Goal: Task Accomplishment & Management: Contribute content

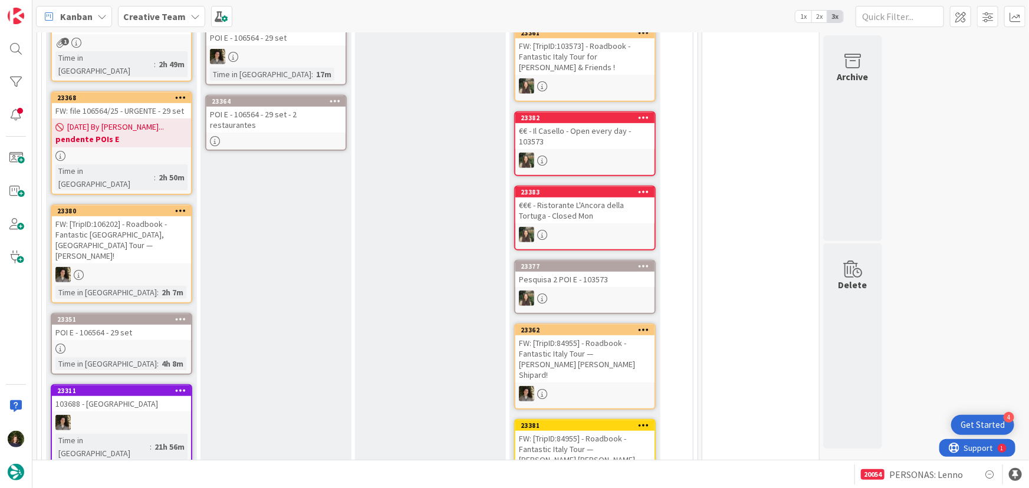
scroll to position [271, 0]
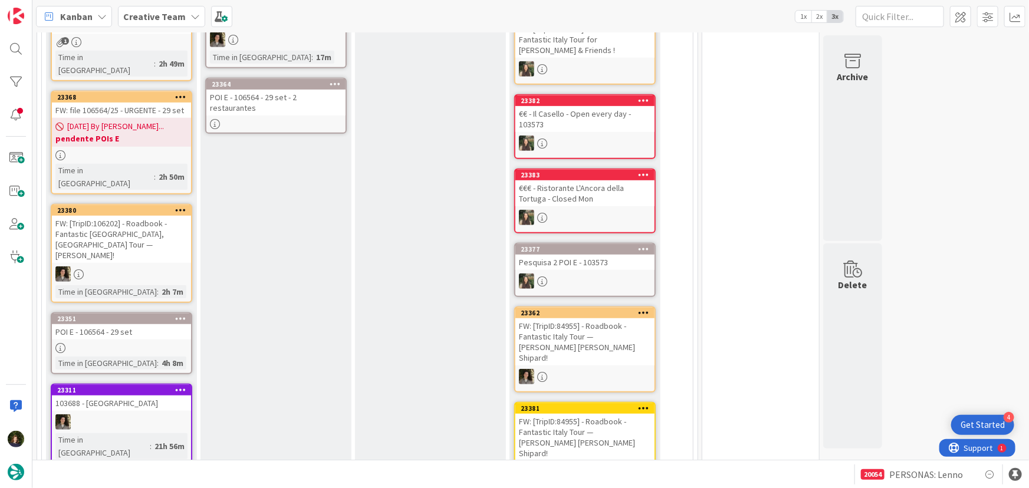
click at [259, 119] on div at bounding box center [275, 124] width 139 height 10
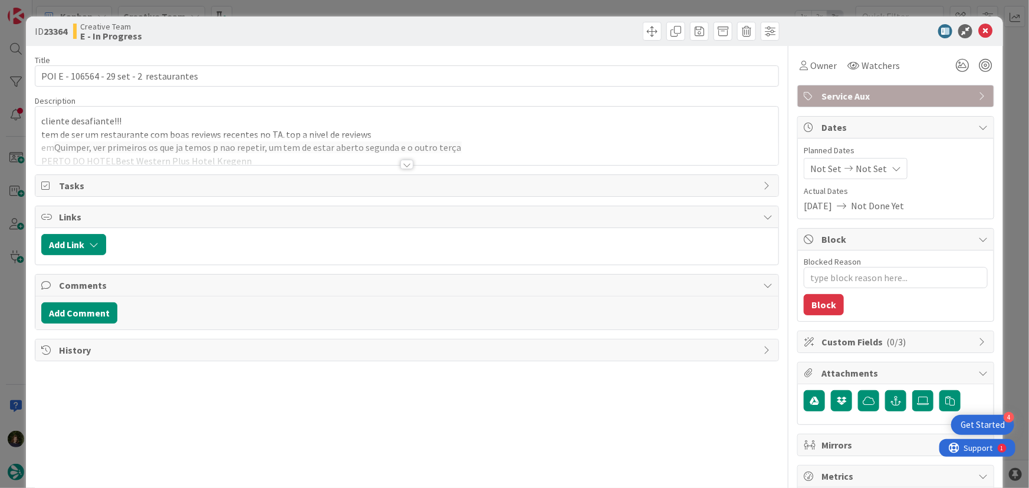
click at [401, 161] on div at bounding box center [406, 164] width 13 height 9
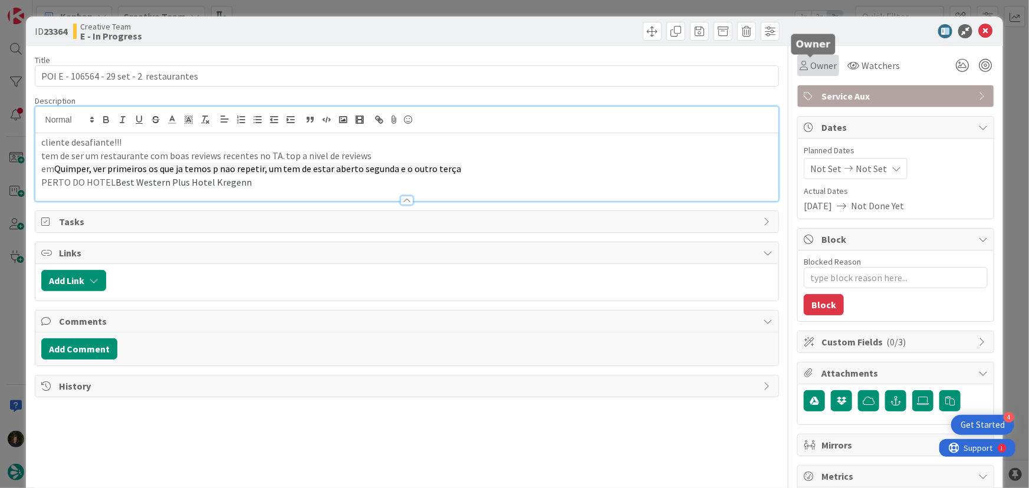
drag, startPoint x: 808, startPoint y: 64, endPoint x: 810, endPoint y: 70, distance: 6.7
click at [810, 64] on span "Owner" at bounding box center [823, 65] width 27 height 14
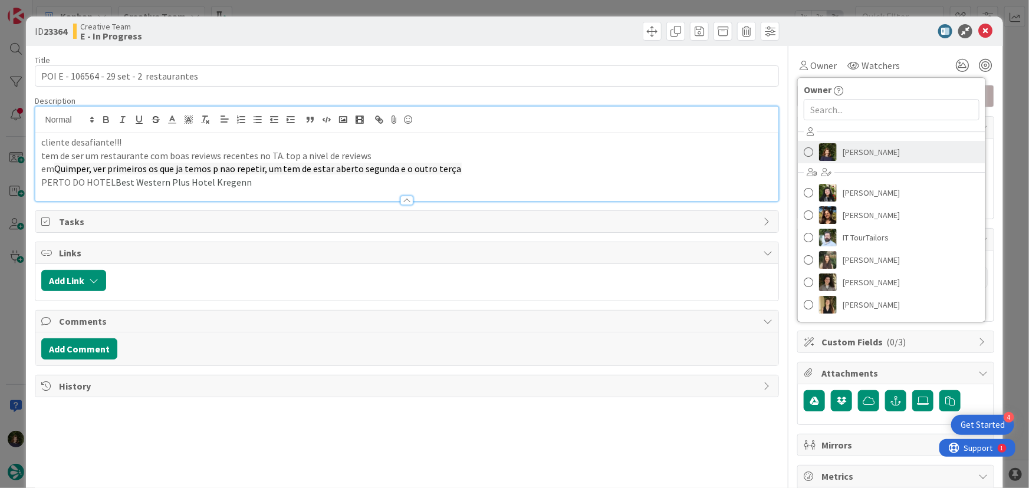
click at [842, 152] on span "[PERSON_NAME]" at bounding box center [870, 152] width 57 height 18
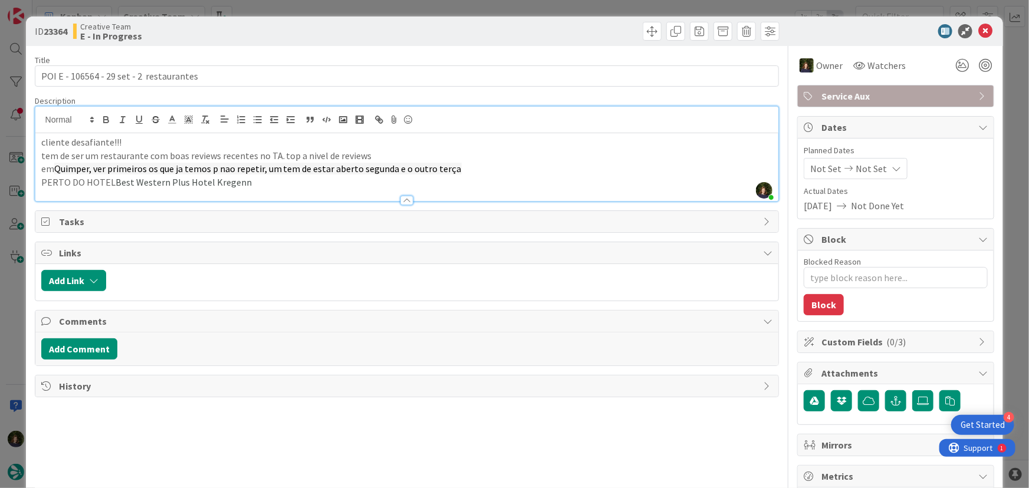
scroll to position [286, 0]
drag, startPoint x: 55, startPoint y: 166, endPoint x: 87, endPoint y: 169, distance: 31.4
click at [88, 170] on span "Quimper, ver primeiros os que ja temos p nao repetir, um tem de estar aberto se…" at bounding box center [257, 169] width 407 height 12
click at [978, 35] on icon at bounding box center [985, 31] width 14 height 14
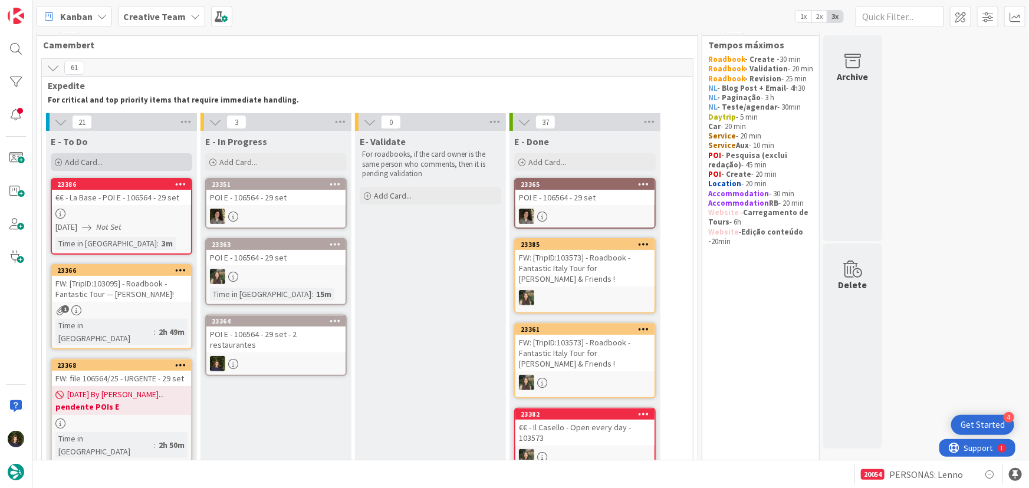
click at [118, 161] on div "Add Card..." at bounding box center [121, 162] width 141 height 18
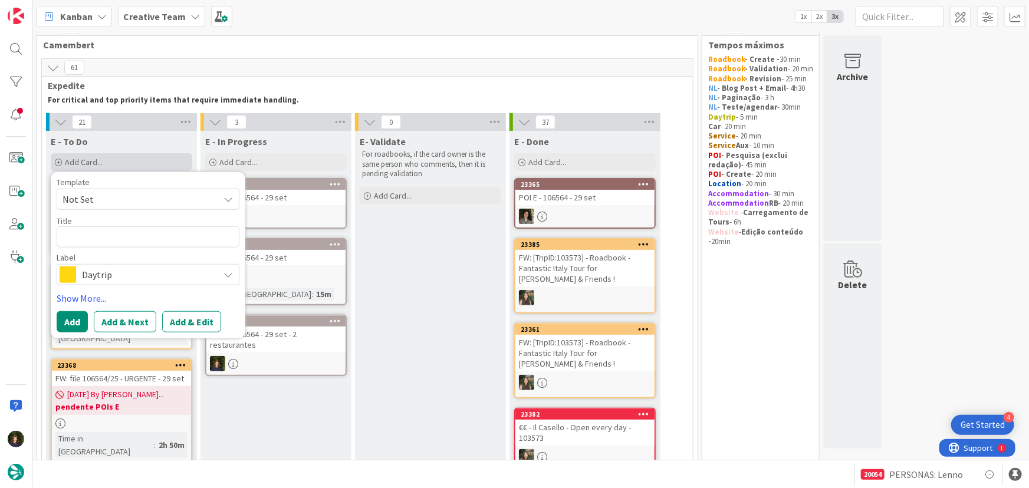
type textarea "x"
type textarea "P"
type textarea "x"
type textarea "PO"
type textarea "x"
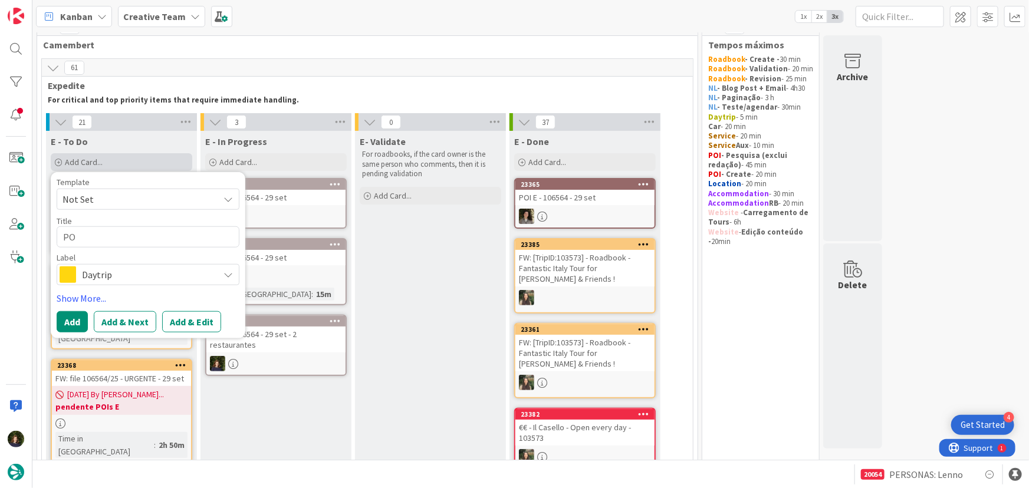
type textarea "POI"
type textarea "x"
type textarea "POIs"
type textarea "x"
type textarea "POIs"
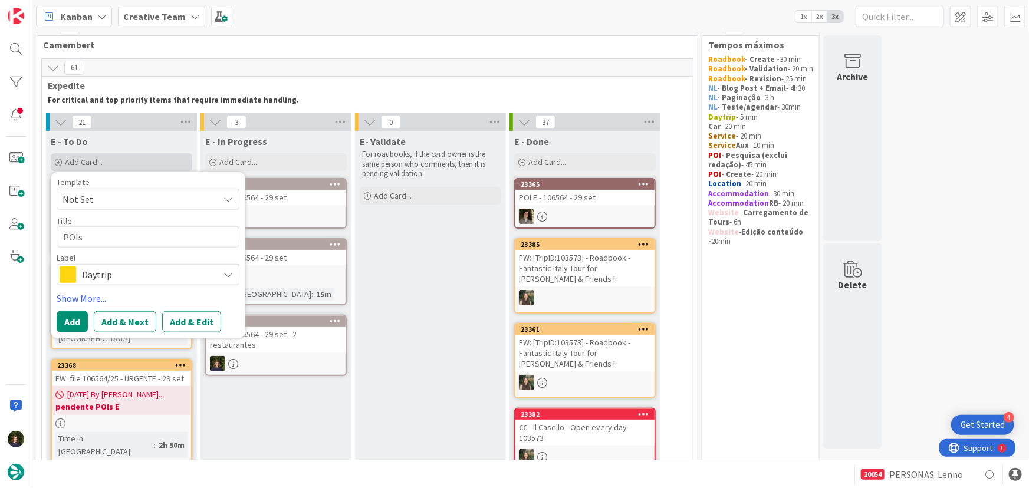
type textarea "x"
type textarea "POIs €"
type textarea "x"
type textarea "POIs €"
type textarea "x"
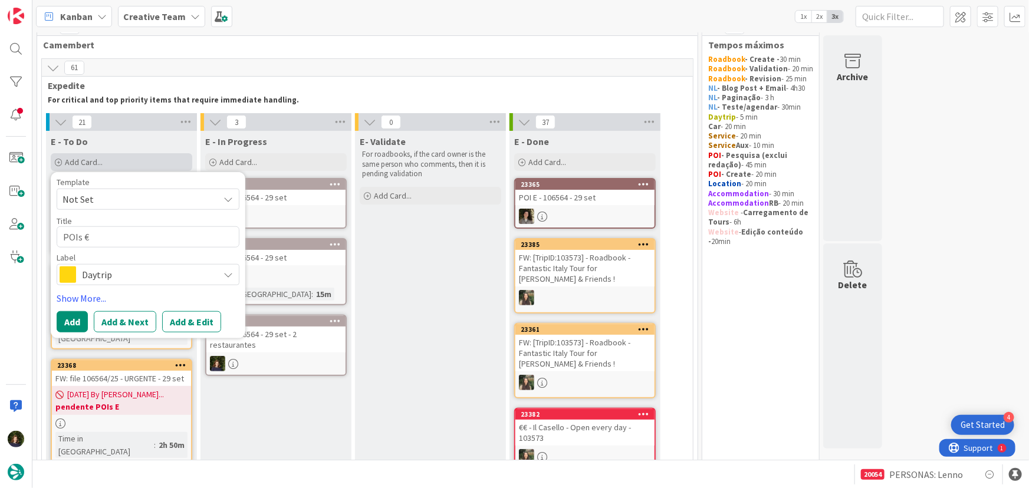
type textarea "POIs € Q"
type textarea "x"
type textarea "POIs € Qu"
type textarea "x"
type textarea "POIs € Qui"
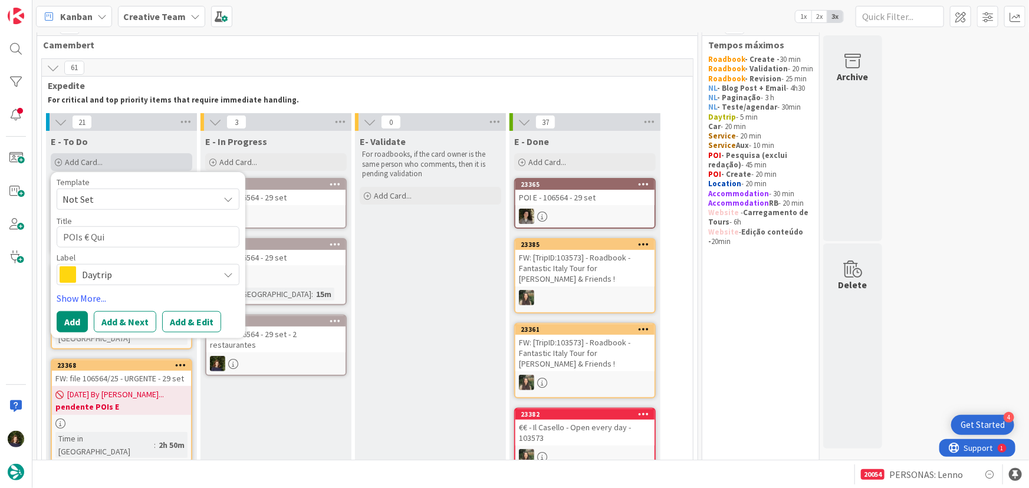
type textarea "x"
type textarea "POIs € Quim"
type textarea "x"
type textarea "POIs € Quimp"
type textarea "x"
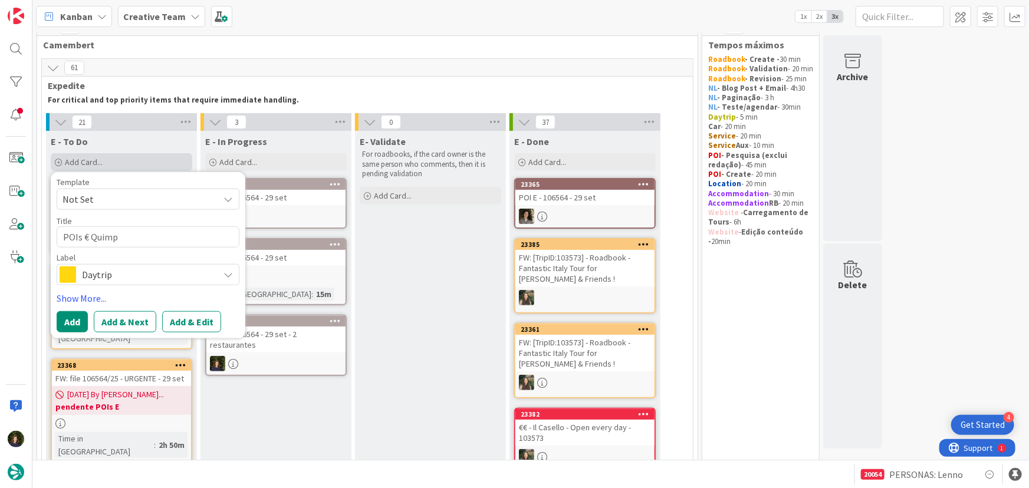
type textarea "POIs € Quimpe"
type textarea "x"
type textarea "POIs € Quimper"
type textarea "x"
type textarea "POIs € Quimper"
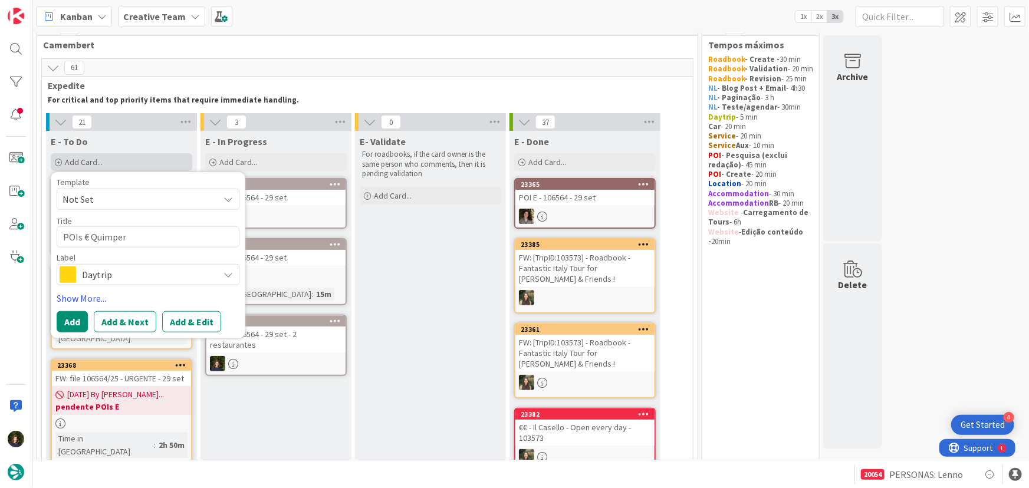
type textarea "x"
type textarea "POIs € Quimper -"
type textarea "x"
type textarea "POIs € Quimper -"
type textarea "x"
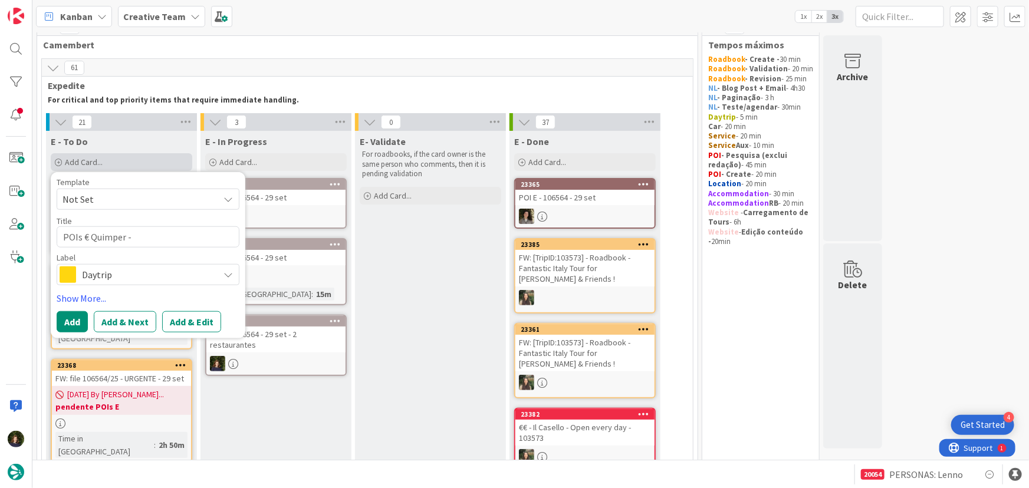
type textarea "POIs € Quimper - L"
type textarea "x"
type textarea "POIs € Quimper - Le"
type textarea "x"
type textarea "POIs € Quimper - Le"
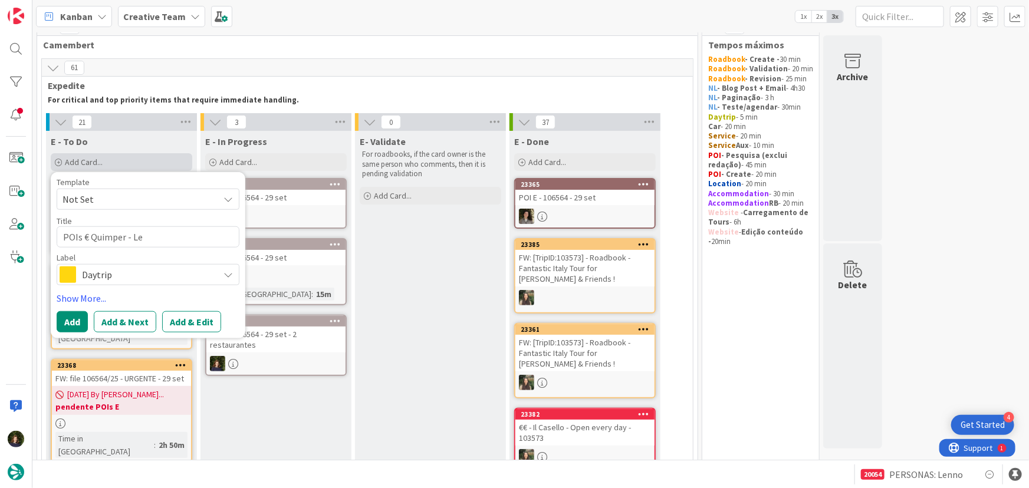
type textarea "x"
type textarea "POIs € Quimper - Le B"
type textarea "x"
type textarea "POIs € Quimper - Le Bi"
type textarea "x"
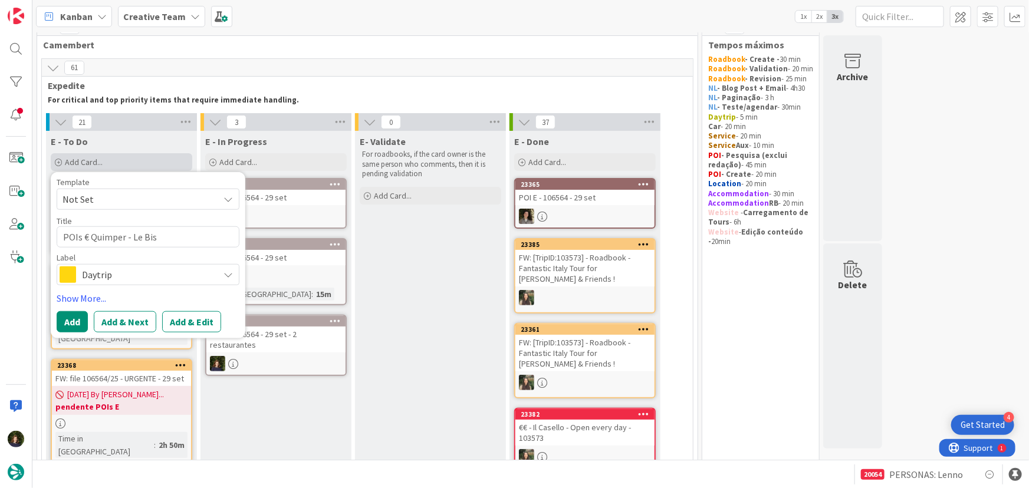
type textarea "POIs € Quimper - Le Bist"
type textarea "x"
type textarea "POIs € Quimper - Le Bisty"
type textarea "x"
type textarea "POIs € Quimper - Le Bistyr"
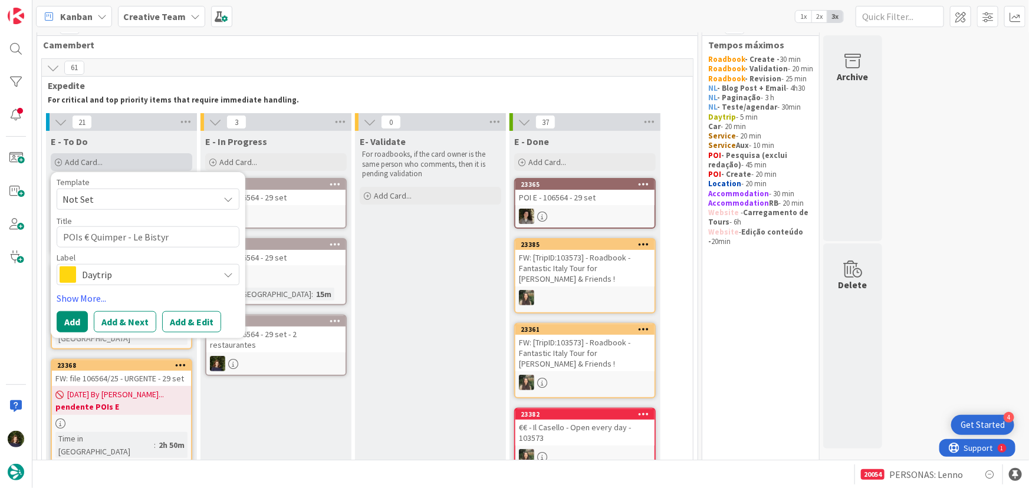
type textarea "x"
type textarea "POIs € Quimper - Le Bisty"
type textarea "x"
type textarea "POIs € Quimper - Le Bist"
type textarea "x"
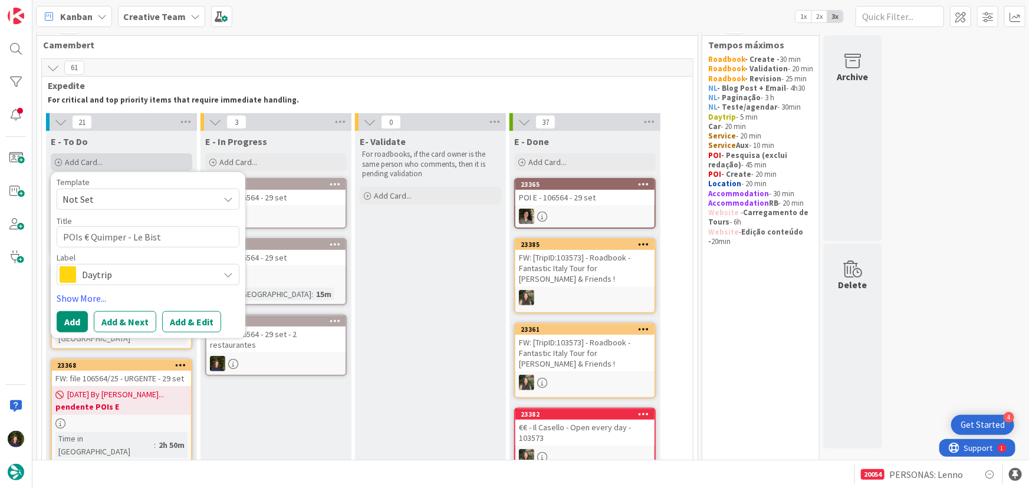
type textarea "POIs € Quimper - Le Bistr"
type textarea "x"
type textarea "POIs € Quimper - Le Bistro"
type textarea "x"
type textarea "POIs € Quimper - Le Bistrot"
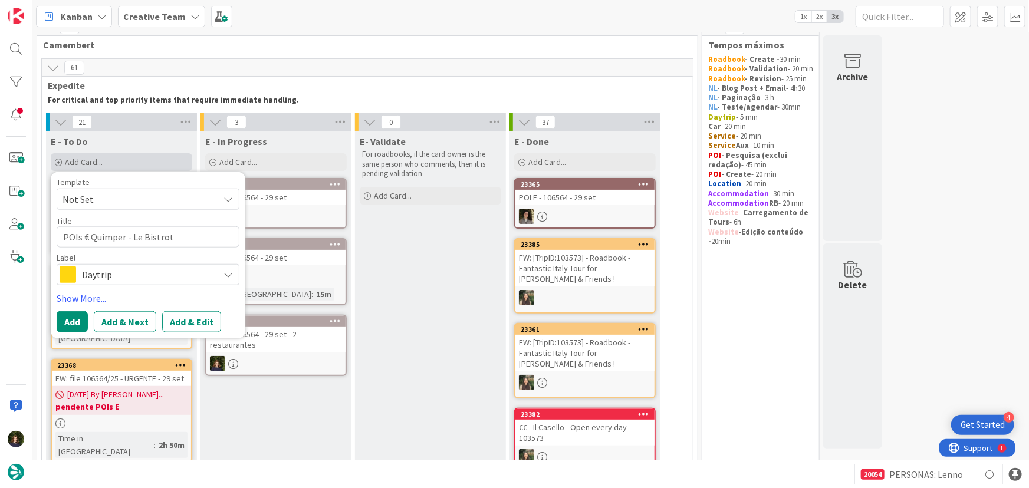
type textarea "x"
type textarea "POIs € Quimper - Le Bistrot"
type textarea "x"
type textarea "POIs € Quimper - Le Bistrot d"
type textarea "x"
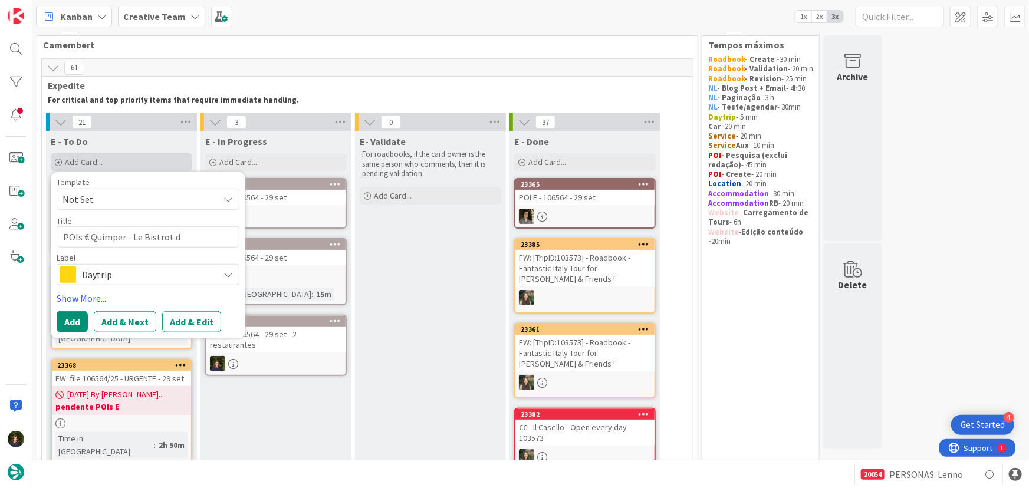
type textarea "POIs € Quimper - Le Bistrot de"
type textarea "x"
type textarea "POIs € Quimper - Le Bistrot de"
type textarea "x"
type textarea "POIs € Quimper - Le Bistrot de L"
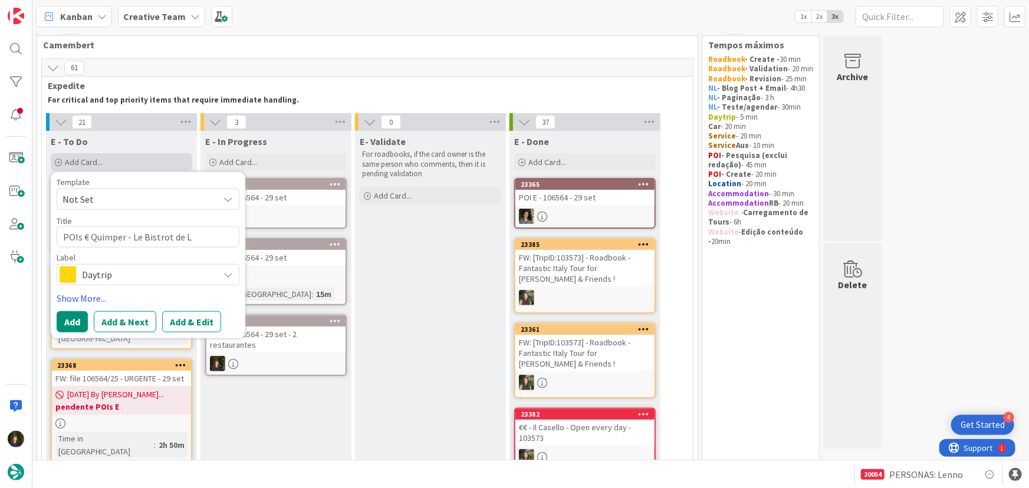
type textarea "x"
type textarea "POIs € Quimper - Le Bistrot de Lo"
type textarea "x"
type textarea "POIs € Quimper - Le Bistrot de [PERSON_NAME]"
type textarea "x"
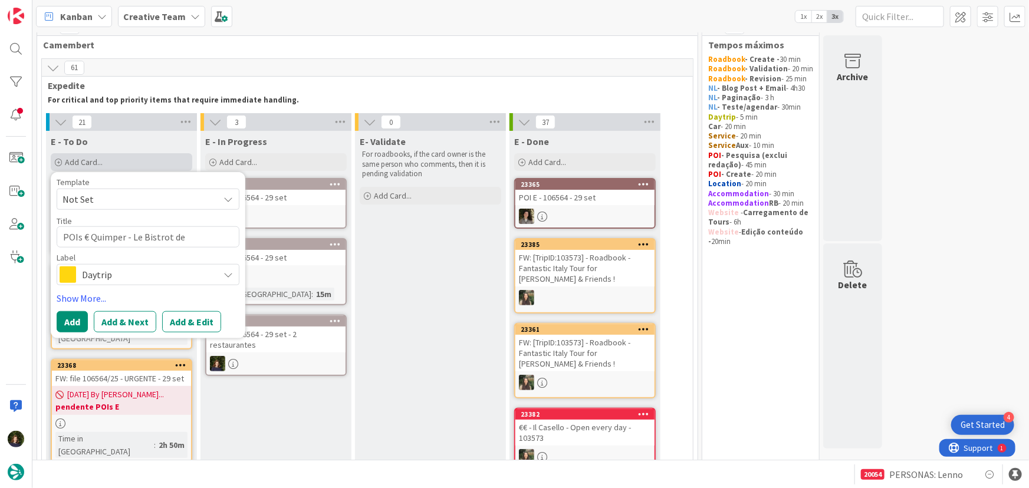
type textarea "POIs € Quimper - Le Bistrot de Loui"
type textarea "x"
type textarea "POIs € Quimper - Le Bistrot de [PERSON_NAME]"
click at [107, 273] on span "Daytrip" at bounding box center [147, 274] width 131 height 17
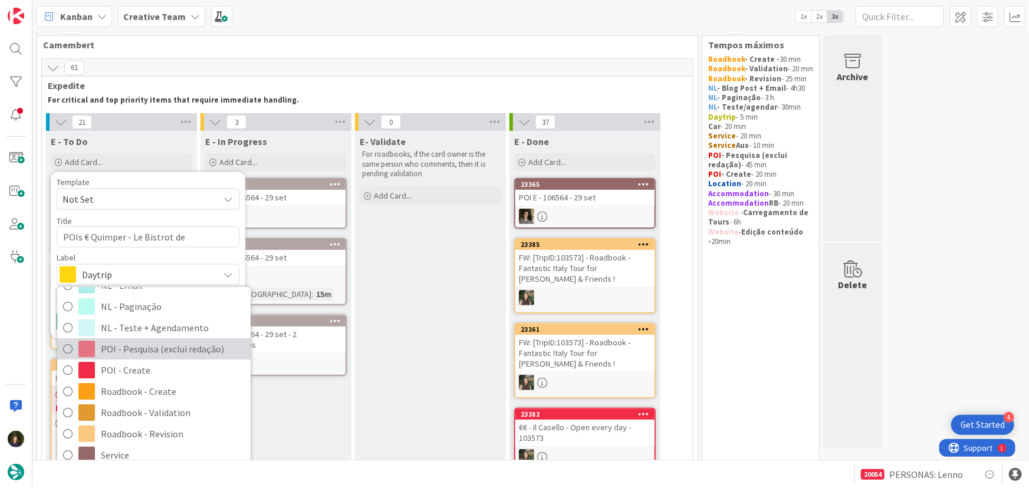
scroll to position [160, 0]
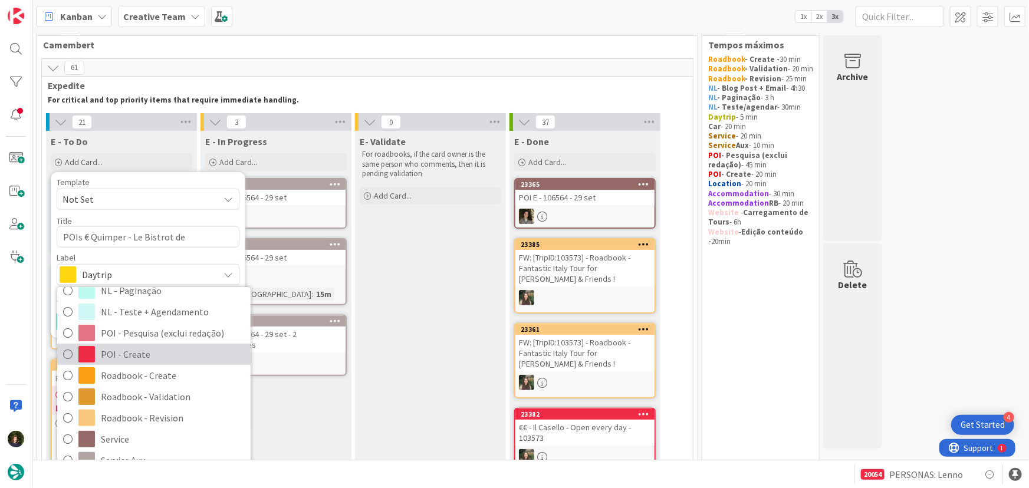
click at [135, 353] on span "POI - Create" at bounding box center [173, 354] width 144 height 18
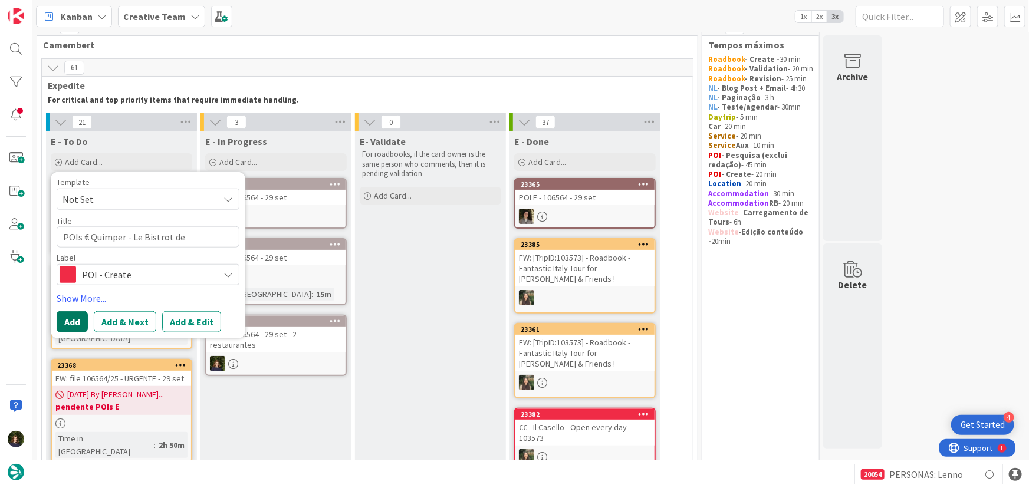
click at [65, 327] on button "Add" at bounding box center [72, 321] width 31 height 21
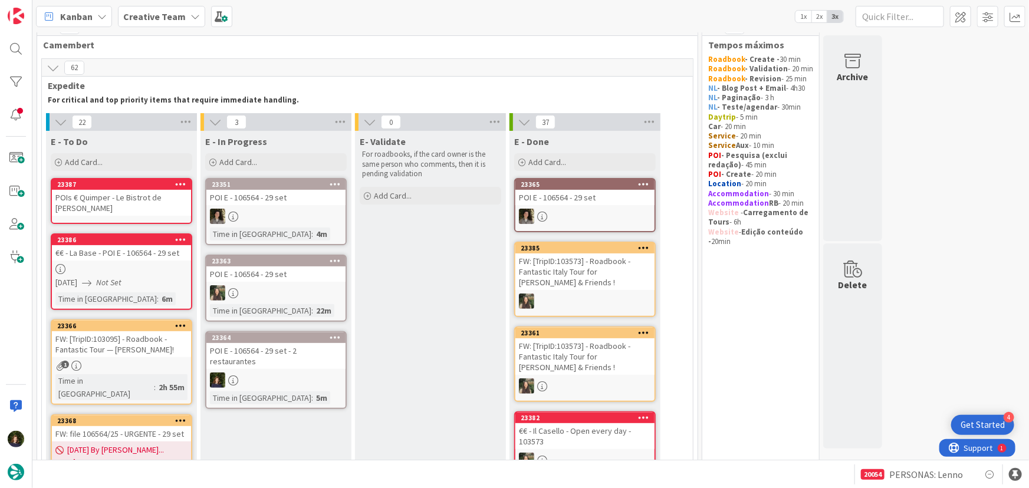
click at [105, 197] on div "POIs € Quimper - Le Bistrot de [PERSON_NAME]" at bounding box center [121, 203] width 139 height 26
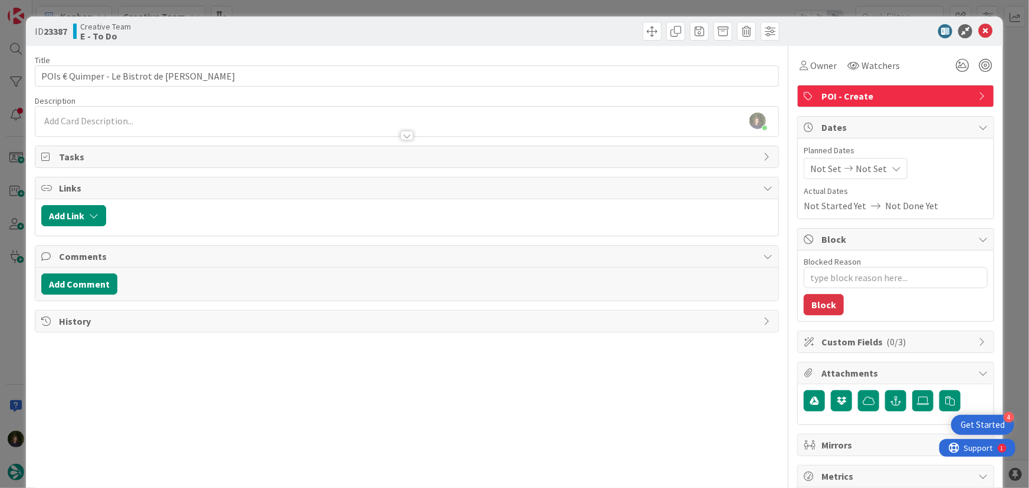
click at [234, 123] on div "[PERSON_NAME] just joined" at bounding box center [406, 121] width 743 height 29
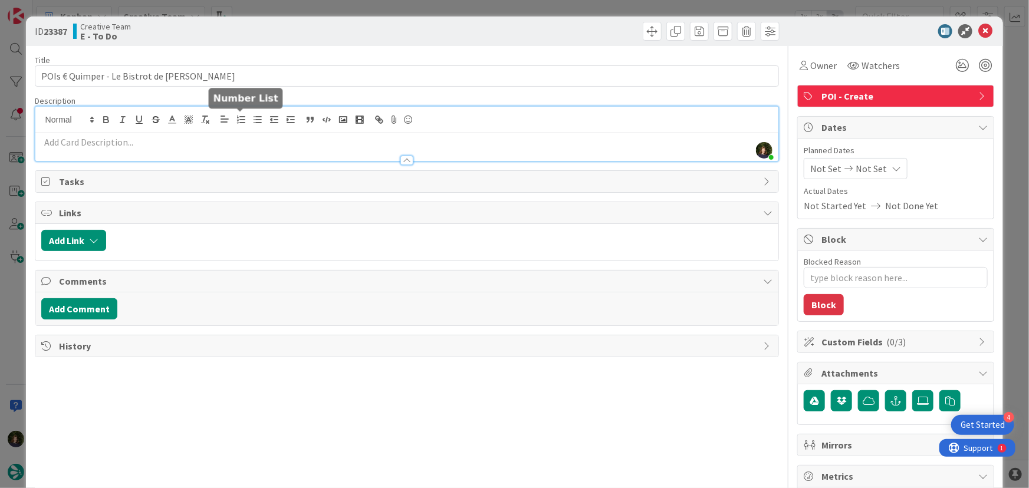
click at [230, 141] on p at bounding box center [407, 143] width 732 height 14
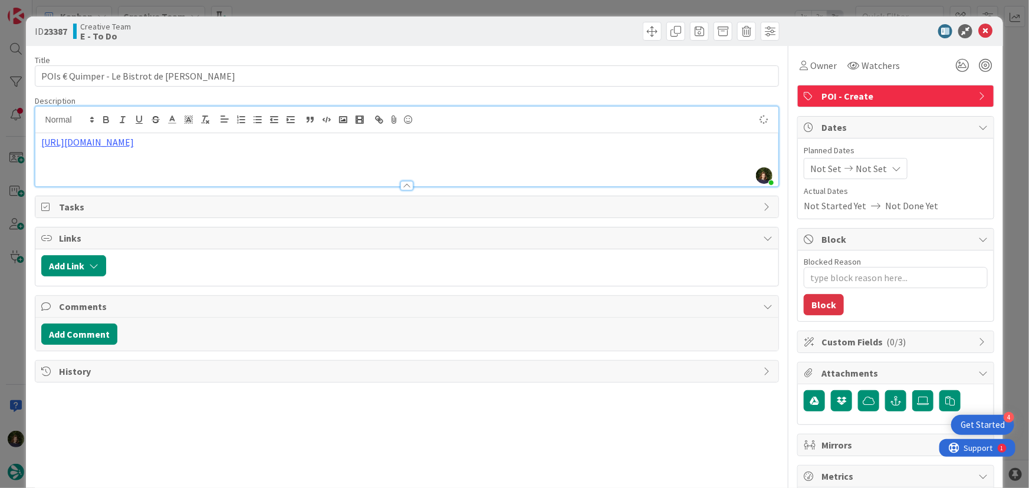
type textarea "x"
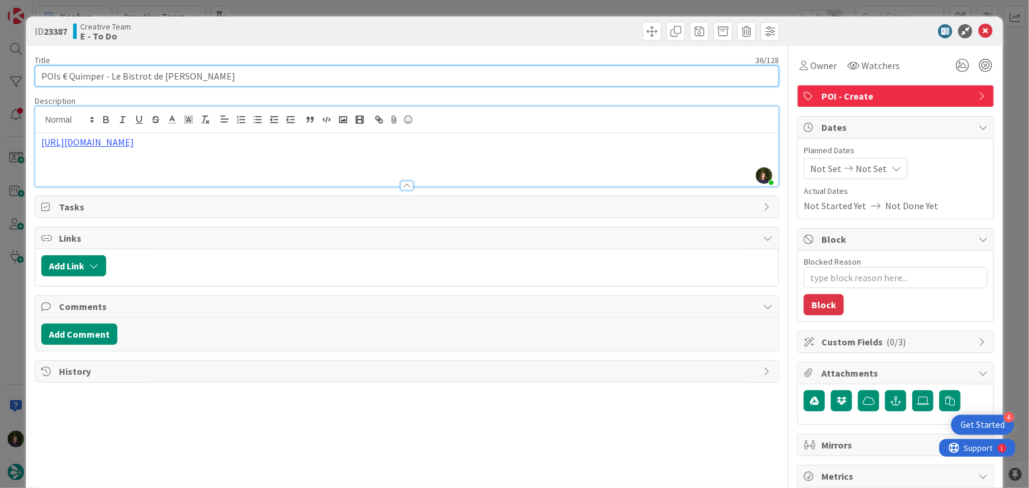
click at [108, 76] on input "POIs € Quimper - Le Bistrot de [PERSON_NAME]" at bounding box center [407, 75] width 745 height 21
type input "POIs € Quimper - €€ - Le Bistrot de [PERSON_NAME]"
type textarea "x"
click at [251, 80] on input "POIs € Quimper - €€ - Le Bistrot de [PERSON_NAME]" at bounding box center [407, 75] width 745 height 21
type input "POIs € Quimper - €€ - Le Bistrot de [PERSON_NAME]"
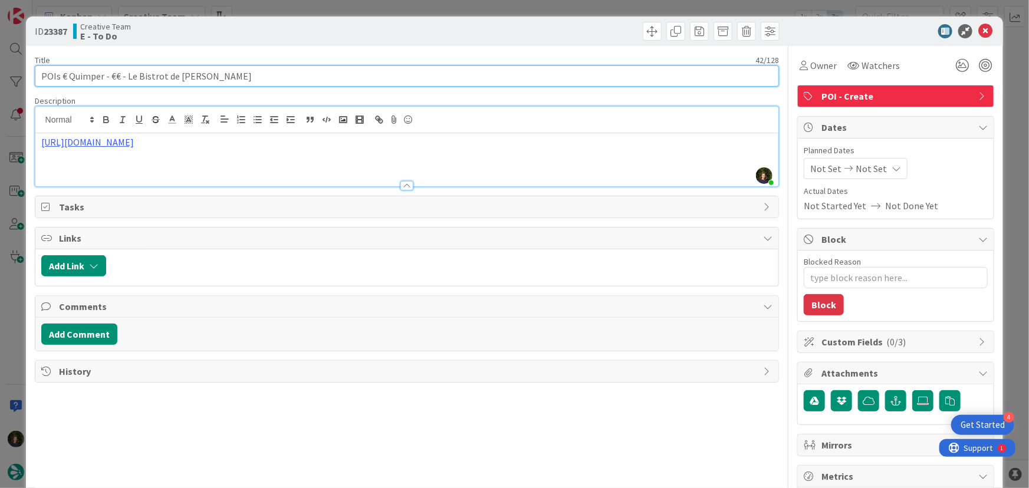
type textarea "x"
type input "POIs € Quimper - €€ - Le Bistrot de [PERSON_NAME]"
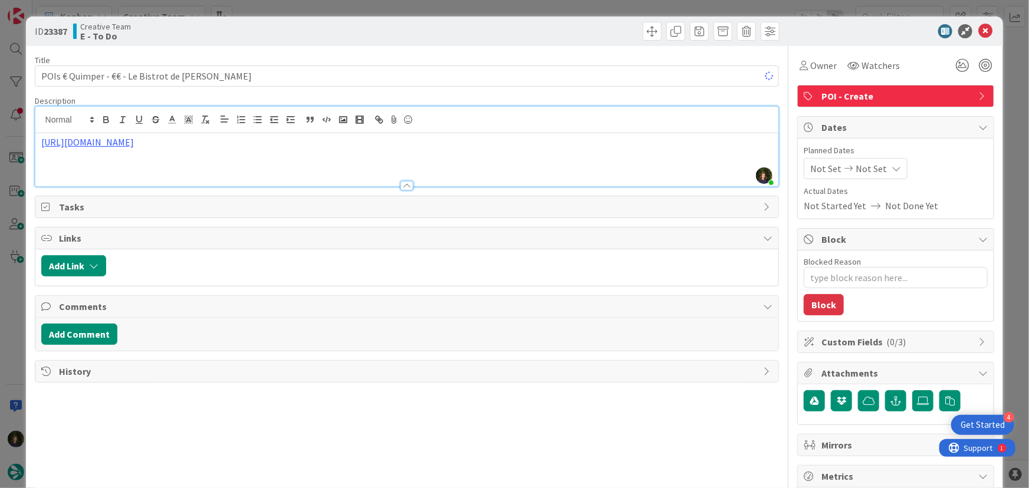
type textarea "x"
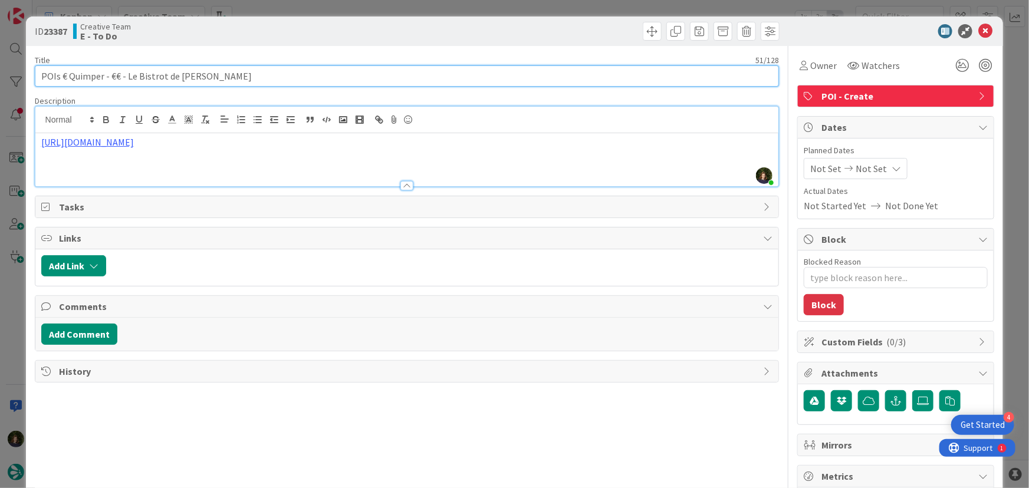
type input "POIs € Quimper - €€ - Le Bistrot de [PERSON_NAME]"
type textarea "x"
type input "POIs € Quimper - €€ - Le Bistrot de [PERSON_NAME], only lunch MOn"
type textarea "x"
type input "POIs € Quimper - €€ - Le Bistrot de [PERSON_NAME], only lunch M"
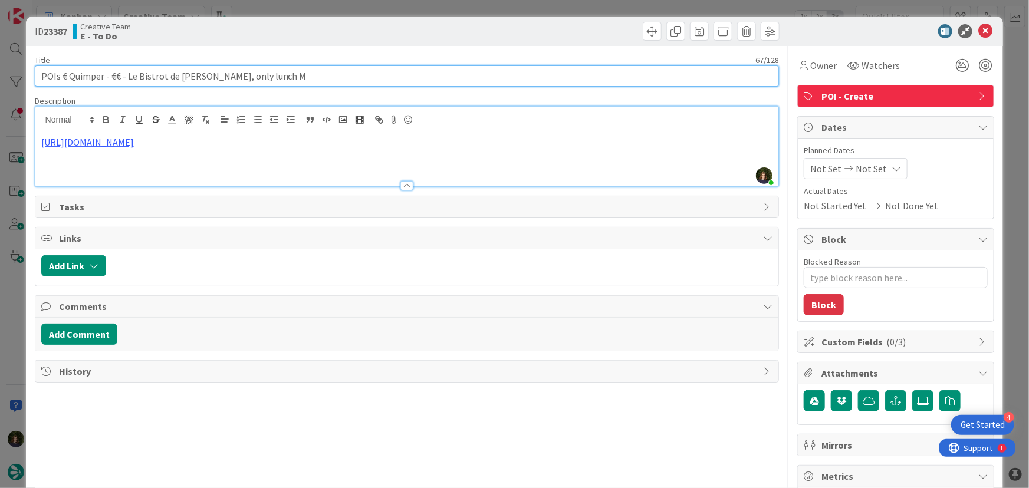
type textarea "x"
type input "POIs € Quimper - €€ - Le Bistrot de [PERSON_NAME], only lunch Mon"
type textarea "x"
click at [223, 80] on input "POIs € Quimper - €€ - Le Bistrot de [PERSON_NAME], only lunch Mon" at bounding box center [407, 75] width 745 height 21
type input "POIs € Quimper - €€ - Le Bistrot de [PERSON_NAME] - Closed Sun, only lunch Mon"
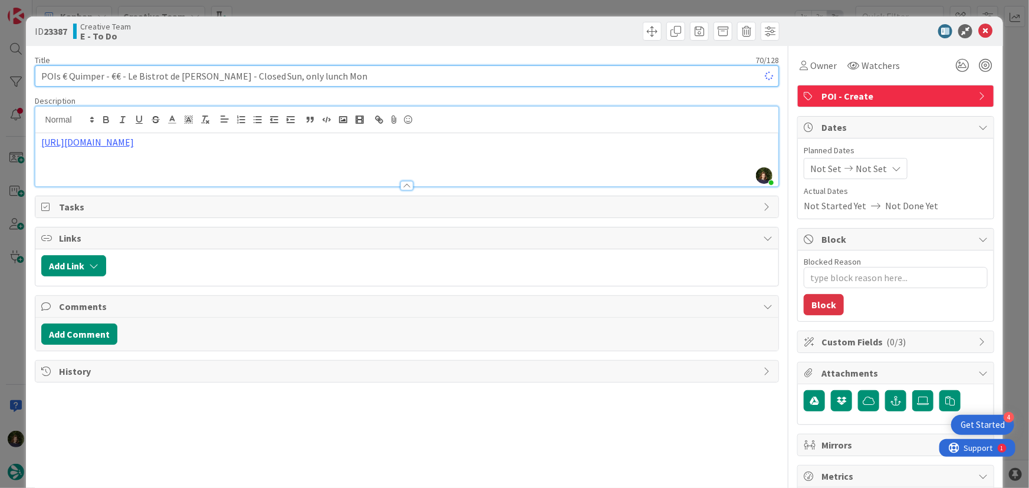
type textarea "x"
type input "POIs € Quimper - €€ - Le Bistrot de [PERSON_NAME] - Closed Sun, only lunch Mon"
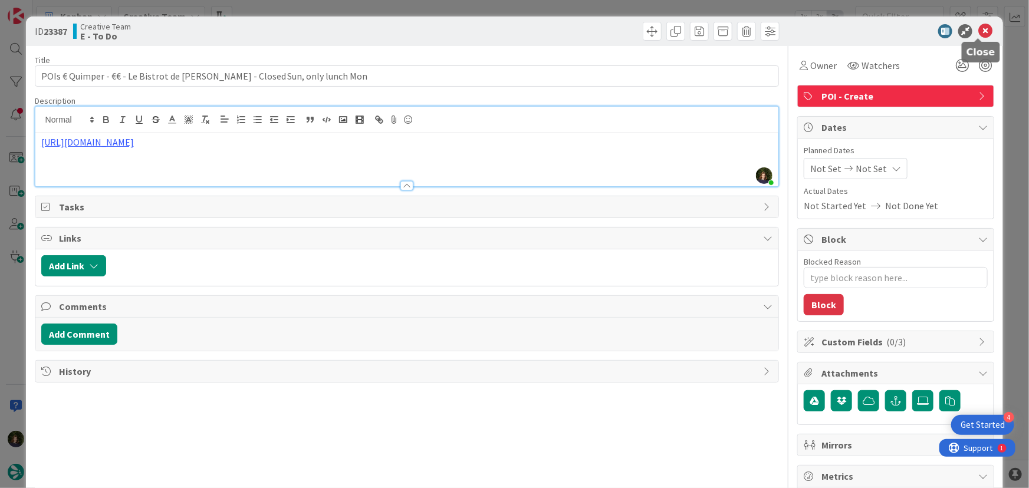
click at [978, 34] on icon at bounding box center [985, 31] width 14 height 14
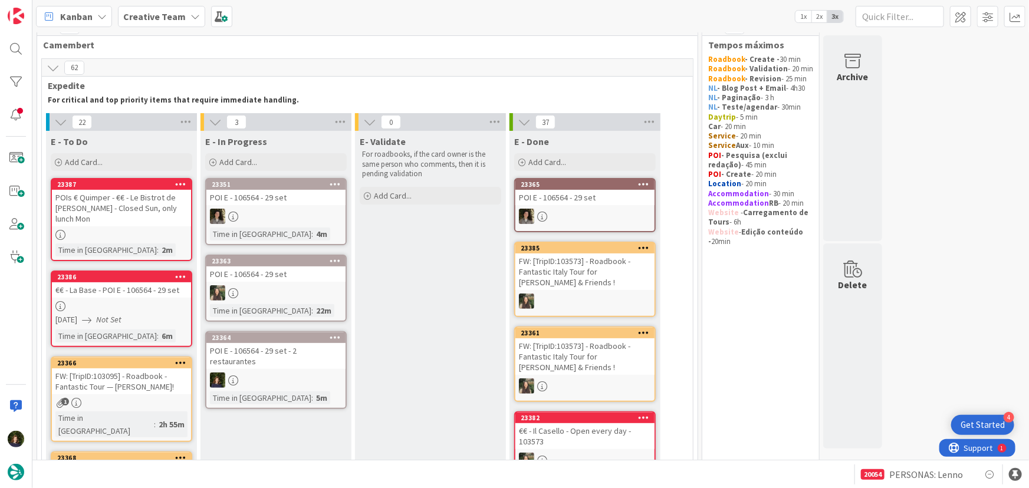
click at [245, 373] on div at bounding box center [275, 380] width 139 height 15
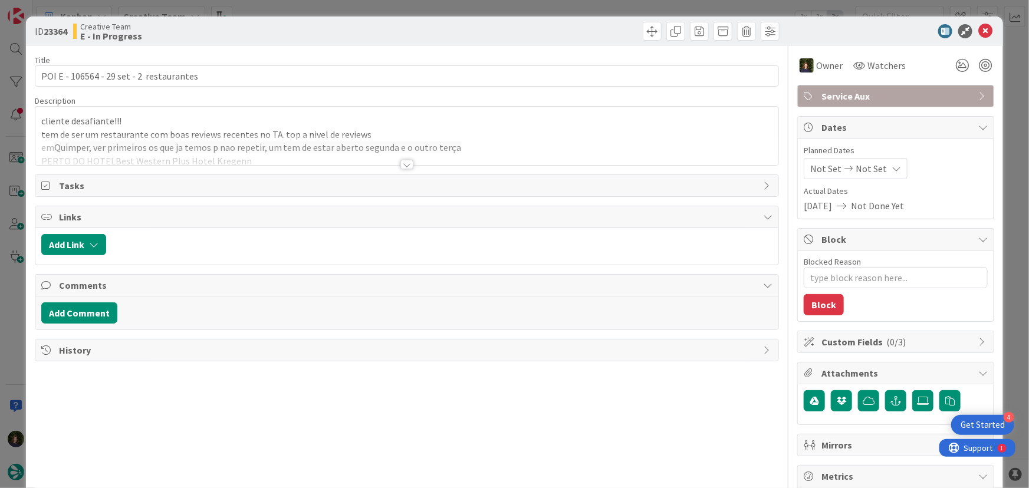
click at [403, 164] on div at bounding box center [406, 164] width 13 height 9
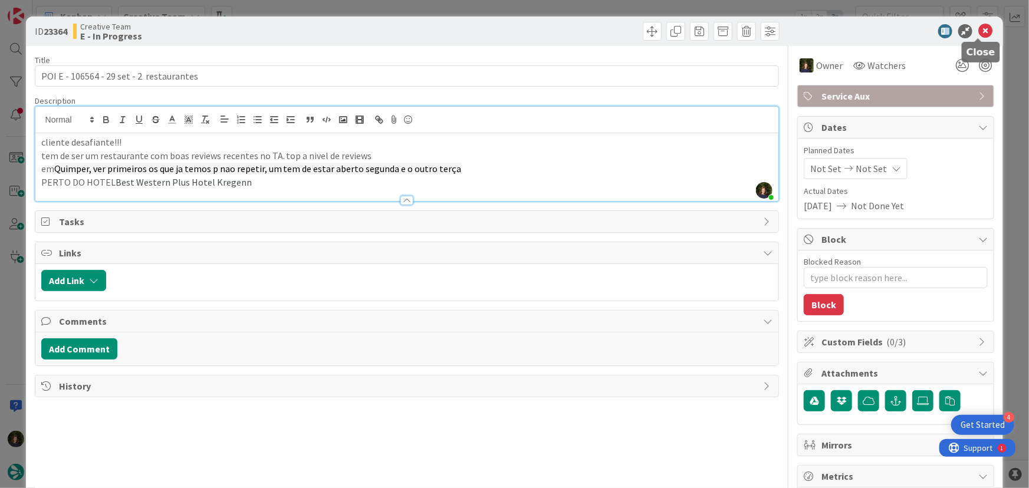
click at [978, 29] on icon at bounding box center [985, 31] width 14 height 14
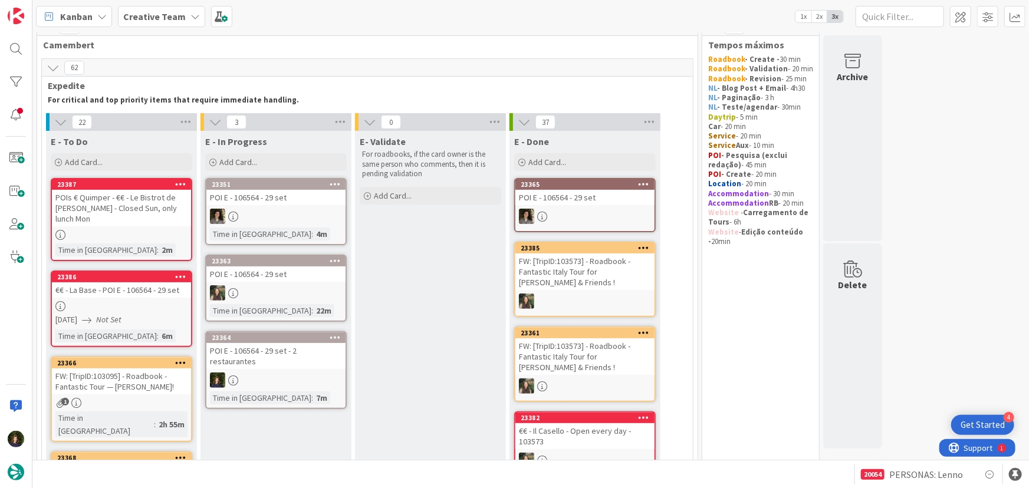
click at [285, 373] on div at bounding box center [275, 380] width 139 height 15
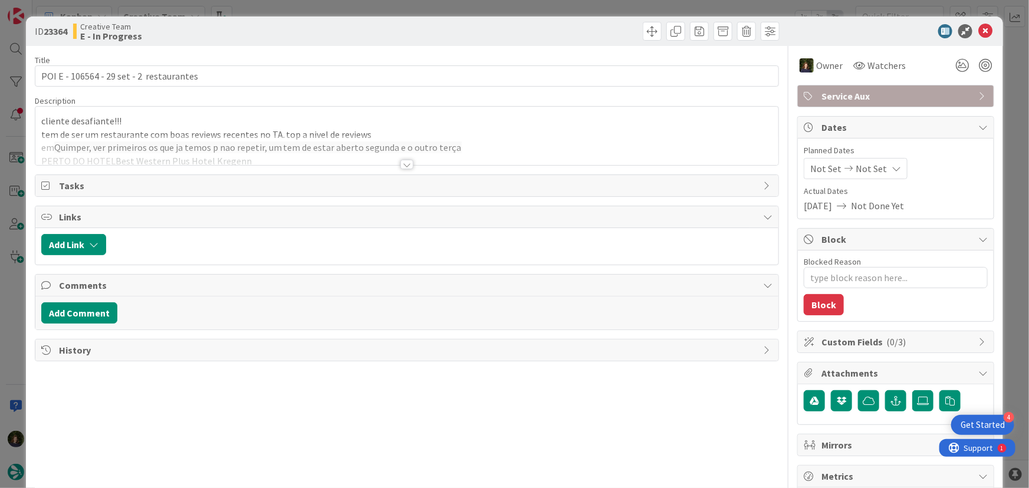
drag, startPoint x: 401, startPoint y: 165, endPoint x: 462, endPoint y: 197, distance: 69.4
click at [401, 164] on div at bounding box center [406, 164] width 13 height 9
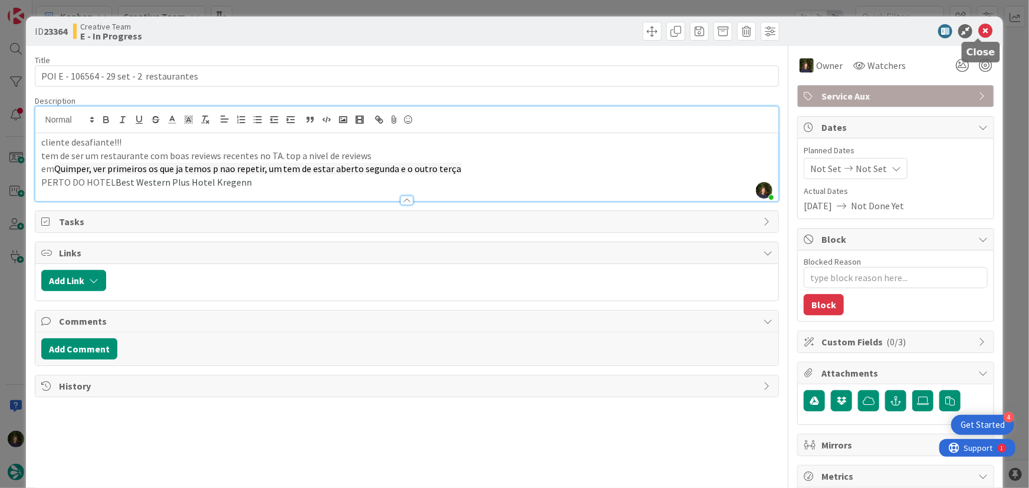
click at [978, 25] on icon at bounding box center [985, 31] width 14 height 14
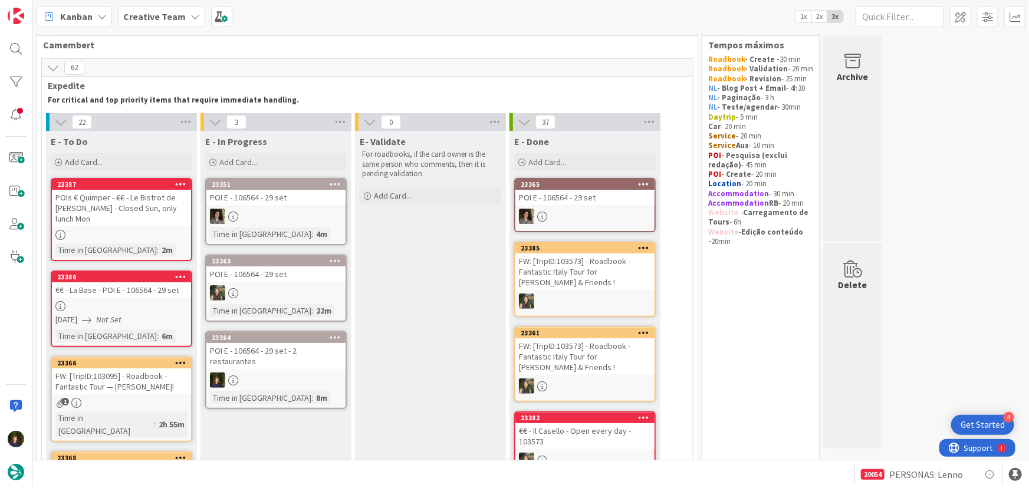
click at [104, 213] on div "POIs € Quimper - €€ - Le Bistrot de [PERSON_NAME] - Closed Sun, only lunch Mon" at bounding box center [121, 208] width 139 height 37
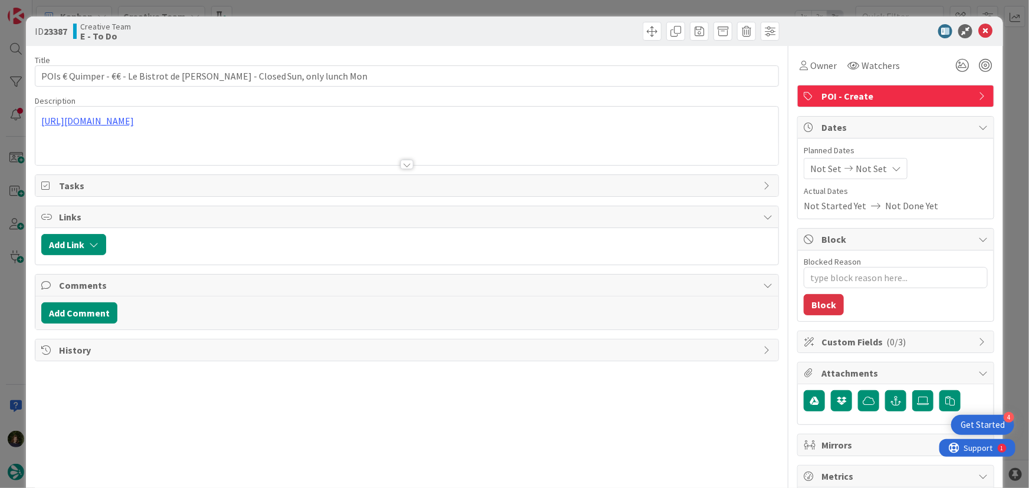
type textarea "x"
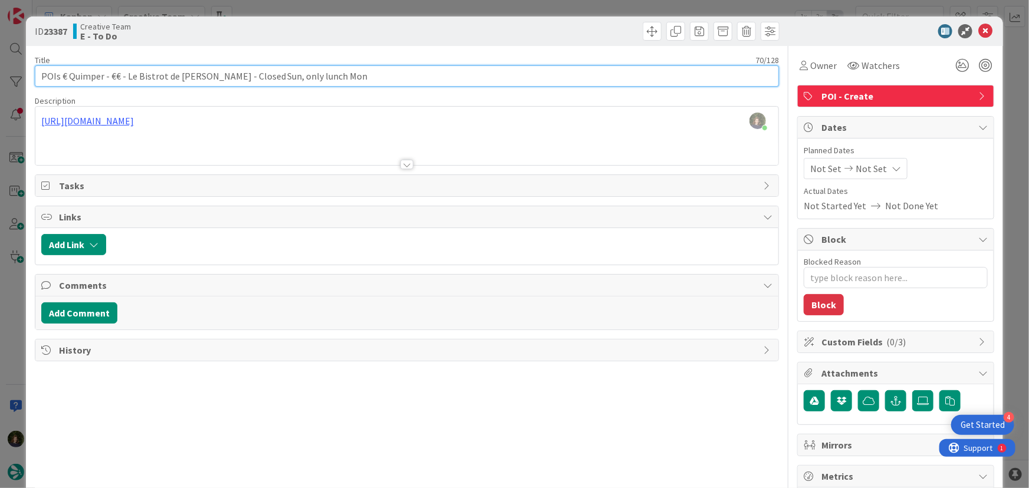
drag, startPoint x: 199, startPoint y: 77, endPoint x: 131, endPoint y: 78, distance: 68.4
click at [131, 78] on input "POIs € Quimper - €€ - Le Bistrot de [PERSON_NAME] - Closed Sun, only lunch Mon" at bounding box center [407, 75] width 745 height 21
type input "POIs € Quimper - €€ - La Parenthes- Closed Sun, only lunch Mon"
type textarea "x"
type input "POIs € Quimper - €€ - La Parenth- Closed Sun, only lunch Mon"
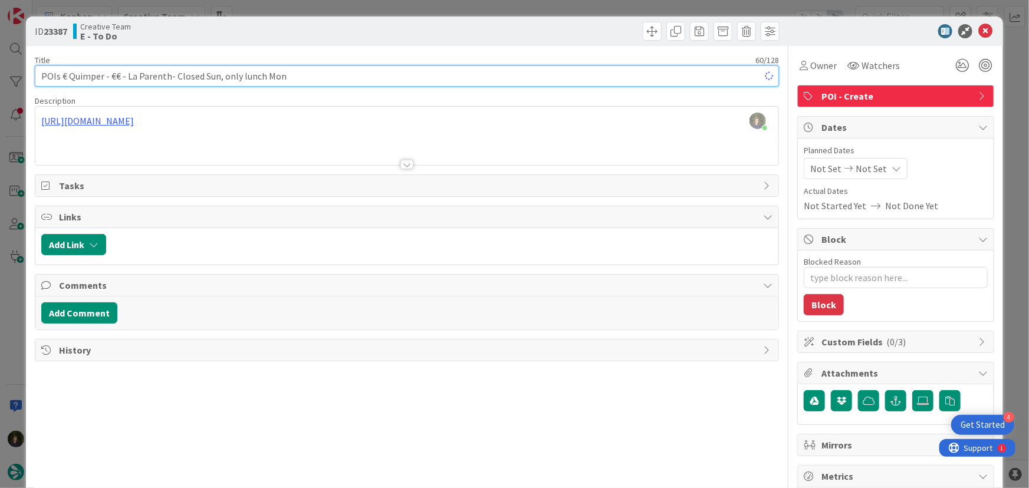
type textarea "x"
type input "POIs € Quimper - €€ - La Parenthése- Closed Sun, only lunch Mon"
type textarea "x"
click at [394, 68] on input "POIs € Quimper - €€ - La Parenthése- Closed Sun, only lunch Mon" at bounding box center [407, 75] width 745 height 21
type input "POIs € Quimper - €€ - La Parenthése- Closed Sun, only lunch Mon"
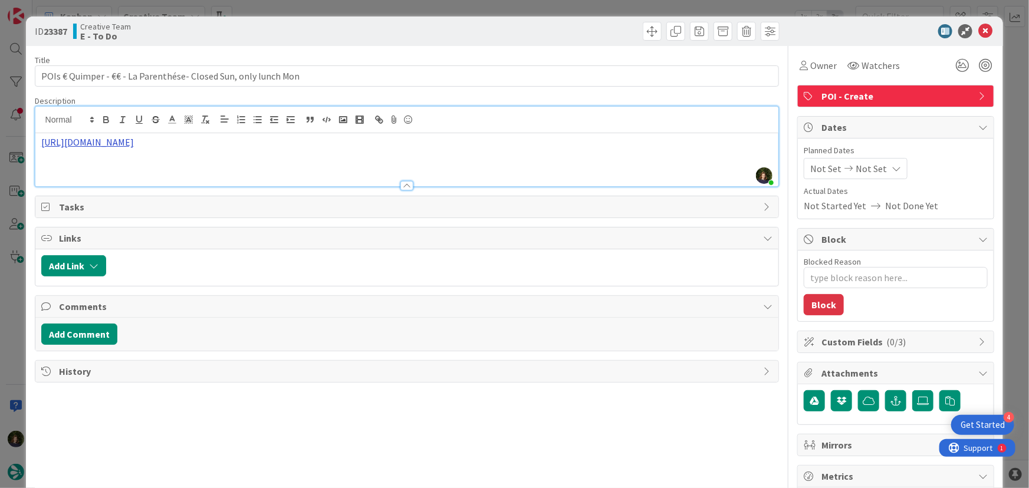
click at [535, 114] on div "[PERSON_NAME] just joined [URL][DOMAIN_NAME]" at bounding box center [406, 147] width 743 height 80
click at [574, 152] on div "[URL][DOMAIN_NAME]" at bounding box center [406, 159] width 743 height 53
click at [575, 136] on p "[URL][DOMAIN_NAME]" at bounding box center [407, 143] width 732 height 14
click at [577, 143] on p "[URL][DOMAIN_NAME]" at bounding box center [407, 143] width 732 height 14
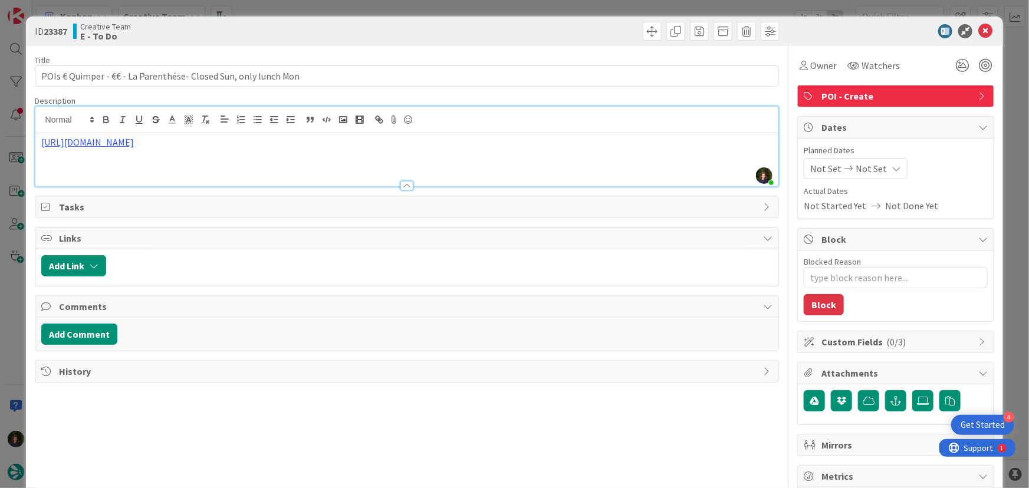
click at [577, 143] on p "[URL][DOMAIN_NAME]" at bounding box center [407, 143] width 732 height 14
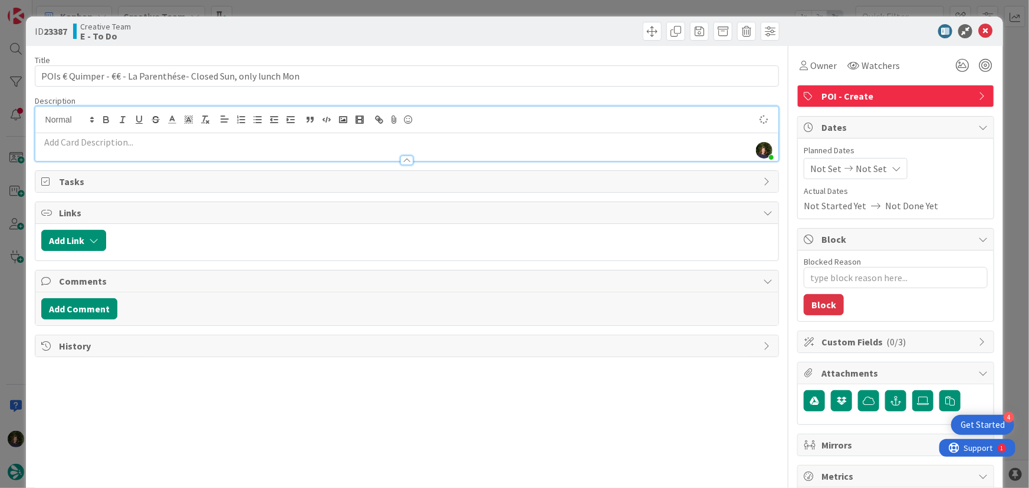
type textarea "x"
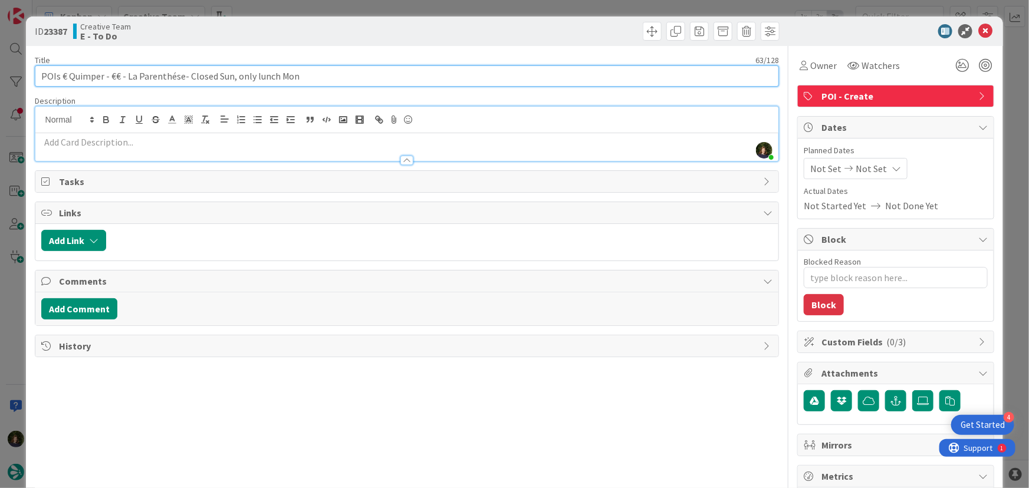
click at [216, 75] on input "POIs € Quimper - €€ - La Parenthése- Closed Sun, only lunch Mon" at bounding box center [407, 75] width 745 height 21
type input "POIs € Quimper - €€ - La Parenthése- Closed Satm, Sun, only lunch Mon"
type textarea "x"
type input "POIs € Quimper - €€ - La Parenthése- Closed Sat, Sun, only lunch Mon"
type textarea "x"
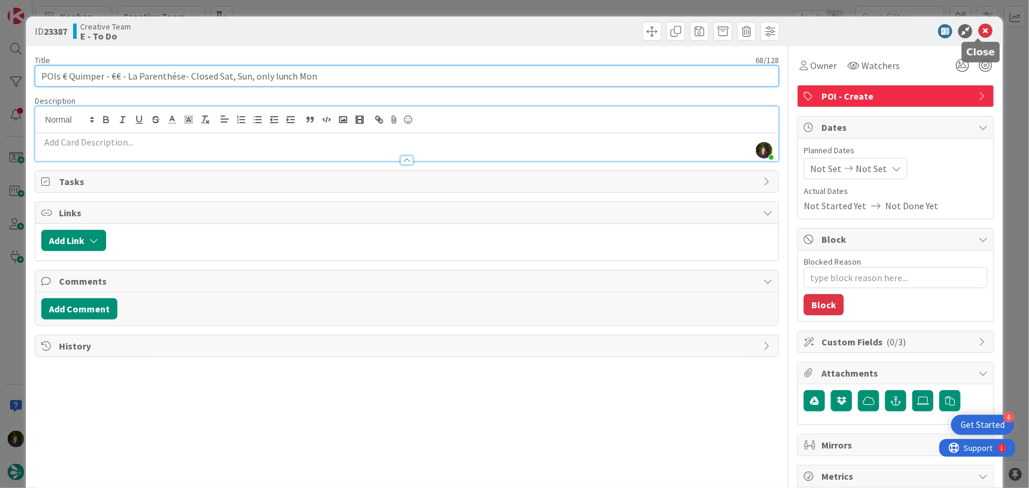
type input "POIs € Quimper - €€ - La Parenthése- Closed Sat, Sun, only lunch Mon"
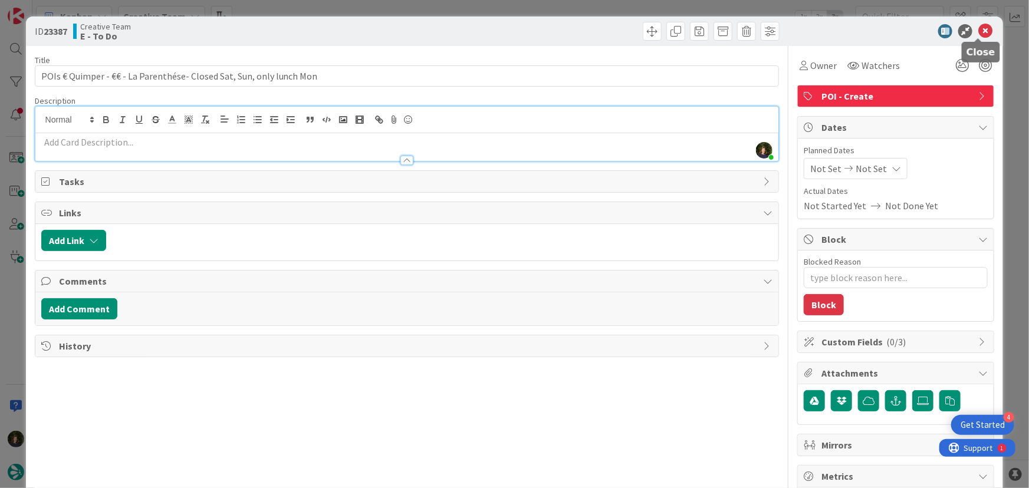
click at [980, 30] on icon at bounding box center [985, 31] width 14 height 14
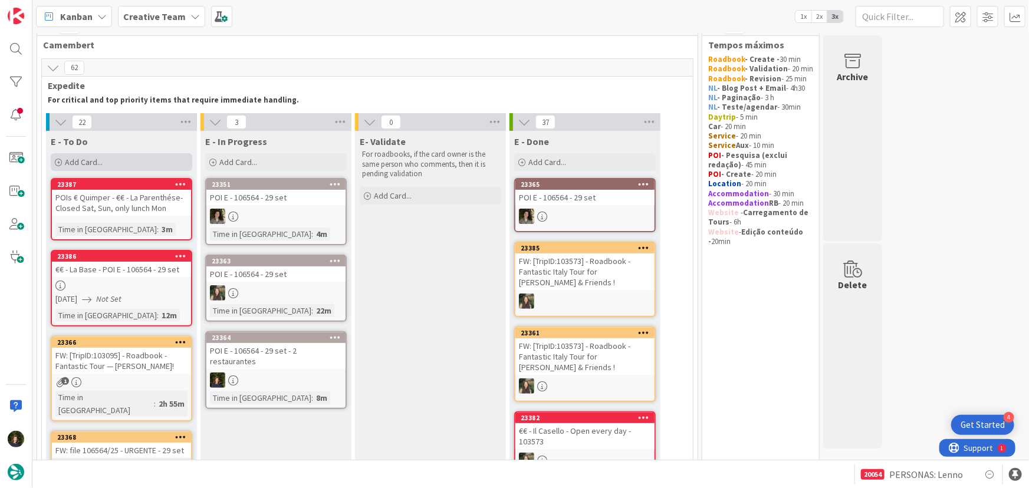
click at [106, 163] on div "Add Card..." at bounding box center [121, 162] width 141 height 18
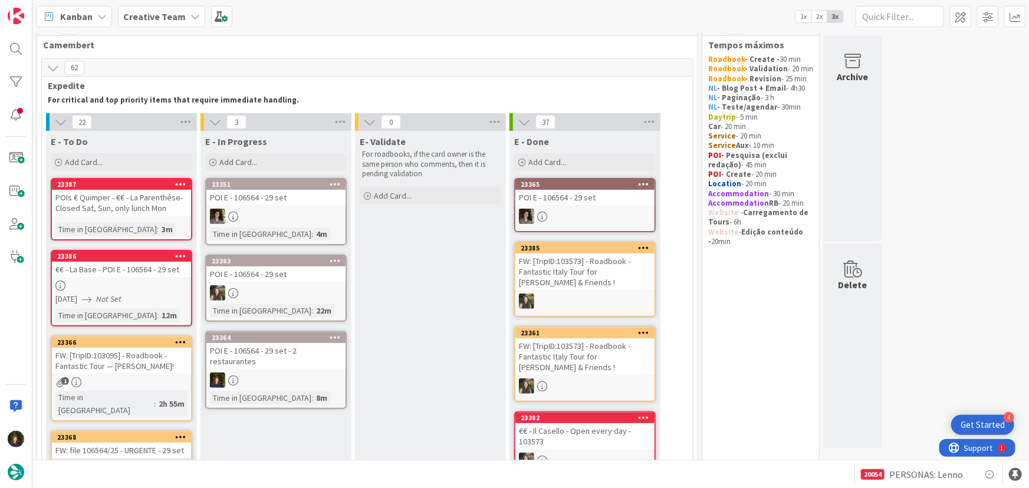
click at [102, 212] on div "POIs € Quimper - €€ - La Parenthése- Closed Sat, Sun, only lunch Mon" at bounding box center [121, 203] width 139 height 26
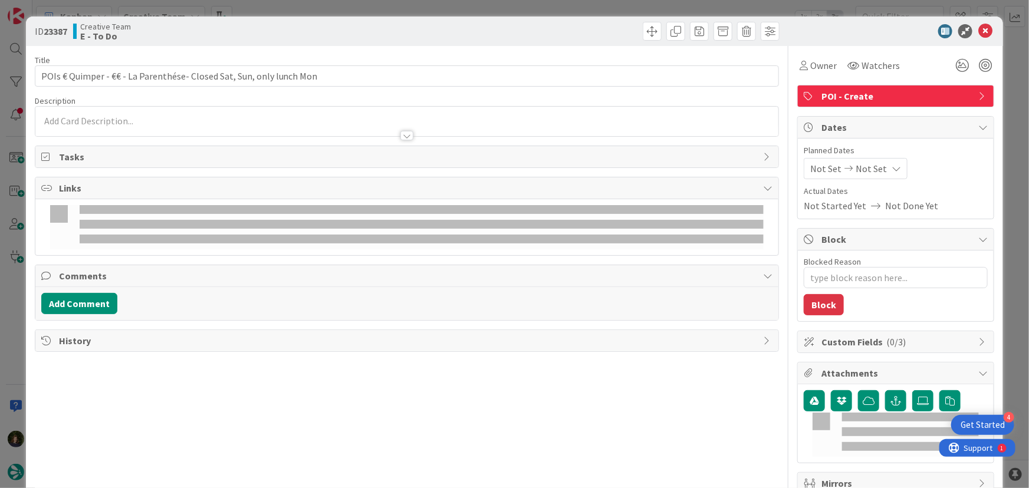
type textarea "x"
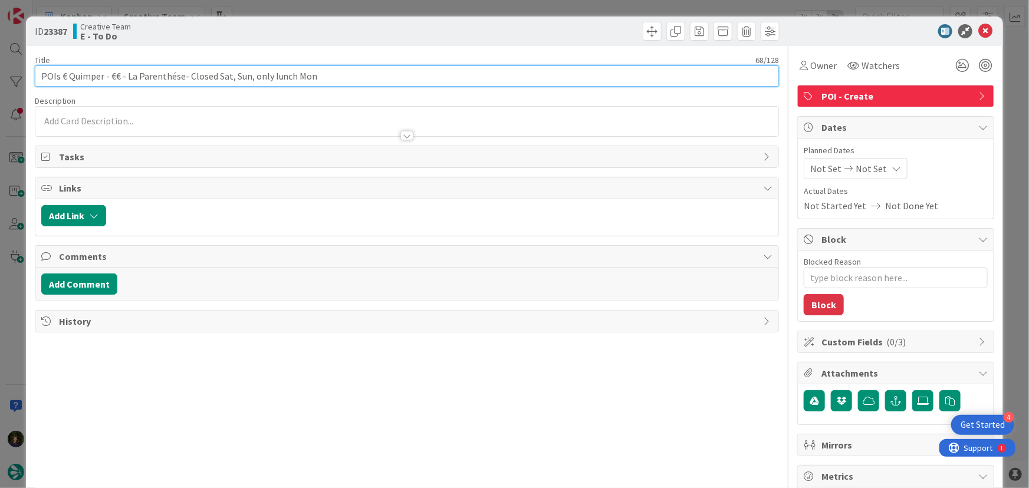
click at [65, 78] on input "POIs € Quimper - €€ - La Parenthése- Closed Sat, Sun, only lunch Mon" at bounding box center [407, 75] width 745 height 21
type input "POI Quimper - €€ - La Parenthése- Closed Sat, Sun, only lunch Mon"
type textarea "x"
type input "POI E Quimper - €€ - La Parenthése- Closed Sat, Sun, only lunch Mon"
type textarea "x"
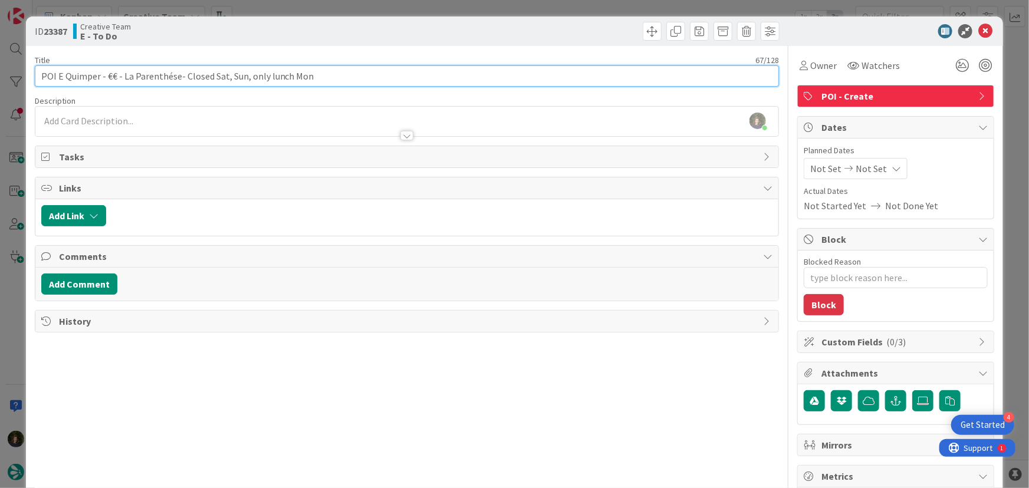
click at [209, 78] on input "POI E Quimper - €€ - La Parenthése- Closed Sat, Sun, only lunch Mon" at bounding box center [407, 75] width 745 height 21
type input "POI E Quimper - €€ - La Parenthése- Closed Sat, Sun, only lunch Mon"
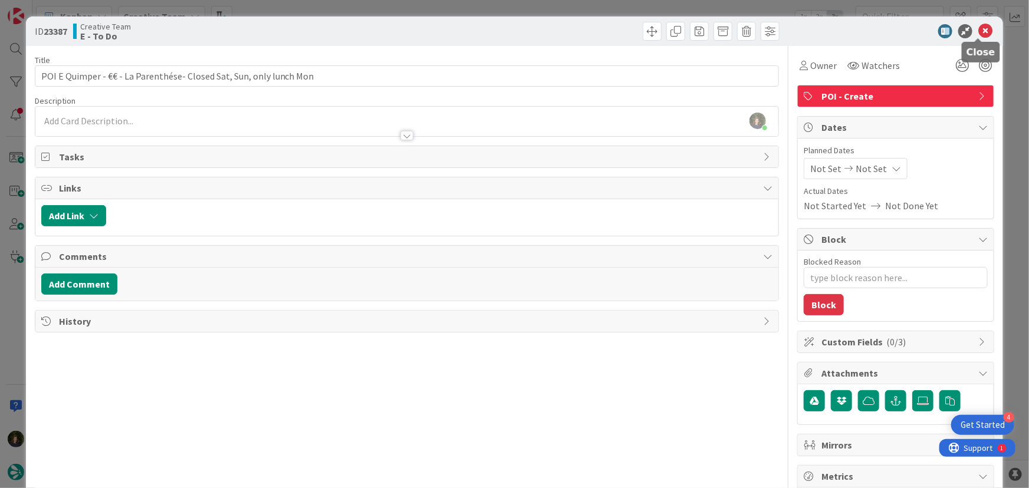
click at [978, 32] on icon at bounding box center [985, 31] width 14 height 14
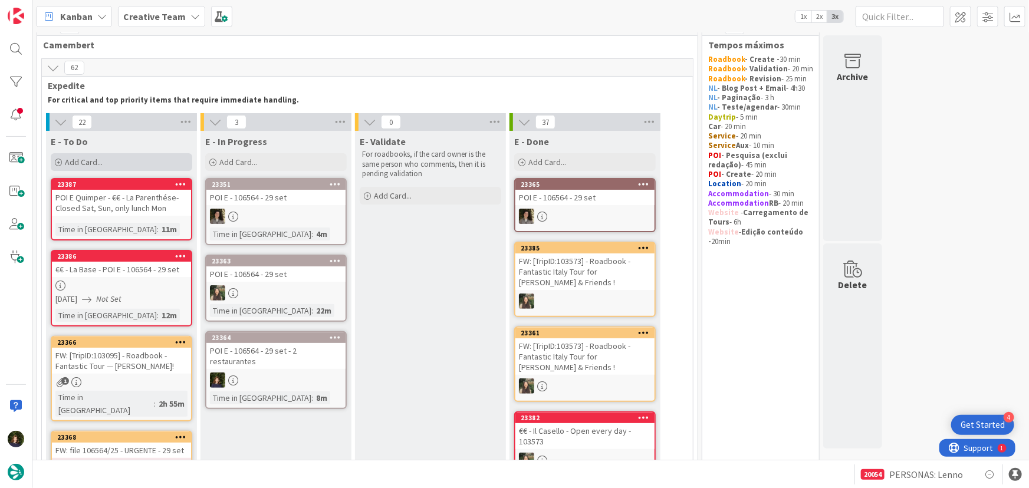
click at [94, 157] on span "Add Card..." at bounding box center [84, 162] width 38 height 11
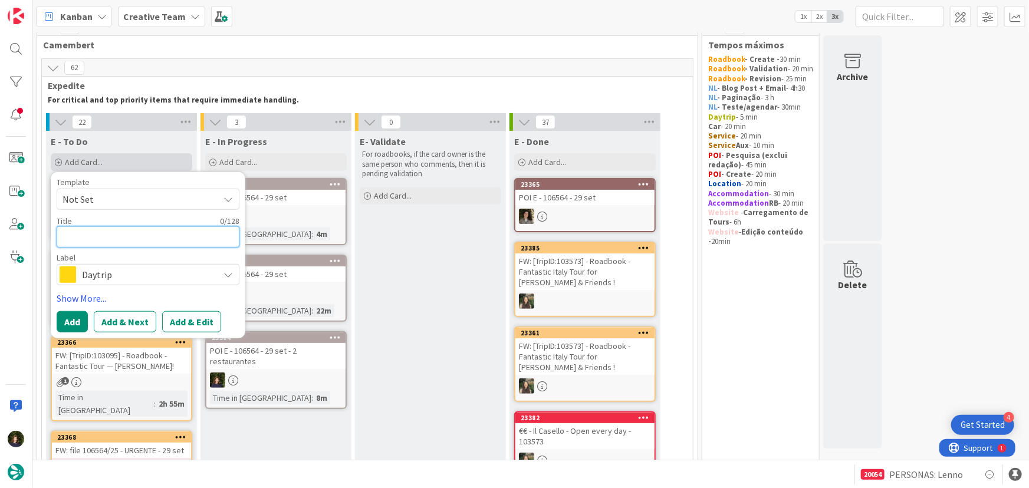
paste textarea "POI E Quimper - €€ - La Parenthése- Closed Sat, Sun, only lunch Mon"
type textarea "x"
type textarea "POI E Quimper - €€ - La Parenthése- Closed Sat, Sun, only lunch Mon"
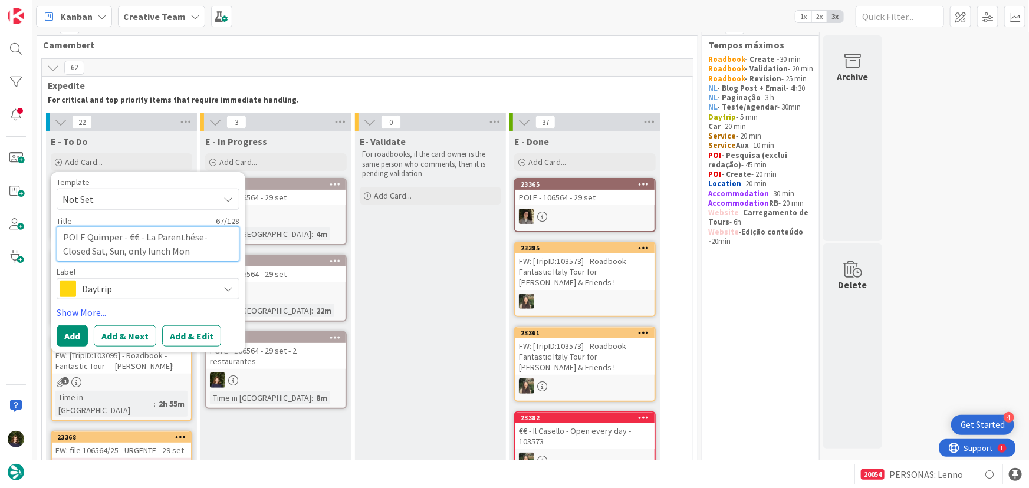
drag, startPoint x: 143, startPoint y: 238, endPoint x: 168, endPoint y: 248, distance: 26.7
click at [167, 248] on textarea "POI E Quimper - €€ - La Parenthése- Closed Sat, Sun, only lunch Mon" at bounding box center [148, 243] width 183 height 35
type textarea "x"
type textarea "POI E Quimper - €€ - C"
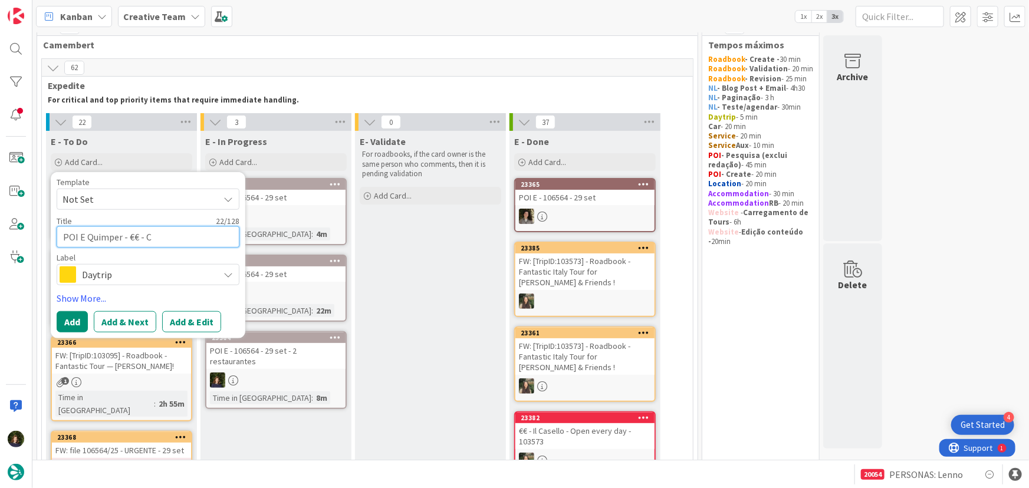
type textarea "x"
type textarea "POI E Quimper - €€ - Cô"
type textarea "x"
type textarea "POI E Quimper - €€ - Côt"
type textarea "x"
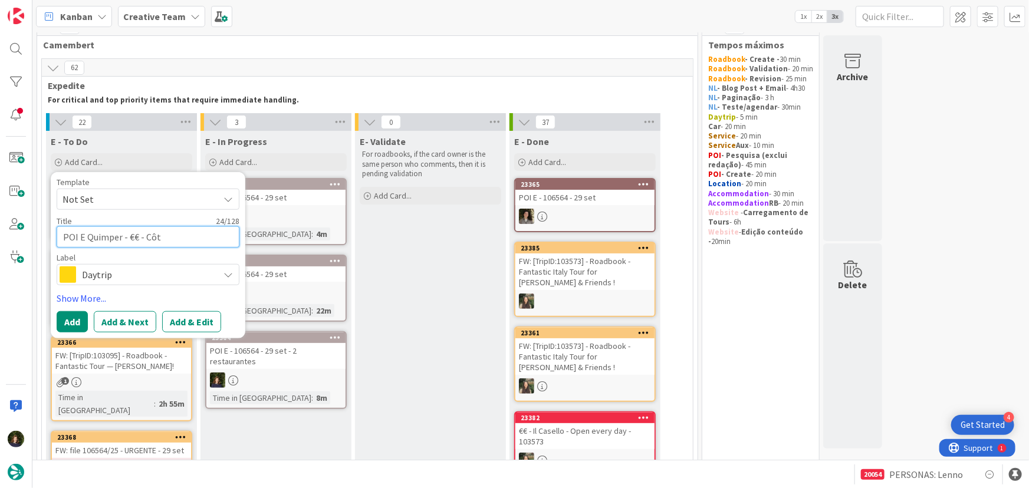
type textarea "POI E Quimper - €€ - Côté"
type textarea "x"
type textarea "POI E Quimper - €€ - Côté"
type textarea "x"
type textarea "POI E Quimper - €€ - Côté B"
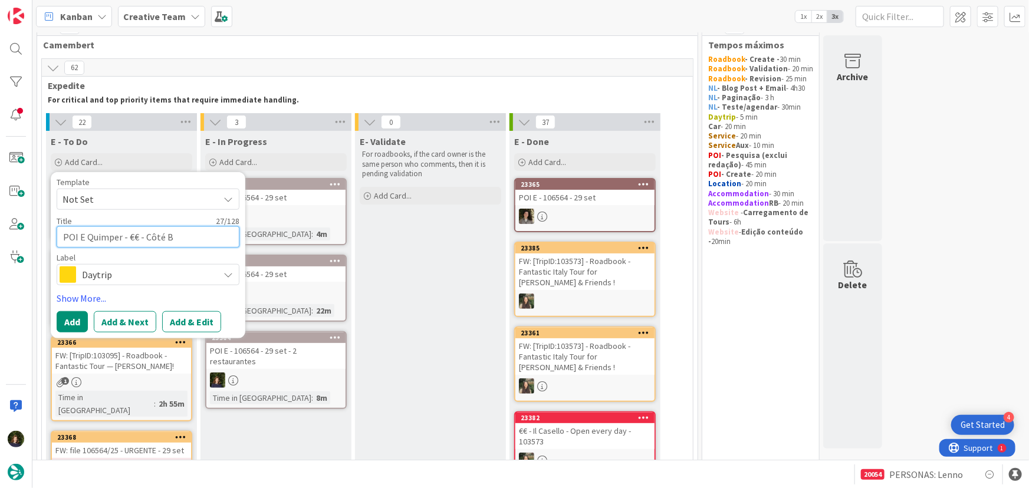
type textarea "x"
type textarea "POI E Quimper - €€ - Côté Bi"
type textarea "x"
type textarea "POI E Quimper - €€ - Côté Bis"
type textarea "x"
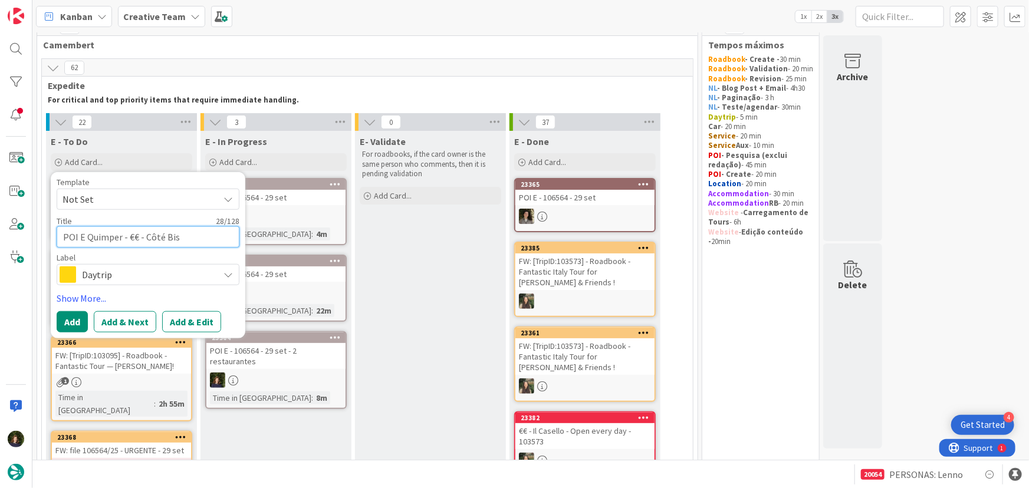
type textarea "POI E Quimper - €€ - Côté Bist"
type textarea "x"
type textarea "POI E Quimper - €€ - Côté Bistr"
type textarea "x"
type textarea "POI E Quimper - €€ - Côté Bistrô"
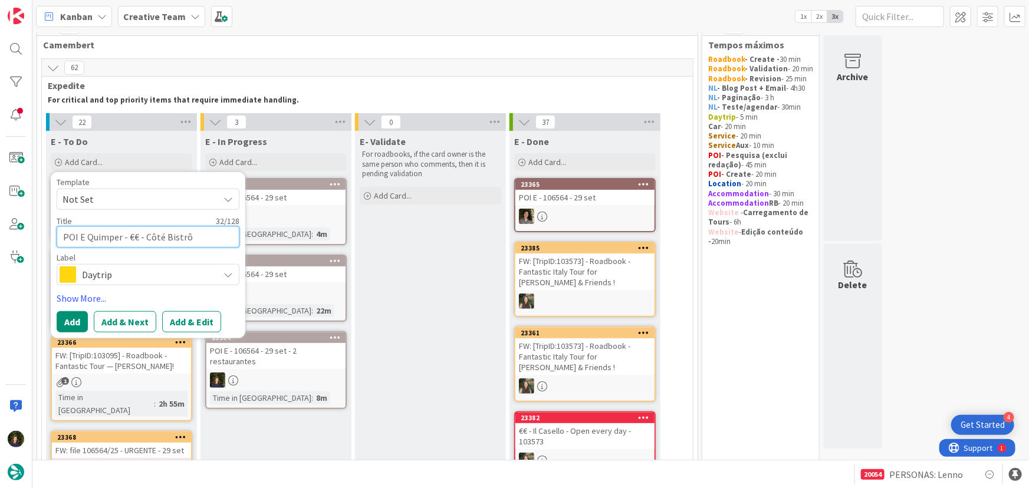
type textarea "x"
type textarea "POI E Quimper - €€ - Côté Bistr"
type textarea "x"
type textarea "POI E Quimper - €€ - Côté Bistro"
type textarea "x"
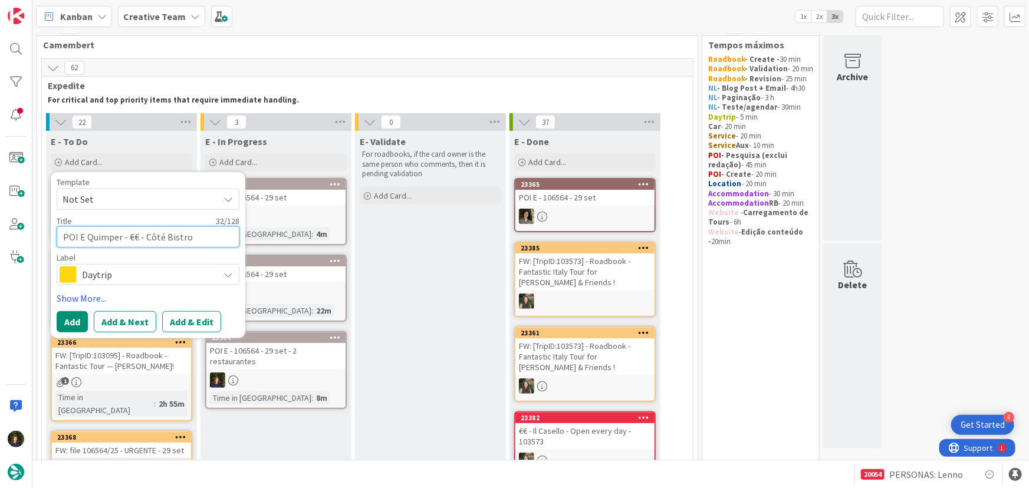
type textarea "POI E Quimper - €€ - Côté Bistrot"
type textarea "x"
type textarea "POI E Quimper - €€ - Côté Bistrot"
type textarea "x"
type textarea "POI E Quimper - €€ - Côté Bistrot -"
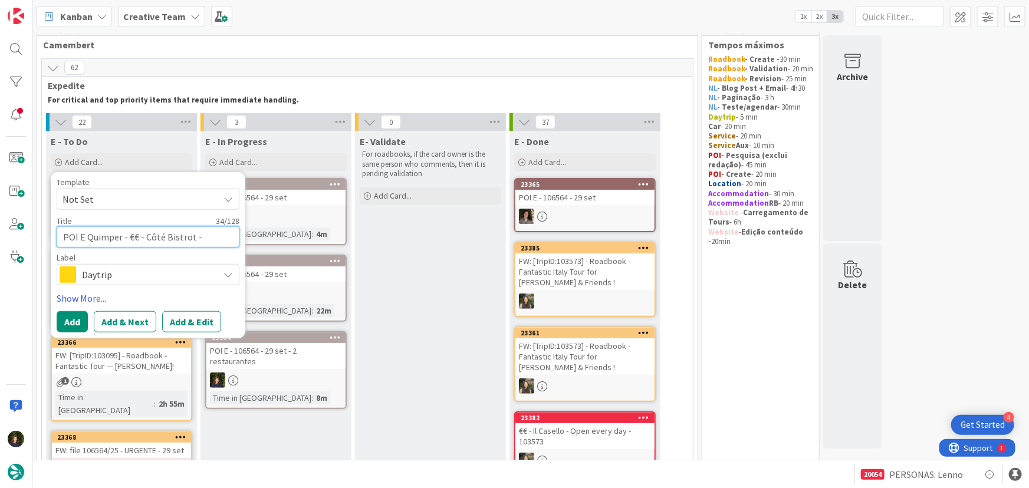
type textarea "x"
type textarea "POI E Quimper - €€ - Côté Bistrot -"
type textarea "x"
type textarea "POI E Quimper - €€ - Côté Bistrot - C"
type textarea "x"
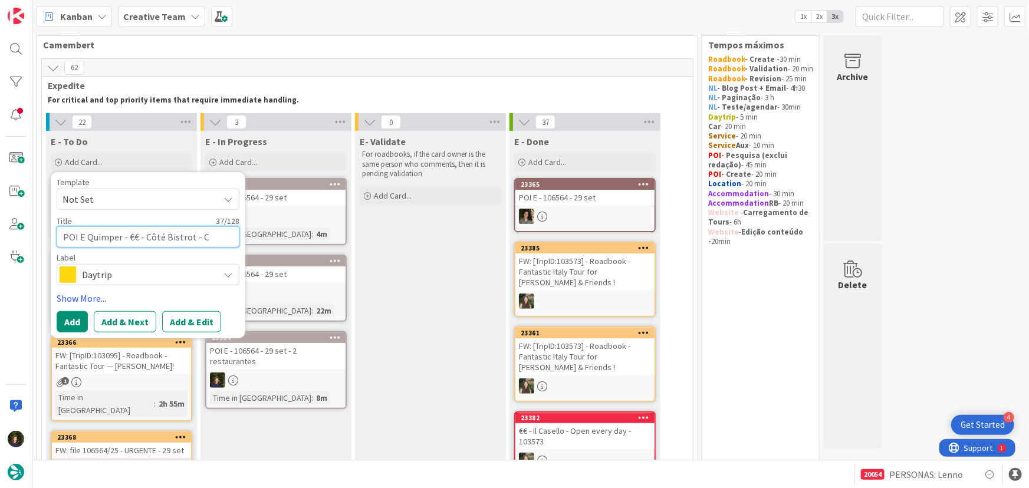
type textarea "POI E Quimper - €€ - Côté Bistrot - Cl"
type textarea "x"
type textarea "POI E Quimper - €€ - Côté Bistrot - Clo"
type textarea "x"
type textarea "POI E Quimper - €€ - Côté Bistrot - Clos"
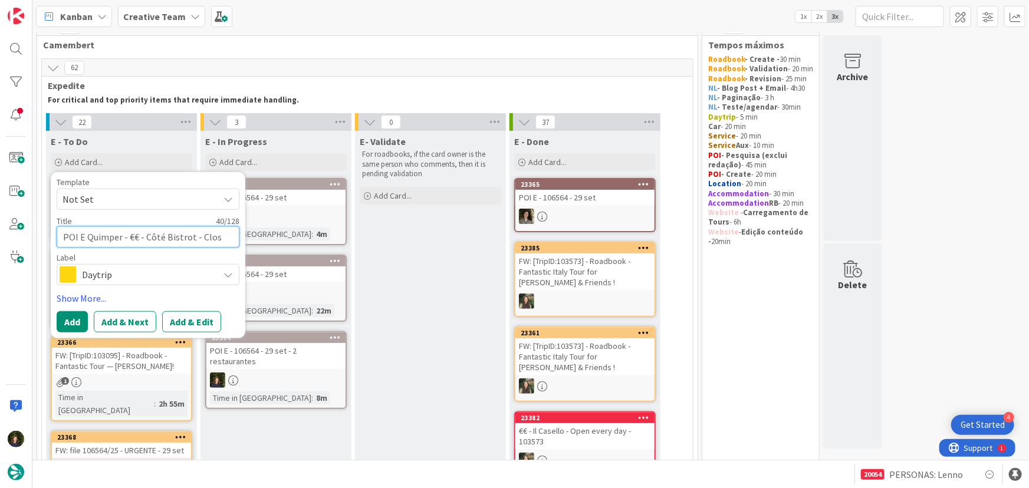
type textarea "x"
type textarea "POI E Quimper - €€ - Côté Bistrot - Close"
type textarea "x"
type textarea "POI E Quimper - €€ - Côté Bistrot - Closed"
type textarea "x"
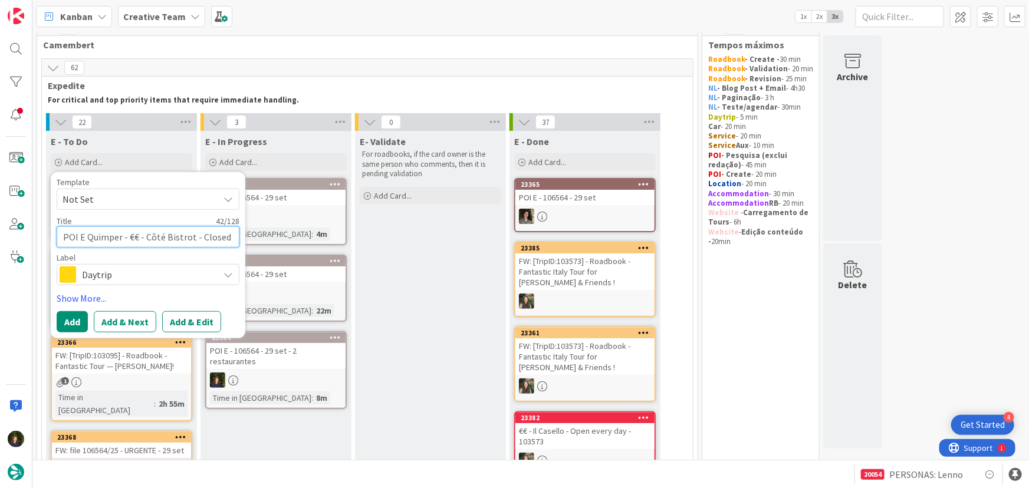
type textarea "POI E Quimper - €€ - Côté Bistrot - Closed"
type textarea "x"
type textarea "POI E Quimper - €€ - Côté Bistrot - Closed S"
type textarea "x"
type textarea "POI E Quimper - €€ - Côté Bistrot - Closed Su"
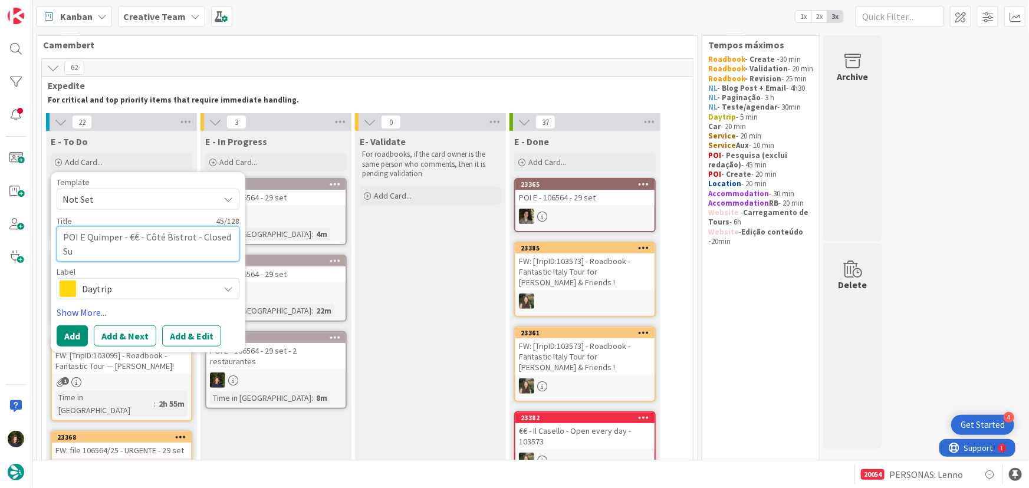
type textarea "x"
type textarea "POI E Quimper - €€ - Côté Bistrot - Closed Sun"
type textarea "x"
type textarea "POI E Quimper - €€ - Côté Bistrot - Closed Sun"
type textarea "x"
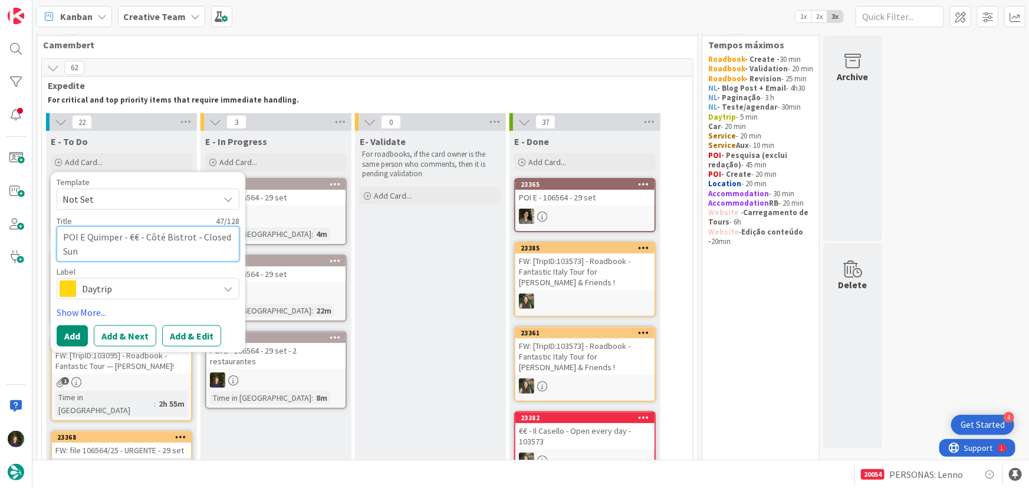
type textarea "POI E Quimper - €€ - Côté Bistrot - Closed Sun &"
type textarea "x"
type textarea "POI E Quimper - €€ - Côté Bistrot - Closed Sun &"
type textarea "x"
type textarea "POI E Quimper - €€ - Côté Bistrot - Closed Sun & W"
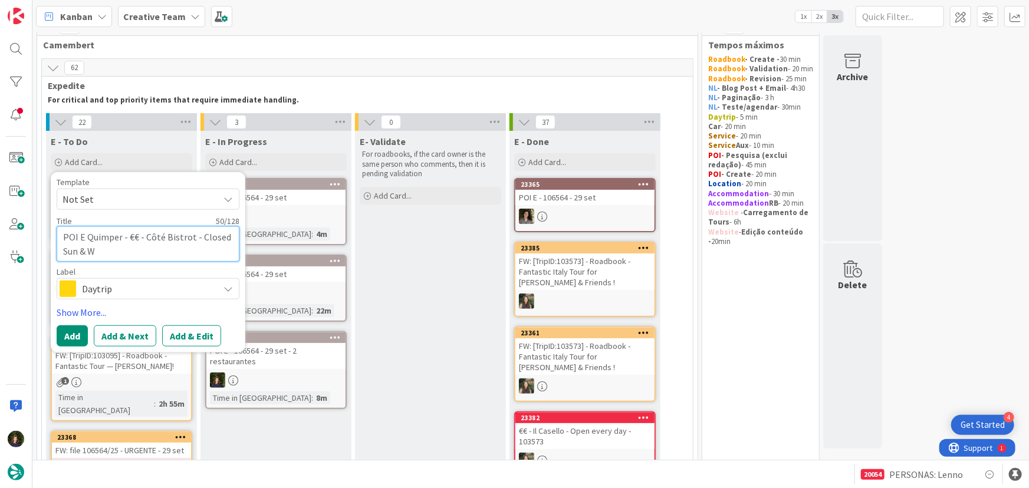
type textarea "x"
type textarea "POI E Quimper - €€ - Côté Bistrot - Closed Sun & WE"
type textarea "x"
type textarea "POI E Quimper - €€ - Côté Bistrot - Closed Sun & WEd"
type textarea "x"
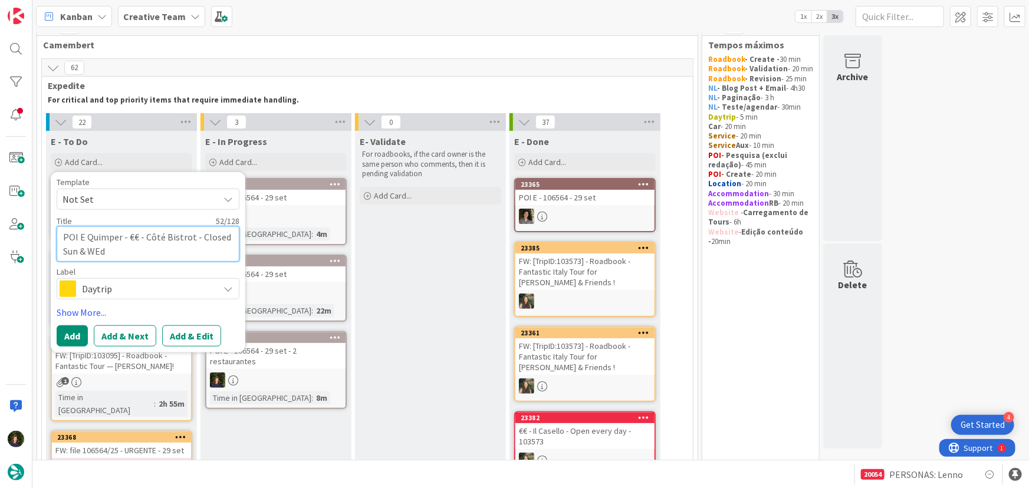
type textarea "POI E Quimper - €€ - Côté Bistrot - Closed Sun & Wd"
type textarea "x"
type textarea "POI E Quimper - €€ - Côté Bistrot - Closed Sun & Wed"
click at [129, 281] on span "Daytrip" at bounding box center [147, 289] width 131 height 17
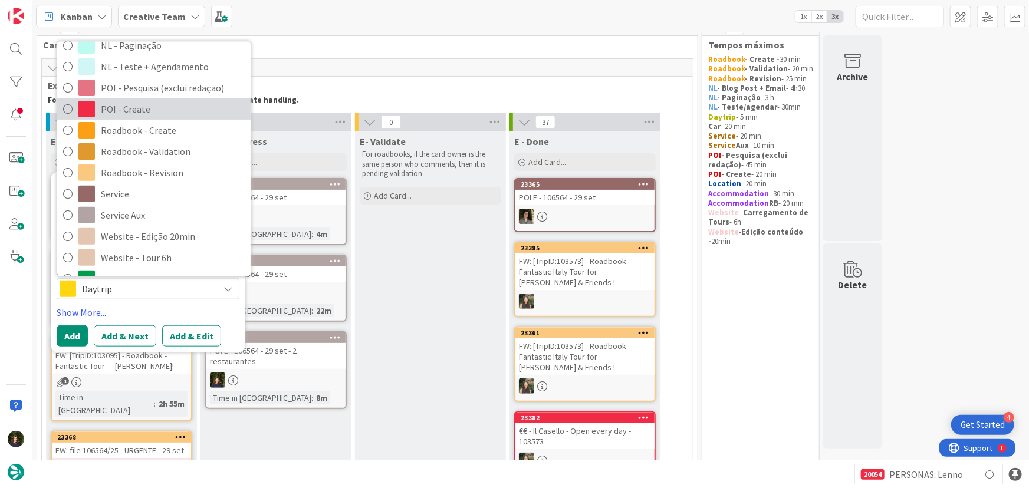
click at [126, 111] on span "POI - Create" at bounding box center [173, 109] width 144 height 18
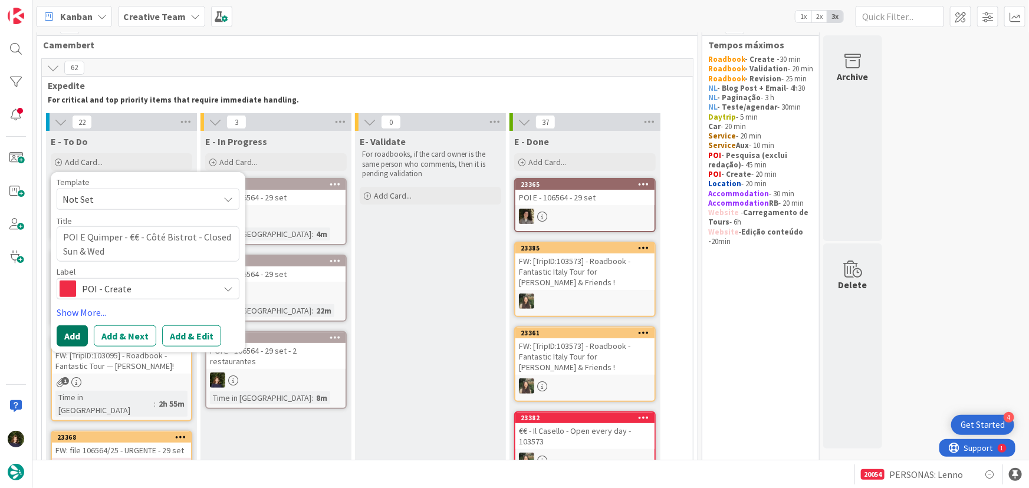
click at [74, 334] on button "Add" at bounding box center [72, 335] width 31 height 21
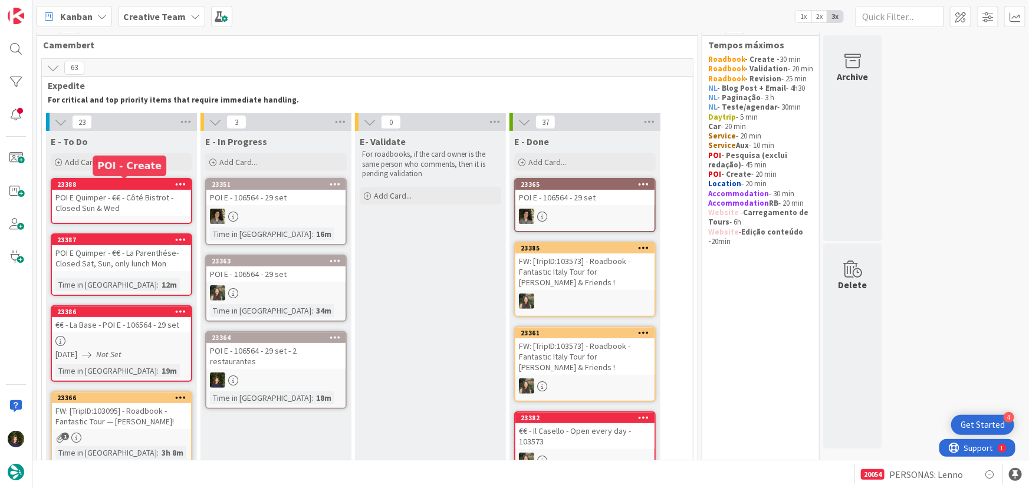
click at [123, 197] on div "POI E Quimper - €€ - Côté Bistrot - Closed Sun & Wed" at bounding box center [121, 203] width 139 height 26
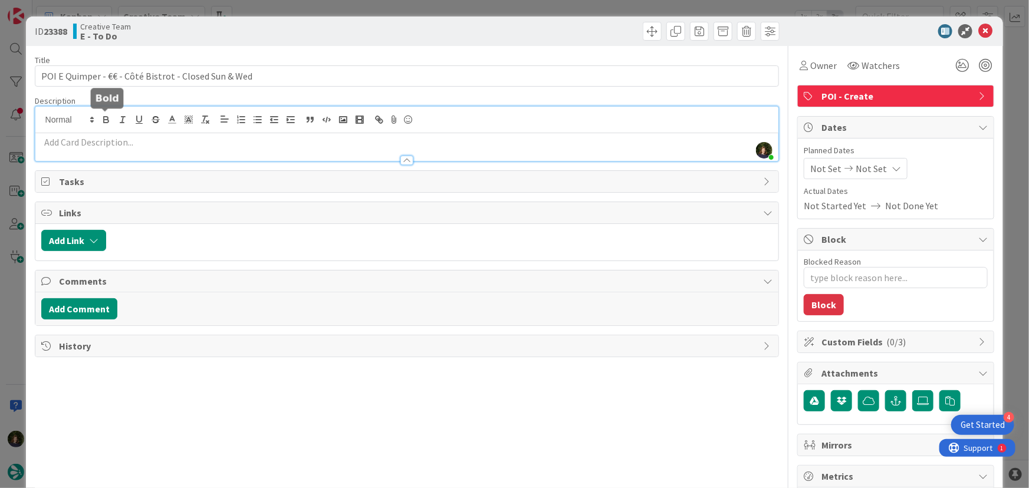
click at [100, 121] on div "[PERSON_NAME] just joined" at bounding box center [406, 134] width 743 height 54
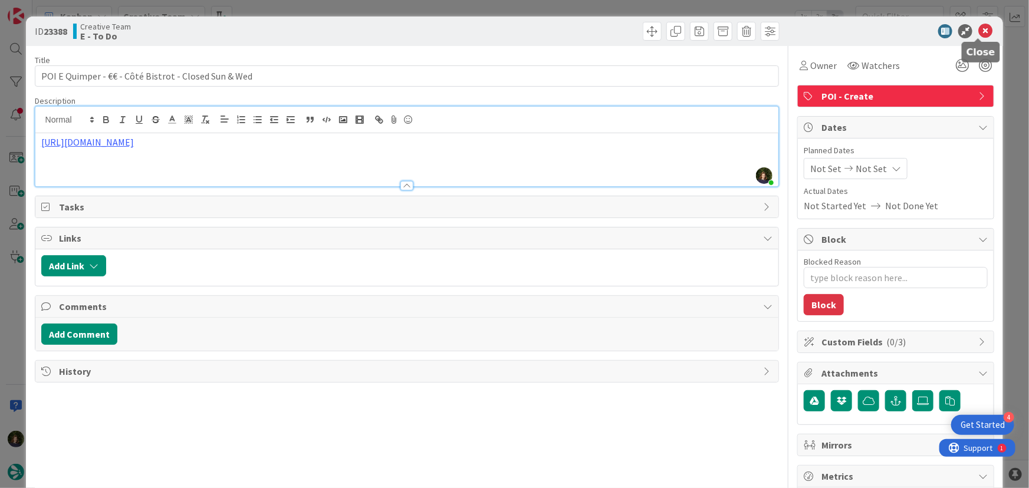
click at [983, 33] on icon at bounding box center [985, 31] width 14 height 14
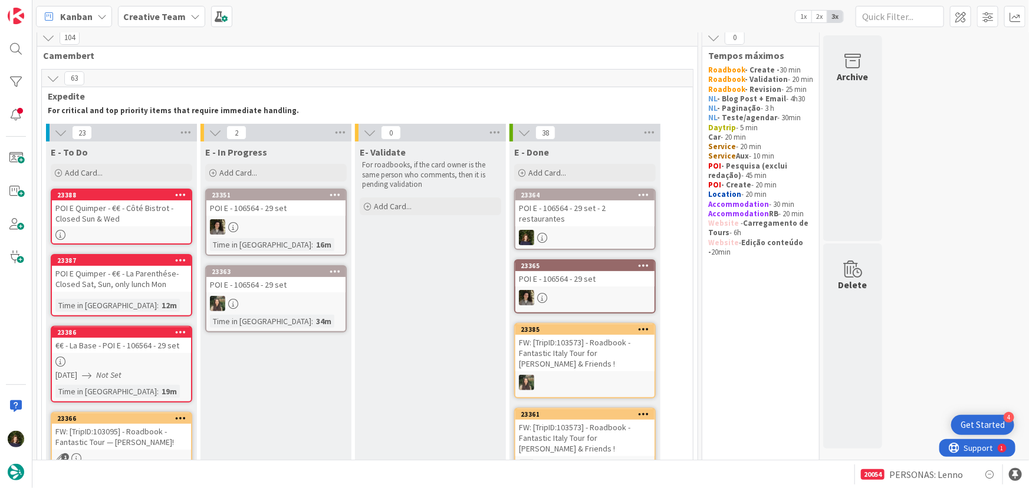
scroll to position [1, 0]
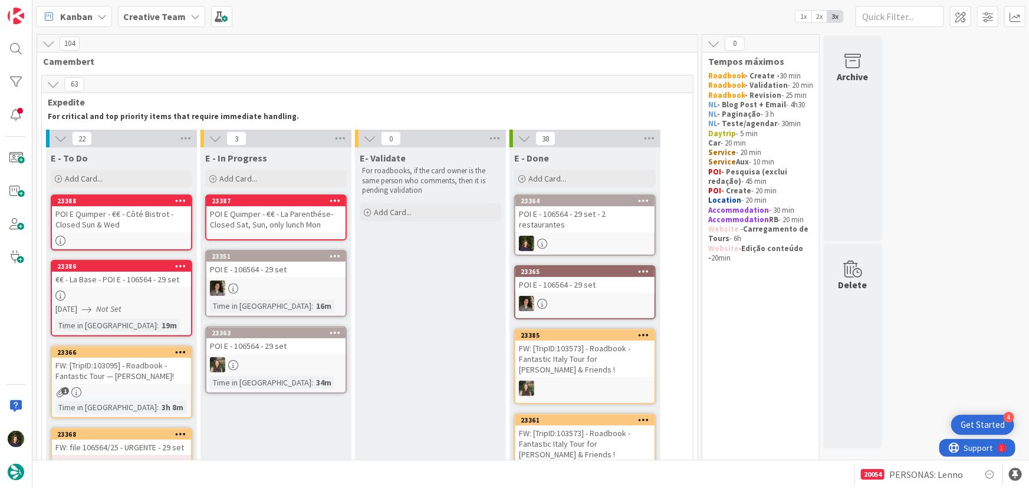
click at [283, 223] on div "POI E Quimper - €€ - La Parenthése- Closed Sat, Sun, only lunch Mon" at bounding box center [275, 219] width 139 height 26
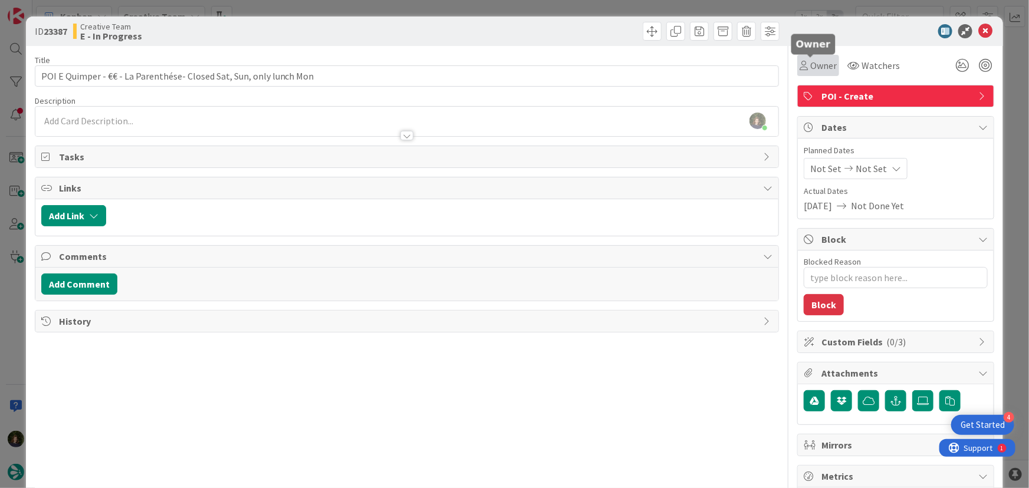
click at [818, 70] on span "Owner" at bounding box center [823, 65] width 27 height 14
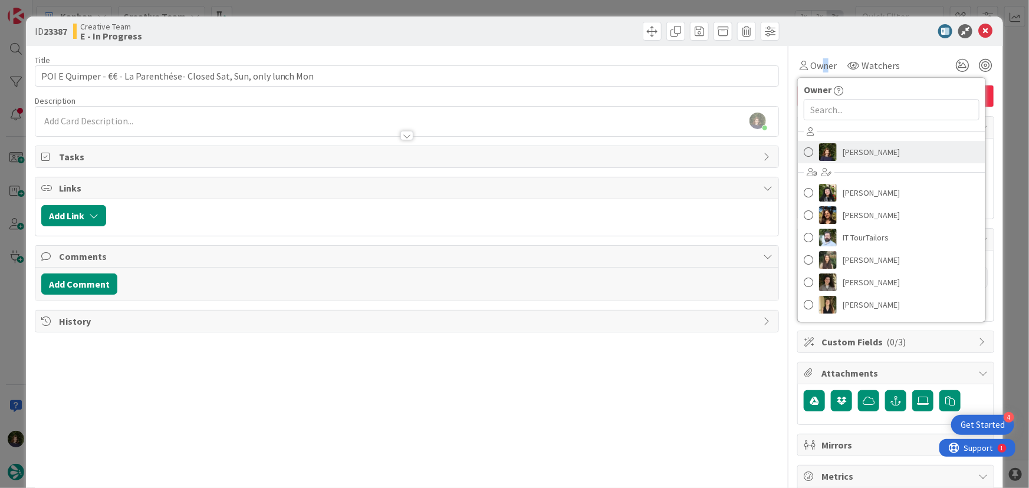
click at [852, 155] on span "[PERSON_NAME]" at bounding box center [870, 152] width 57 height 18
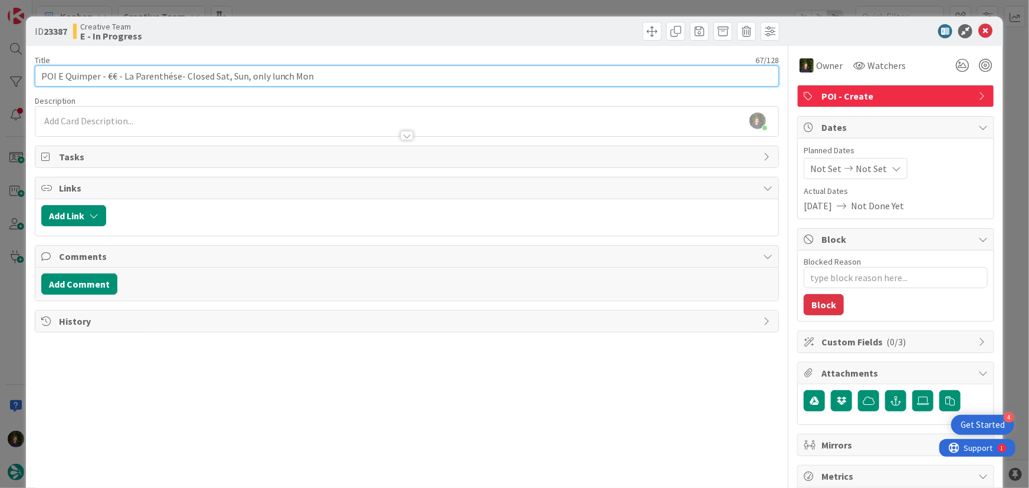
drag, startPoint x: 121, startPoint y: 78, endPoint x: 176, endPoint y: 82, distance: 55.0
click at [176, 82] on input "POI E Quimper - €€ - La Parenthése- Closed Sat, Sun, only lunch Mon" at bounding box center [407, 75] width 745 height 21
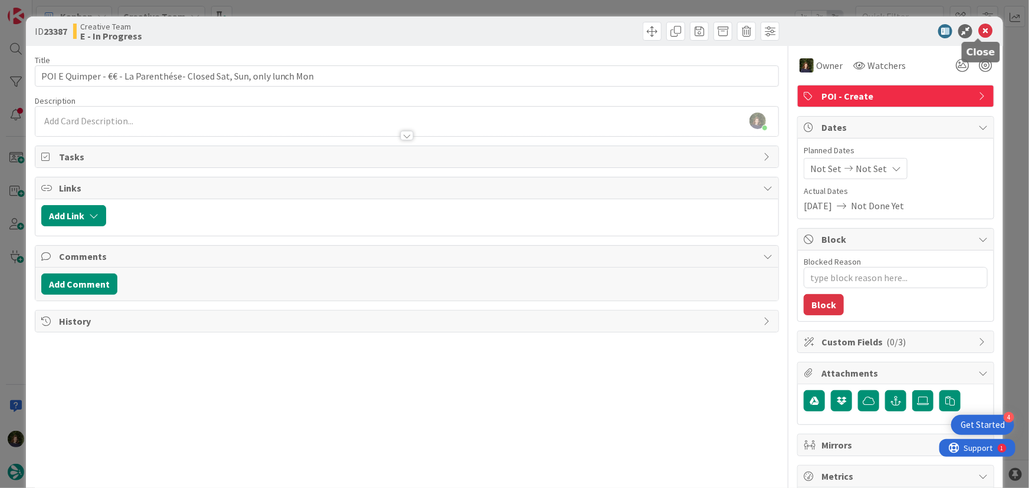
click at [979, 32] on icon at bounding box center [985, 31] width 14 height 14
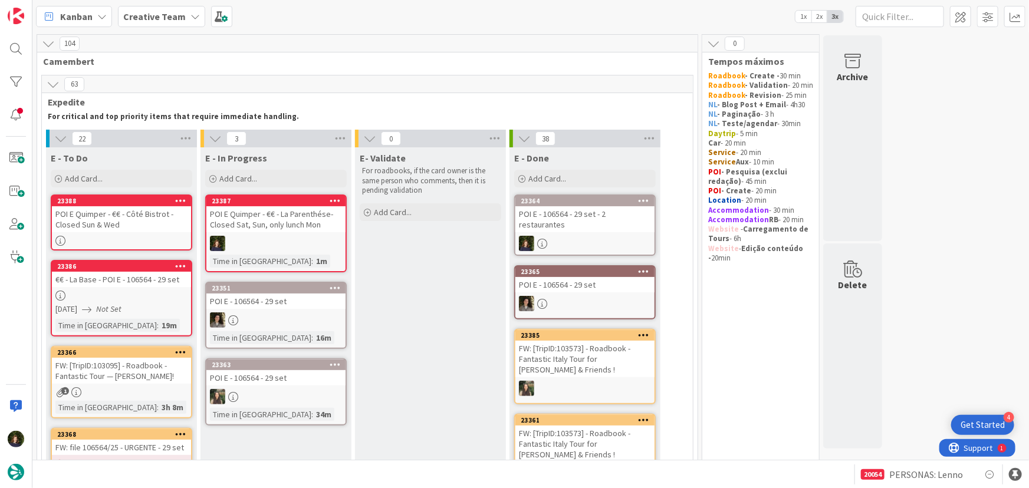
click at [578, 223] on link "23364 POI E - 106564 - 29 set - 2 restaurantes" at bounding box center [584, 225] width 141 height 61
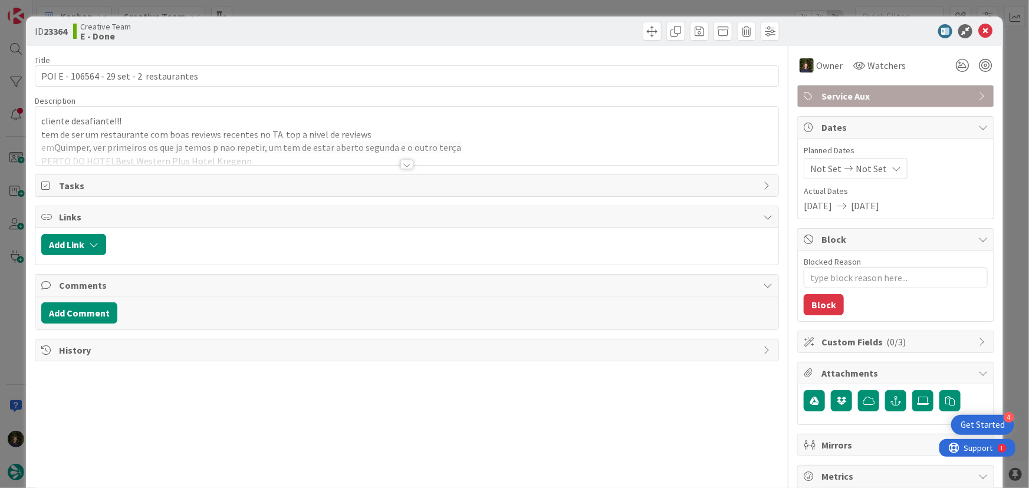
click at [401, 166] on div at bounding box center [406, 164] width 13 height 9
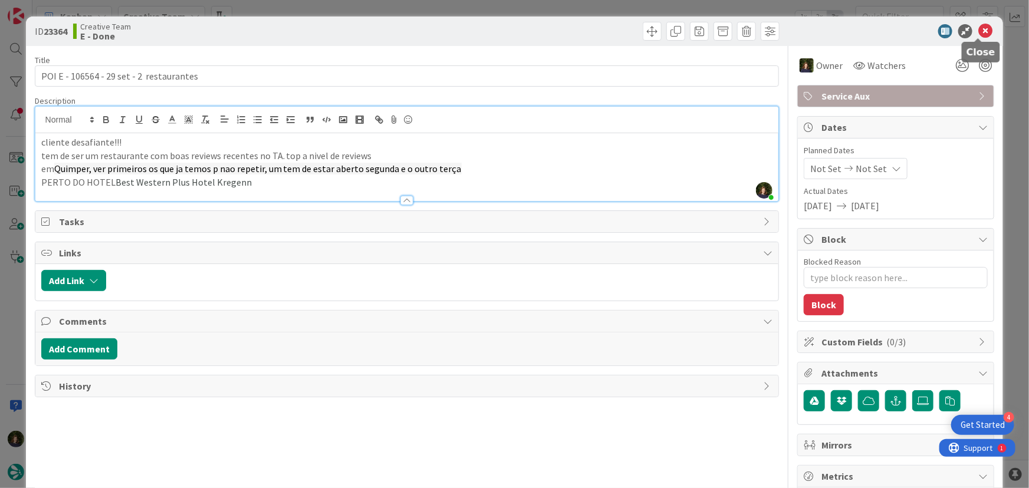
click at [980, 31] on icon at bounding box center [985, 31] width 14 height 14
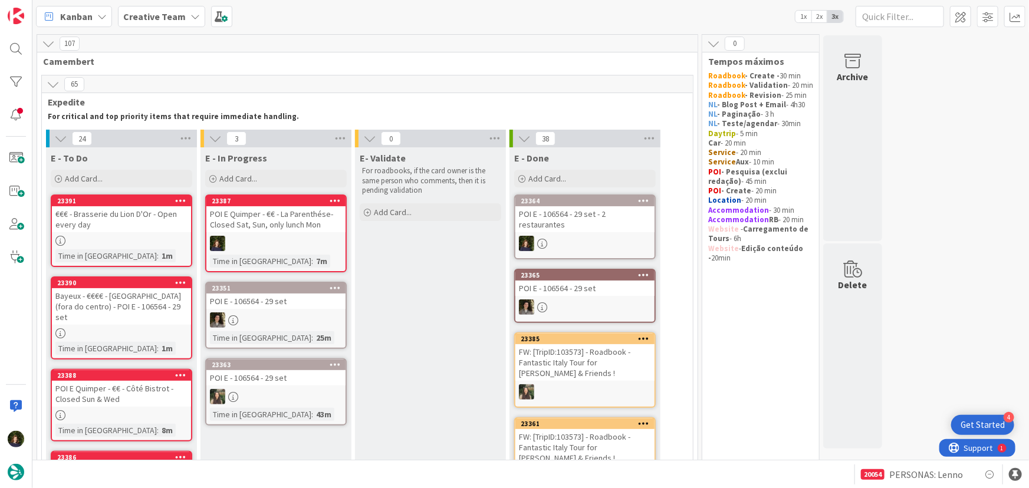
click at [273, 230] on link "23387 POI E Quimper - €€ - La Parenthése- Closed Sat, Sun, only lunch Mon Time …" at bounding box center [275, 234] width 141 height 78
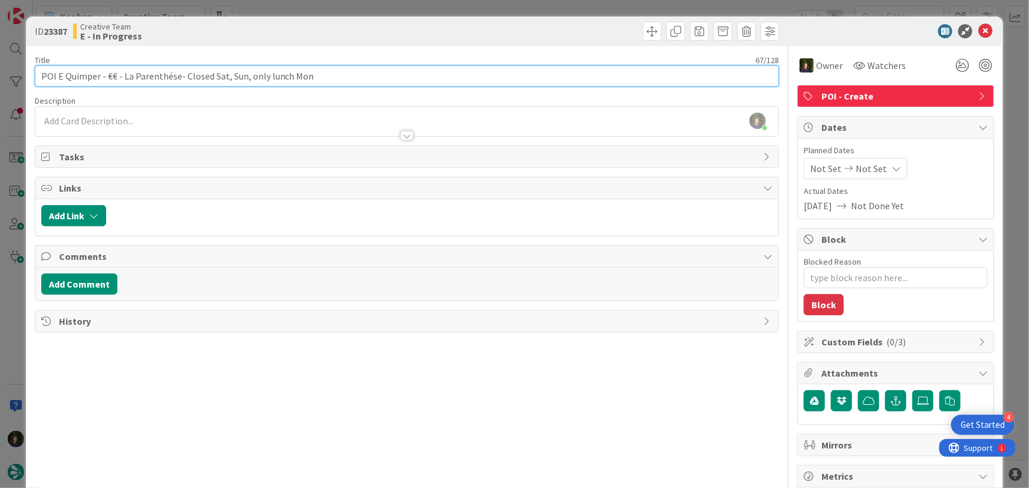
drag, startPoint x: 104, startPoint y: 77, endPoint x: 314, endPoint y: 73, distance: 209.9
click at [314, 73] on input "POI E Quimper - €€ - La Parenthése- Closed Sat, Sun, only lunch Mon" at bounding box center [407, 75] width 745 height 21
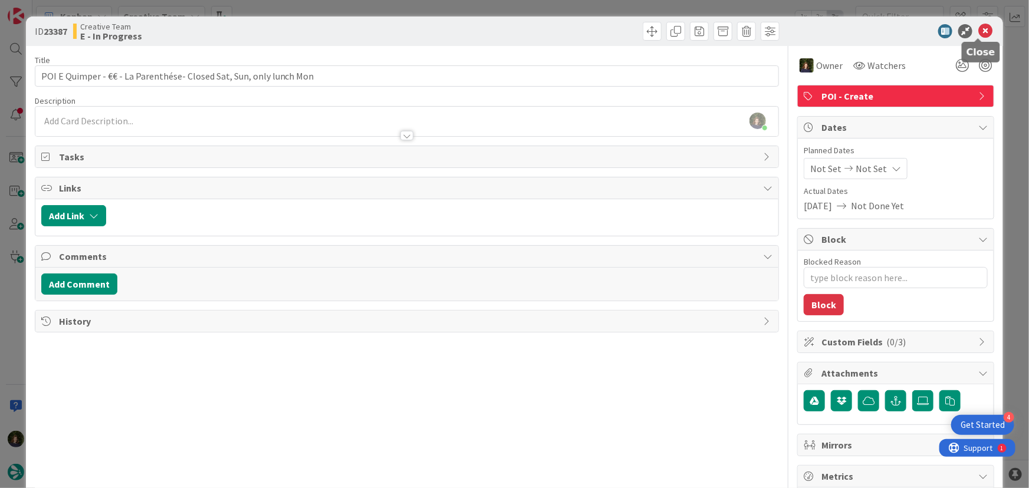
click at [978, 29] on icon at bounding box center [985, 31] width 14 height 14
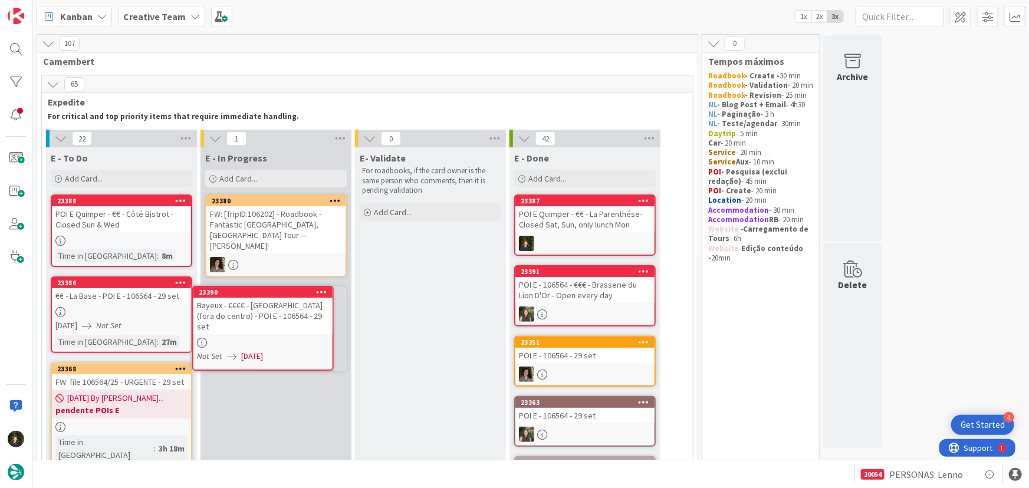
scroll to position [19, 0]
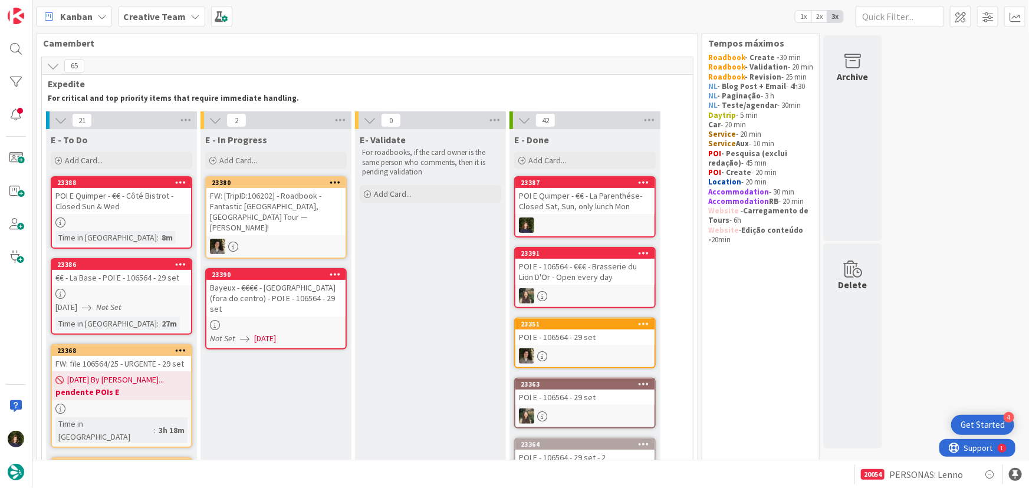
click at [269, 320] on div at bounding box center [275, 325] width 139 height 10
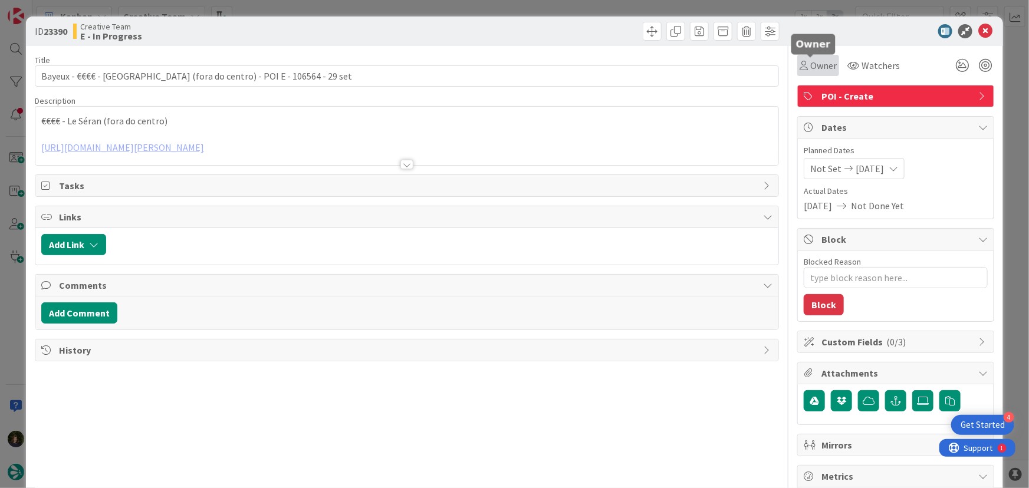
click at [824, 70] on span "Owner" at bounding box center [823, 65] width 27 height 14
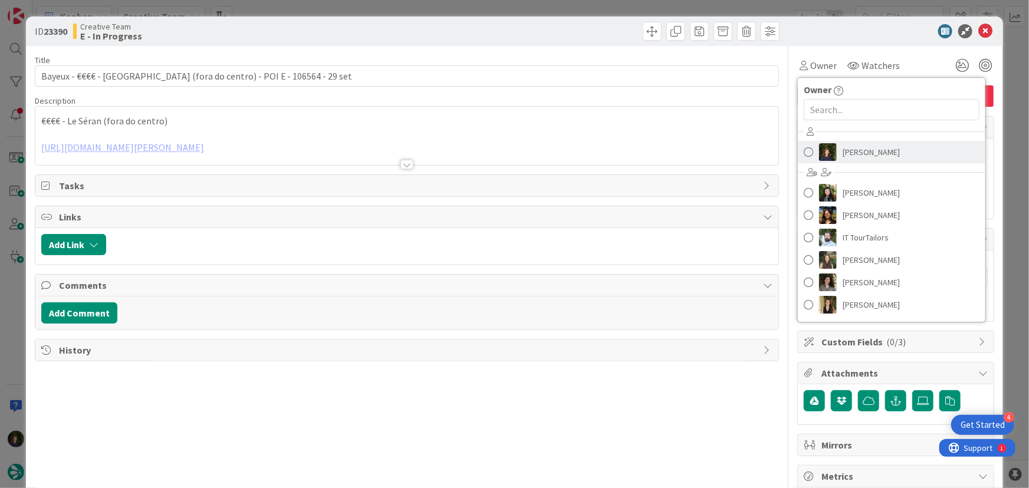
click at [853, 146] on span "[PERSON_NAME]" at bounding box center [870, 152] width 57 height 18
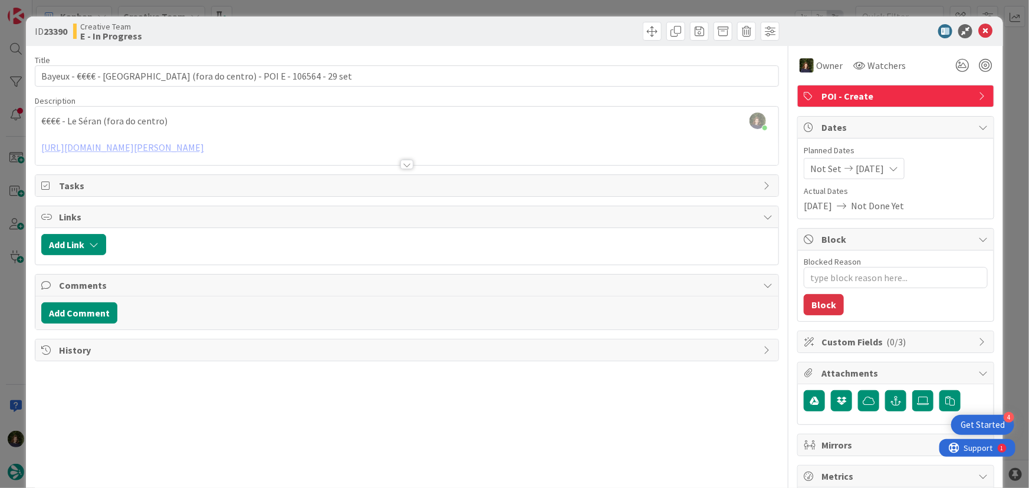
click at [212, 110] on div "[PERSON_NAME] just joined €€€€ - Le Séran (fora do centro) [URL][DOMAIN_NAME][P…" at bounding box center [406, 136] width 743 height 58
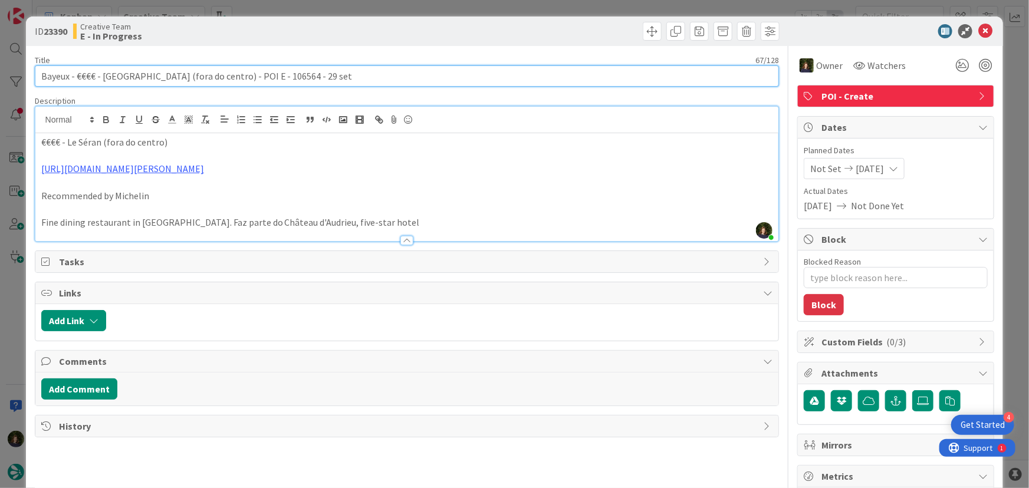
drag, startPoint x: 101, startPoint y: 78, endPoint x: 134, endPoint y: 78, distance: 32.4
click at [134, 78] on input "Bayeux - €€€€ - [GEOGRAPHIC_DATA] (fora do centro) - POI E - 106564 - 29 set" at bounding box center [407, 75] width 745 height 21
drag, startPoint x: 75, startPoint y: 74, endPoint x: 173, endPoint y: 77, distance: 98.5
click at [199, 77] on input "Bayeux - €€€€ - [GEOGRAPHIC_DATA] (fora do centro) - POI E - 106564 - 29 set" at bounding box center [407, 75] width 745 height 21
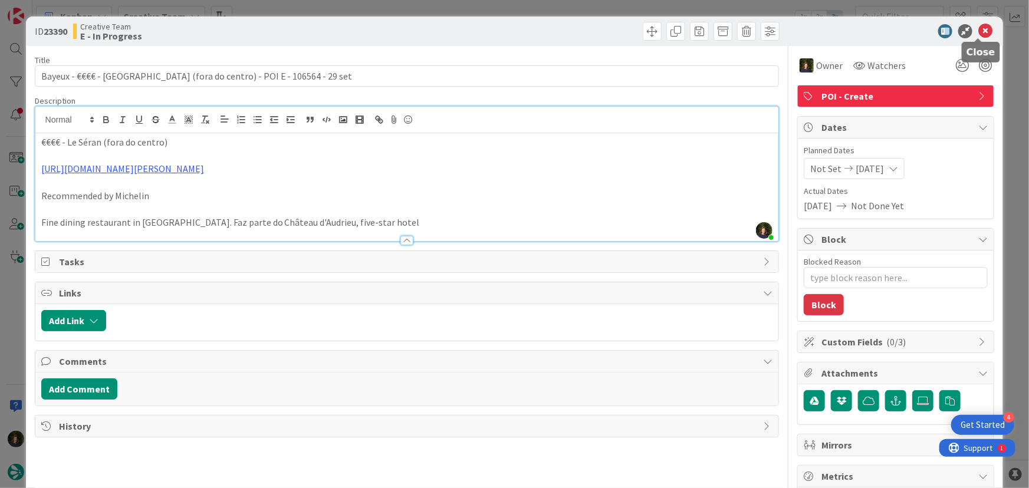
click at [978, 33] on icon at bounding box center [985, 31] width 14 height 14
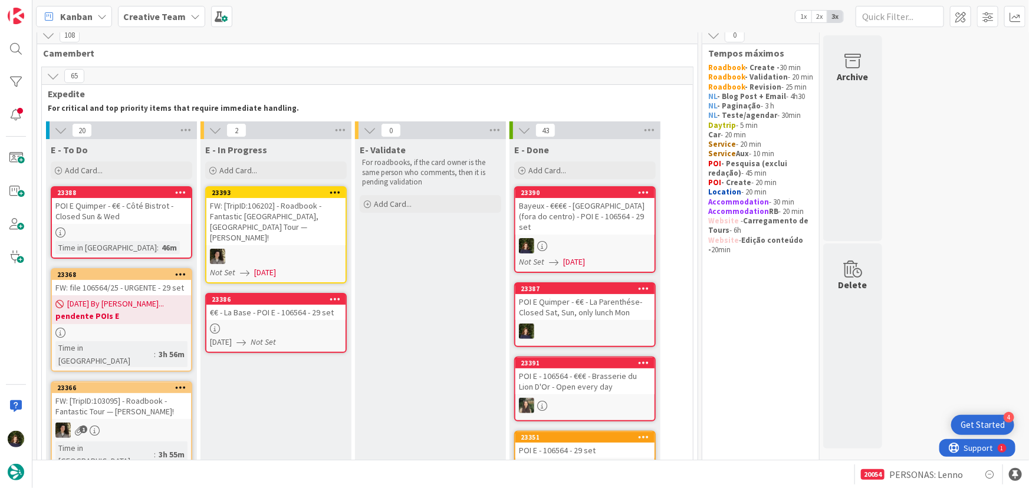
click at [279, 305] on div "€€ - La Base - POI E - 106564 - 29 set" at bounding box center [275, 312] width 139 height 15
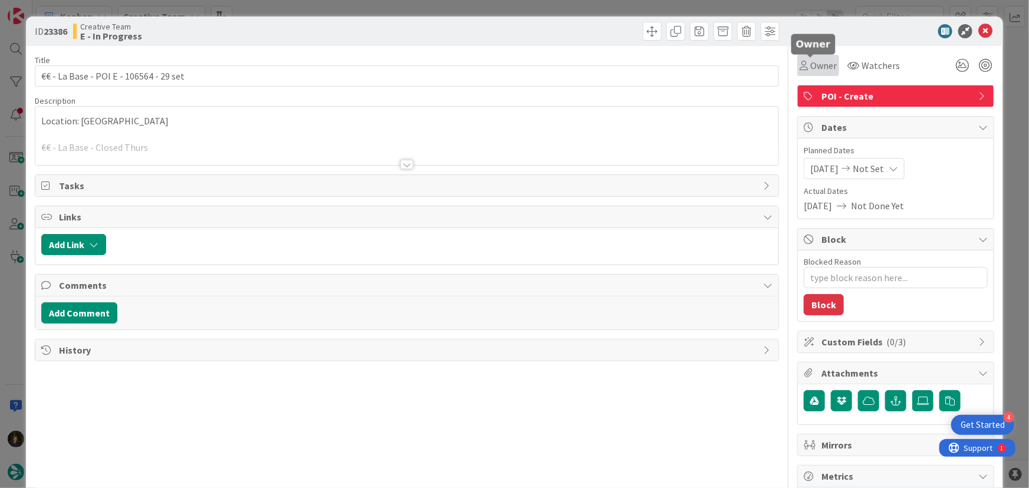
click at [816, 67] on span "Owner" at bounding box center [823, 65] width 27 height 14
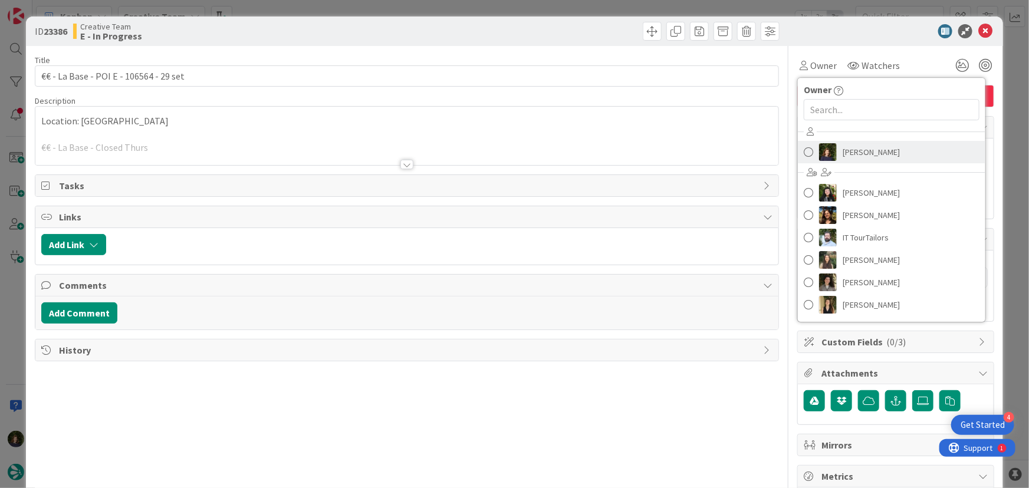
click at [862, 155] on span "[PERSON_NAME]" at bounding box center [870, 152] width 57 height 18
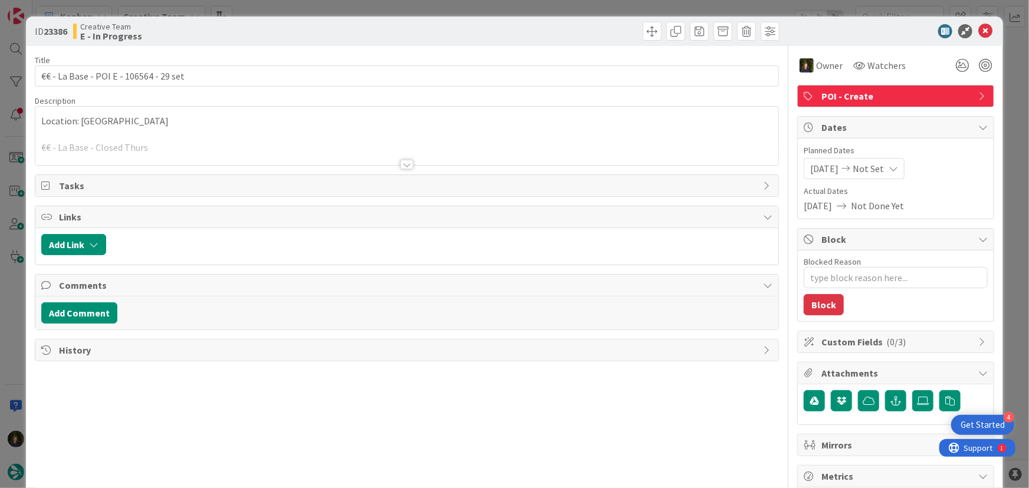
click at [172, 141] on div at bounding box center [406, 150] width 743 height 30
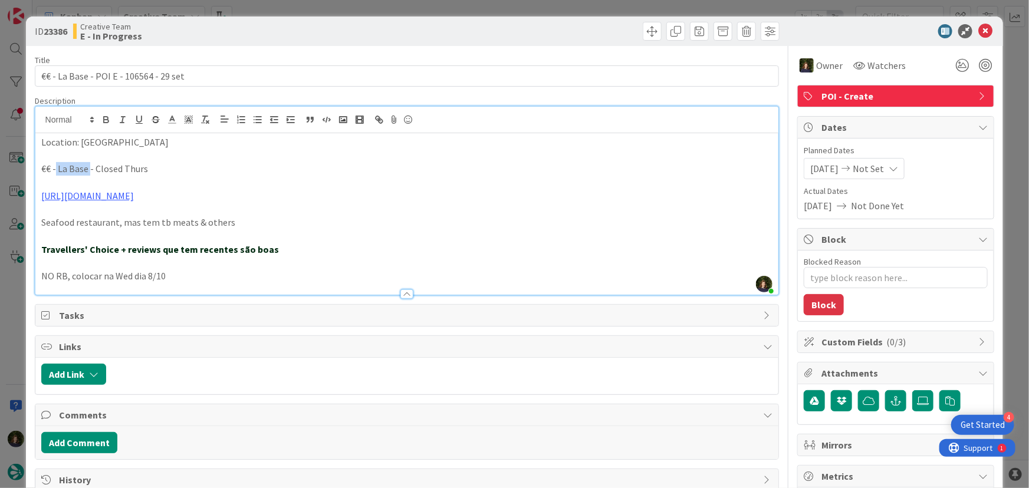
drag, startPoint x: 55, startPoint y: 171, endPoint x: 85, endPoint y: 174, distance: 30.2
click at [88, 173] on p "€€ - La Base - Closed Thurs" at bounding box center [407, 169] width 732 height 14
copy p "La Base"
drag, startPoint x: 118, startPoint y: 170, endPoint x: 51, endPoint y: 170, distance: 66.6
click at [39, 170] on div "Location: [GEOGRAPHIC_DATA] €€ - La Base - Closed Thurs [URL][DOMAIN_NAME] Seaf…" at bounding box center [406, 214] width 743 height 162
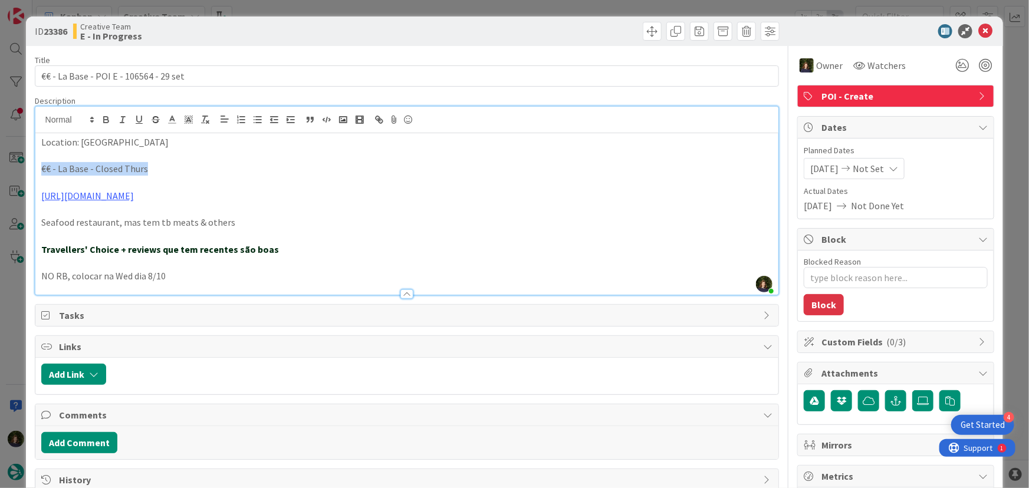
copy p "€€ - La Base - Closed Thurs"
drag, startPoint x: 978, startPoint y: 30, endPoint x: 972, endPoint y: 29, distance: 5.9
click at [978, 30] on icon at bounding box center [985, 31] width 14 height 14
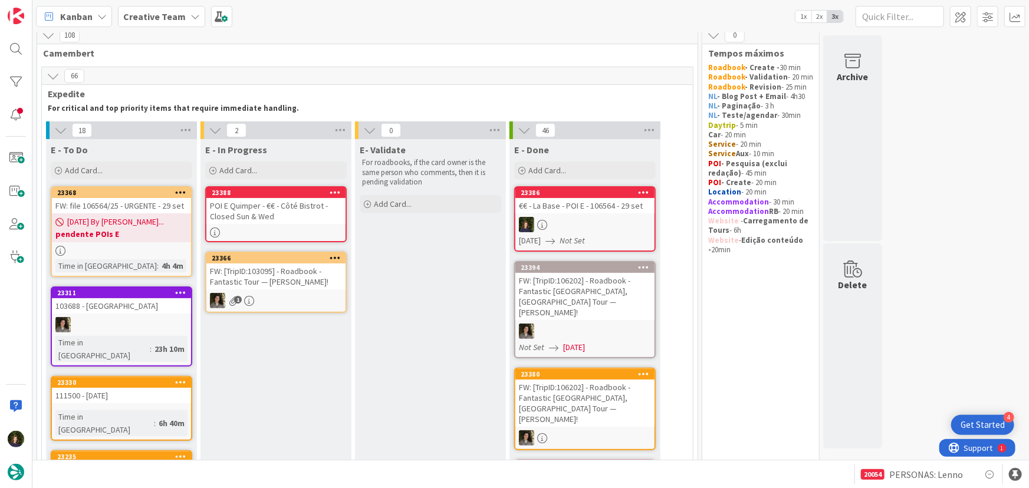
click at [288, 219] on div "POI E Quimper - €€ - Côté Bistrot - Closed Sun & Wed" at bounding box center [275, 211] width 139 height 26
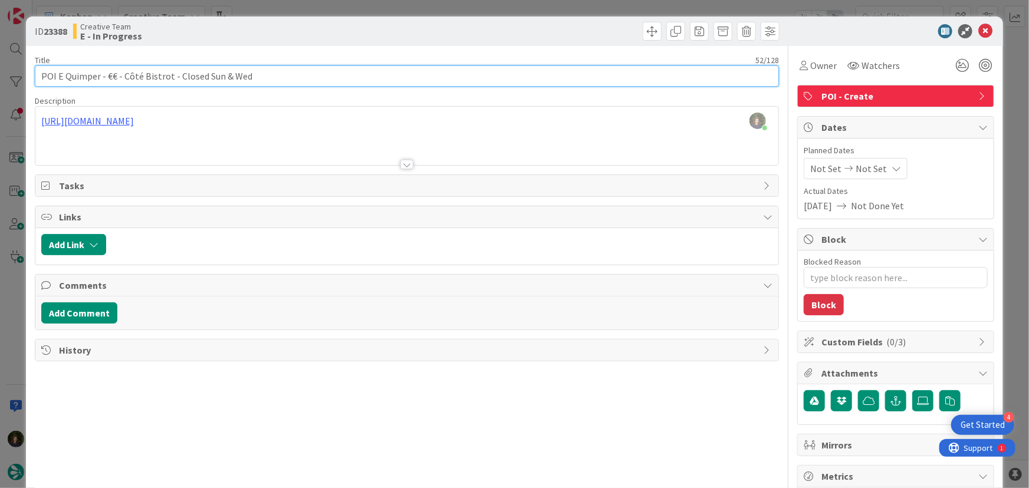
drag, startPoint x: 104, startPoint y: 76, endPoint x: 246, endPoint y: 79, distance: 142.1
click at [246, 79] on input "POI E Quimper - €€ - Côté Bistrot - Closed Sun & Wed" at bounding box center [407, 75] width 745 height 21
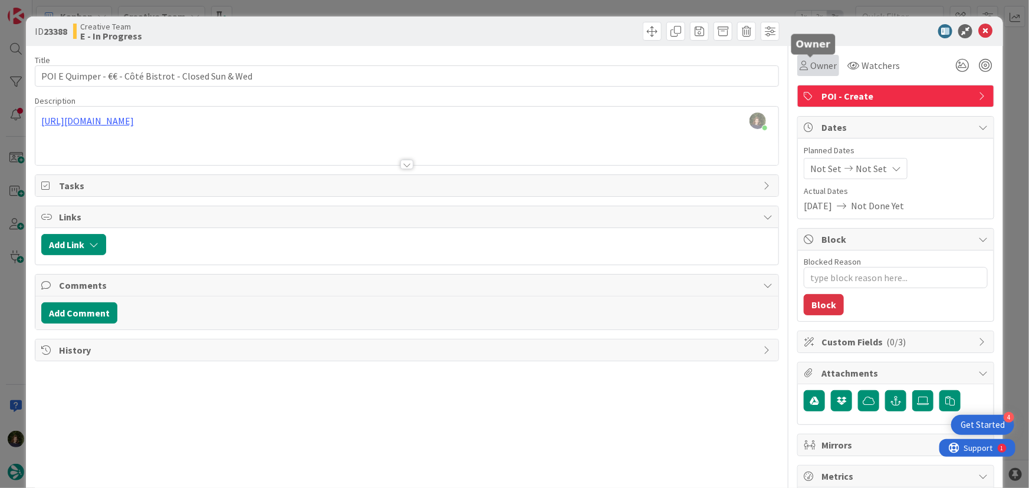
click at [816, 67] on span "Owner" at bounding box center [823, 65] width 27 height 14
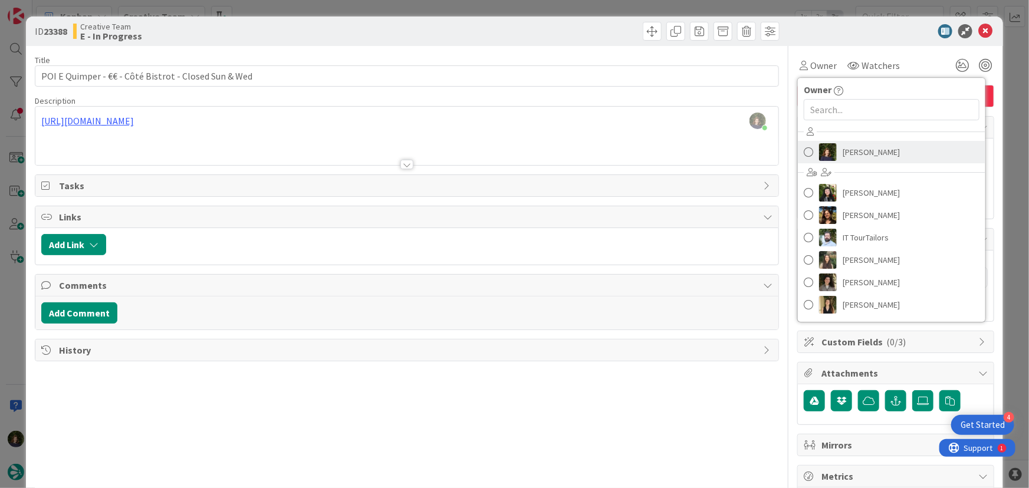
click at [849, 154] on span "[PERSON_NAME]" at bounding box center [870, 152] width 57 height 18
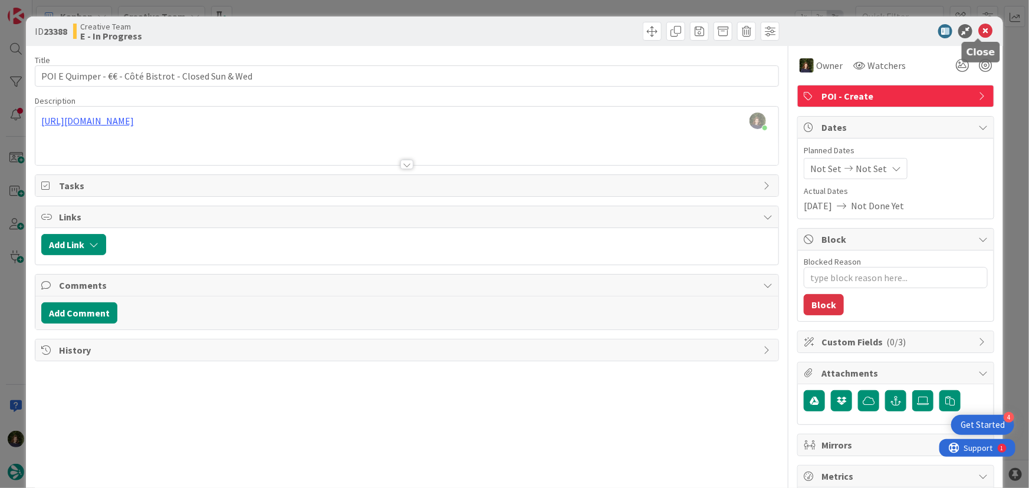
click at [978, 28] on icon at bounding box center [985, 31] width 14 height 14
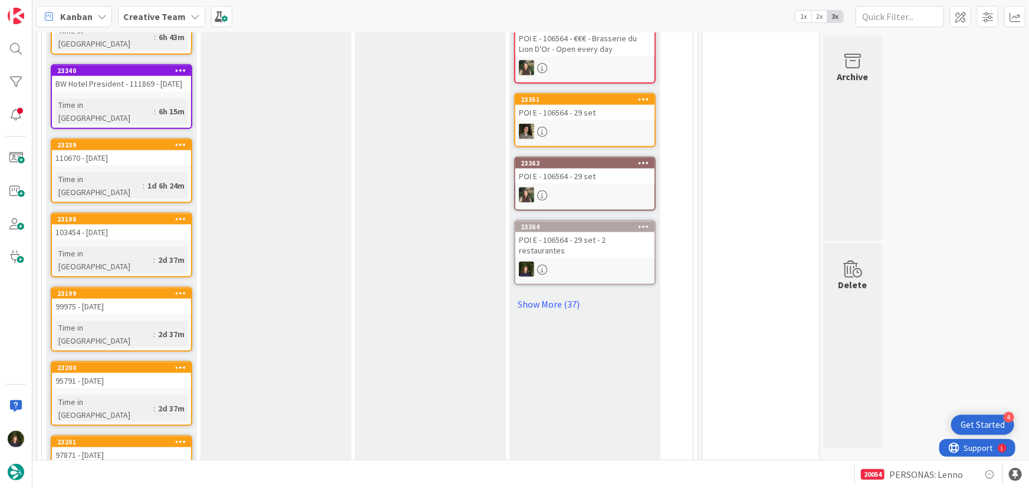
scroll to position [706, 0]
click at [555, 294] on link "Show More (37)" at bounding box center [584, 303] width 141 height 19
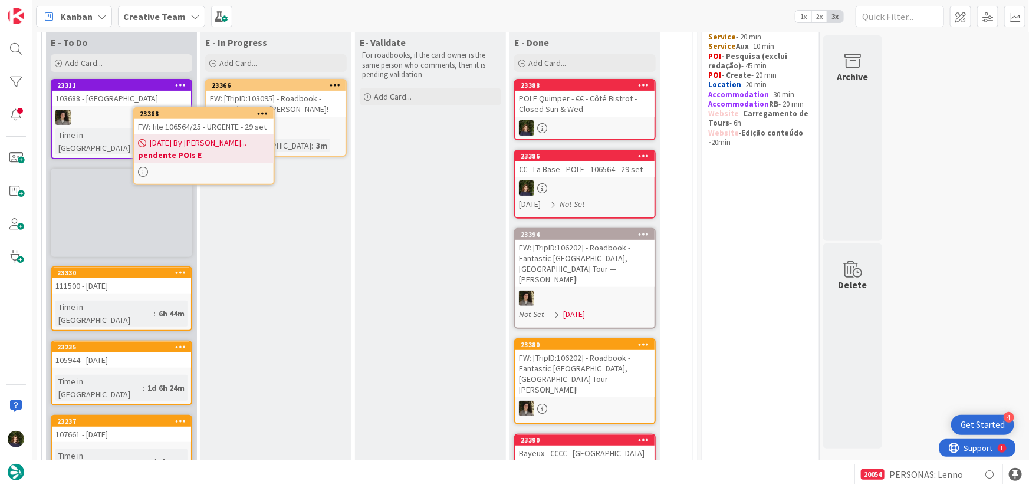
scroll to position [94, 0]
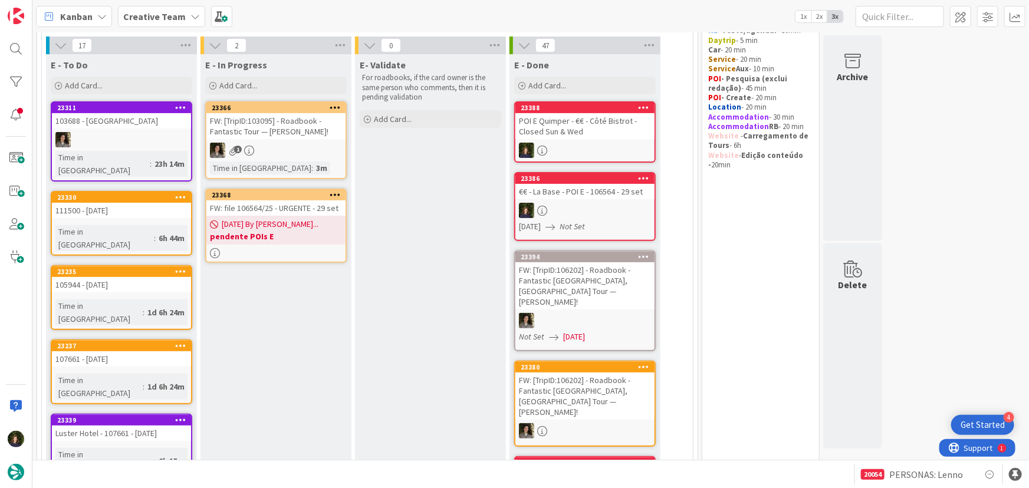
click at [264, 207] on div "FW: file 106564/25 - URGENTE - 29 set" at bounding box center [275, 207] width 139 height 15
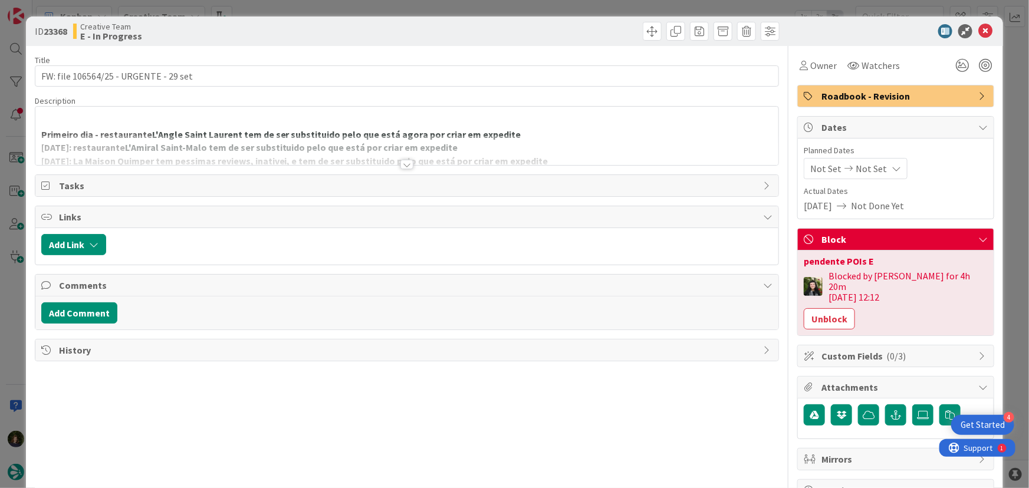
click at [400, 166] on div at bounding box center [406, 164] width 13 height 9
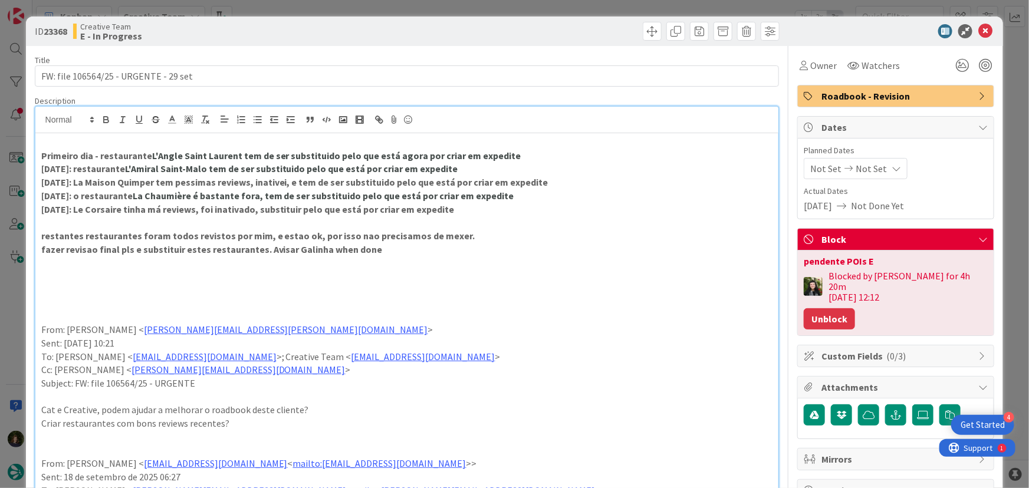
click at [830, 308] on button "Unblock" at bounding box center [828, 318] width 51 height 21
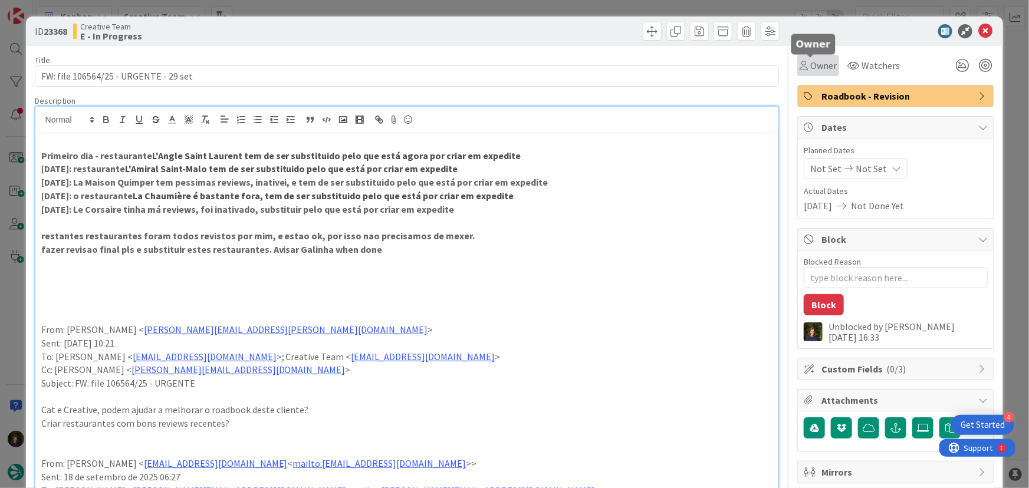
click at [810, 69] on span "Owner" at bounding box center [823, 65] width 27 height 14
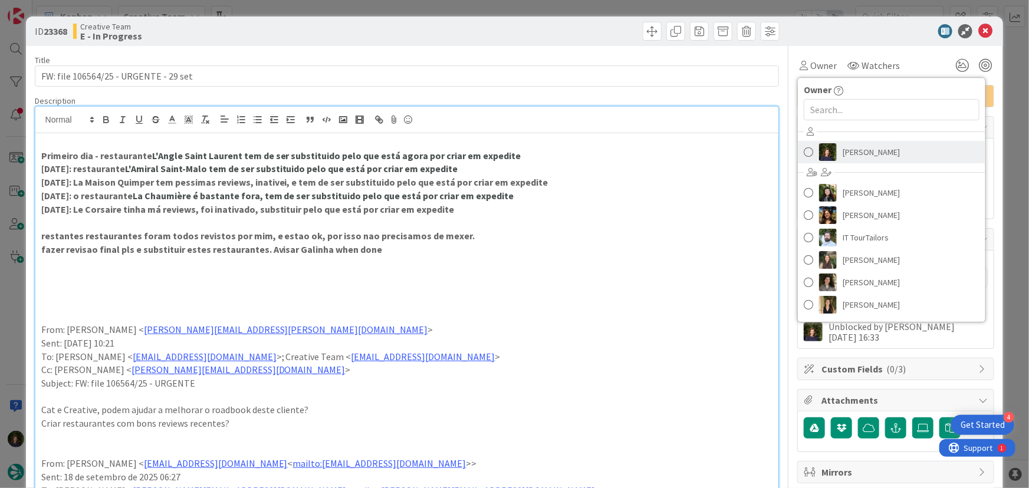
click at [850, 153] on span "[PERSON_NAME]" at bounding box center [870, 152] width 57 height 18
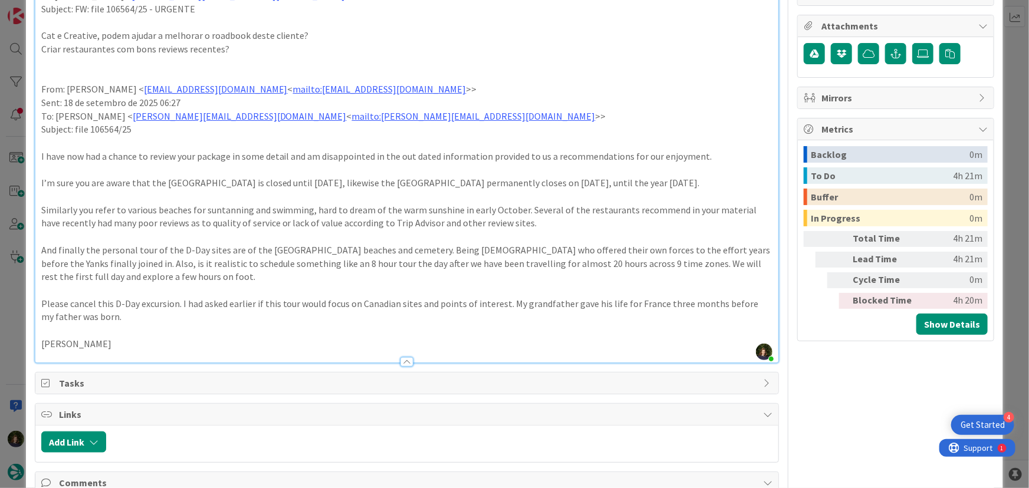
scroll to position [375, 0]
click at [106, 271] on p "And finally the personal tour of the D-Day sites are of the [GEOGRAPHIC_DATA] b…" at bounding box center [407, 263] width 732 height 40
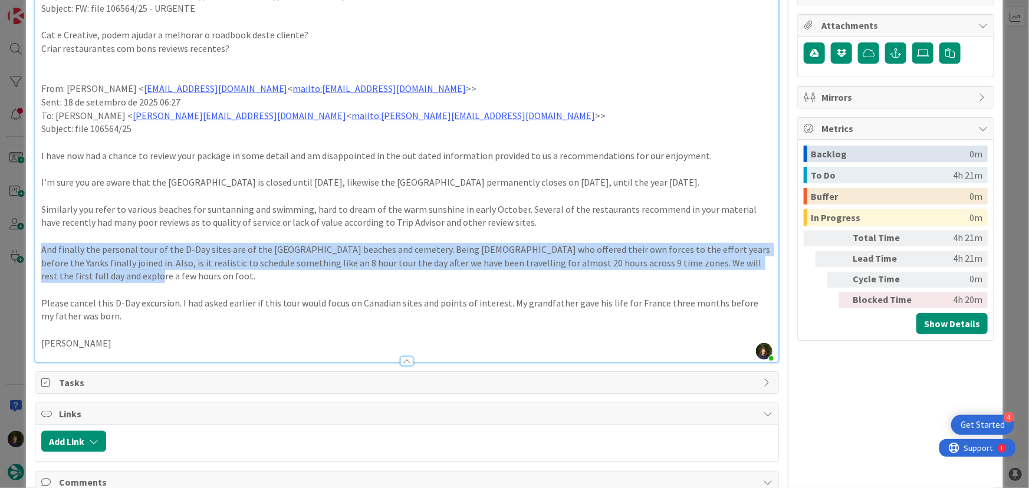
drag, startPoint x: 113, startPoint y: 277, endPoint x: 38, endPoint y: 249, distance: 80.4
click at [38, 249] on div "Primeiro dia - restaurante L'Angle Saint Laurent tem de ser substituido pelo qu…" at bounding box center [406, 60] width 743 height 604
copy p "And finally the personal tour of the D-Day sites are of the [GEOGRAPHIC_DATA] b…"
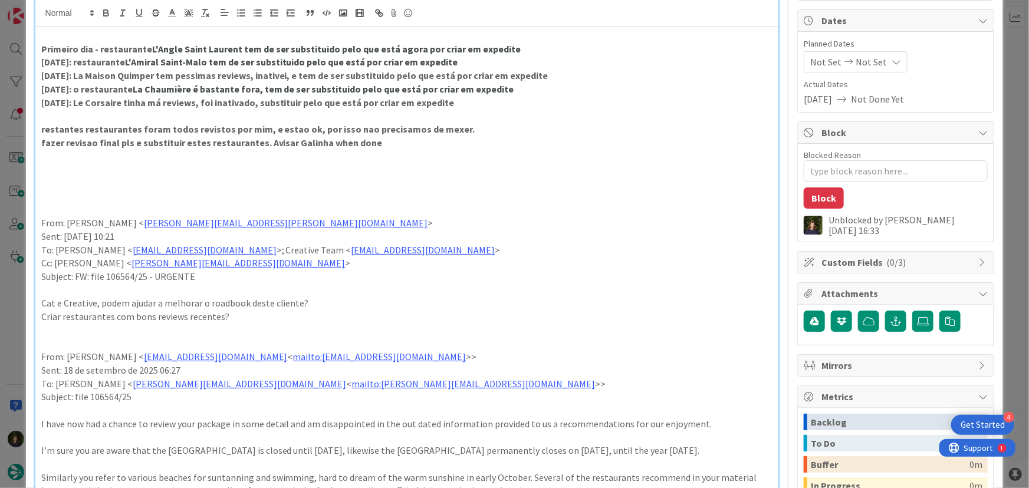
scroll to position [0, 0]
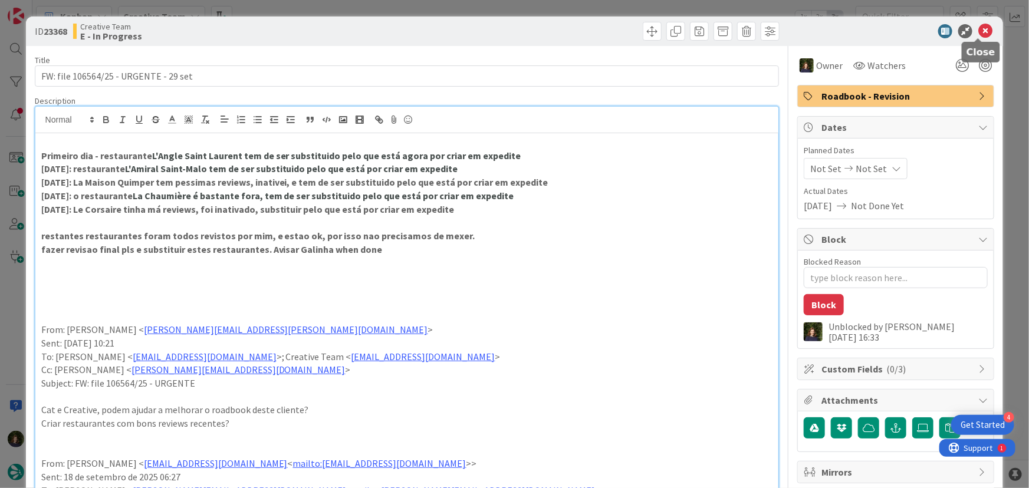
click at [980, 31] on icon at bounding box center [985, 31] width 14 height 14
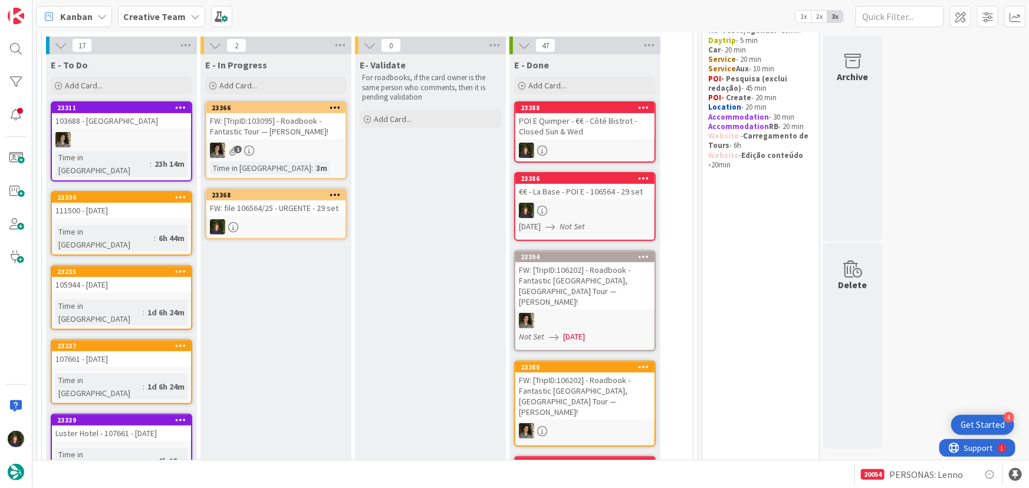
click at [582, 199] on link "23386 €€ - La Base - POI E - 106564 - 29 set [DATE] Not Set" at bounding box center [584, 206] width 141 height 69
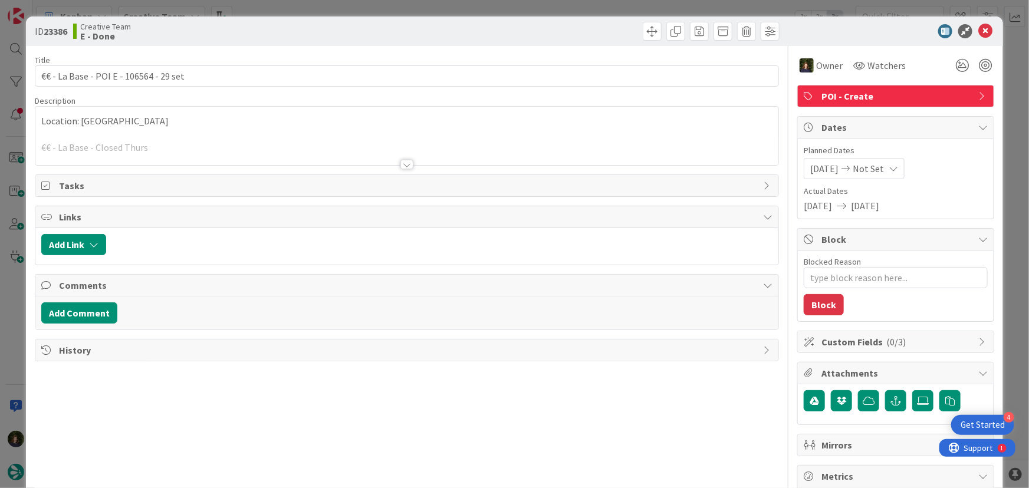
click at [406, 165] on div at bounding box center [406, 164] width 13 height 9
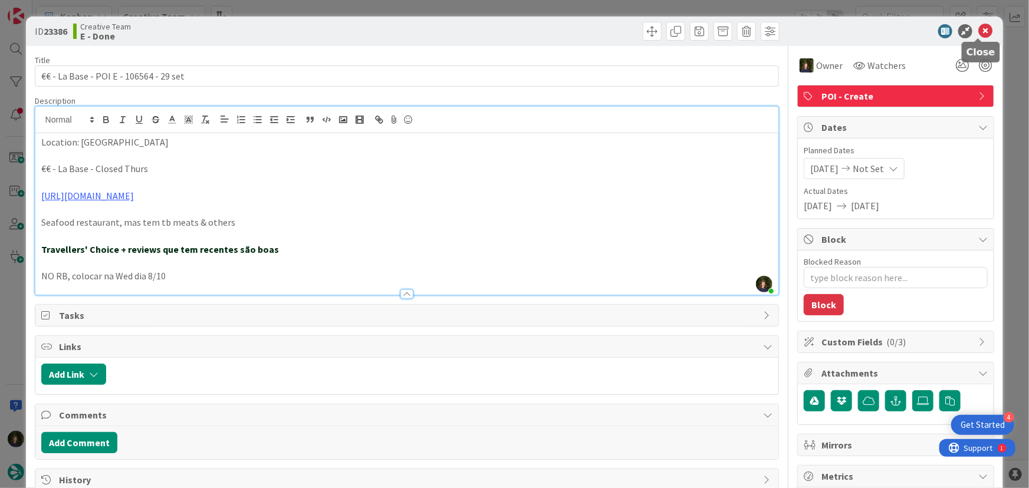
click at [978, 32] on icon at bounding box center [985, 31] width 14 height 14
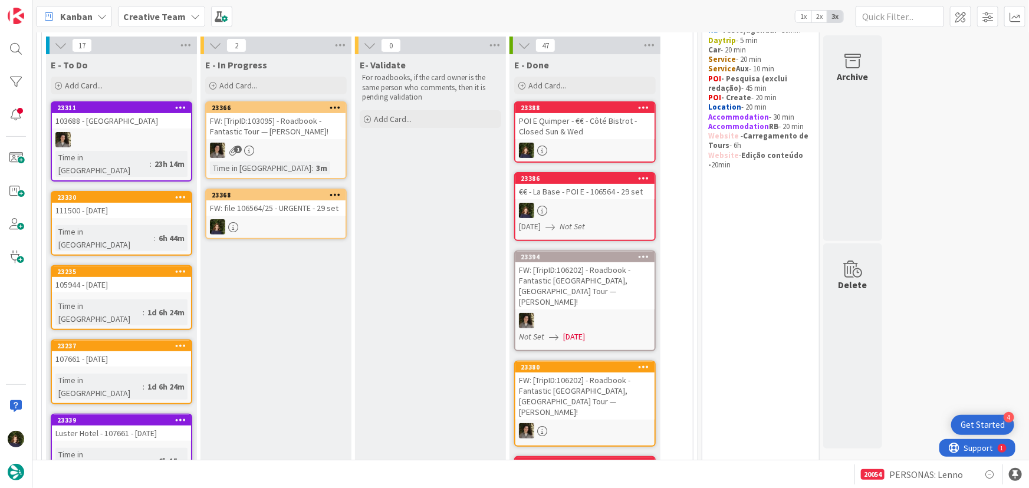
click at [259, 219] on div at bounding box center [275, 226] width 139 height 15
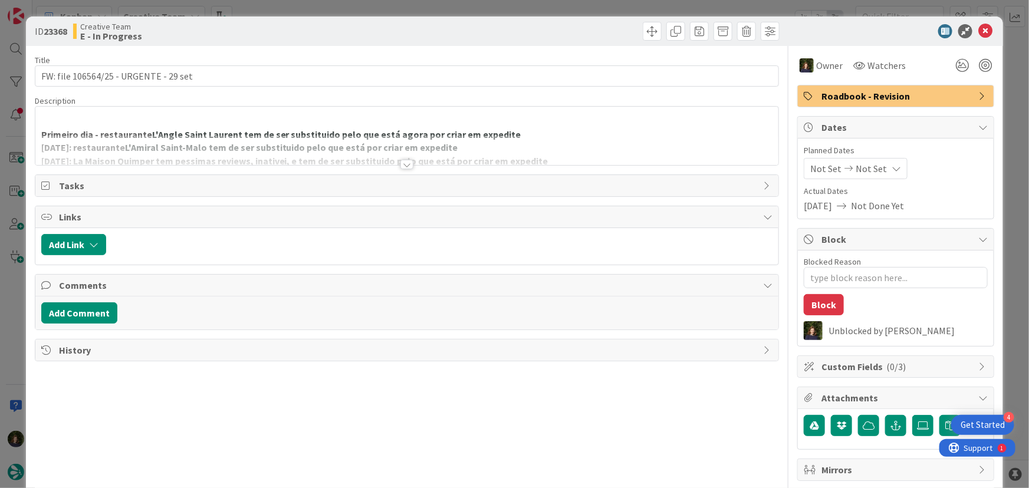
click at [402, 165] on div at bounding box center [406, 164] width 13 height 9
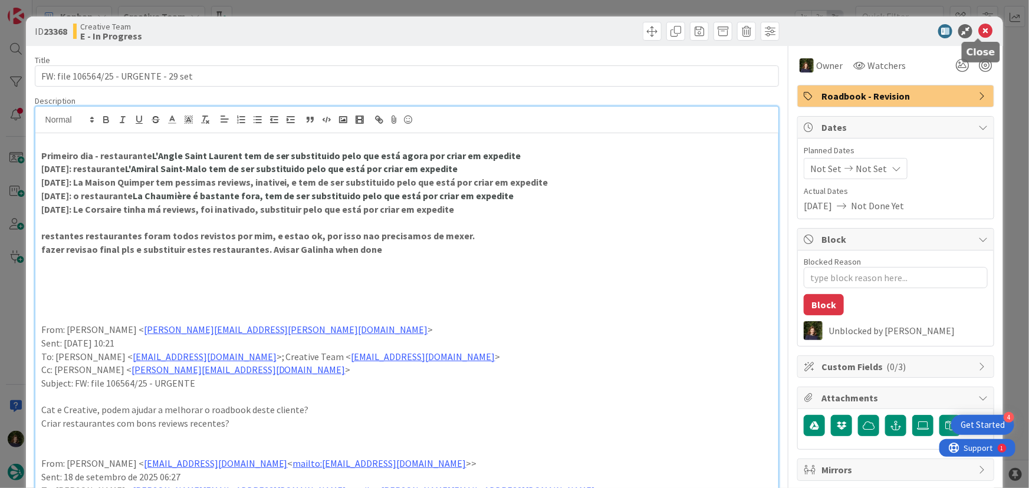
drag, startPoint x: 972, startPoint y: 29, endPoint x: 950, endPoint y: 47, distance: 28.5
click at [978, 29] on icon at bounding box center [985, 31] width 14 height 14
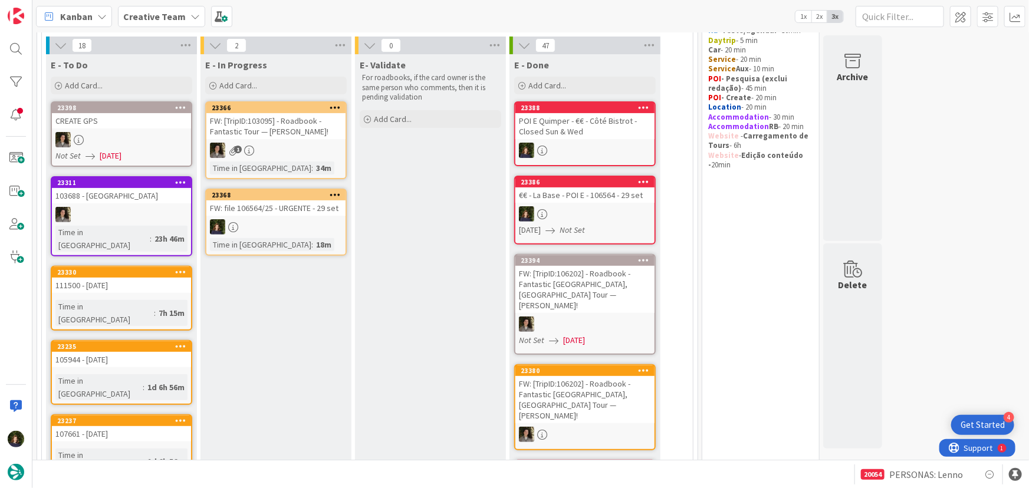
click at [281, 215] on link "23368 FW: file 106564/25 - URGENTE - 29 set Time in [GEOGRAPHIC_DATA] : 18m" at bounding box center [275, 222] width 141 height 67
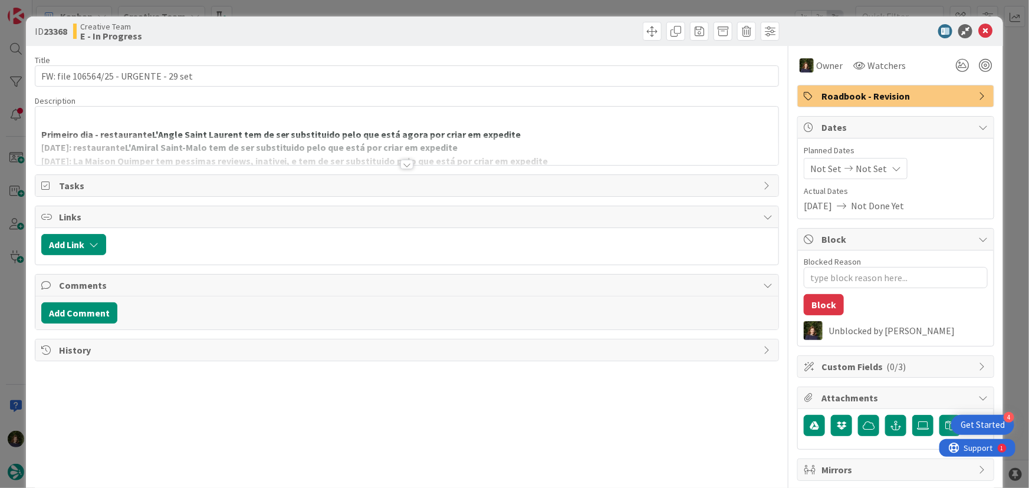
click at [404, 160] on div at bounding box center [406, 164] width 13 height 9
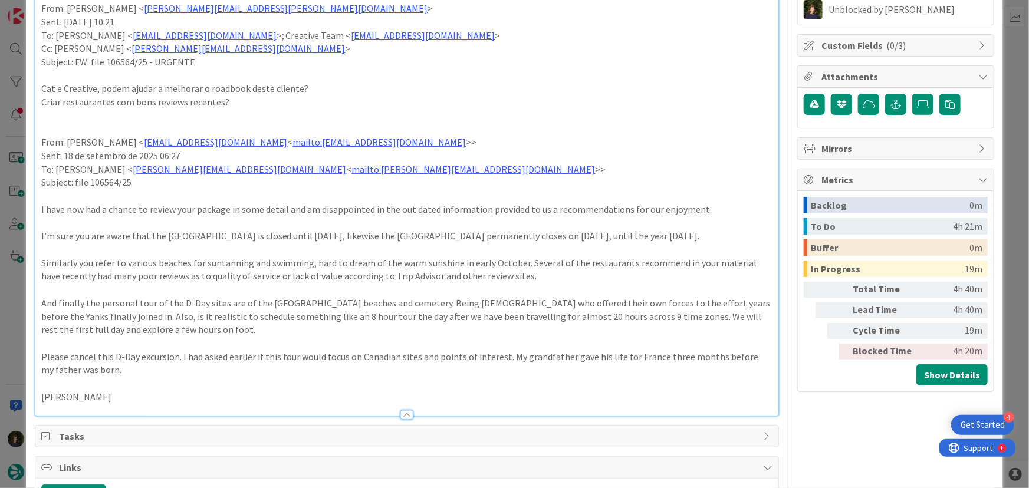
scroll to position [305, 0]
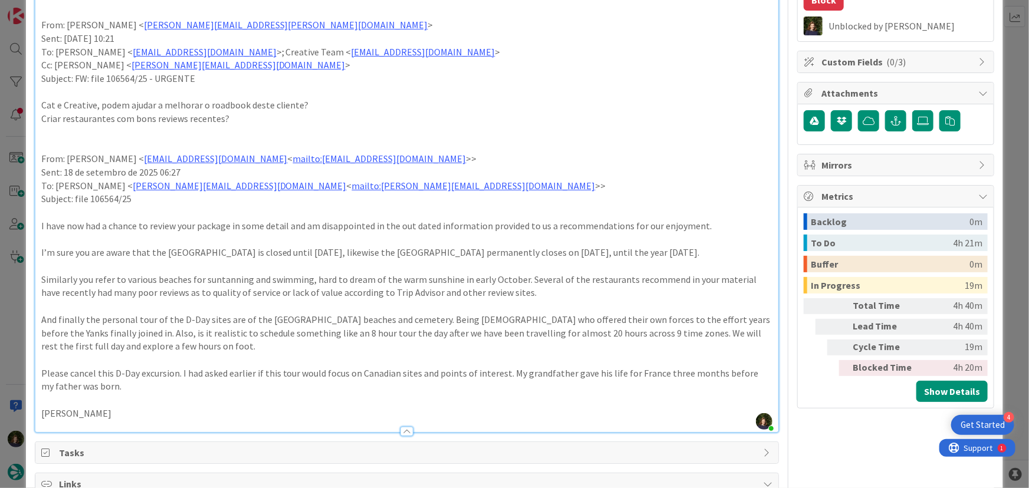
click at [506, 370] on p "Please cancel this D-Day excursion. I had asked earlier if this tour would focu…" at bounding box center [407, 380] width 732 height 27
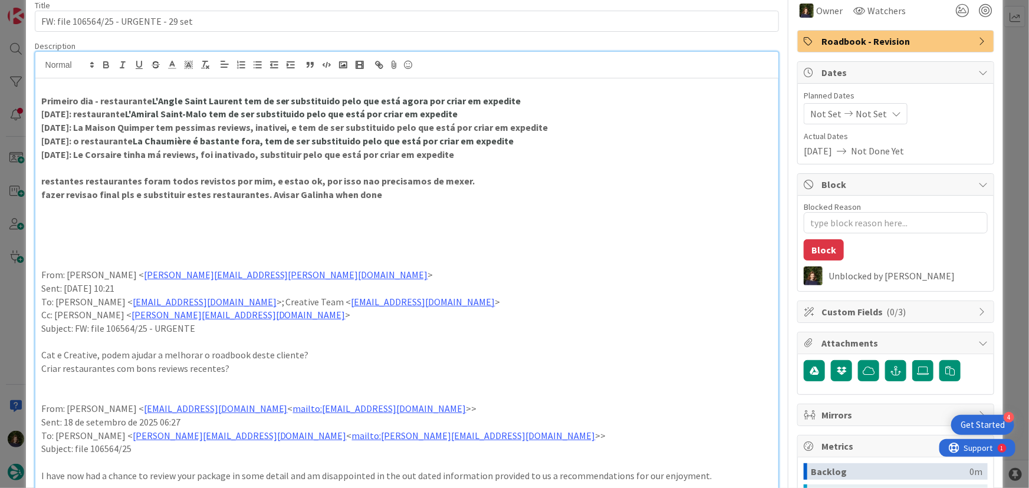
scroll to position [0, 0]
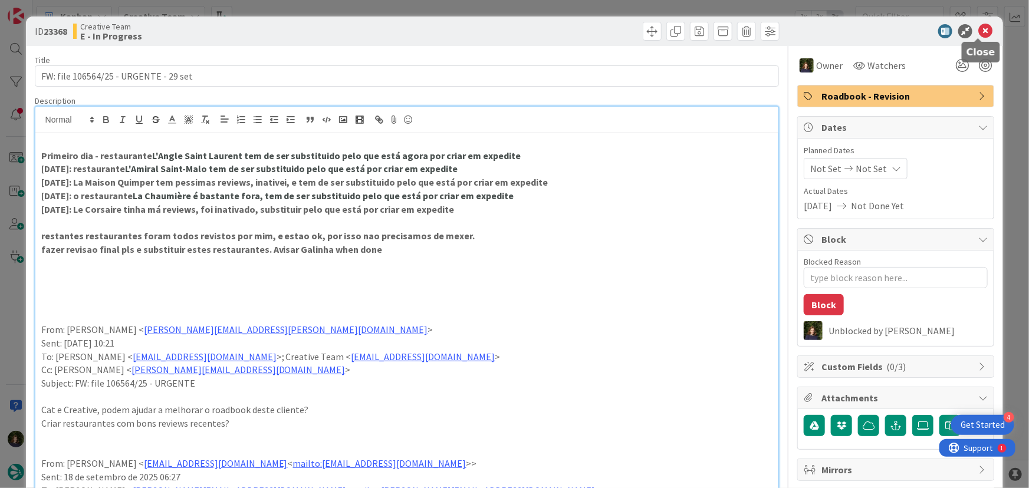
drag, startPoint x: 981, startPoint y: 34, endPoint x: 722, endPoint y: 107, distance: 269.6
click at [981, 34] on icon at bounding box center [985, 31] width 14 height 14
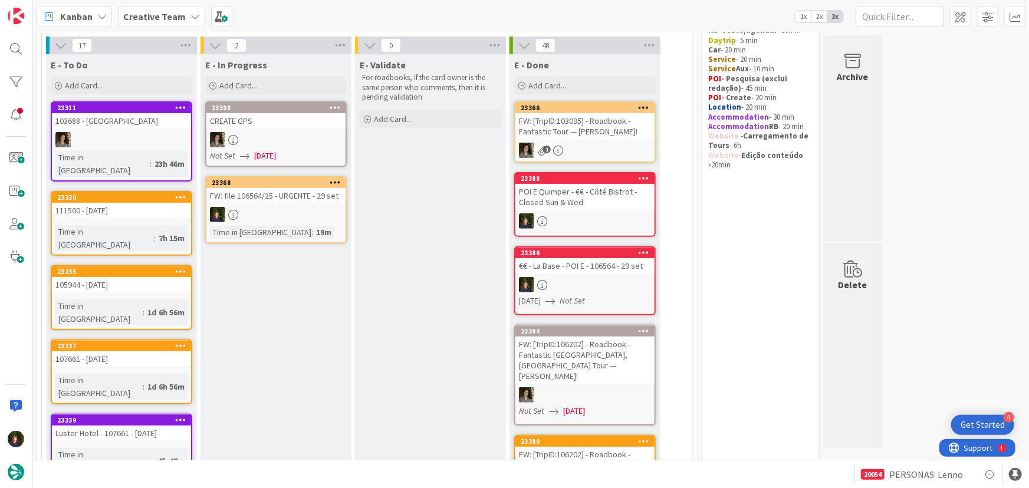
click at [140, 18] on b "Creative Team" at bounding box center [154, 17] width 62 height 12
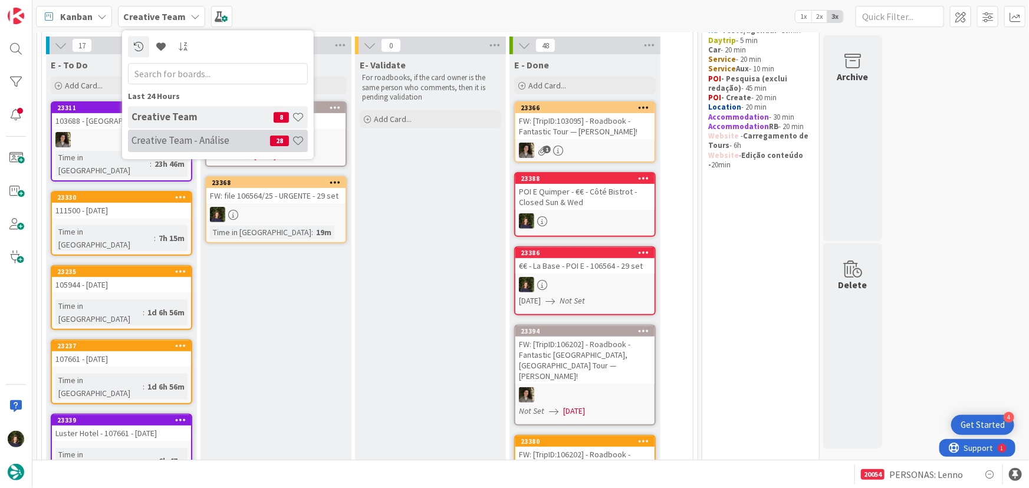
click at [172, 141] on h4 "Creative Team - Análise" at bounding box center [200, 140] width 139 height 12
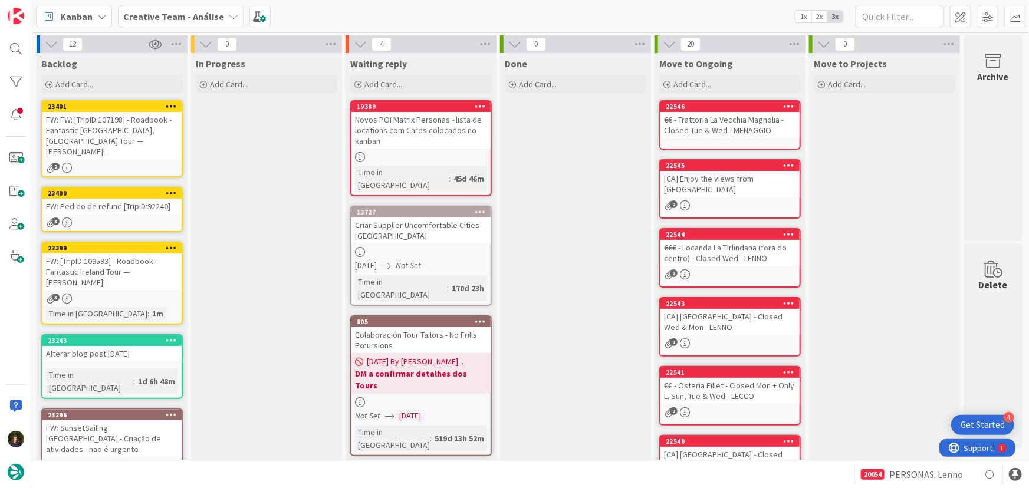
click at [124, 265] on div "FW: [TripID:109593] - Roadbook - Fantastic Ireland Tour — [PERSON_NAME]!" at bounding box center [111, 271] width 139 height 37
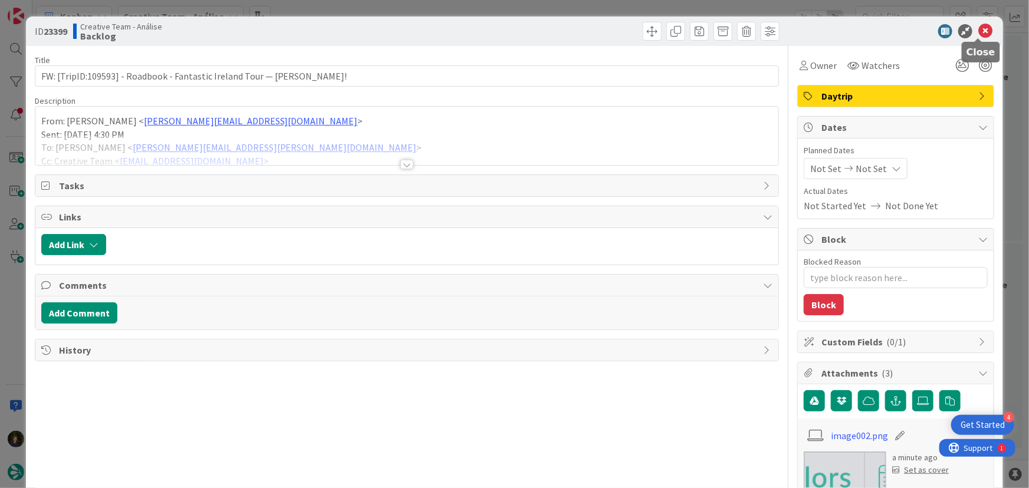
click at [984, 34] on icon at bounding box center [985, 31] width 14 height 14
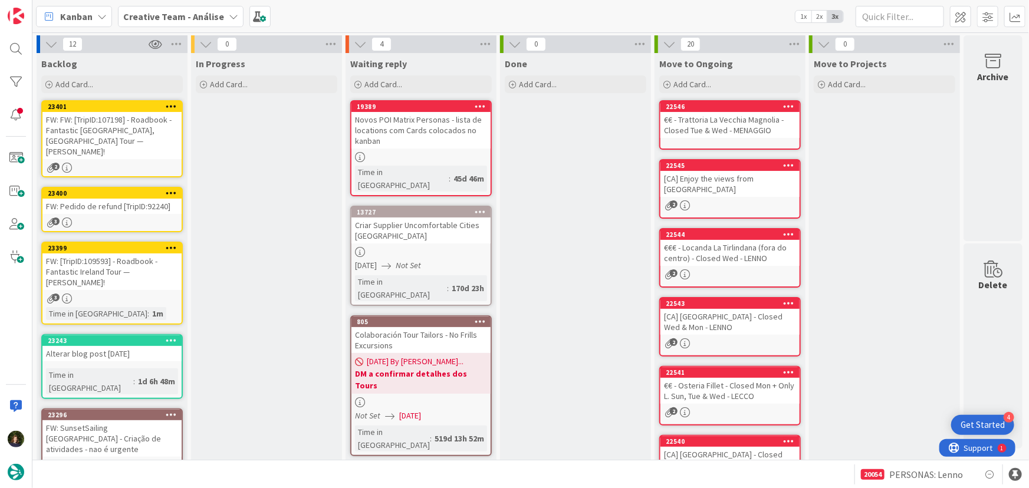
click at [169, 243] on icon at bounding box center [171, 247] width 11 height 8
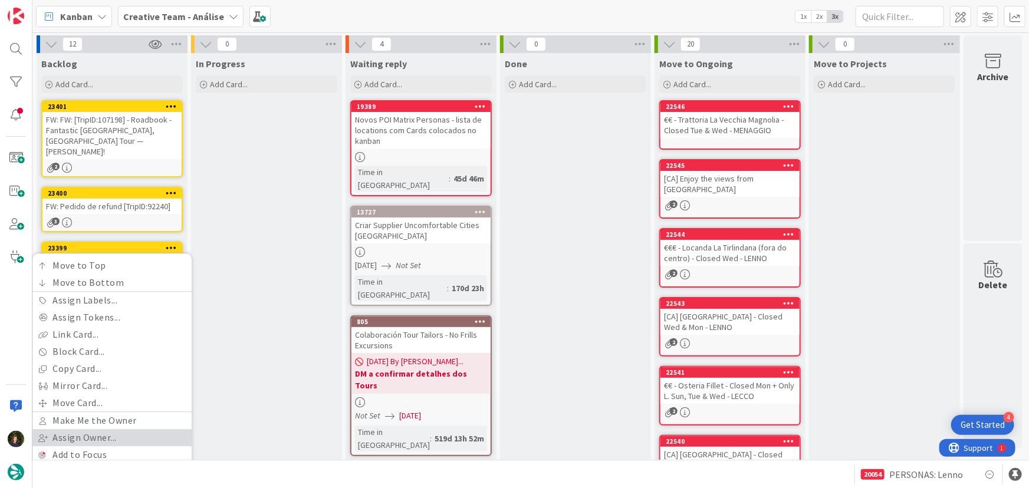
scroll to position [53, 0]
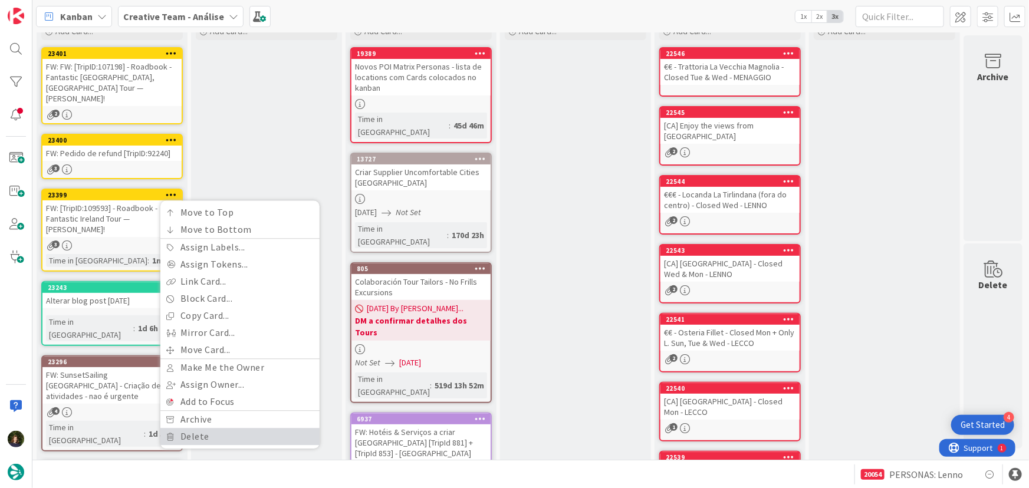
click at [197, 428] on link "Delete" at bounding box center [239, 436] width 159 height 17
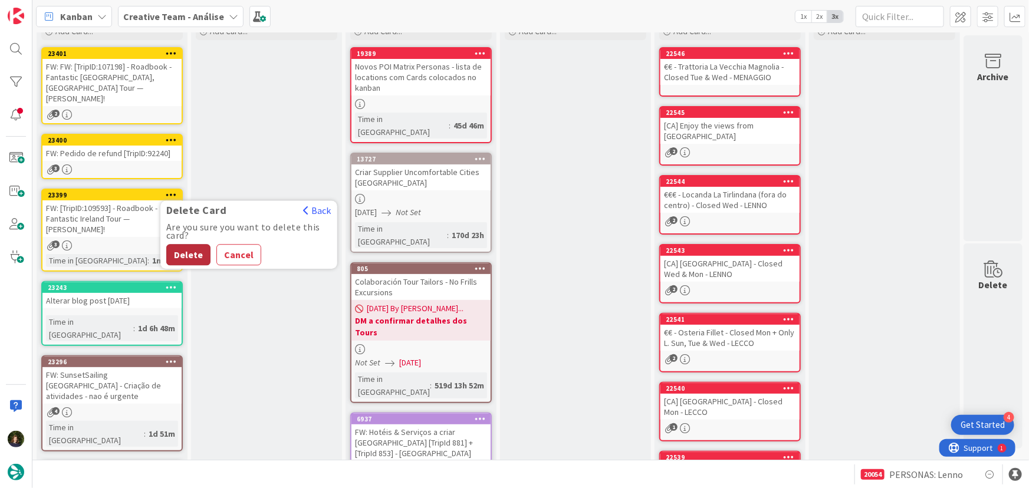
click at [189, 244] on button "Delete" at bounding box center [188, 254] width 44 height 21
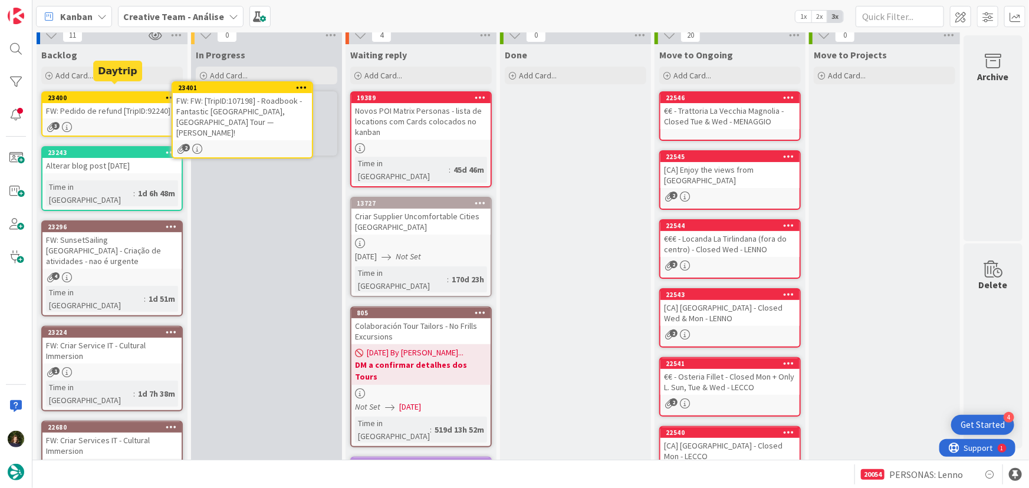
scroll to position [0, 0]
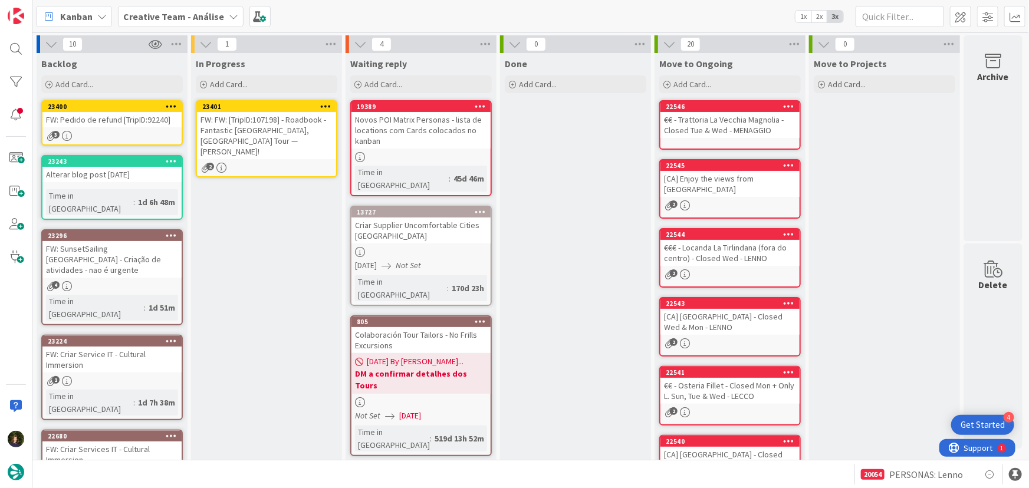
click at [264, 140] on div "FW: FW: [TripID:107198] - Roadbook - Fantastic [GEOGRAPHIC_DATA], [GEOGRAPHIC_D…" at bounding box center [266, 135] width 139 height 47
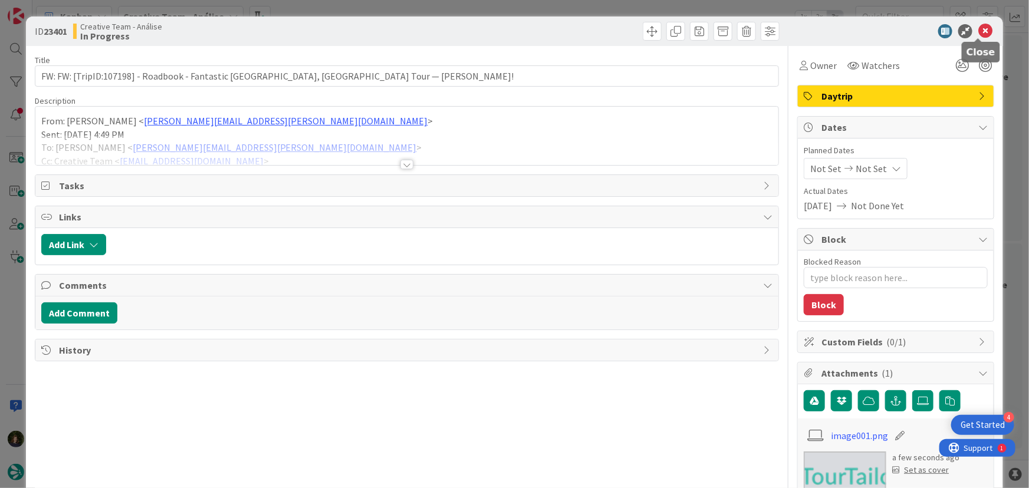
click at [983, 33] on icon at bounding box center [985, 31] width 14 height 14
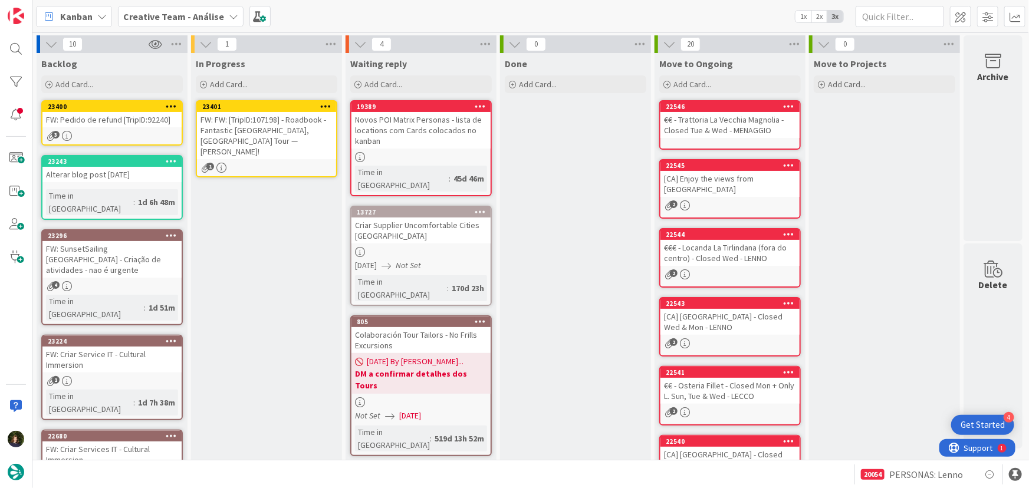
click at [324, 103] on icon at bounding box center [325, 106] width 11 height 8
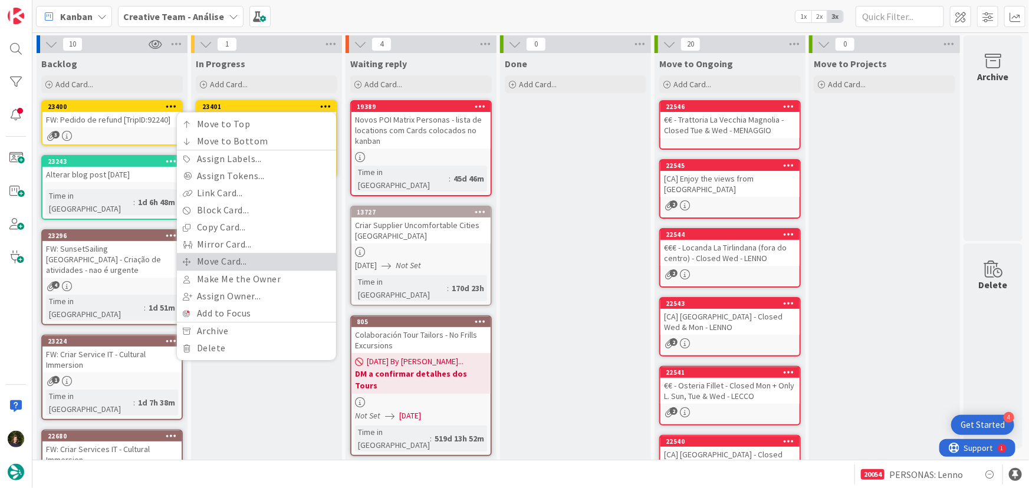
click at [281, 253] on link "Move Card..." at bounding box center [256, 261] width 159 height 17
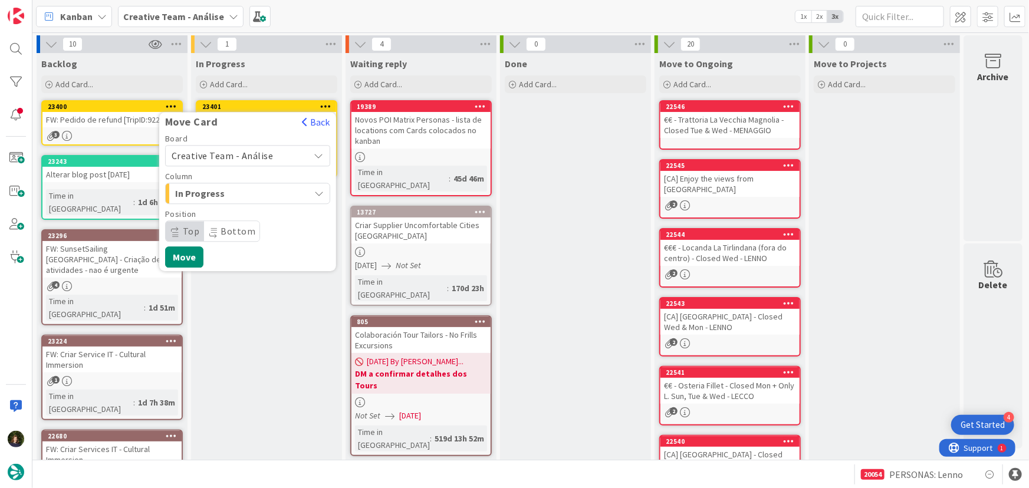
click at [279, 157] on span "Creative Team - Análise" at bounding box center [238, 155] width 132 height 17
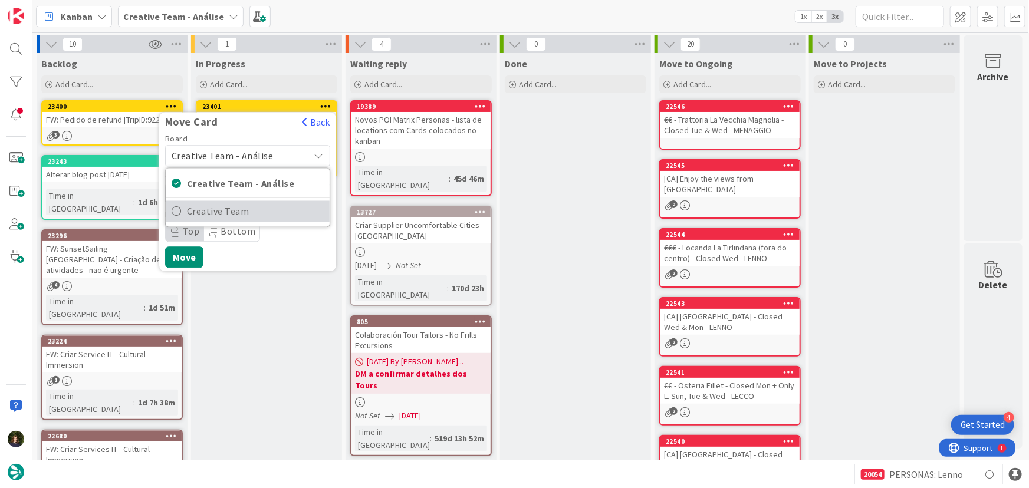
click at [277, 210] on span "Creative Team" at bounding box center [255, 212] width 137 height 18
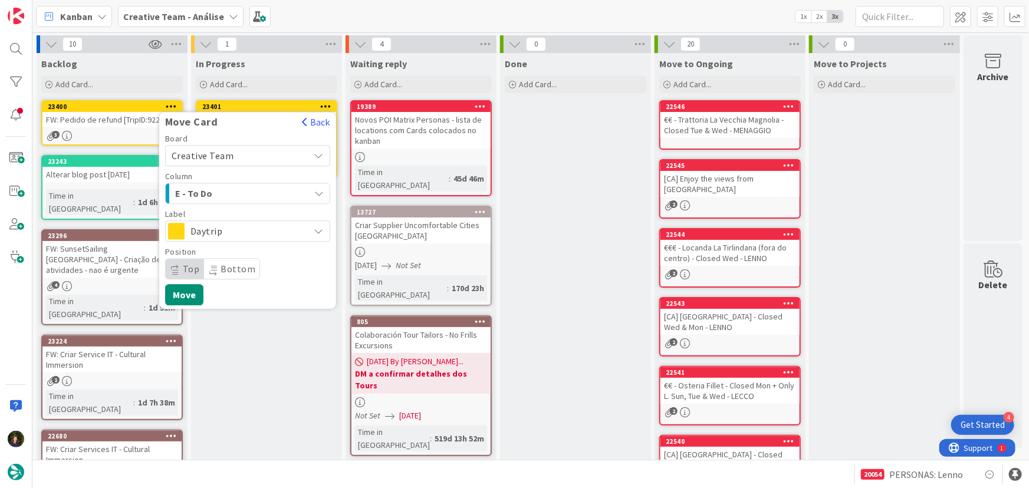
click at [232, 230] on span "Daytrip" at bounding box center [246, 231] width 113 height 17
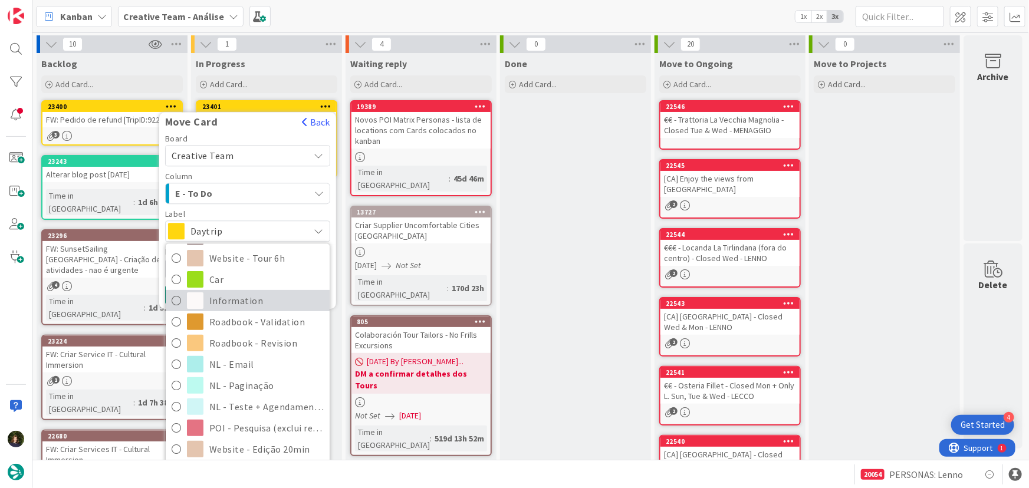
scroll to position [214, 0]
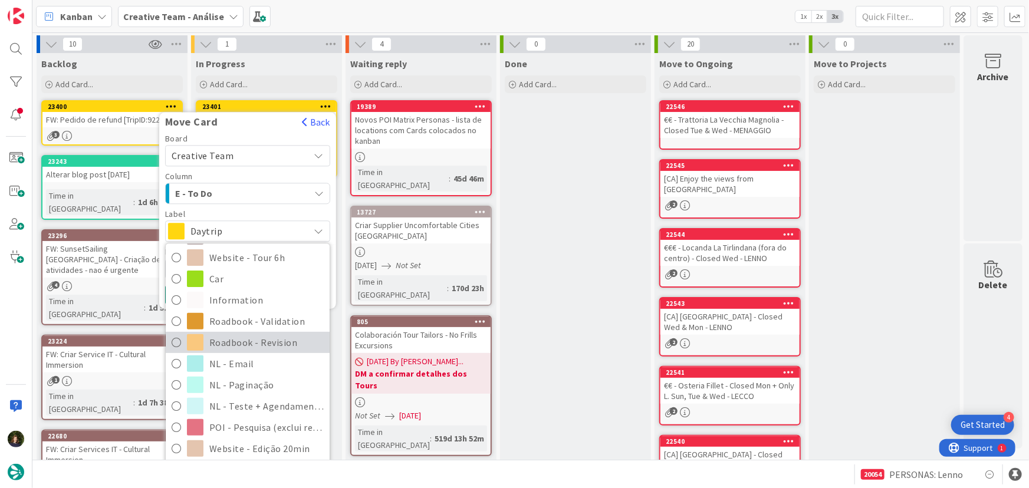
click at [256, 347] on span "Roadbook - Revision" at bounding box center [266, 343] width 114 height 18
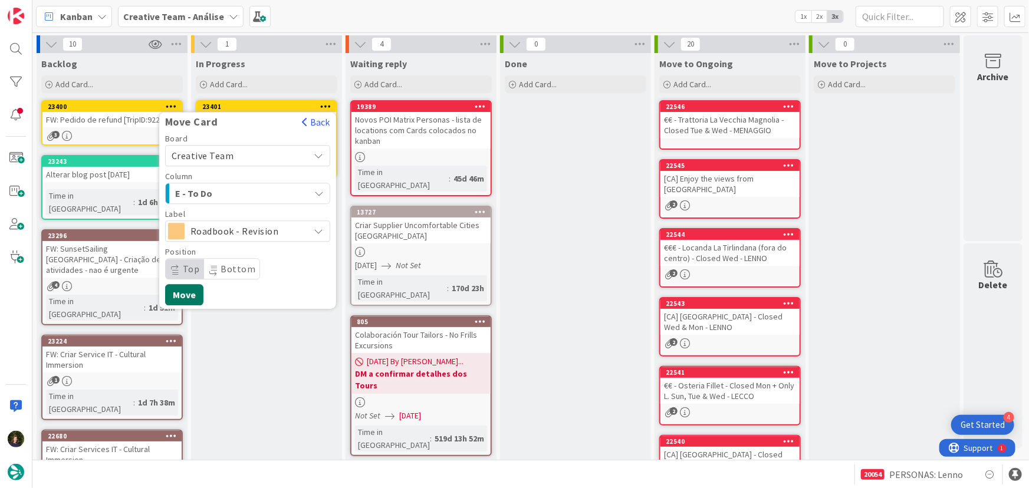
click at [183, 297] on button "Move" at bounding box center [184, 294] width 38 height 21
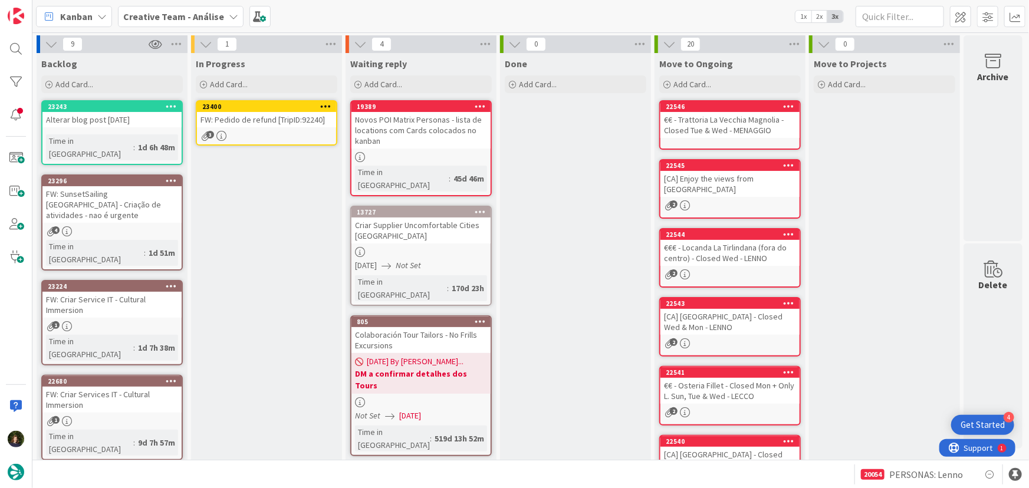
click at [252, 127] on link "23400 FW: Pedido de refund [TripID:92240] 3" at bounding box center [266, 122] width 141 height 45
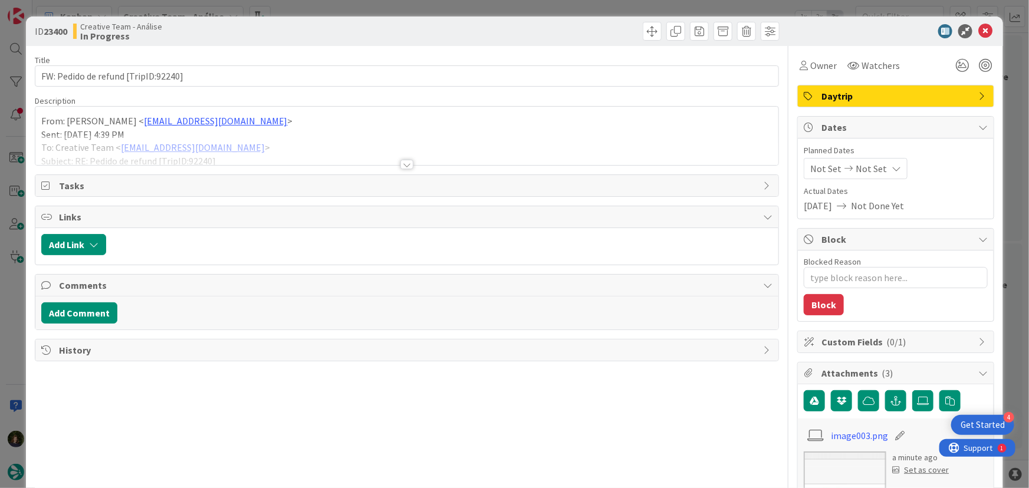
click at [407, 163] on div at bounding box center [406, 164] width 13 height 9
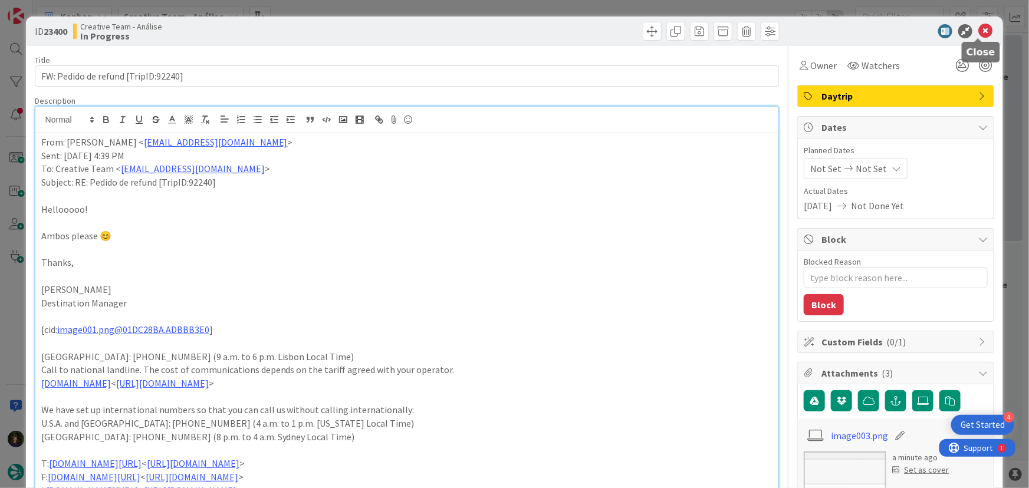
drag, startPoint x: 976, startPoint y: 35, endPoint x: 970, endPoint y: 45, distance: 11.3
click at [978, 35] on icon at bounding box center [985, 31] width 14 height 14
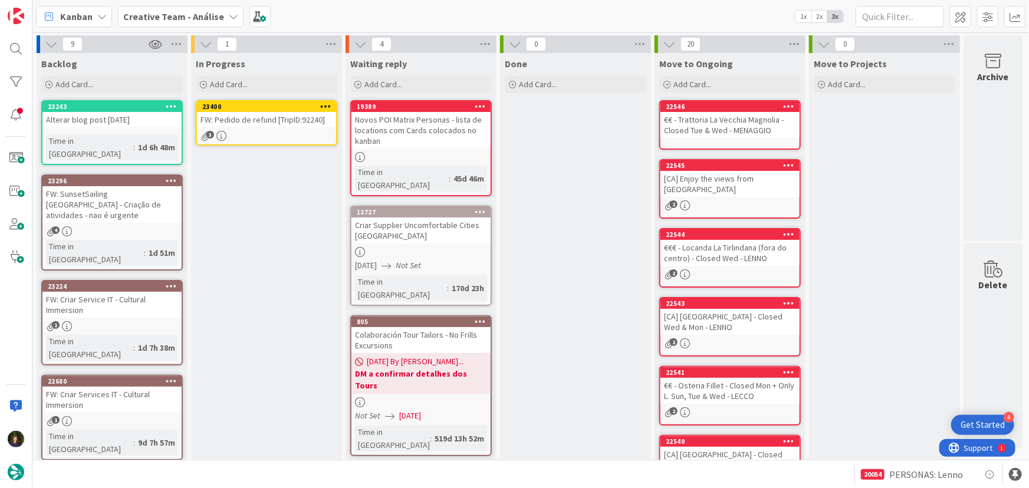
click at [256, 124] on div "FW: Pedido de refund [TripID:92240]" at bounding box center [266, 119] width 139 height 15
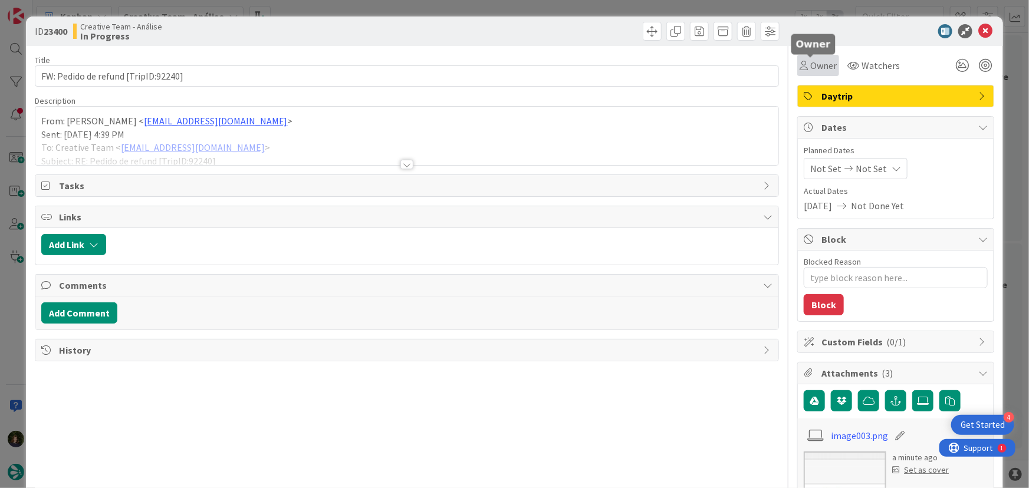
click at [819, 67] on span "Owner" at bounding box center [823, 65] width 27 height 14
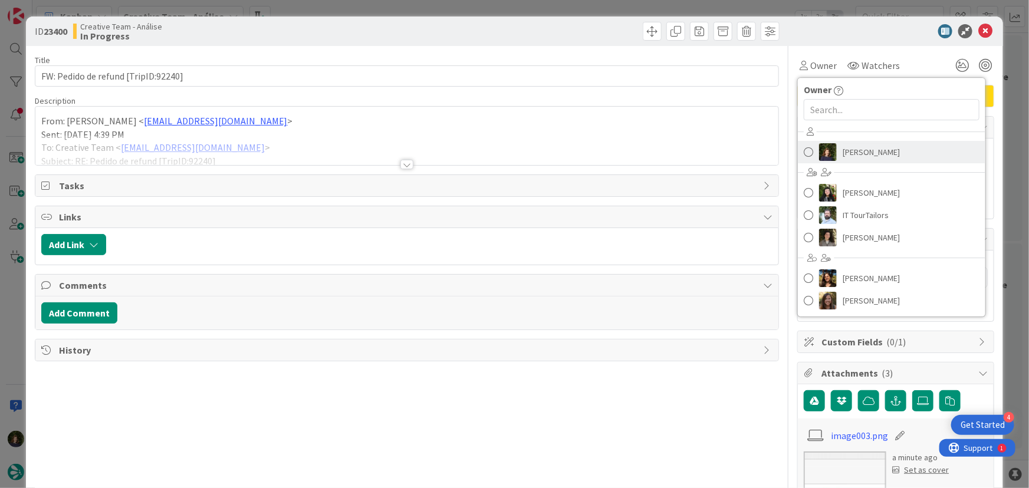
click at [846, 143] on span "[PERSON_NAME]" at bounding box center [870, 152] width 57 height 18
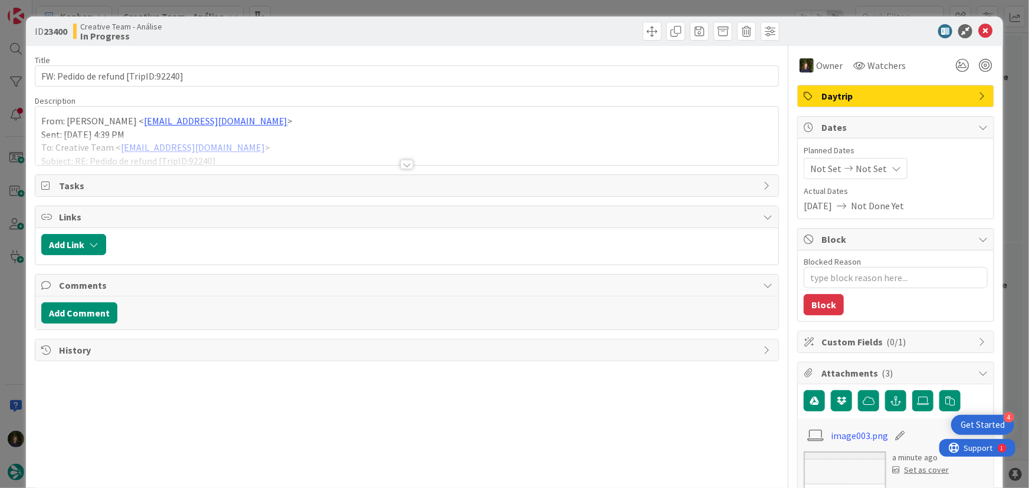
click at [871, 97] on span "Daytrip" at bounding box center [896, 96] width 151 height 14
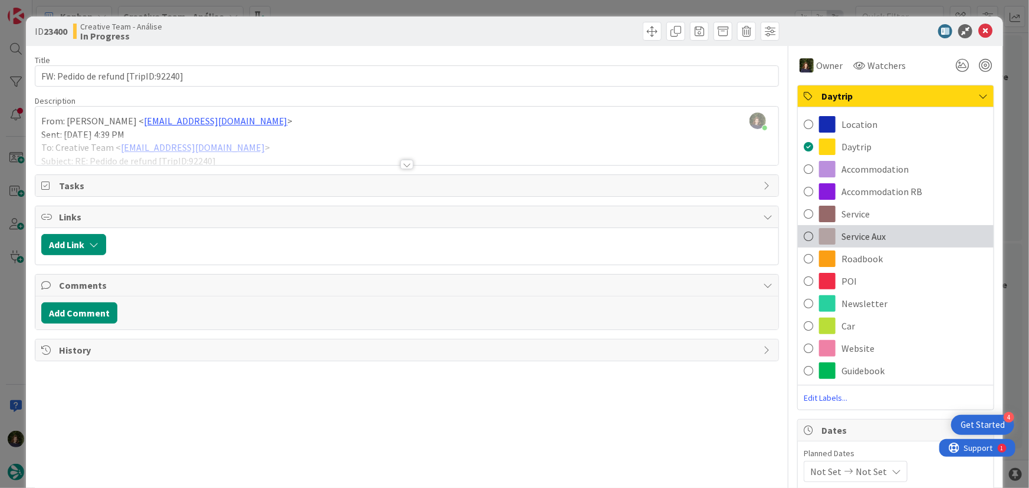
click at [878, 233] on div "Service Aux" at bounding box center [896, 236] width 196 height 22
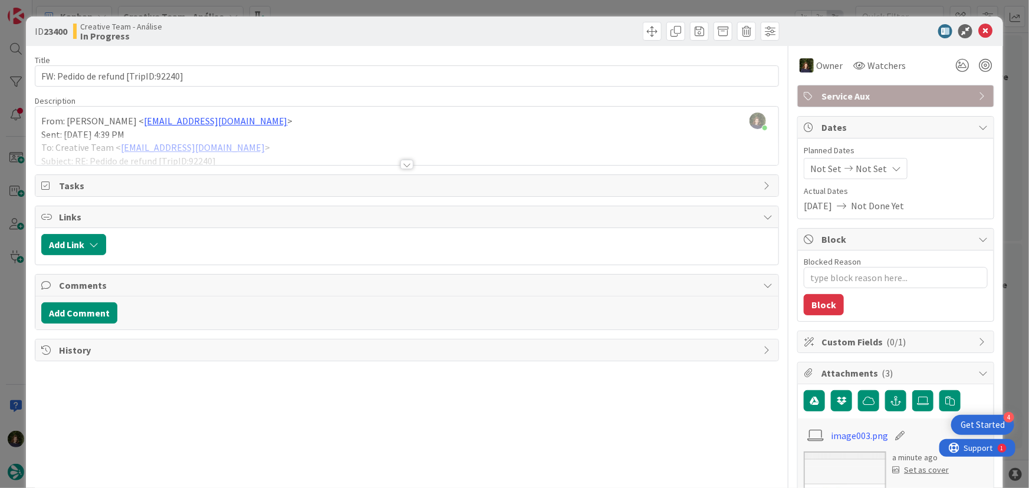
click at [878, 94] on span "Service Aux" at bounding box center [896, 96] width 151 height 14
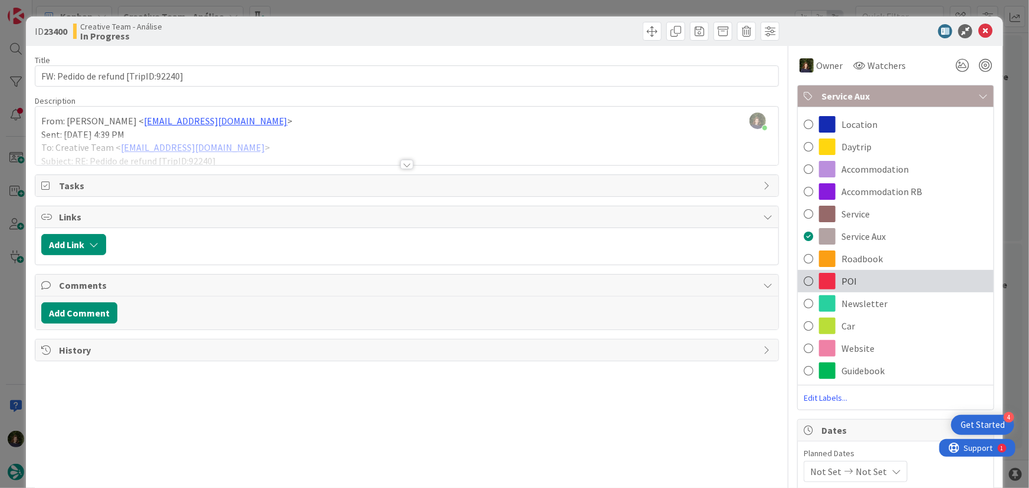
click at [859, 281] on div "POI" at bounding box center [896, 281] width 196 height 22
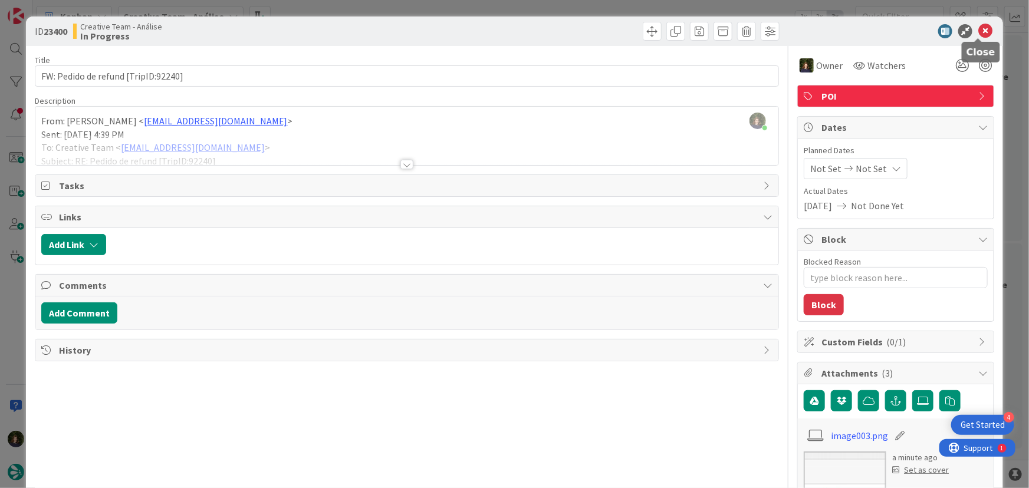
click at [979, 35] on icon at bounding box center [985, 31] width 14 height 14
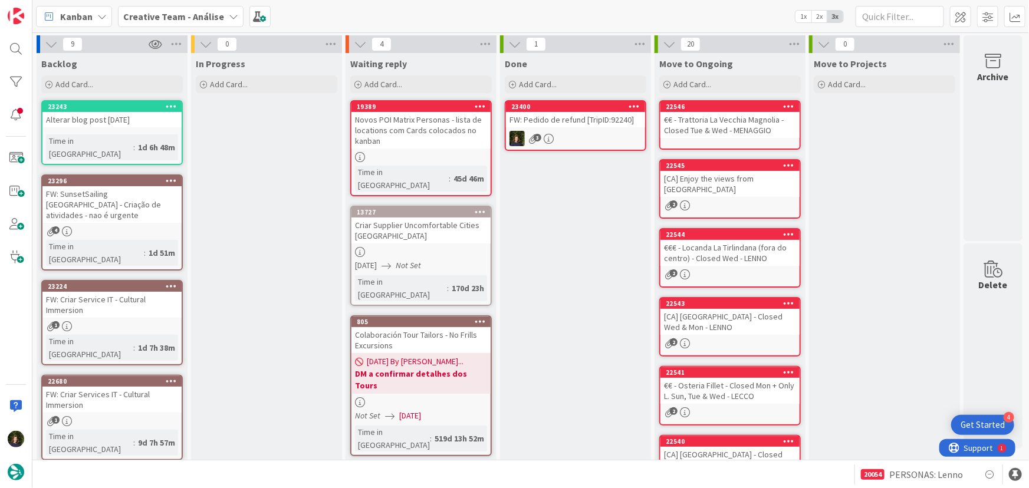
click at [631, 104] on icon at bounding box center [634, 106] width 11 height 8
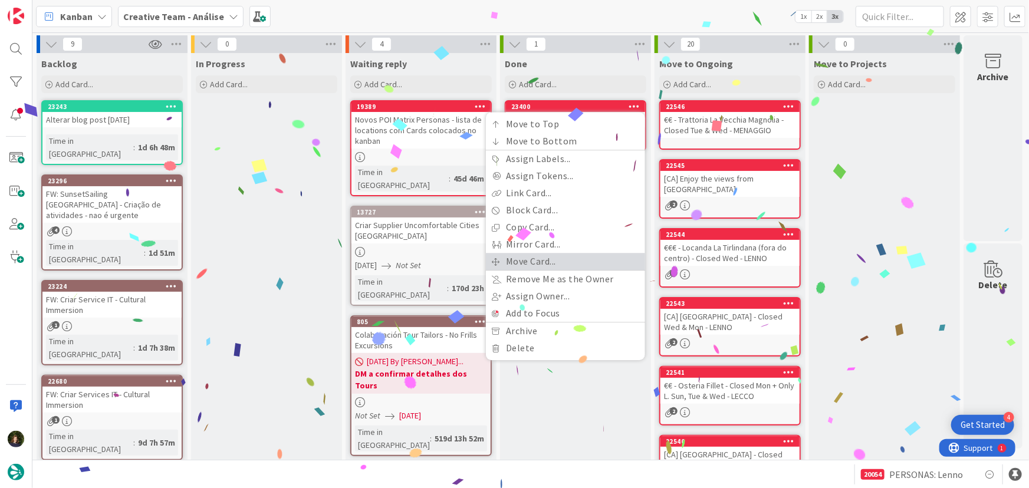
click at [577, 265] on link "Move Card..." at bounding box center [565, 261] width 159 height 17
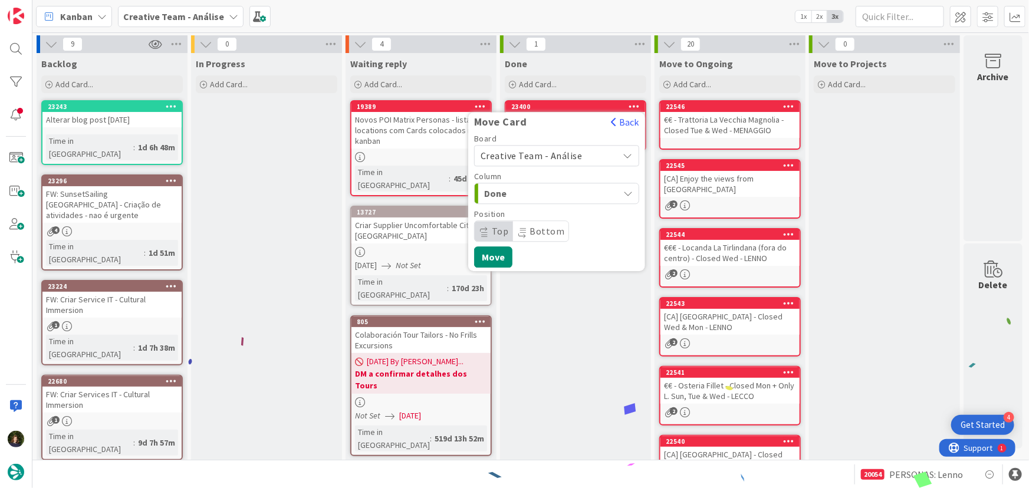
click at [557, 157] on span "Creative Team - Análise" at bounding box center [531, 156] width 102 height 12
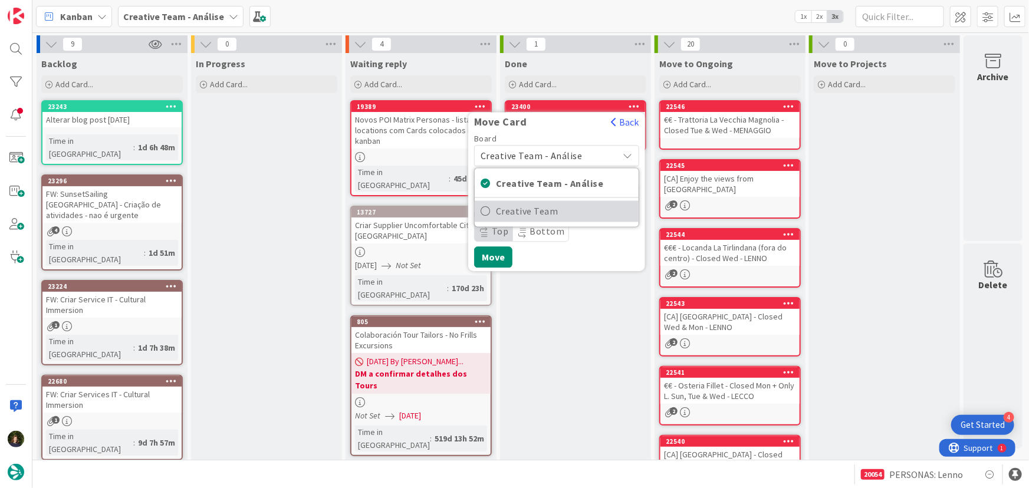
click at [567, 211] on span "Creative Team" at bounding box center [564, 212] width 137 height 18
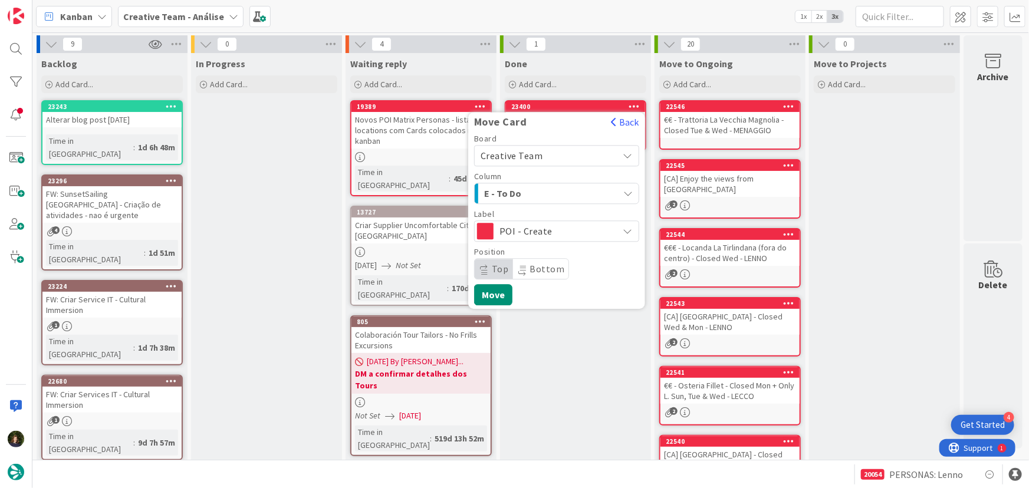
click at [542, 196] on span "E - To Do" at bounding box center [528, 193] width 88 height 15
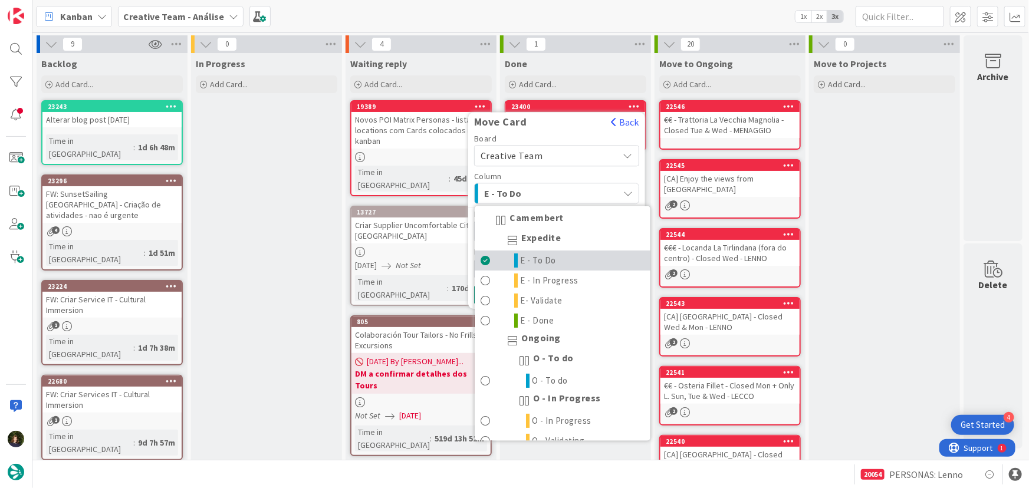
click at [557, 264] on link "E - To Do" at bounding box center [563, 261] width 176 height 20
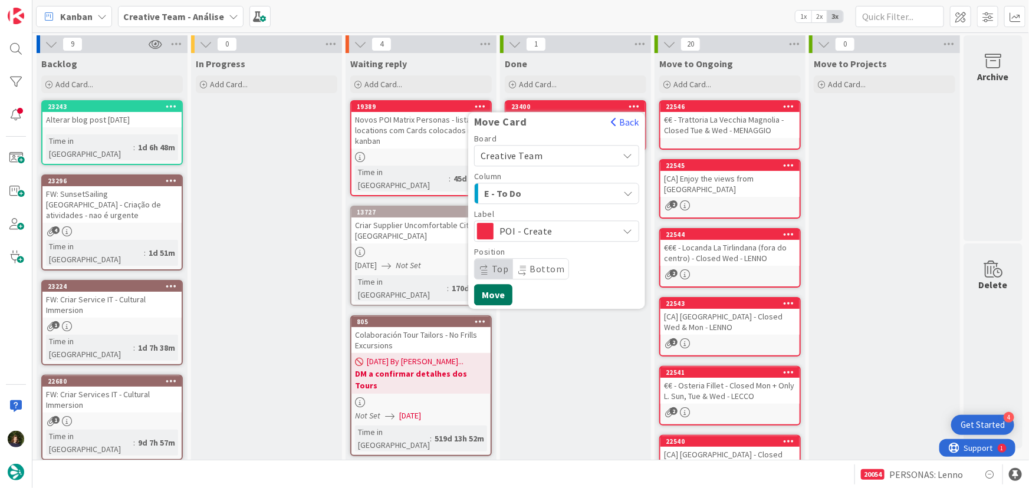
click at [495, 295] on button "Move" at bounding box center [493, 294] width 38 height 21
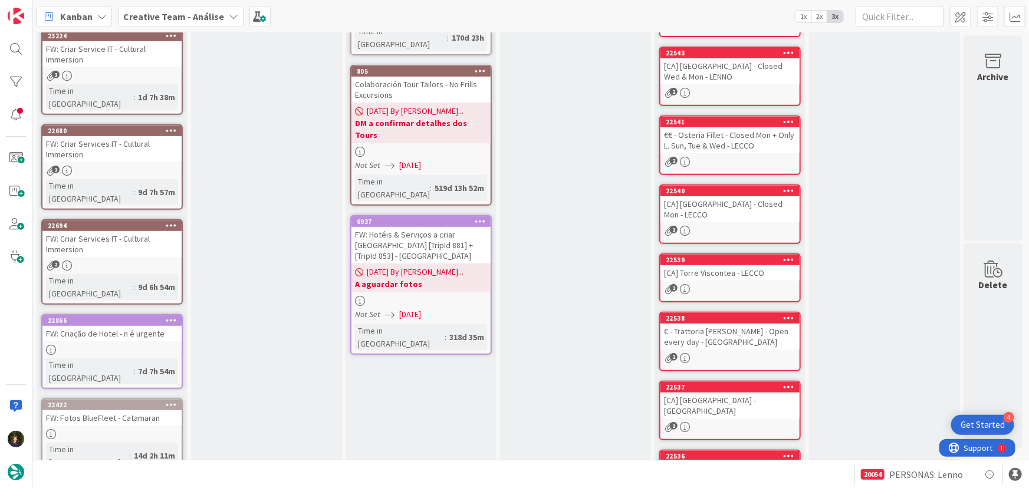
scroll to position [338, 0]
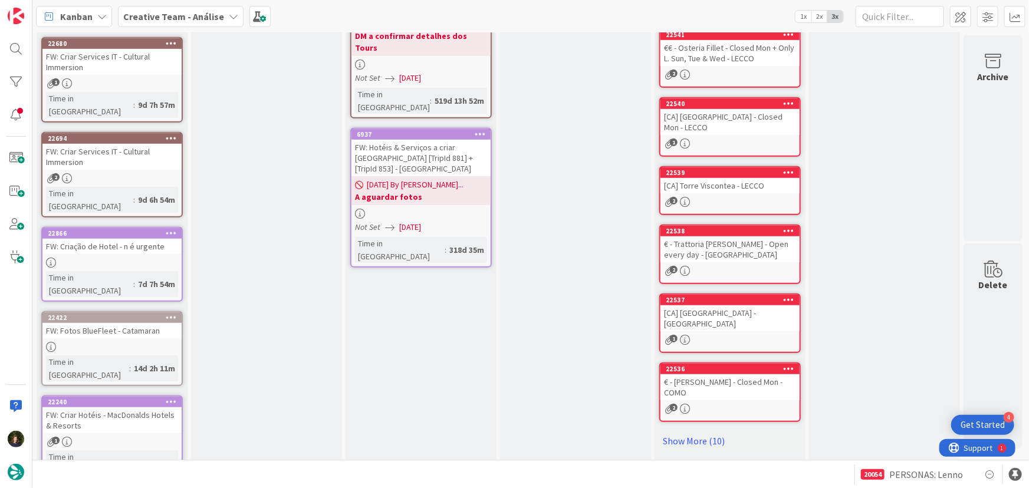
click at [229, 16] on icon at bounding box center [233, 16] width 9 height 9
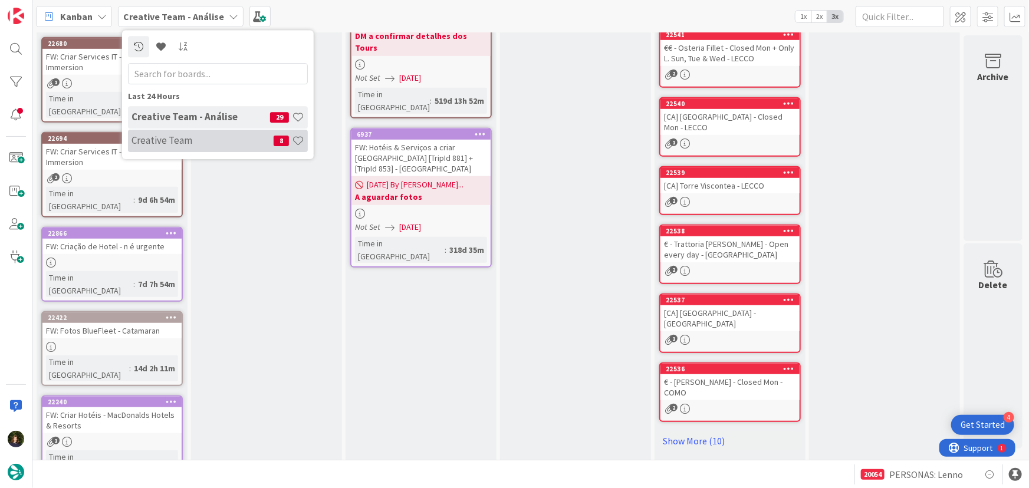
click at [203, 139] on h4 "Creative Team" at bounding box center [202, 140] width 142 height 12
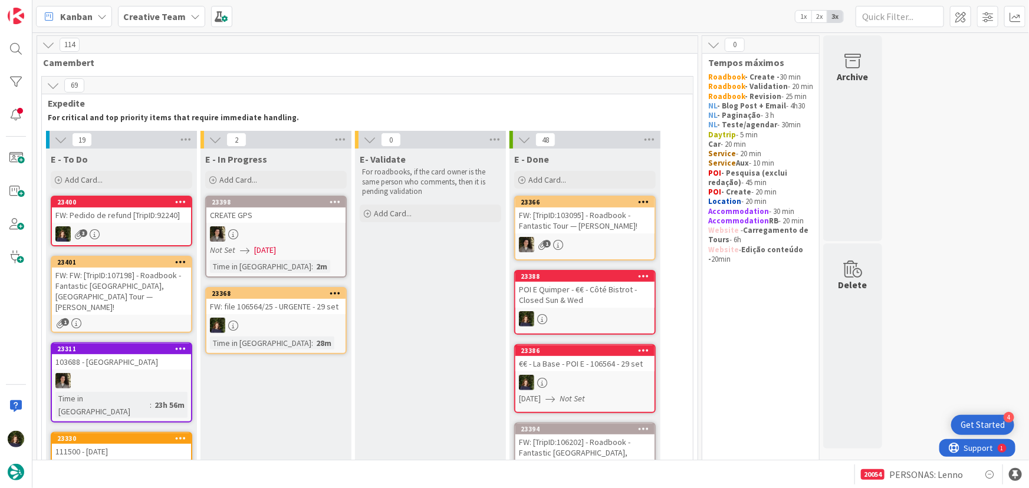
click at [272, 315] on link "23368 FW: file 106564/25 - URGENTE - 29 set Time in [GEOGRAPHIC_DATA] : 28m" at bounding box center [275, 320] width 141 height 67
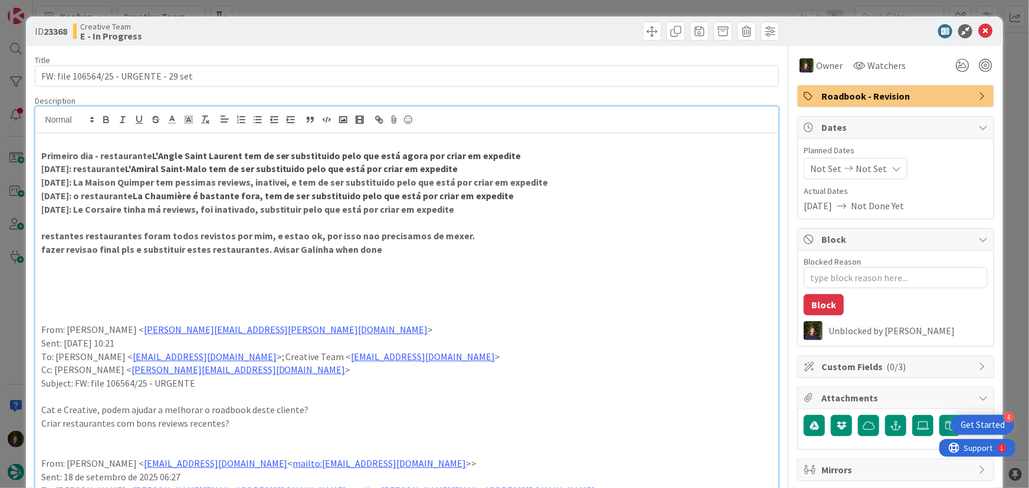
click at [36, 132] on div "Primeiro dia - restaurante L'Angle Saint Laurent tem de ser substituido pelo qu…" at bounding box center [406, 422] width 743 height 630
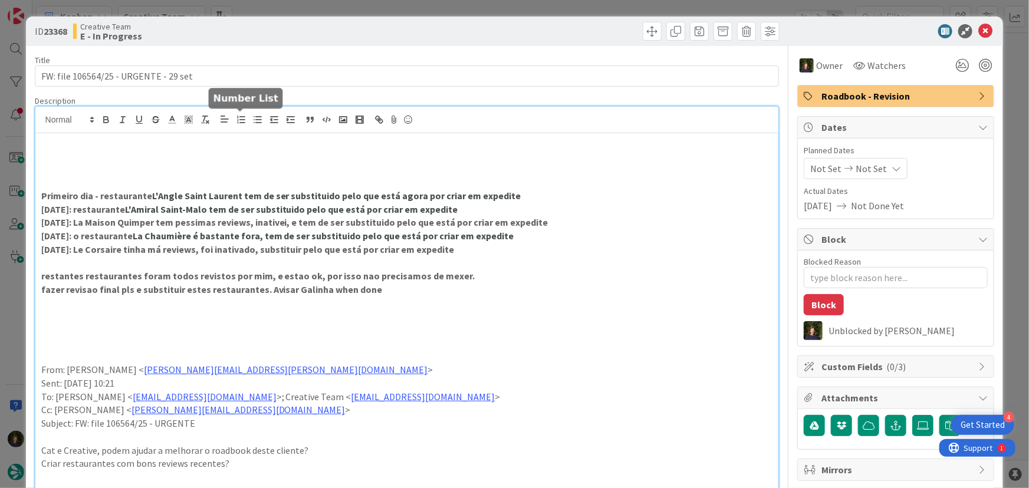
paste div
type textarea "x"
click at [151, 154] on p "270304 - os tickets para o MOnt [GEOGRAPHIC_DATA] não deviam estar no price e a…" at bounding box center [407, 156] width 732 height 14
click at [417, 163] on p at bounding box center [407, 169] width 732 height 14
click at [419, 157] on p "270304 - os tickets para o [GEOGRAPHIC_DATA] não deviam estar no price e aparec…" at bounding box center [407, 156] width 732 height 14
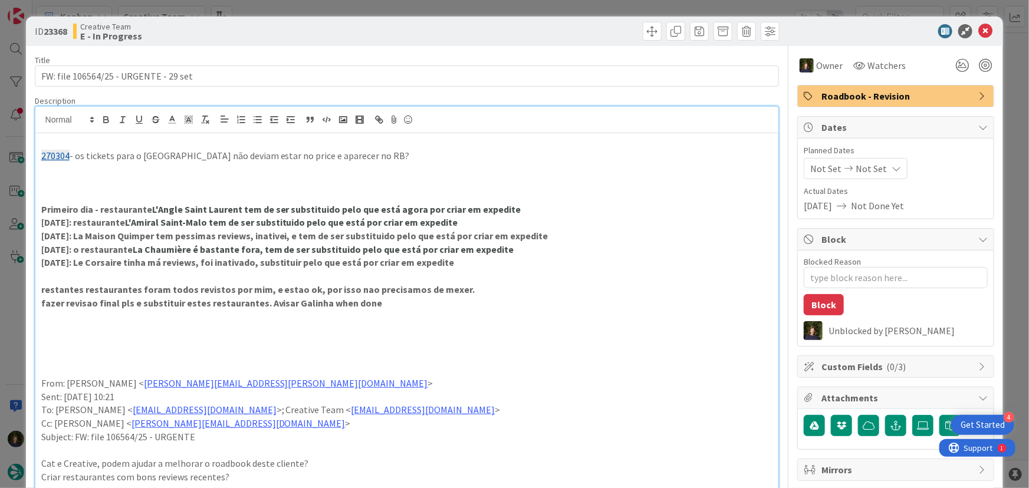
click at [139, 153] on p "270304 - os tickets para o [GEOGRAPHIC_DATA] não deviam estar no price e aparec…" at bounding box center [407, 156] width 732 height 14
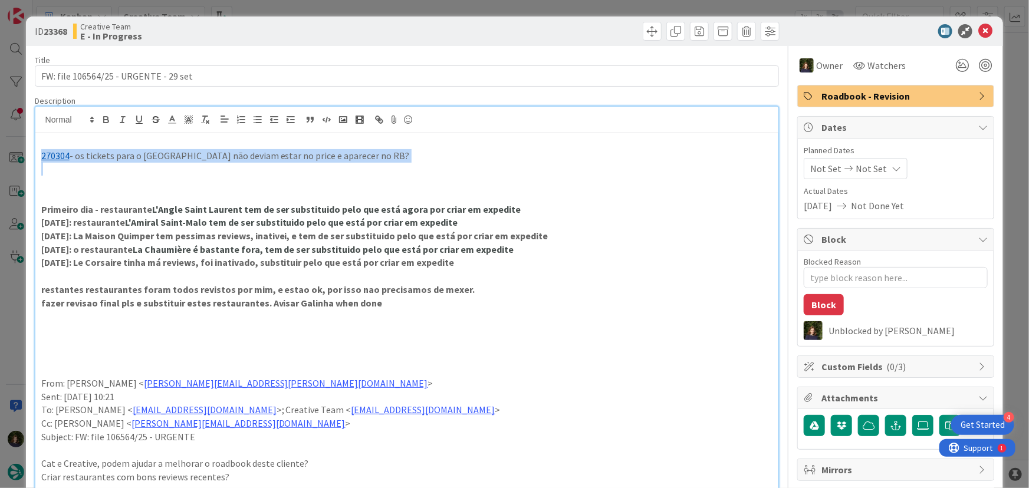
click at [139, 153] on p "270304 - os tickets para o [GEOGRAPHIC_DATA] não deviam estar no price e aparec…" at bounding box center [407, 156] width 732 height 14
copy p "270304 - os tickets para o [GEOGRAPHIC_DATA] não deviam estar no price e aparec…"
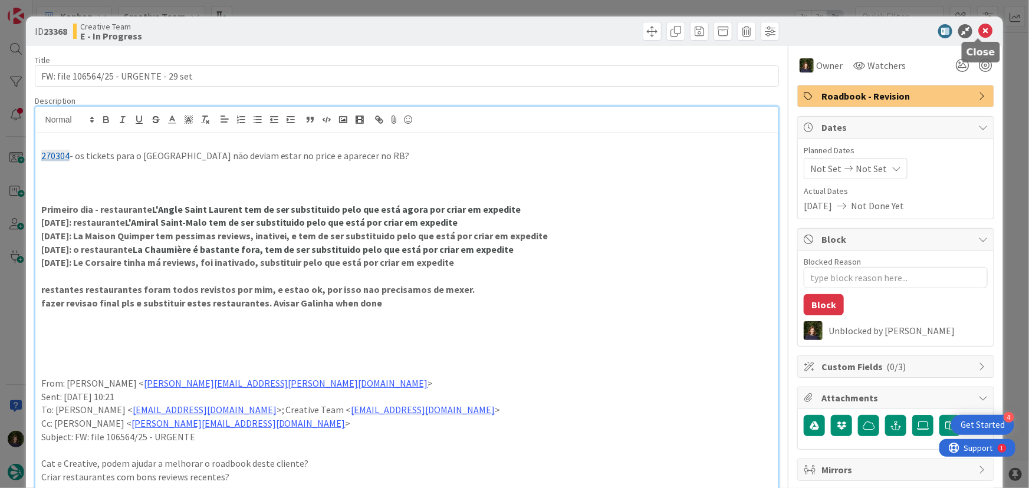
click at [978, 28] on icon at bounding box center [985, 31] width 14 height 14
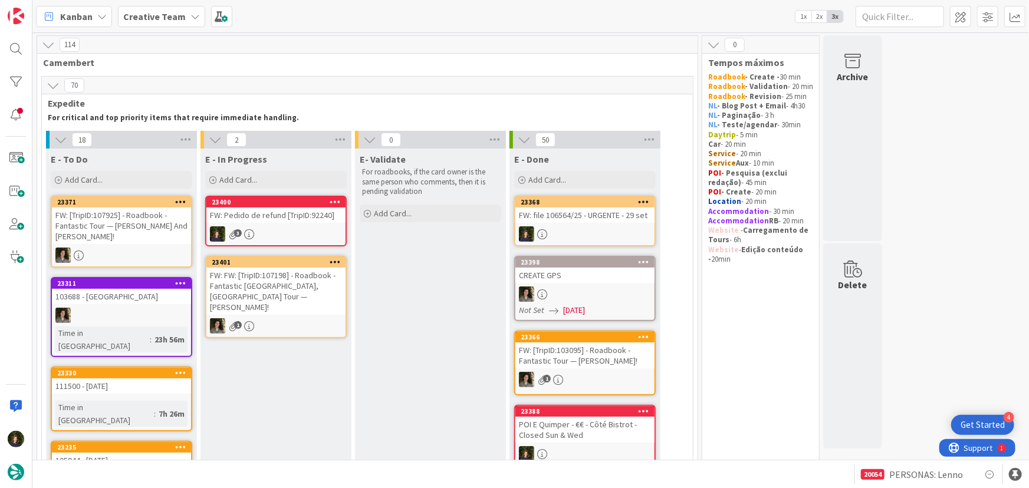
click at [270, 223] on link "23400 FW: Pedido de refund [TripID:92240] 3" at bounding box center [275, 221] width 141 height 51
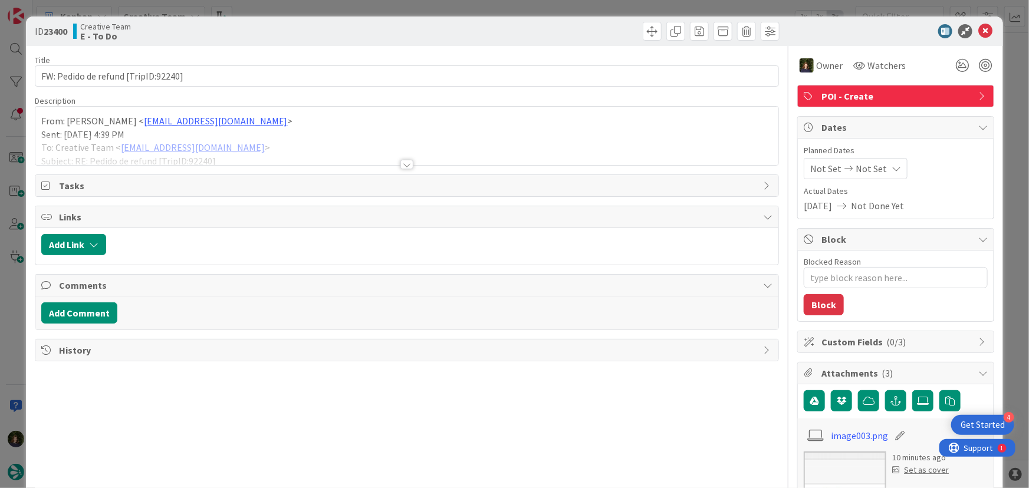
click at [400, 165] on div at bounding box center [406, 164] width 13 height 9
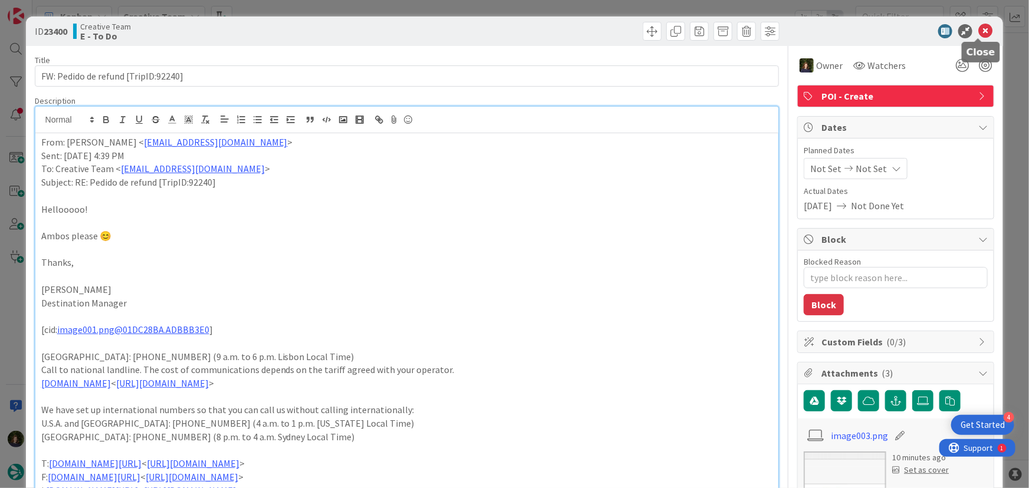
click at [982, 28] on icon at bounding box center [985, 31] width 14 height 14
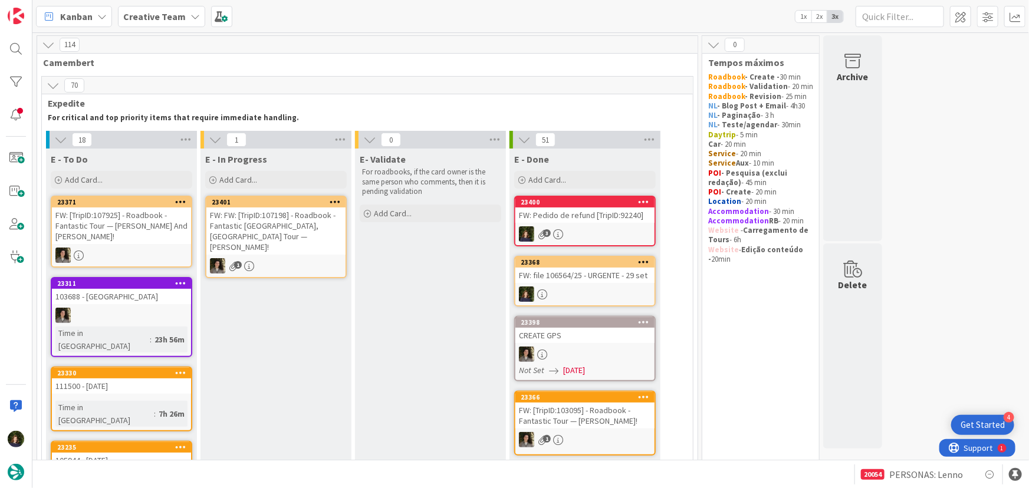
click at [597, 220] on div "FW: Pedido de refund [TripID:92240]" at bounding box center [584, 215] width 139 height 15
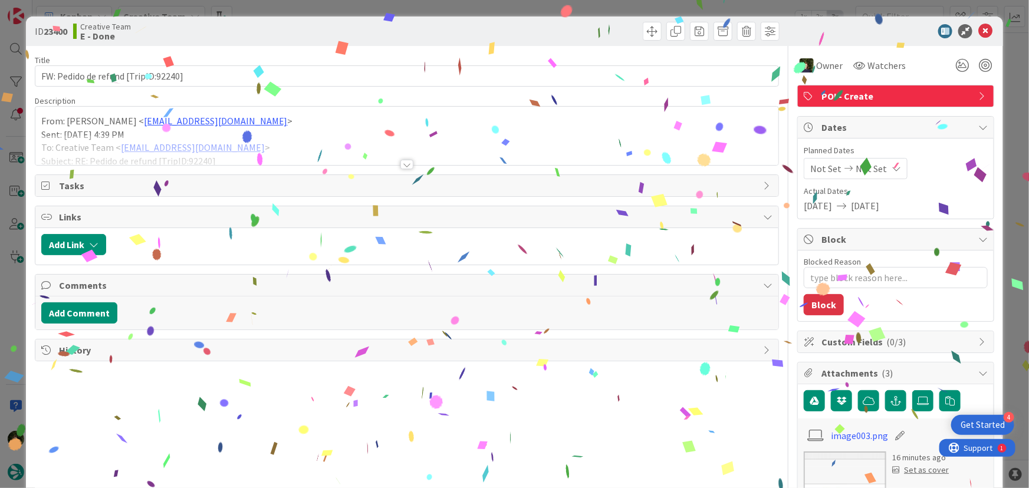
click at [828, 100] on span "POI - Create" at bounding box center [896, 96] width 151 height 14
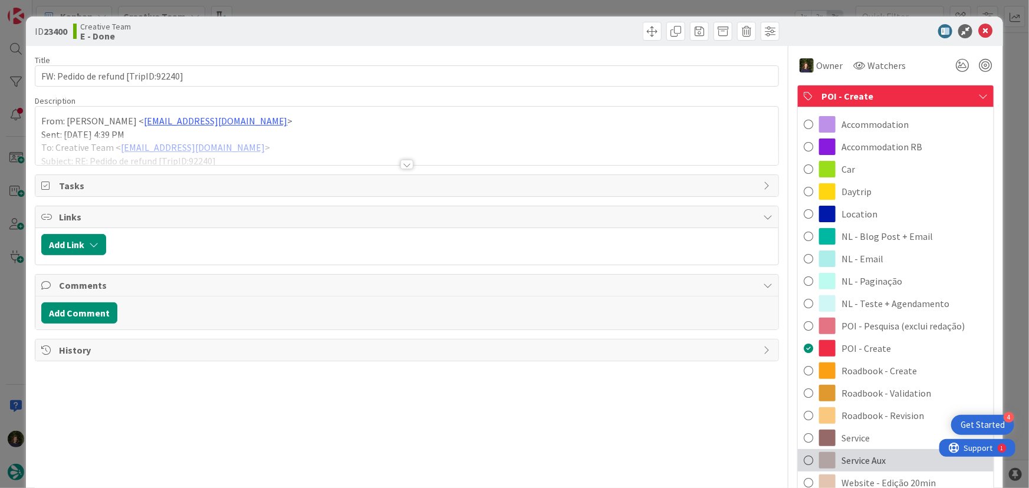
click at [879, 460] on div "Service Aux" at bounding box center [896, 460] width 196 height 22
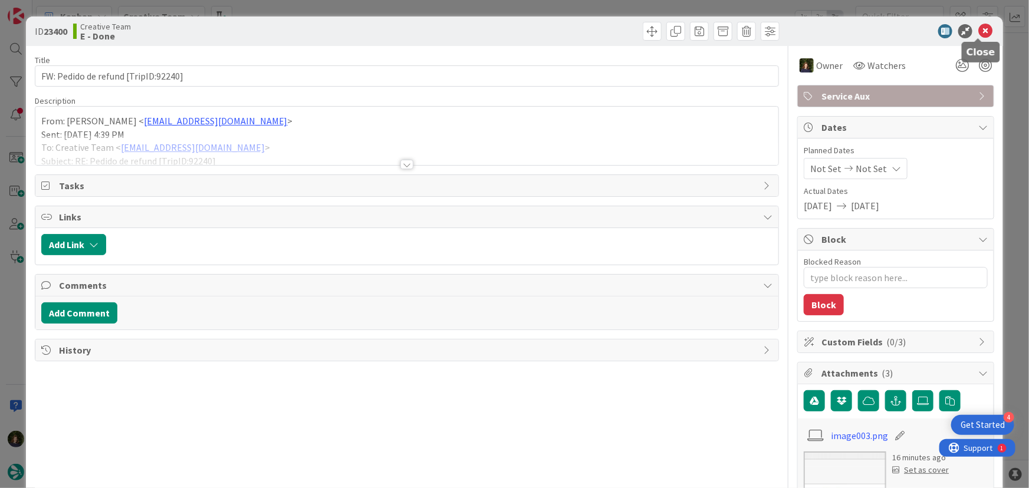
click at [978, 33] on icon at bounding box center [985, 31] width 14 height 14
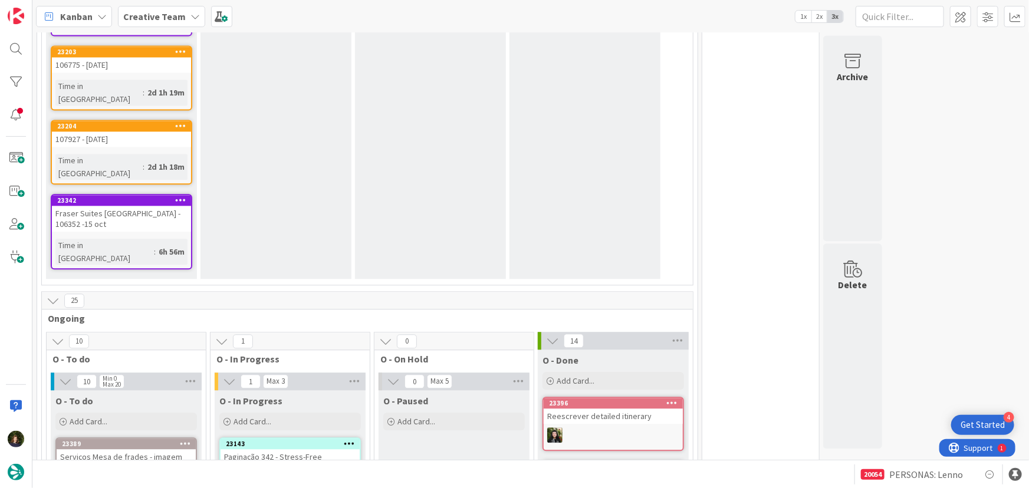
scroll to position [1286, 0]
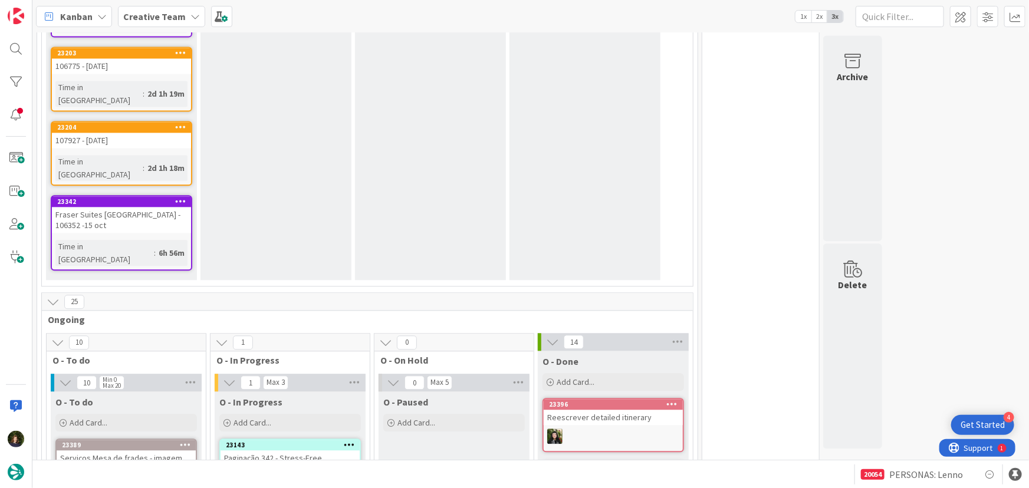
click at [130, 439] on link "23389 Serviços Mesa [PERSON_NAME] - imagem Time in [GEOGRAPHIC_DATA] : 1h 33m" at bounding box center [125, 476] width 141 height 75
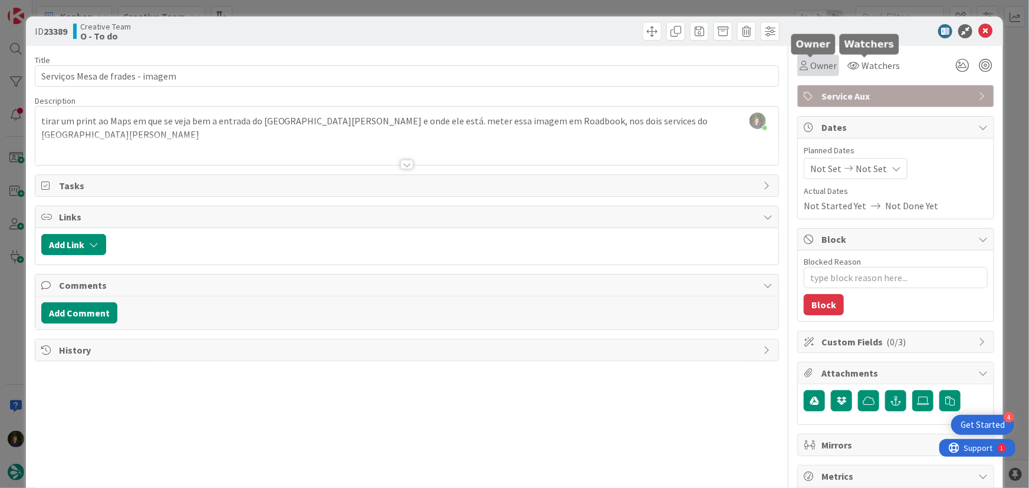
click at [823, 64] on span "Owner" at bounding box center [823, 65] width 27 height 14
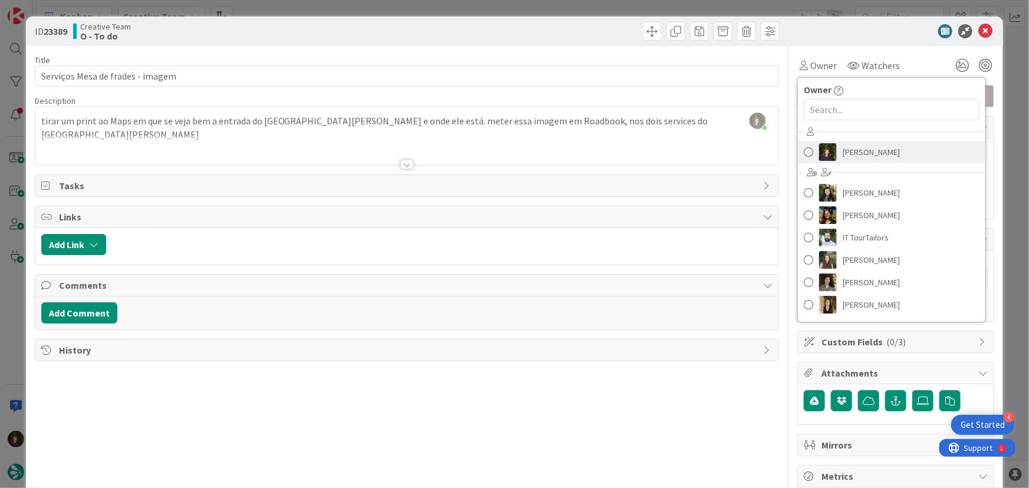
click at [865, 148] on span "[PERSON_NAME]" at bounding box center [870, 152] width 57 height 18
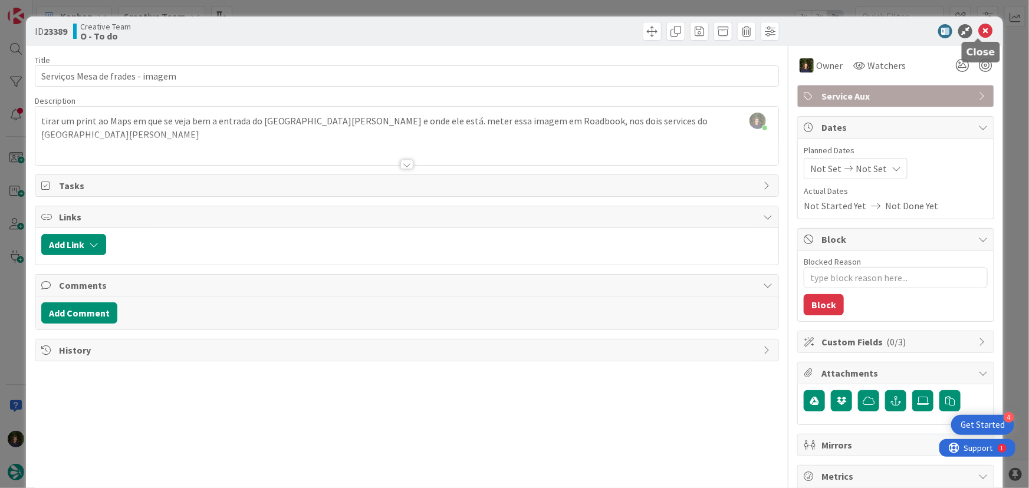
click at [978, 31] on icon at bounding box center [985, 31] width 14 height 14
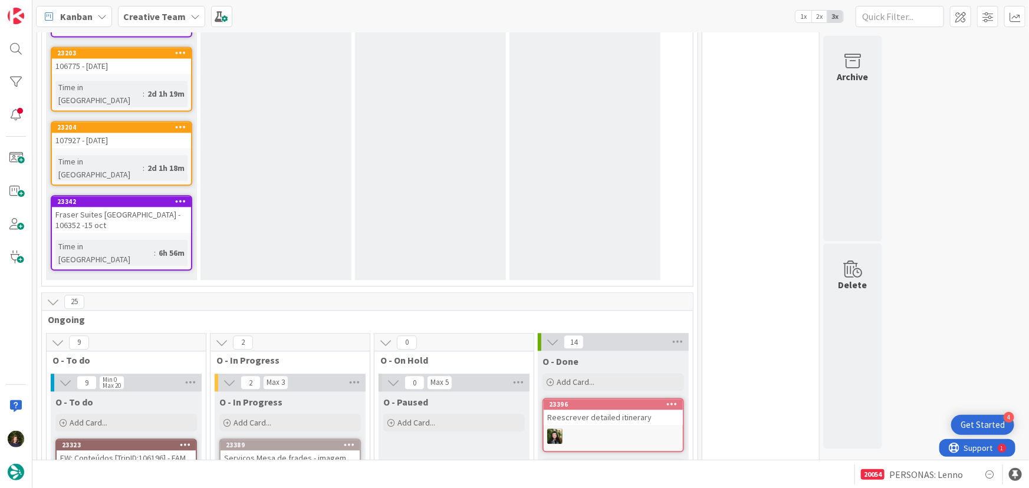
click at [312, 469] on div at bounding box center [289, 476] width 139 height 15
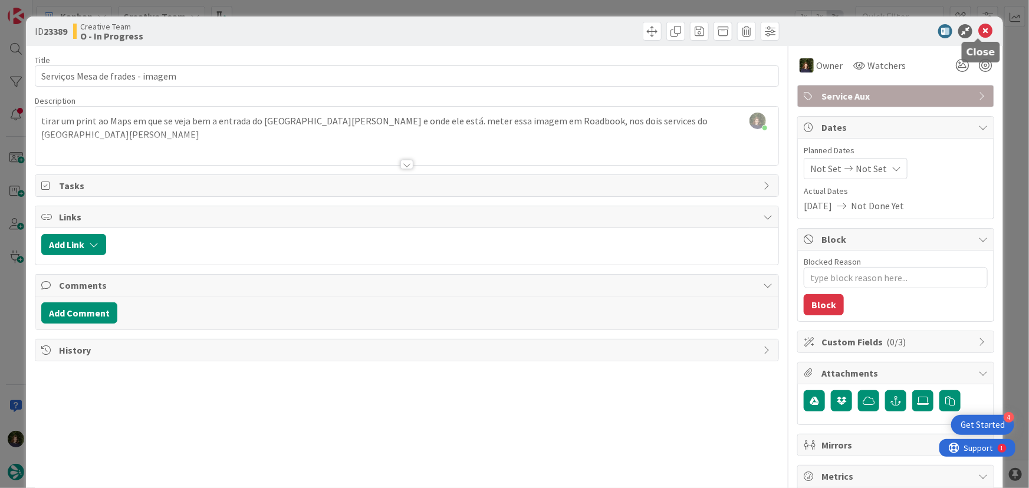
click at [978, 32] on icon at bounding box center [985, 31] width 14 height 14
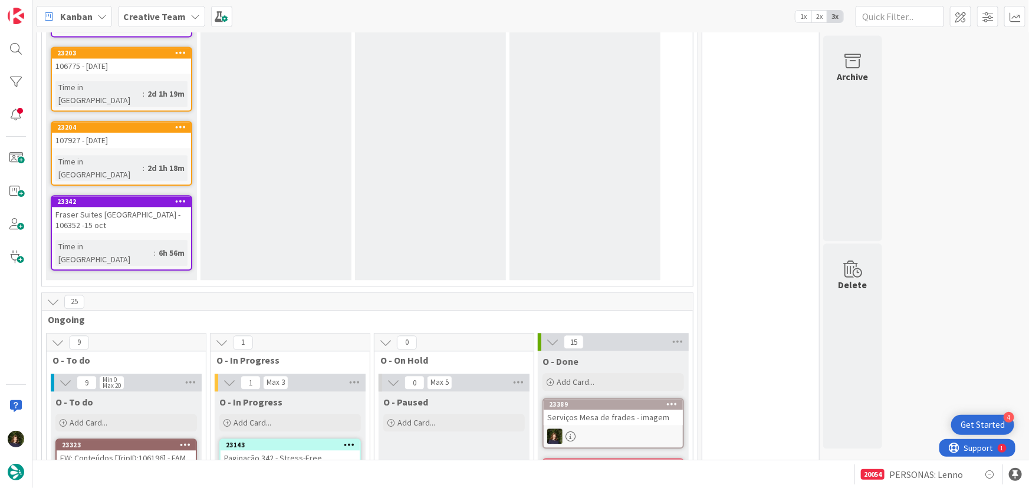
click at [623, 410] on div "Serviços Mesa de frades - imagem" at bounding box center [613, 417] width 139 height 15
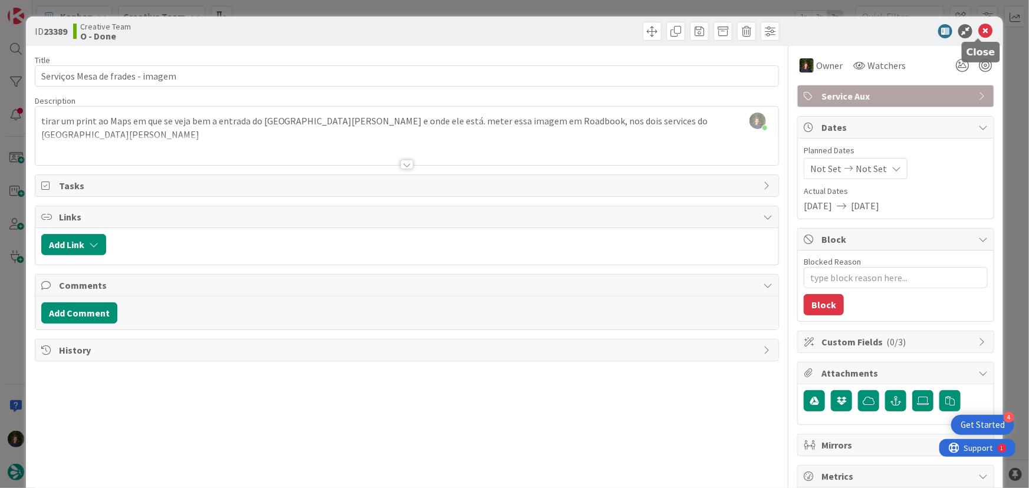
click at [978, 34] on icon at bounding box center [985, 31] width 14 height 14
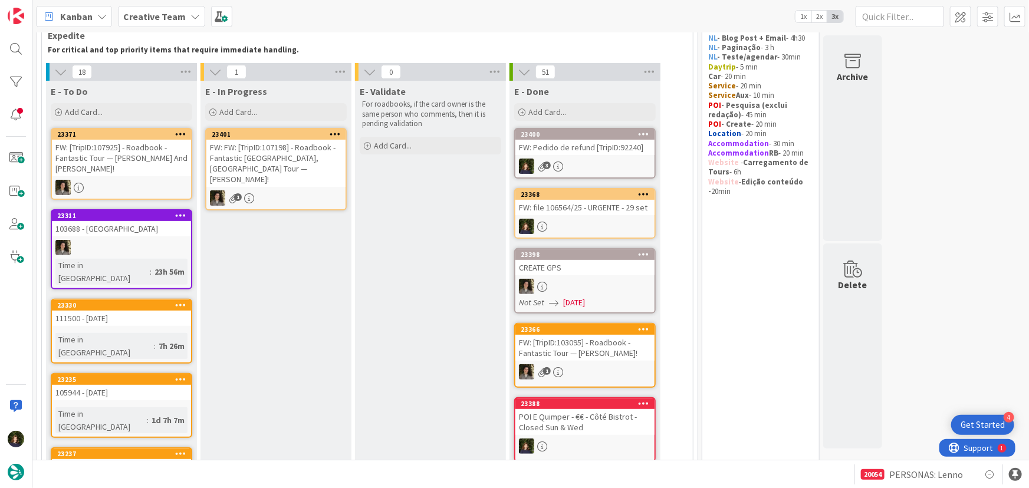
scroll to position [160, 0]
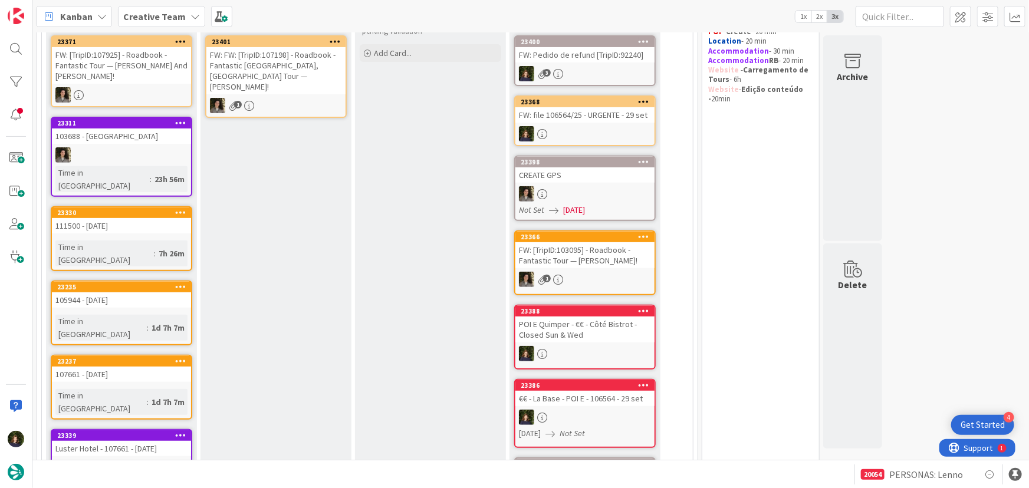
click at [103, 218] on div "111500 - [DATE]" at bounding box center [121, 225] width 139 height 15
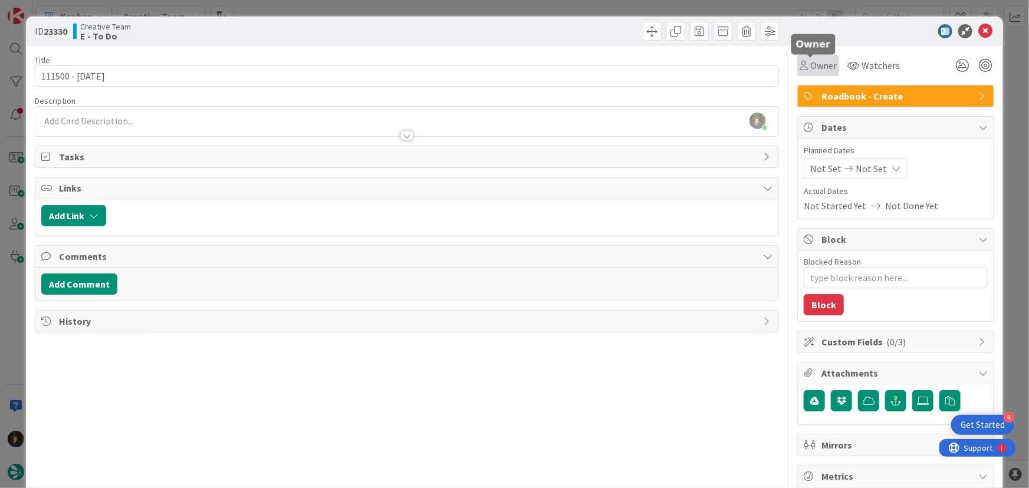
click at [820, 71] on span "Owner" at bounding box center [823, 65] width 27 height 14
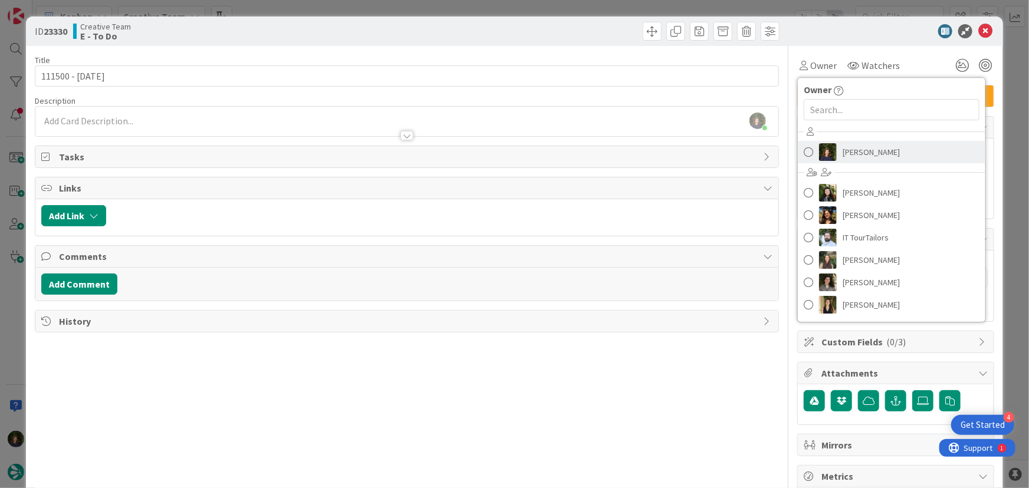
click at [842, 146] on span "[PERSON_NAME]" at bounding box center [870, 152] width 57 height 18
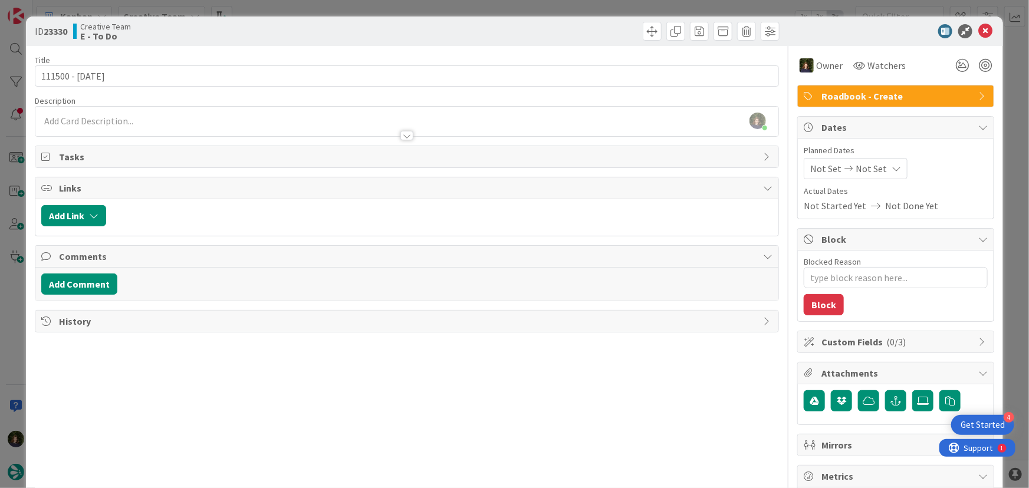
scroll to position [80, 0]
click at [982, 29] on icon at bounding box center [985, 31] width 14 height 14
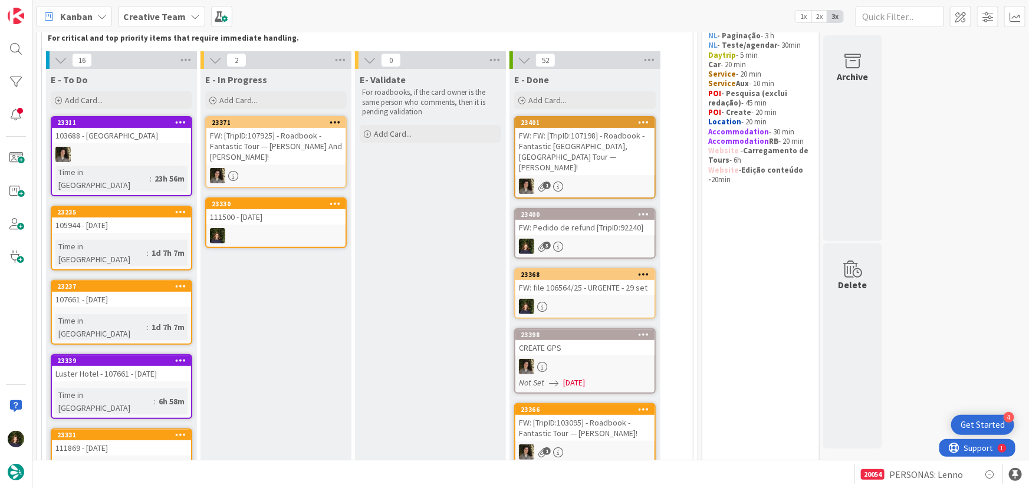
click at [164, 19] on b "Creative Team" at bounding box center [154, 17] width 62 height 12
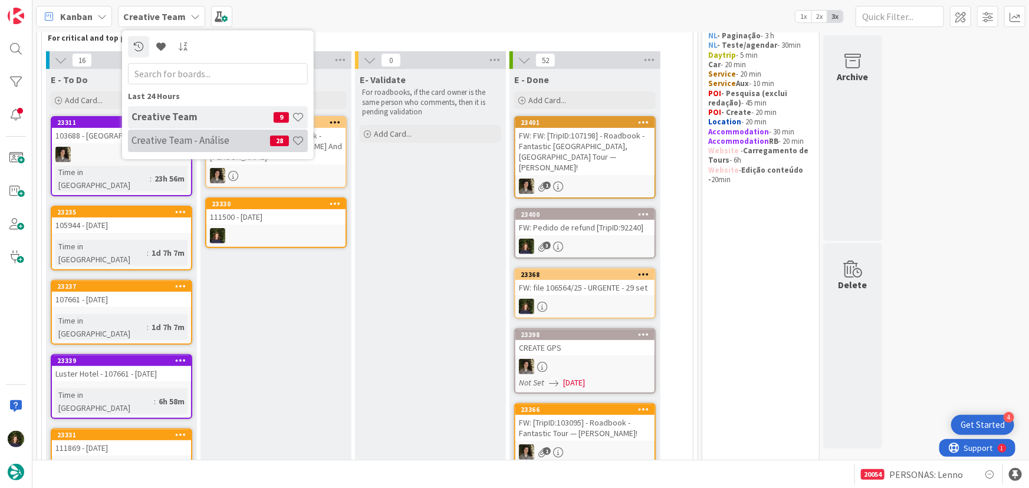
click at [174, 139] on h4 "Creative Team - Análise" at bounding box center [200, 140] width 139 height 12
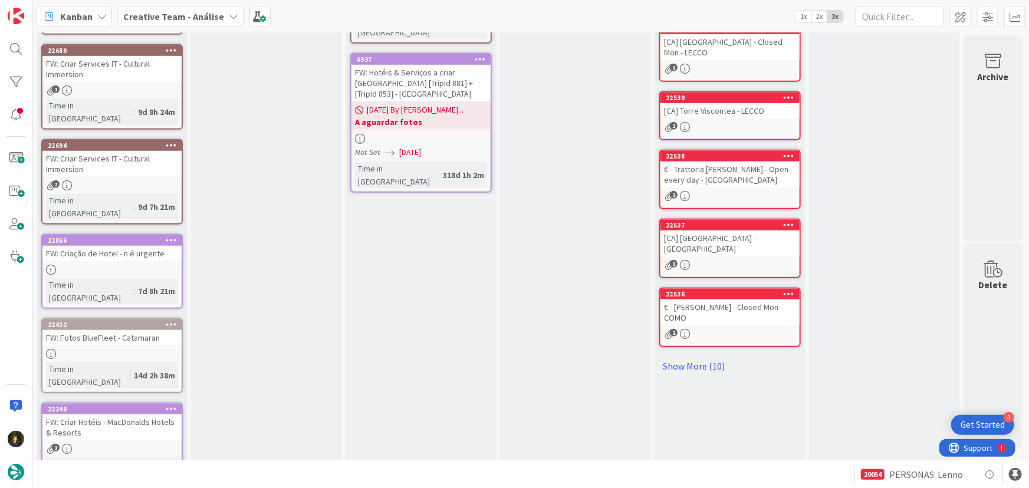
scroll to position [447, 0]
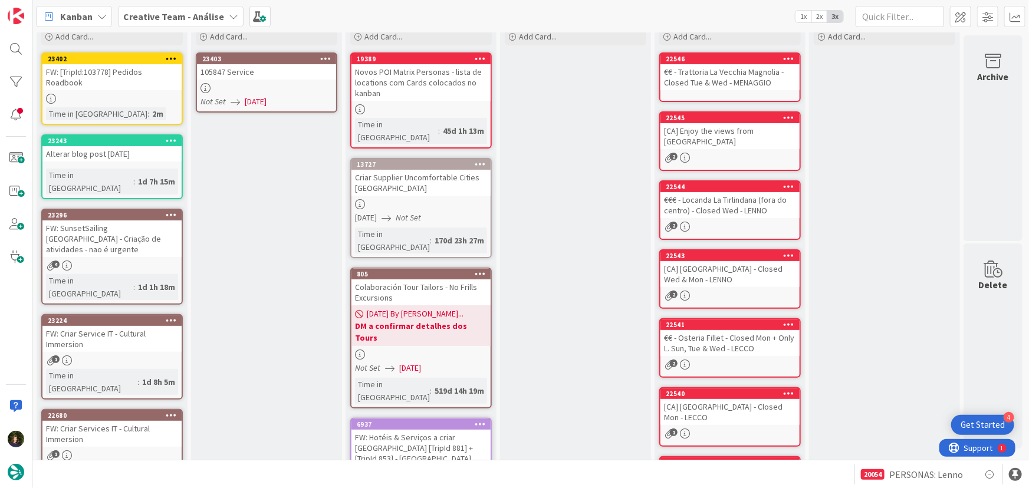
scroll to position [0, 0]
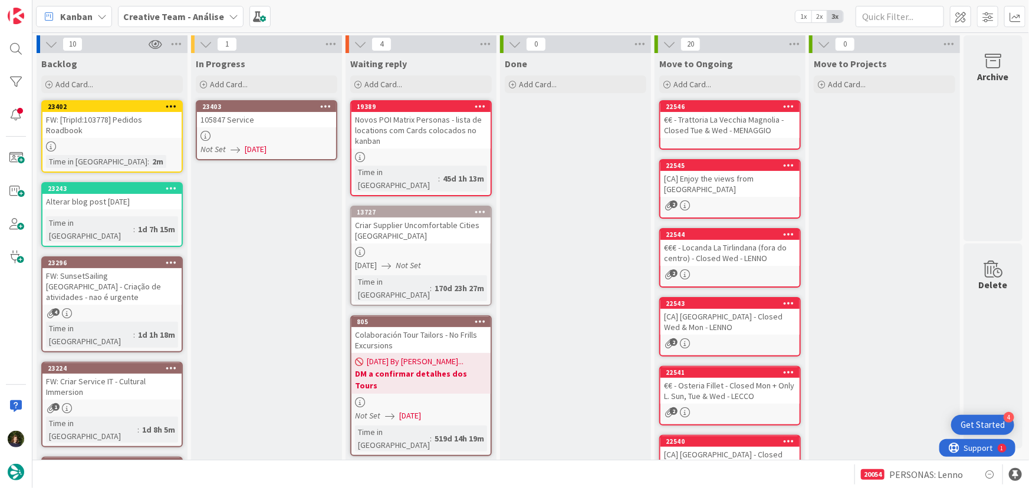
click at [265, 133] on div at bounding box center [266, 136] width 139 height 10
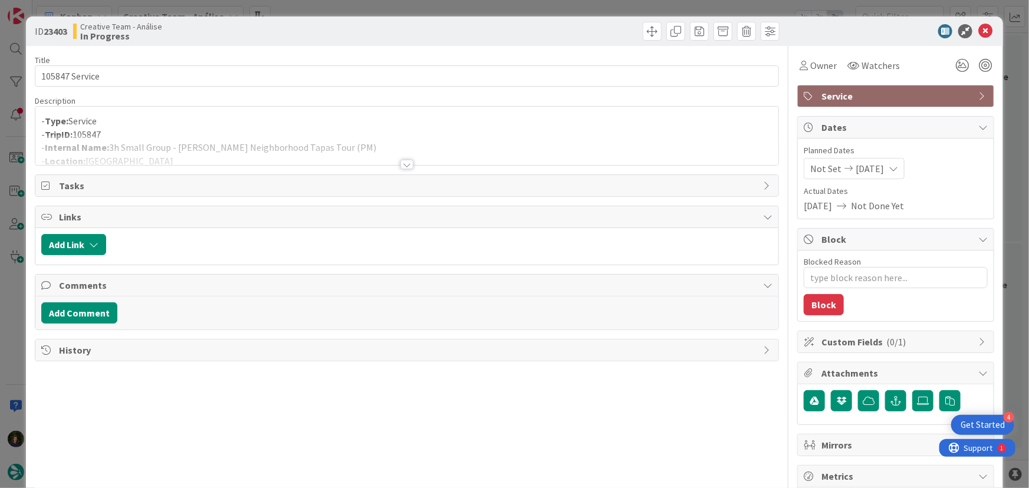
click at [401, 164] on div at bounding box center [406, 164] width 13 height 9
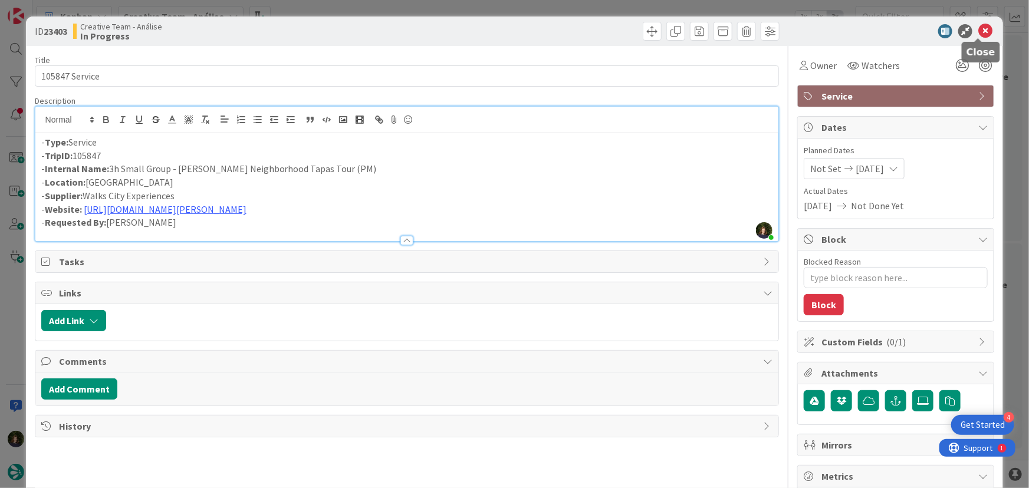
click at [978, 30] on icon at bounding box center [985, 31] width 14 height 14
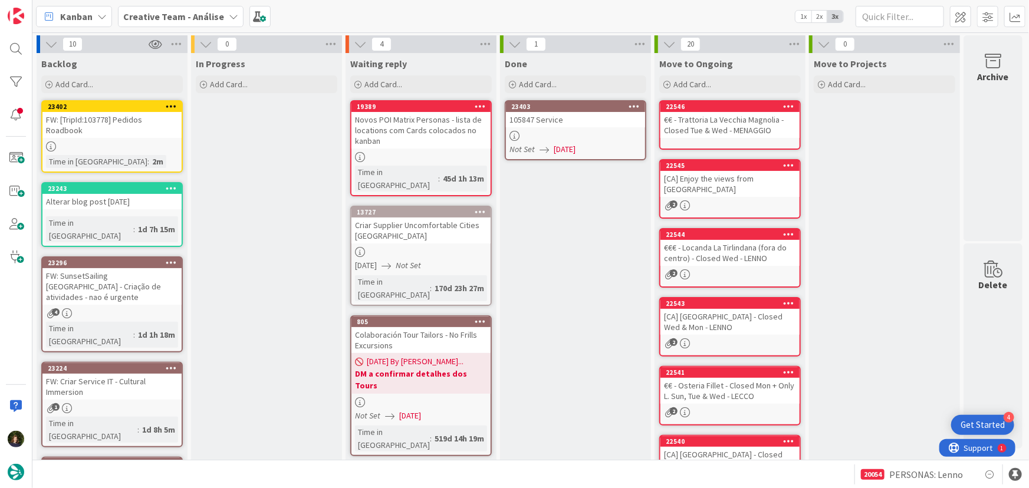
click at [632, 106] on icon at bounding box center [634, 106] width 11 height 8
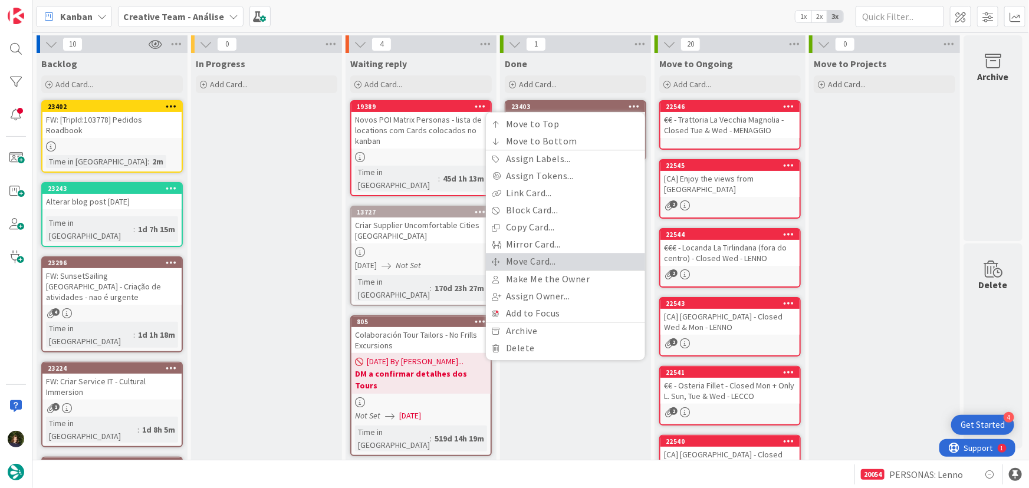
click at [577, 258] on link "Move Card..." at bounding box center [565, 261] width 159 height 17
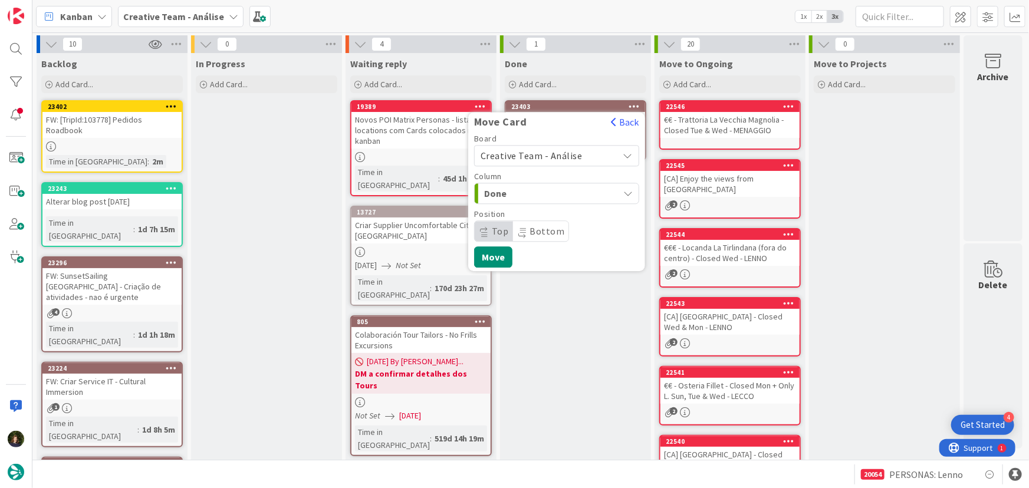
click at [551, 154] on span "Creative Team - Análise" at bounding box center [531, 156] width 102 height 12
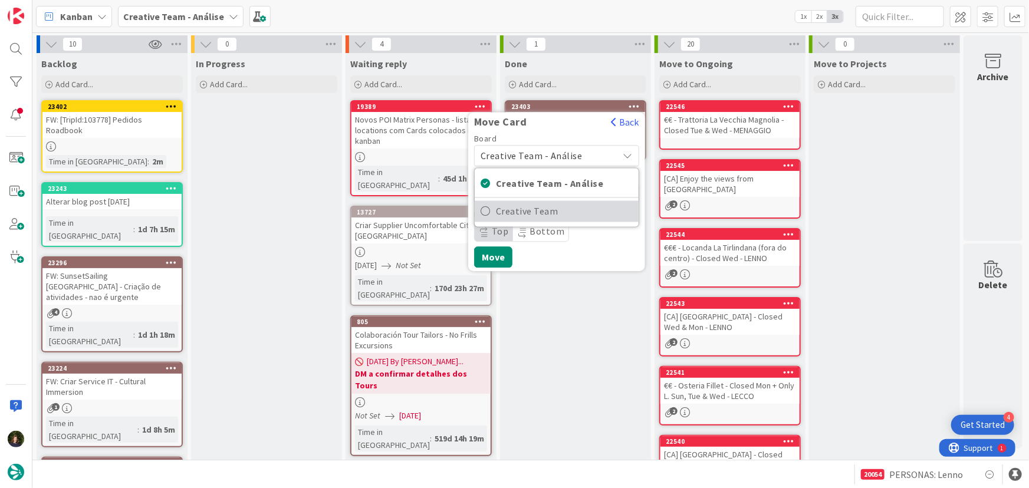
click at [569, 209] on span "Creative Team" at bounding box center [564, 212] width 137 height 18
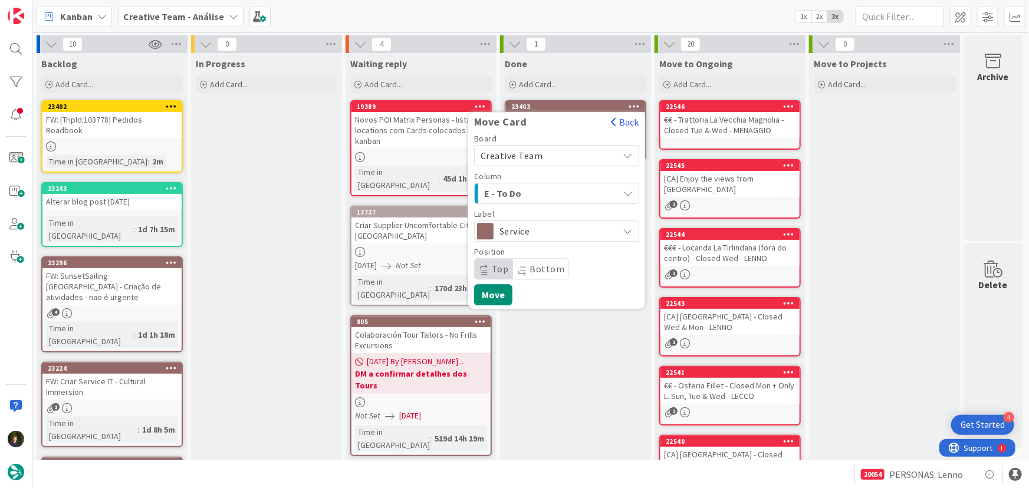
click at [548, 189] on span "E - To Do" at bounding box center [528, 193] width 88 height 15
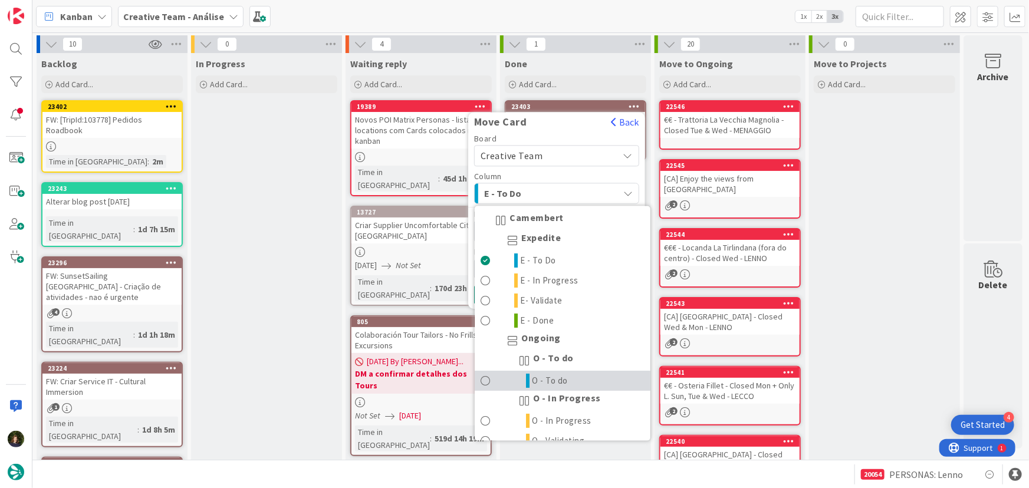
click at [570, 375] on link "O - To do" at bounding box center [563, 381] width 176 height 20
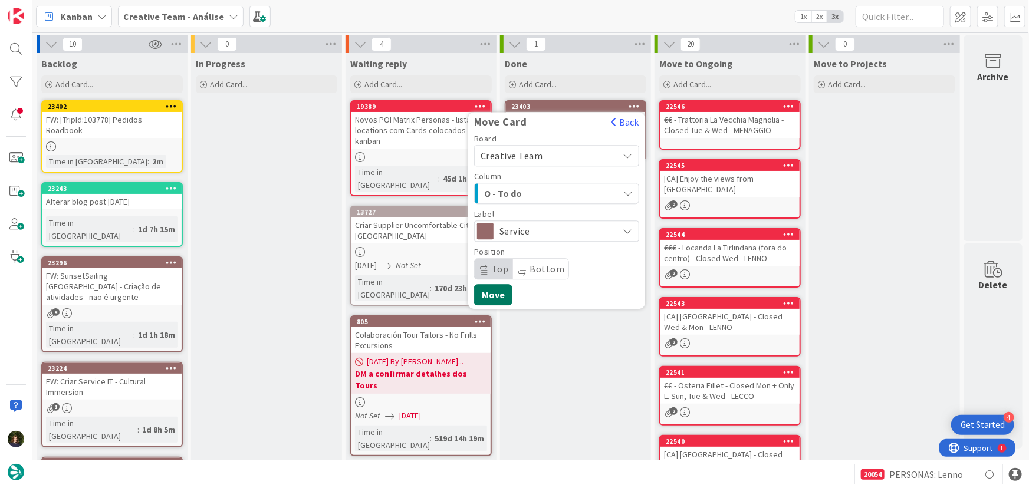
click at [493, 296] on button "Move" at bounding box center [493, 294] width 38 height 21
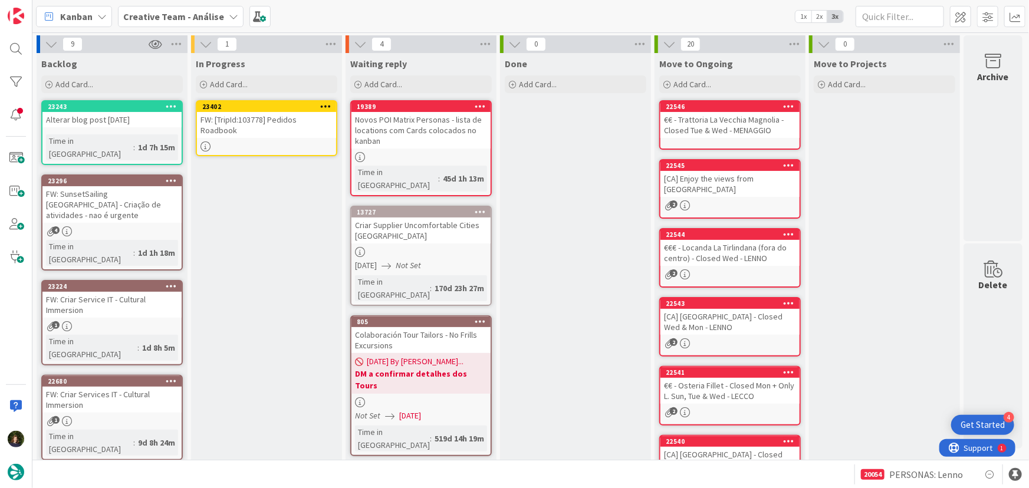
click at [253, 130] on div "FW: [TripId:103778] Pedidos Roadbook" at bounding box center [266, 125] width 139 height 26
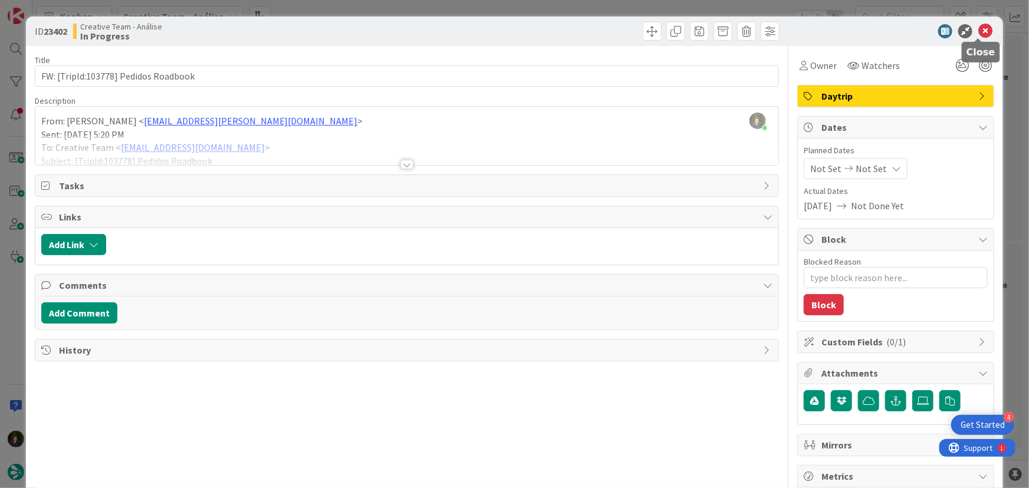
click at [979, 29] on icon at bounding box center [985, 31] width 14 height 14
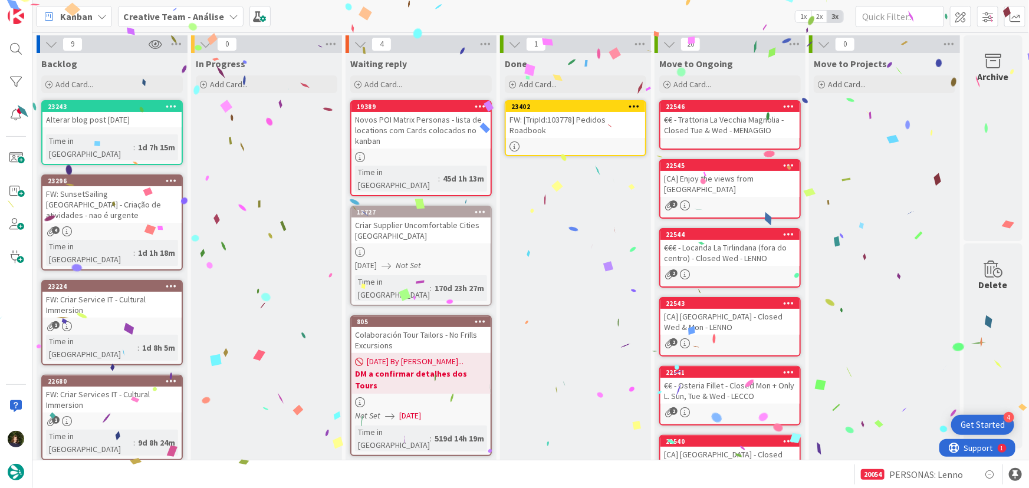
click at [638, 102] on icon at bounding box center [634, 106] width 11 height 8
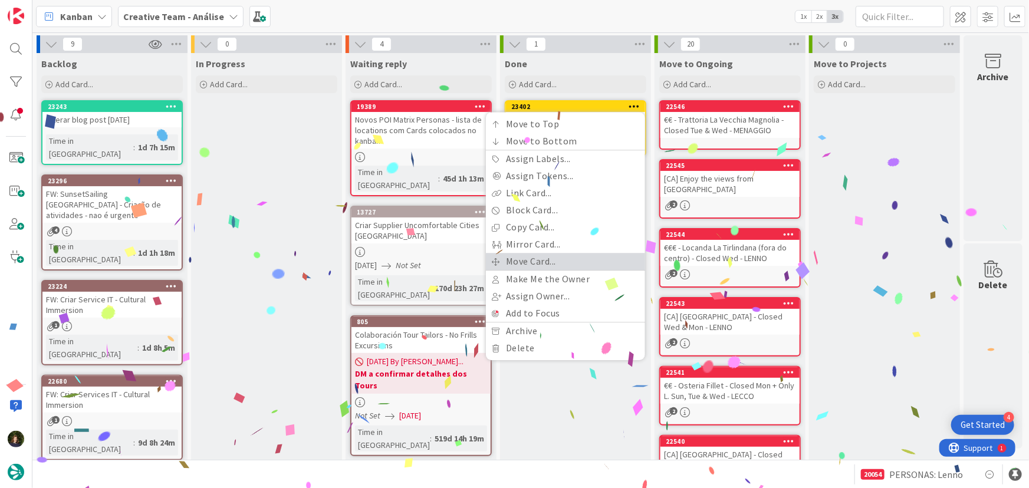
click at [582, 263] on link "Move Card..." at bounding box center [565, 261] width 159 height 17
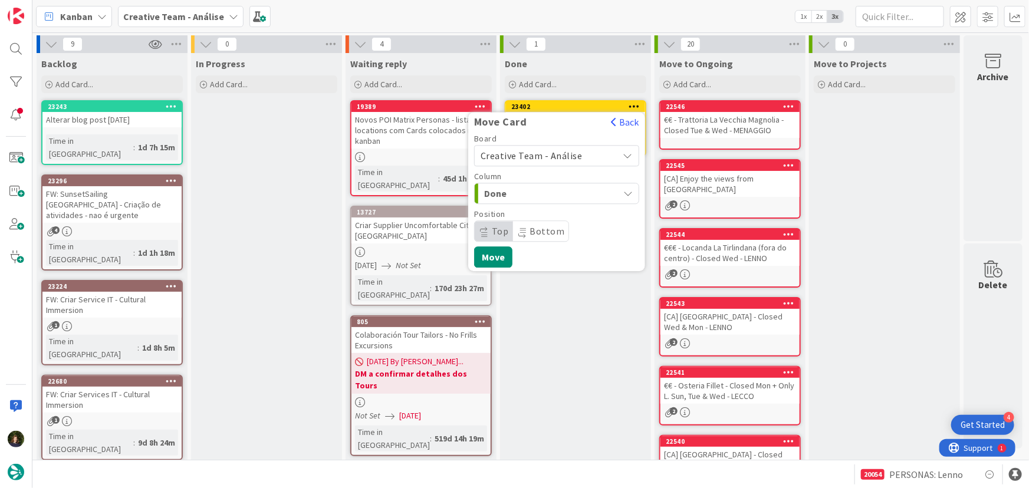
click at [578, 152] on span "Creative Team - Análise" at bounding box center [546, 155] width 132 height 17
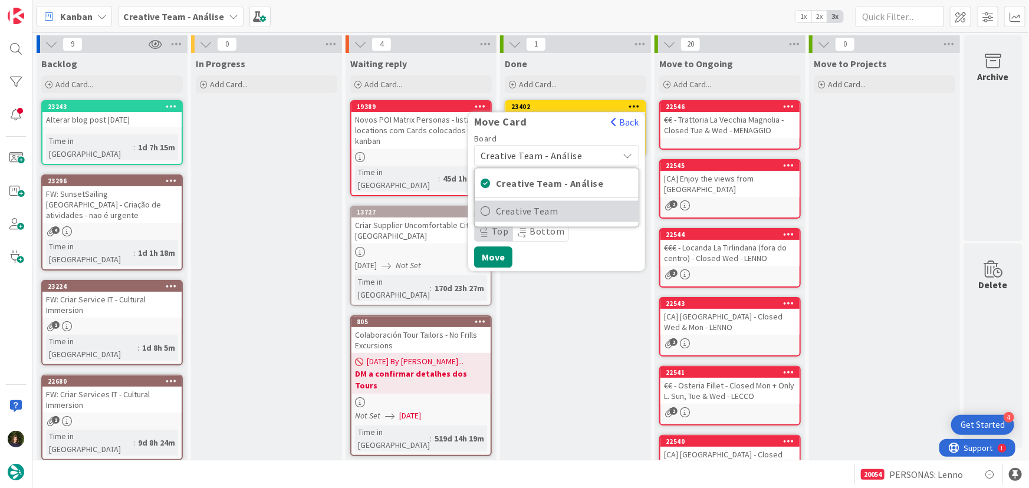
click at [571, 208] on span "Creative Team" at bounding box center [564, 212] width 137 height 18
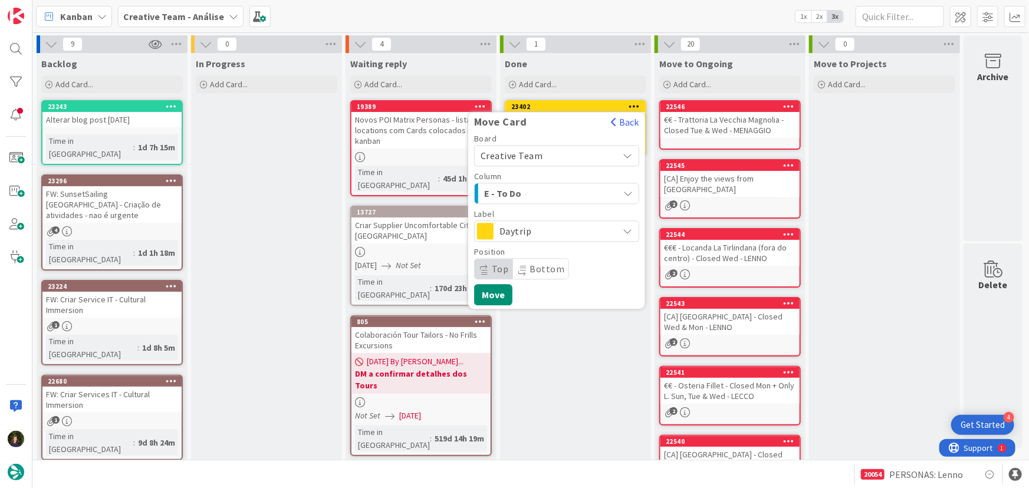
click at [554, 239] on span "Daytrip" at bounding box center [555, 231] width 113 height 17
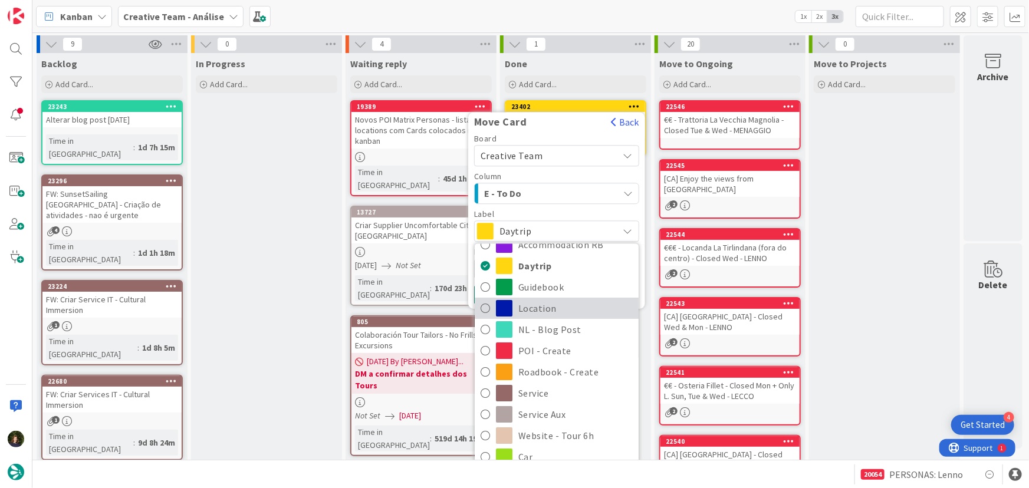
scroll to position [53, 0]
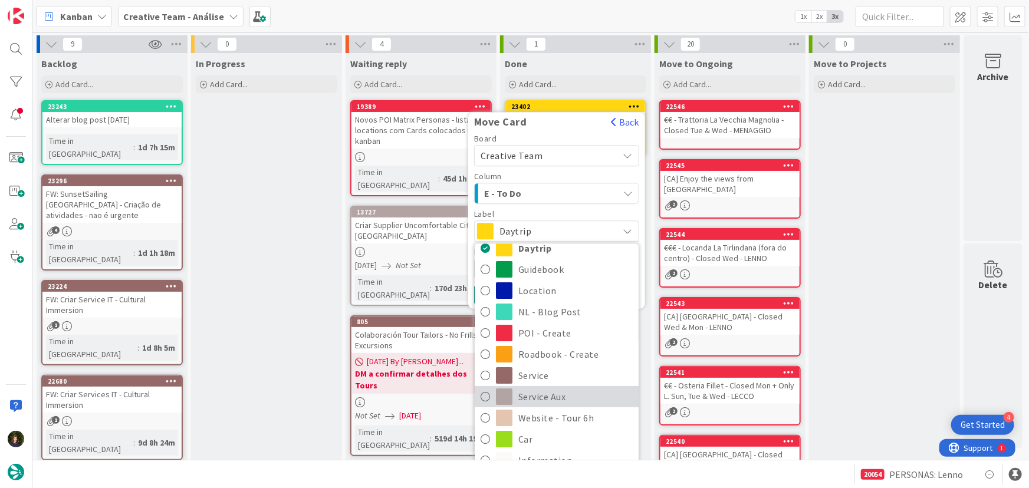
click at [577, 394] on span "Service Aux" at bounding box center [575, 397] width 114 height 18
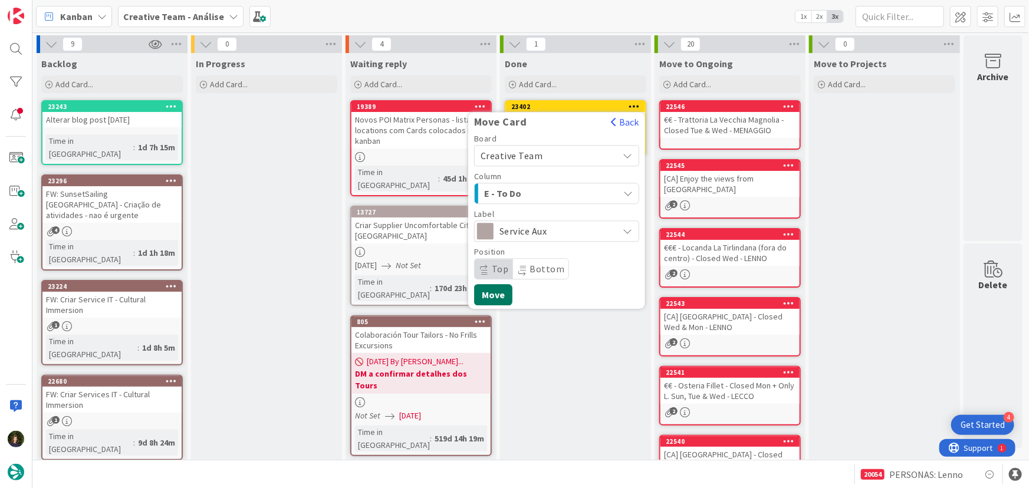
click at [492, 300] on button "Move" at bounding box center [493, 294] width 38 height 21
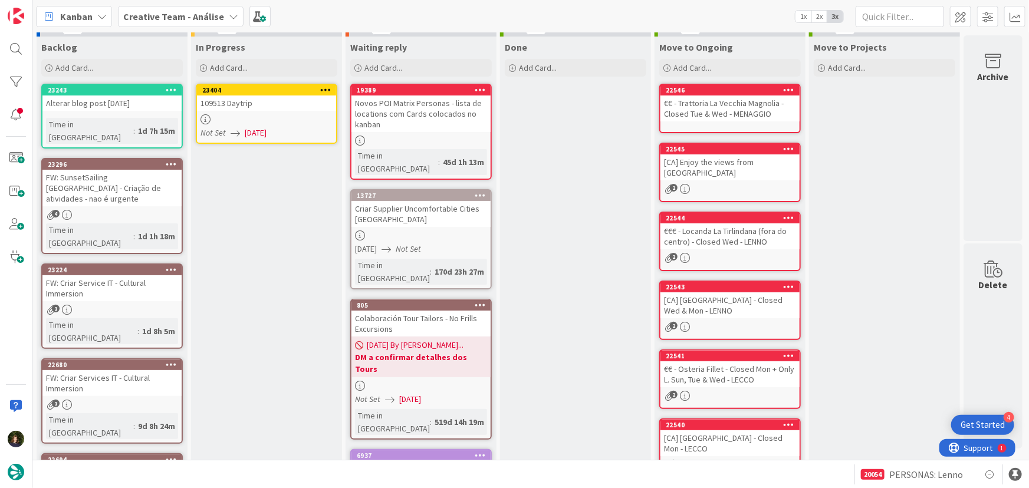
scroll to position [0, 0]
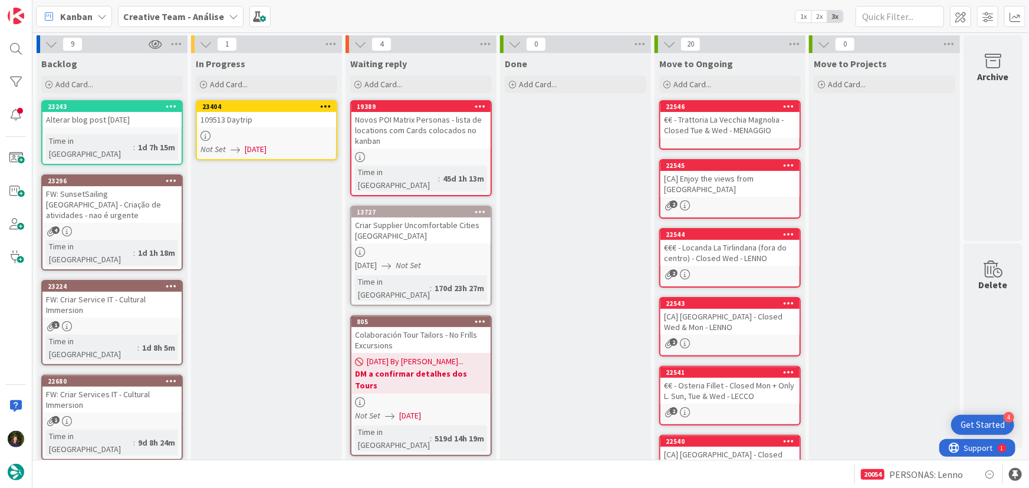
click at [324, 105] on icon at bounding box center [325, 106] width 11 height 8
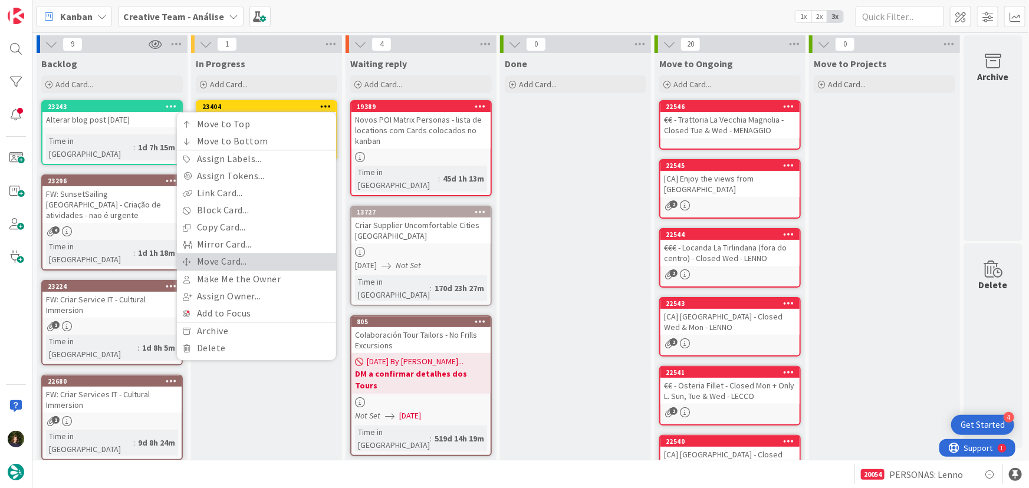
click at [258, 258] on link "Move Card..." at bounding box center [256, 261] width 159 height 17
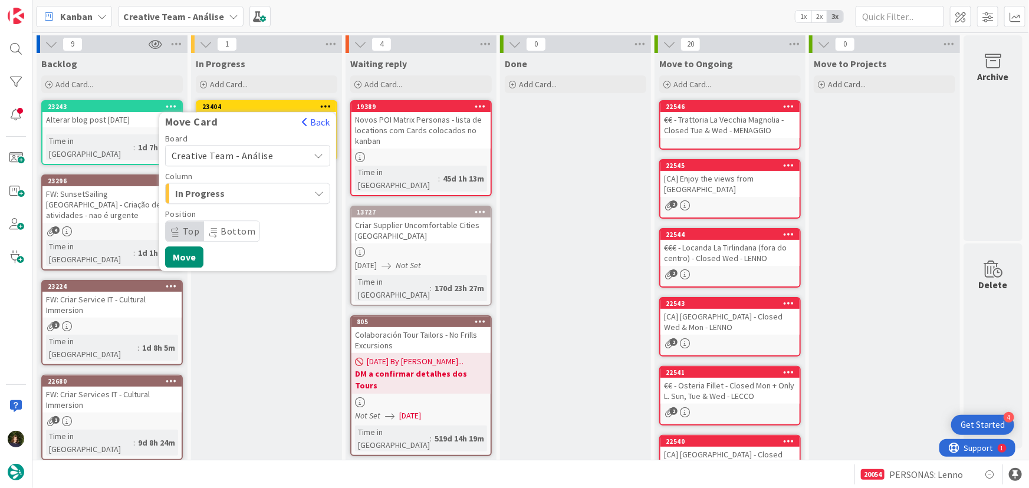
click at [258, 159] on span "Creative Team - Análise" at bounding box center [223, 156] width 102 height 12
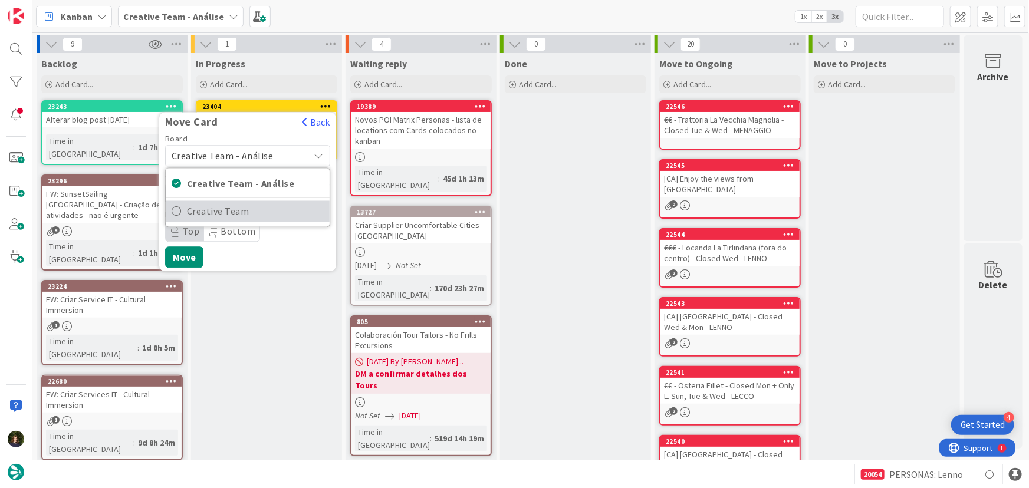
click at [269, 211] on span "Creative Team" at bounding box center [255, 212] width 137 height 18
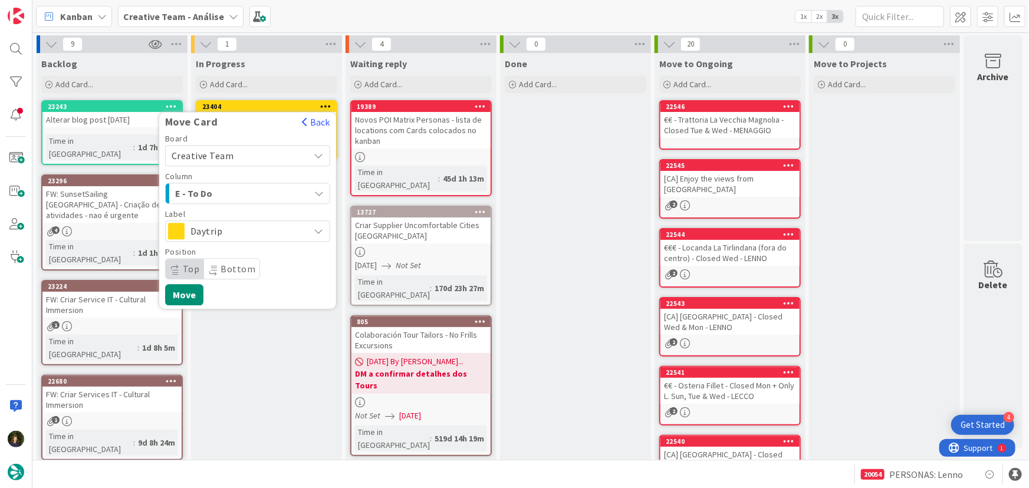
click at [261, 194] on span "E - To Do" at bounding box center [219, 193] width 88 height 15
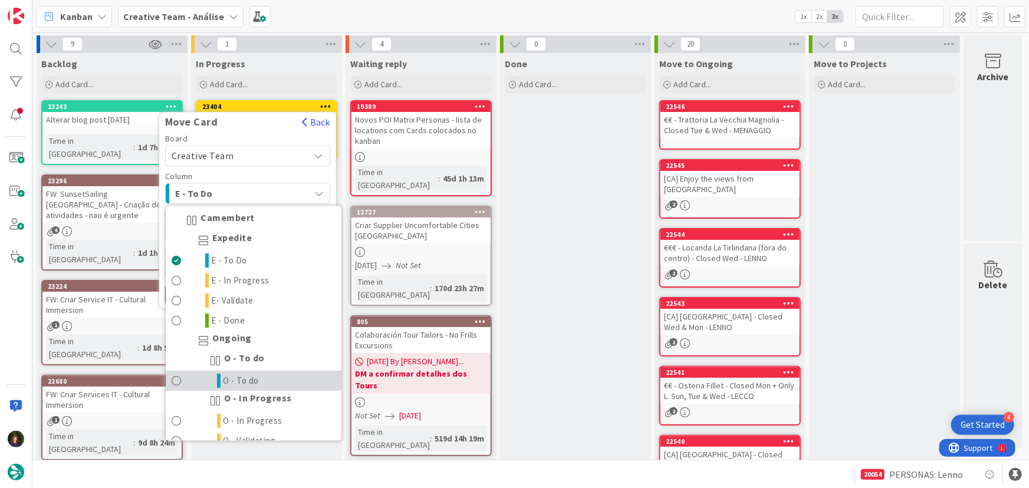
click at [276, 380] on link "O - To do" at bounding box center [254, 381] width 176 height 20
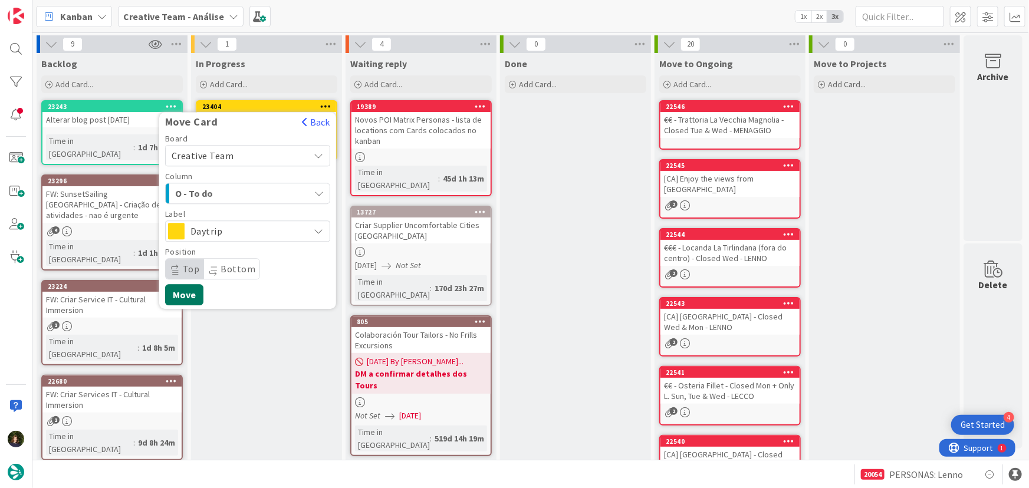
click at [195, 297] on button "Move" at bounding box center [184, 294] width 38 height 21
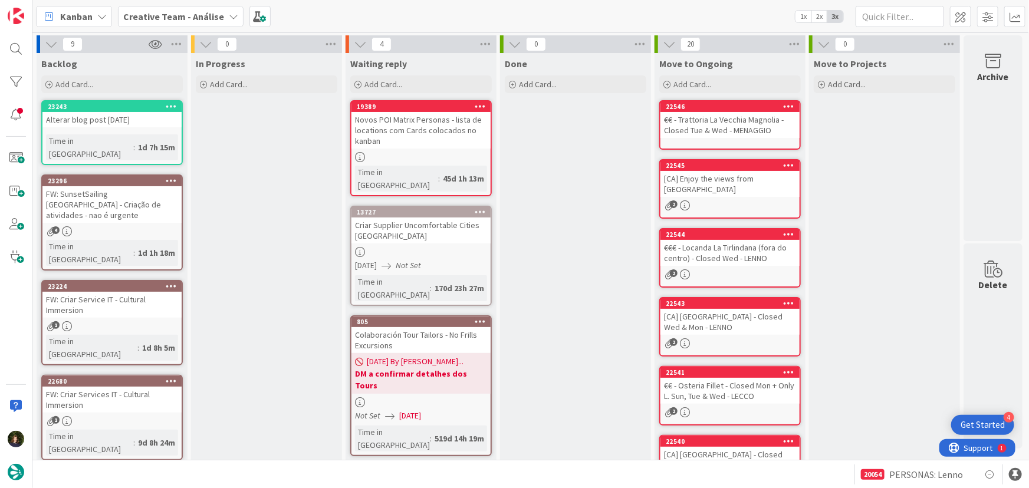
click at [168, 14] on b "Creative Team - Análise" at bounding box center [173, 17] width 101 height 12
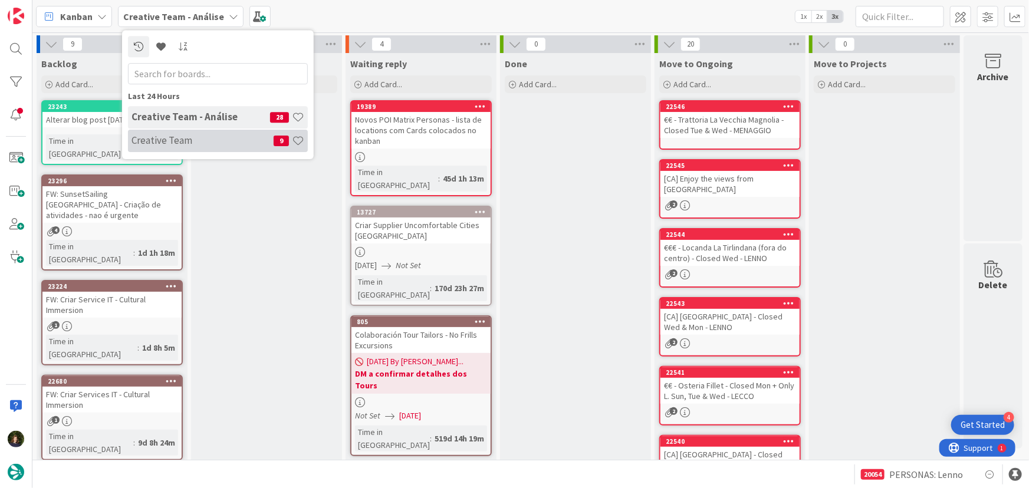
click at [222, 138] on h4 "Creative Team" at bounding box center [202, 140] width 142 height 12
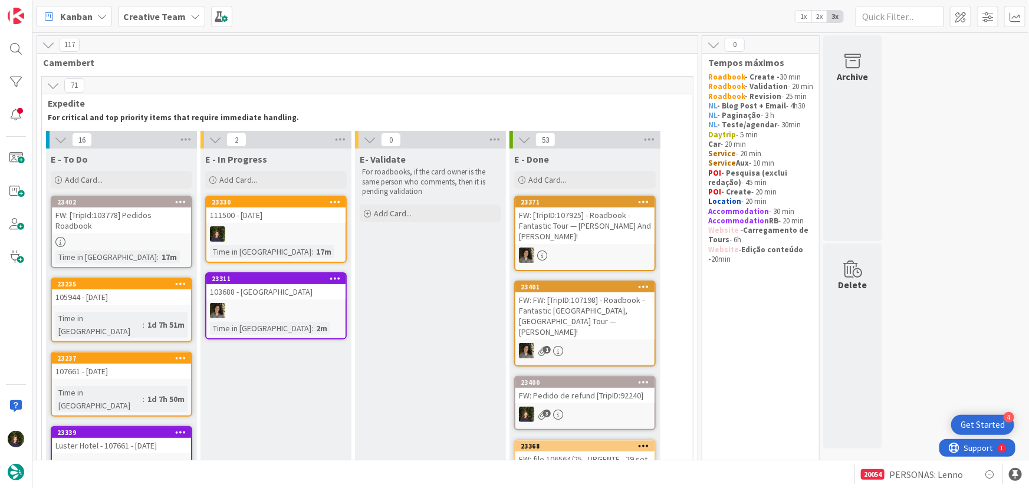
click at [254, 229] on div at bounding box center [275, 233] width 139 height 15
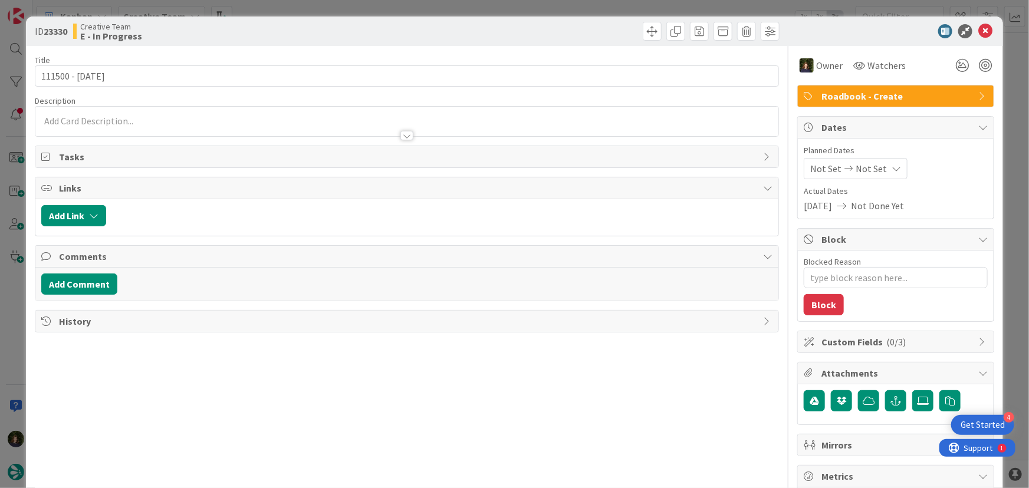
type textarea "x"
click at [120, 124] on div at bounding box center [406, 130] width 743 height 12
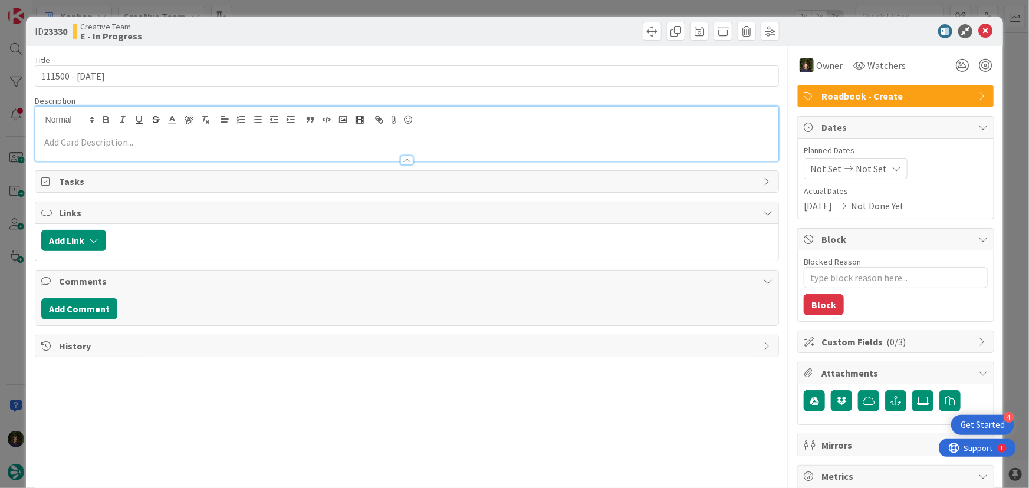
click at [133, 150] on div at bounding box center [406, 155] width 743 height 12
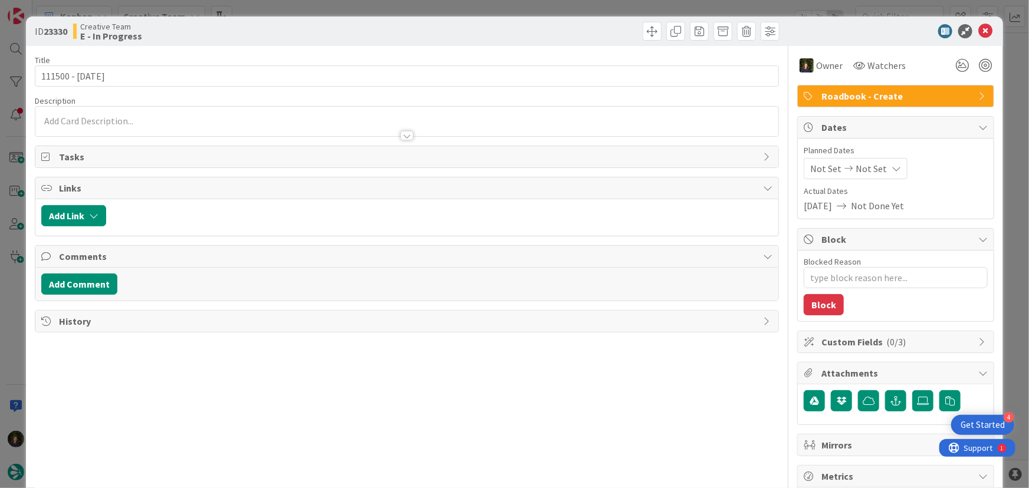
click at [110, 124] on div at bounding box center [406, 130] width 743 height 12
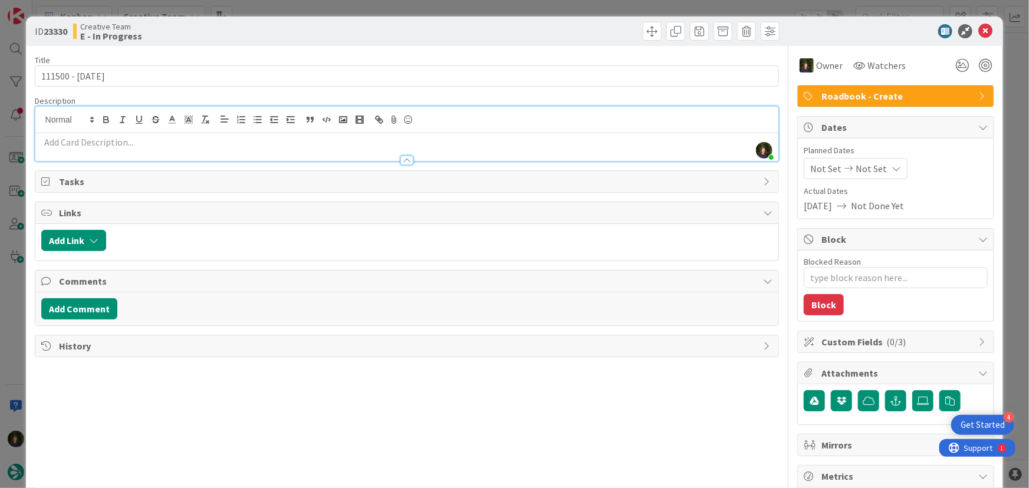
click at [116, 141] on p at bounding box center [407, 143] width 732 height 14
paste div
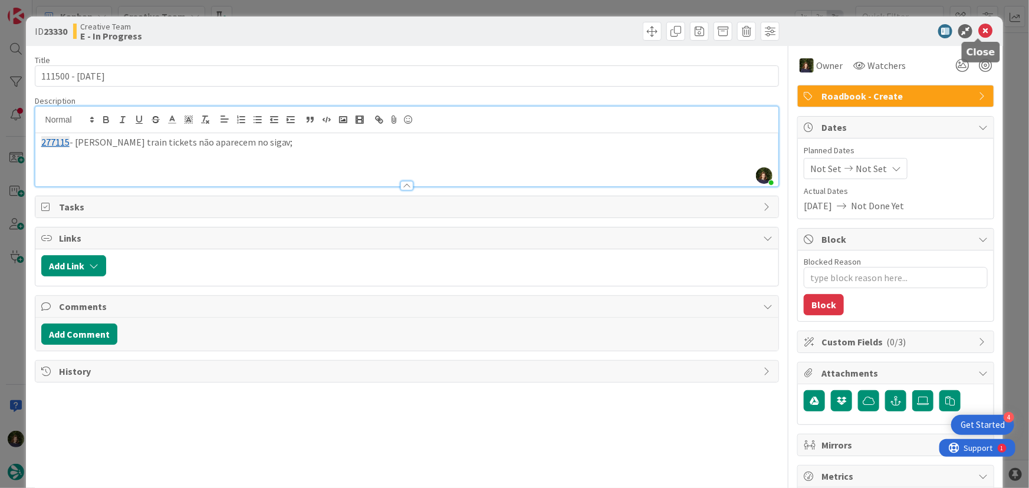
click at [978, 31] on icon at bounding box center [985, 31] width 14 height 14
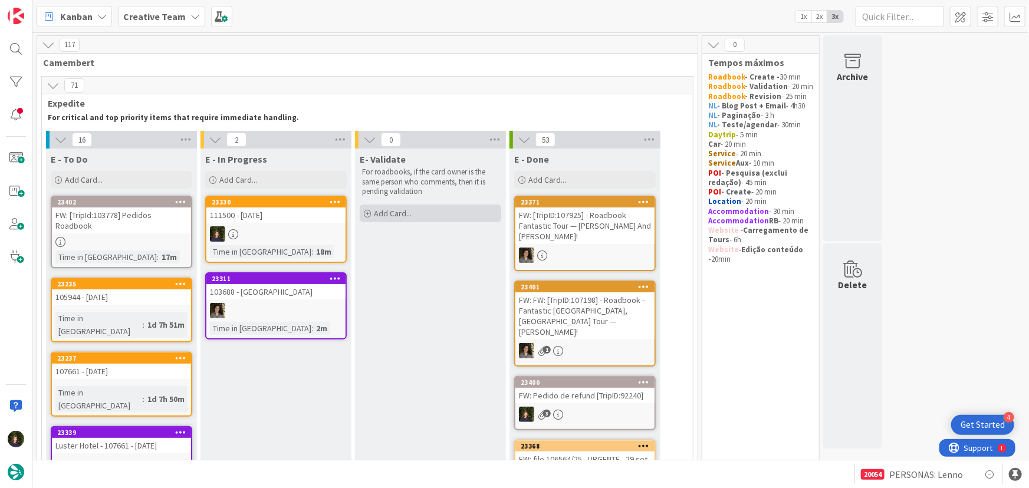
click at [425, 216] on div "Add Card..." at bounding box center [430, 214] width 141 height 18
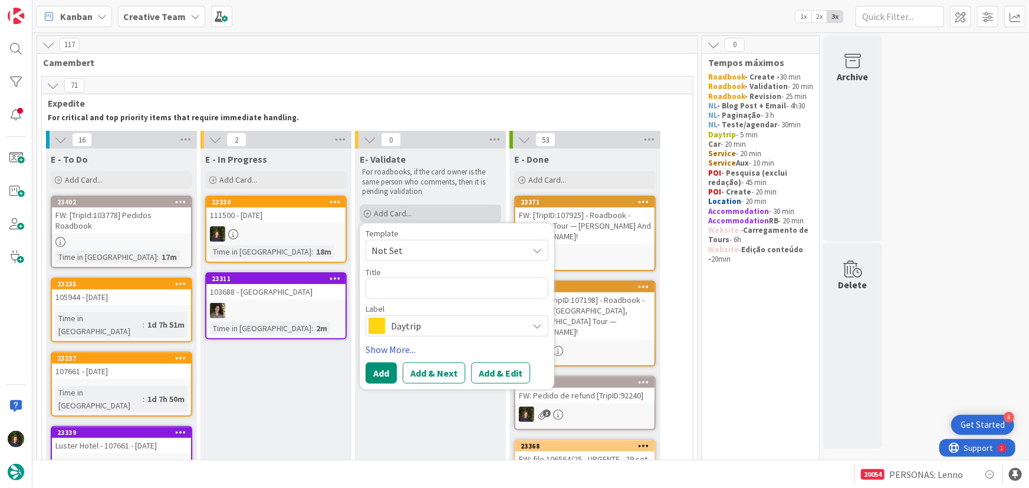
type textarea "x"
type textarea "1"
type textarea "x"
type textarea "11"
type textarea "x"
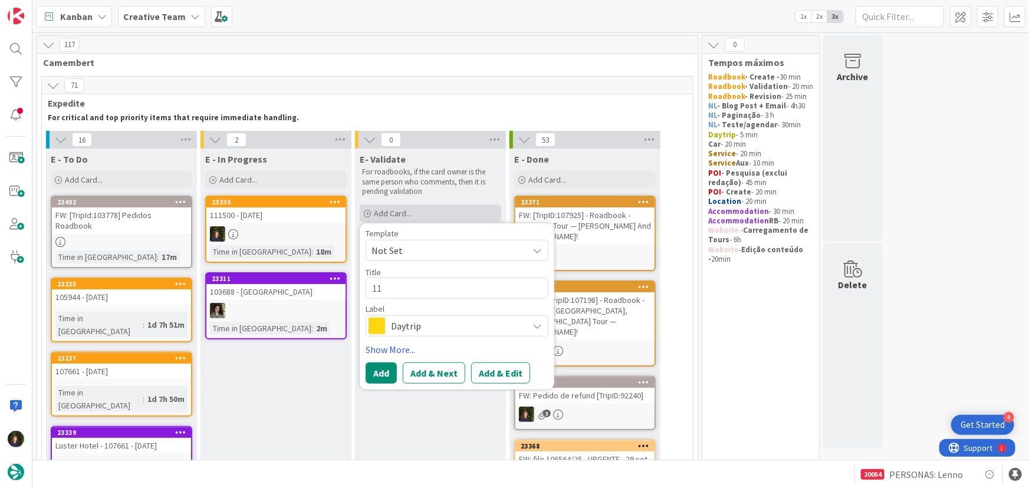
type textarea "111"
type textarea "x"
type textarea "1115"
click at [427, 326] on span "Daytrip" at bounding box center [456, 326] width 131 height 17
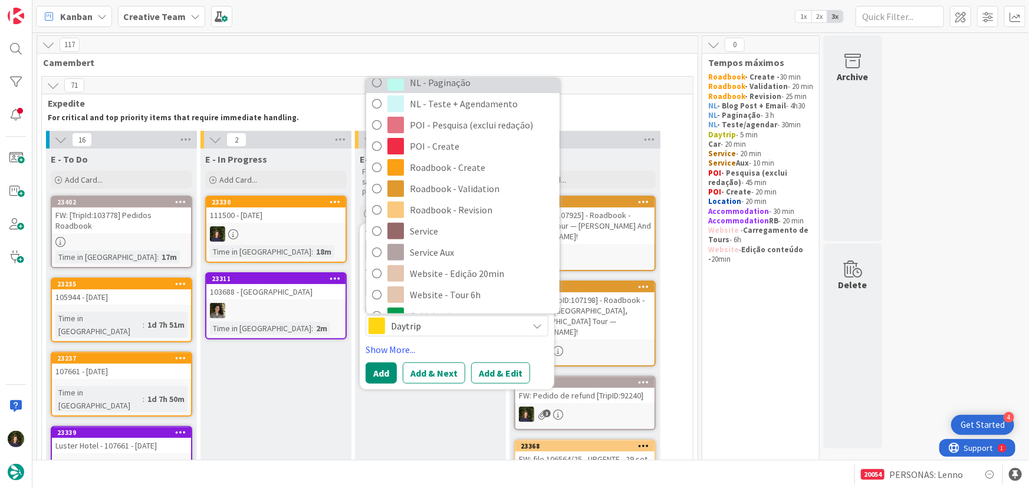
scroll to position [214, 0]
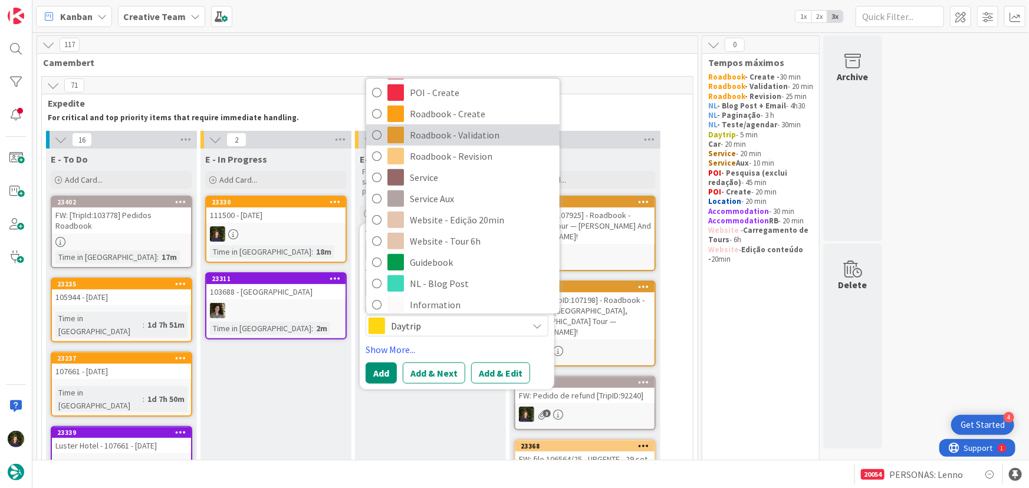
click at [443, 135] on span "Roadbook - Validation" at bounding box center [482, 135] width 144 height 18
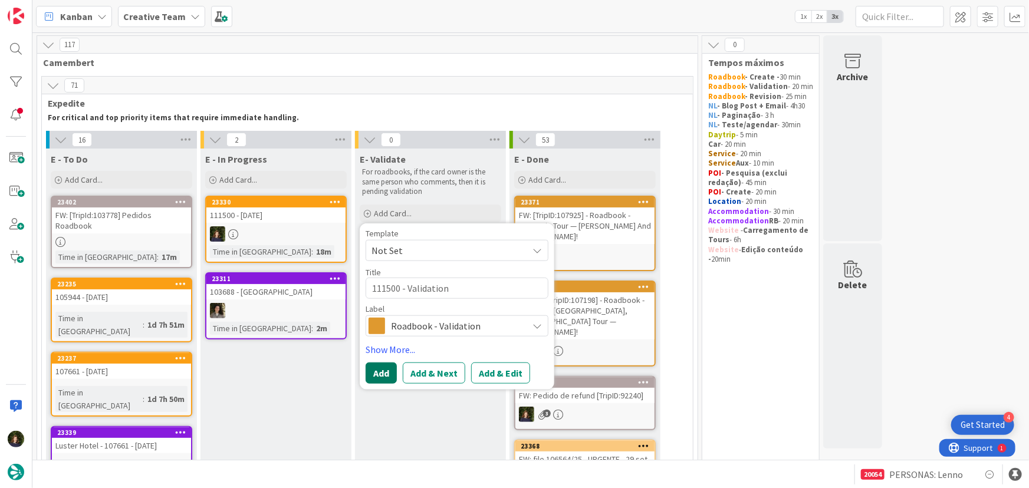
click at [378, 373] on button "Add" at bounding box center [380, 373] width 31 height 21
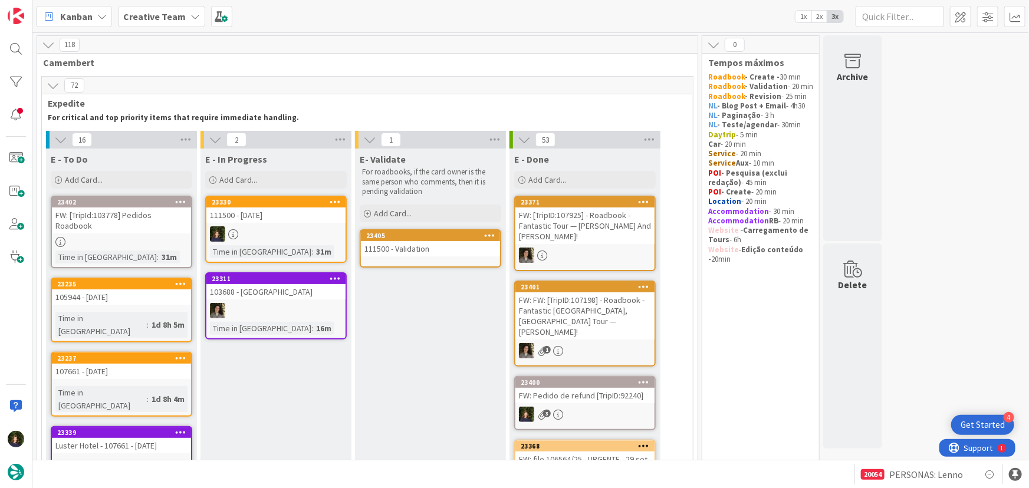
click at [418, 245] on div "111500 - Validation" at bounding box center [430, 248] width 139 height 15
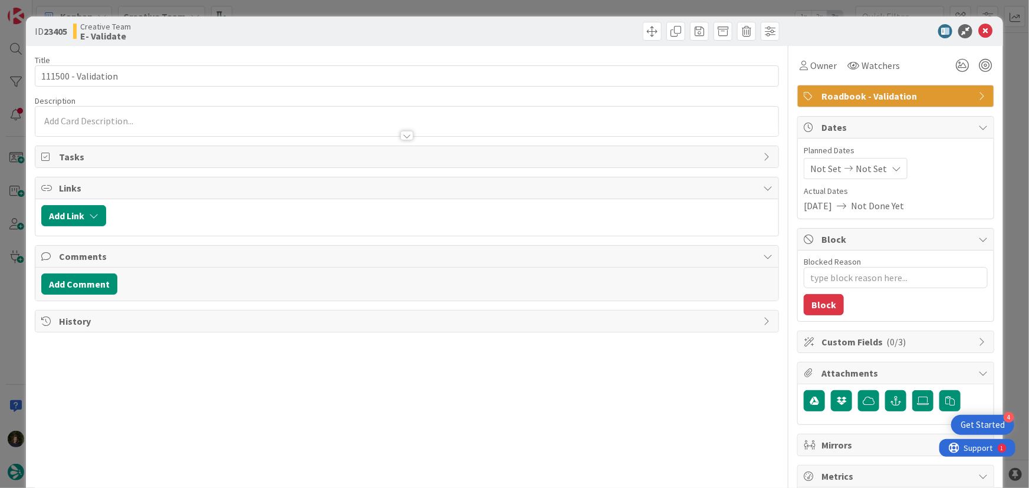
click at [157, 125] on div at bounding box center [406, 130] width 743 height 12
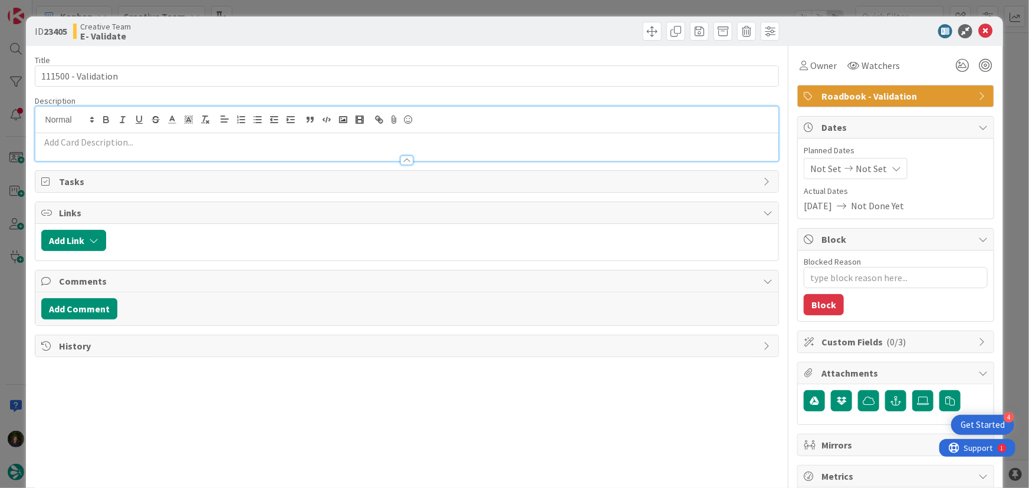
click at [146, 142] on p at bounding box center [407, 143] width 732 height 14
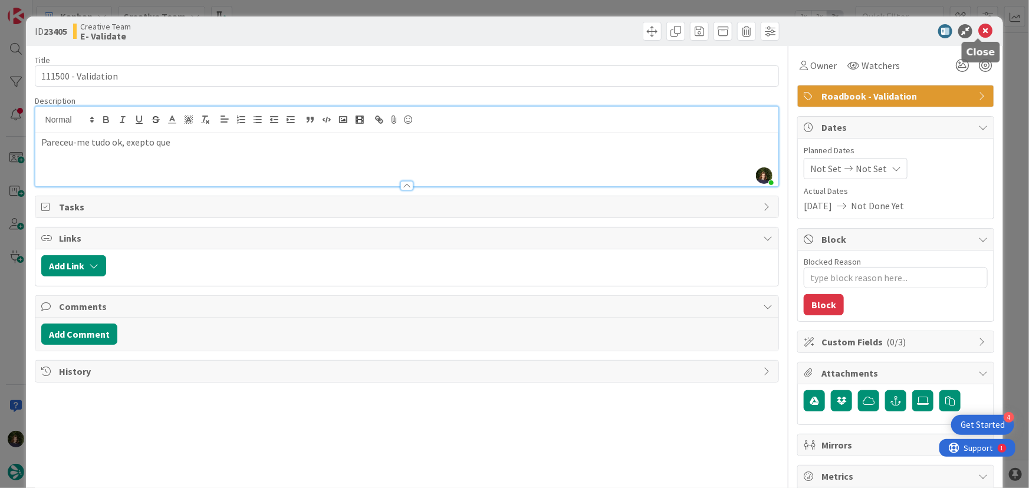
click at [982, 32] on icon at bounding box center [985, 31] width 14 height 14
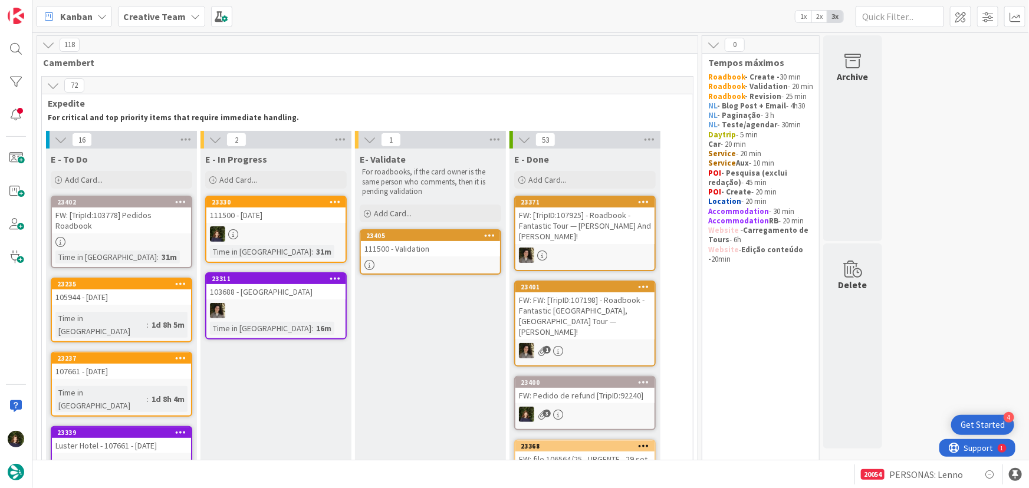
click at [249, 228] on div at bounding box center [275, 233] width 139 height 15
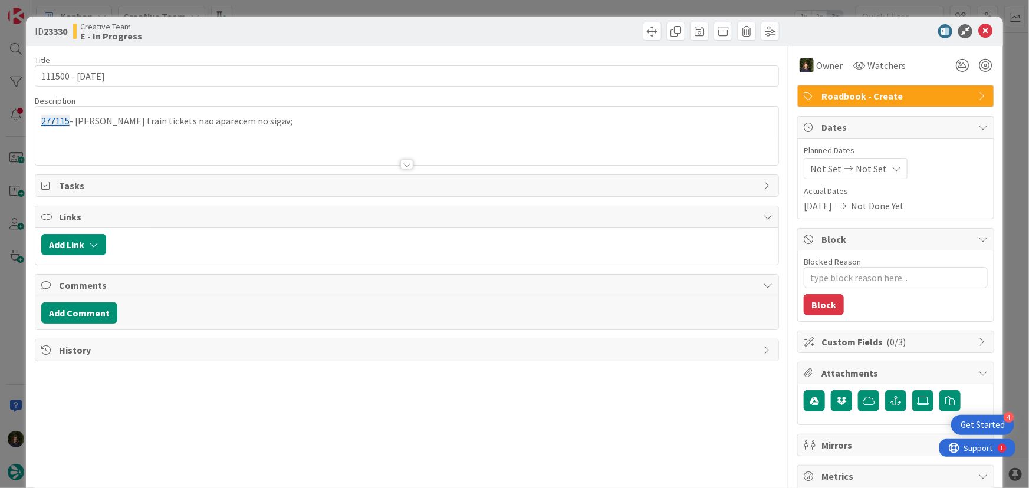
drag, startPoint x: 255, startPoint y: 119, endPoint x: 39, endPoint y: 119, distance: 215.8
click at [39, 119] on div "277115 - [PERSON_NAME] train tickets não aparecem no sigav;" at bounding box center [406, 136] width 743 height 58
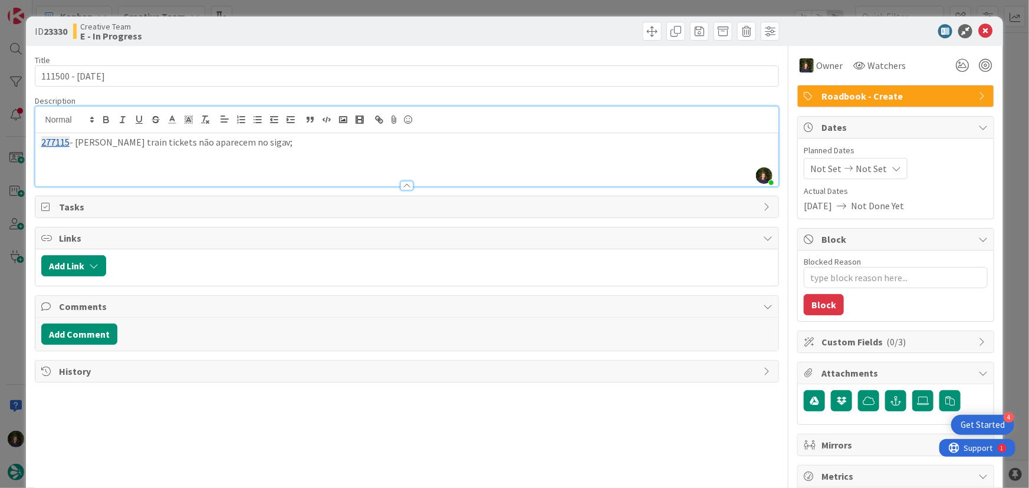
click at [173, 141] on p "277115 - [PERSON_NAME] train tickets não aparecem no sigav;" at bounding box center [407, 143] width 732 height 14
copy p "277115 - [PERSON_NAME] train tickets não aparecem no sigav;"
click at [979, 34] on icon at bounding box center [985, 31] width 14 height 14
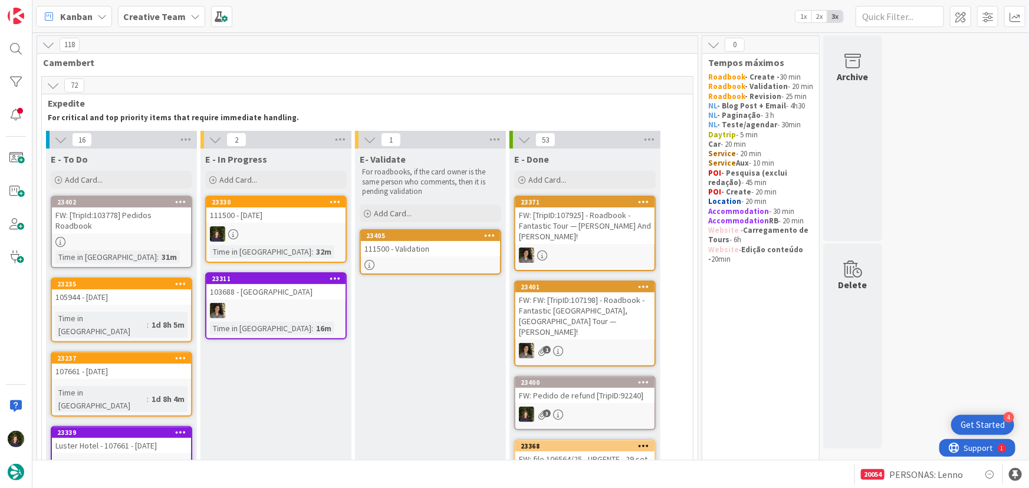
click at [447, 255] on div "111500 - Validation" at bounding box center [430, 248] width 139 height 15
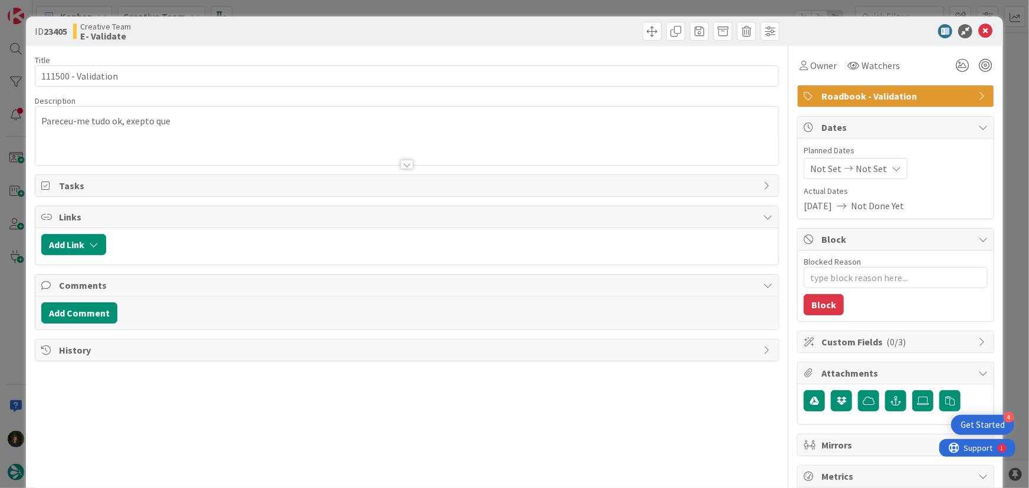
click at [214, 114] on p "Pareceu-me tudo ok, exepto que" at bounding box center [407, 121] width 732 height 14
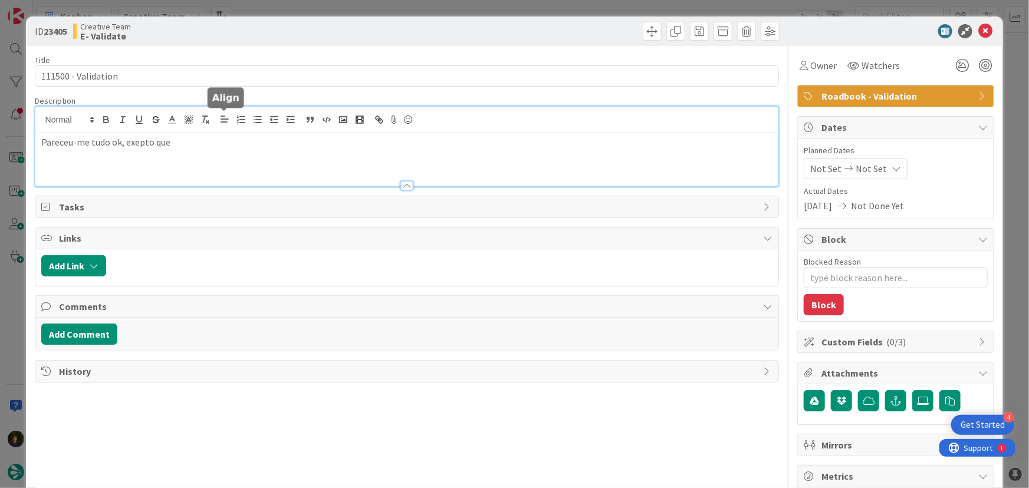
click at [215, 140] on p "Pareceu-me tudo ok, exepto que" at bounding box center [407, 143] width 732 height 14
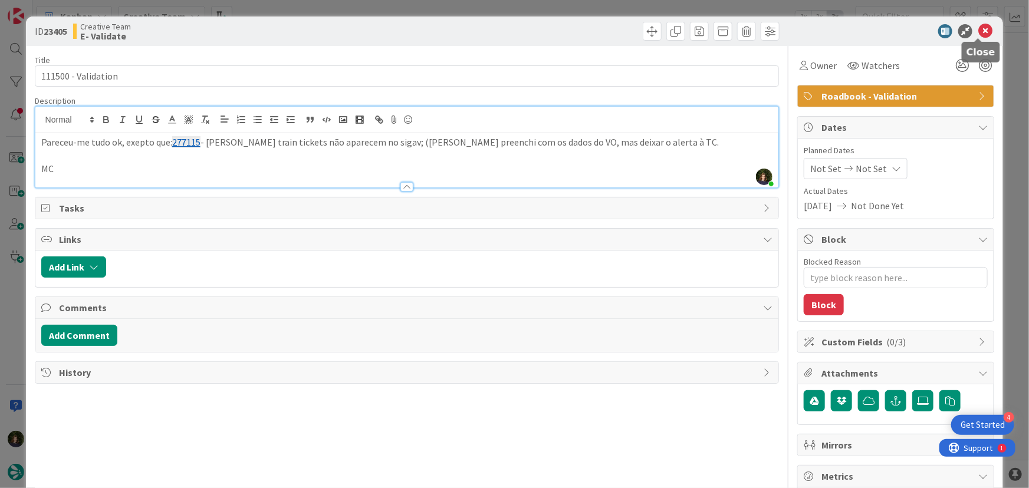
click at [979, 34] on icon at bounding box center [985, 31] width 14 height 14
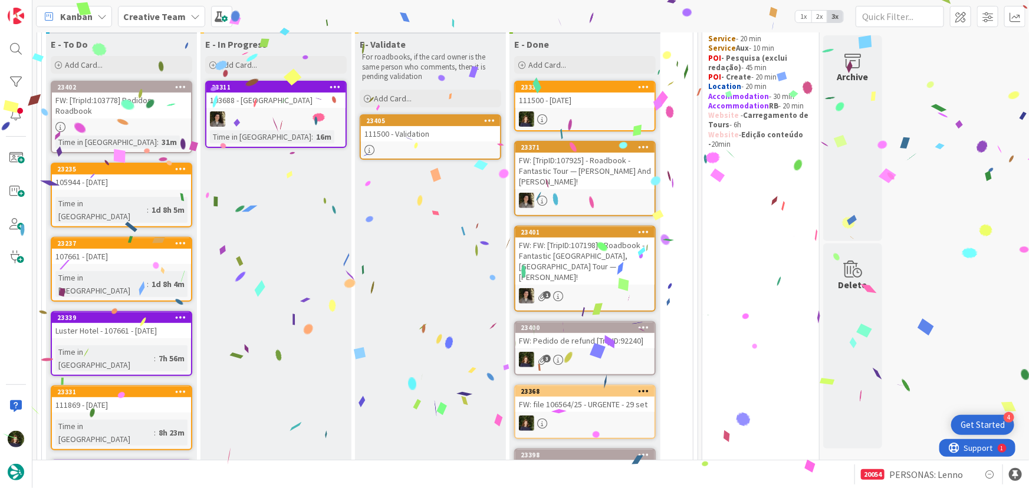
scroll to position [160, 0]
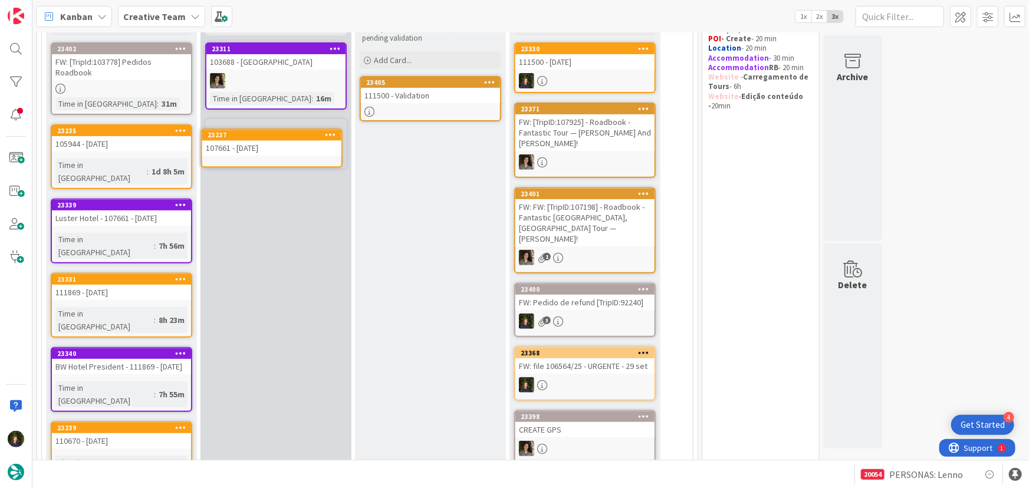
scroll to position [141, 0]
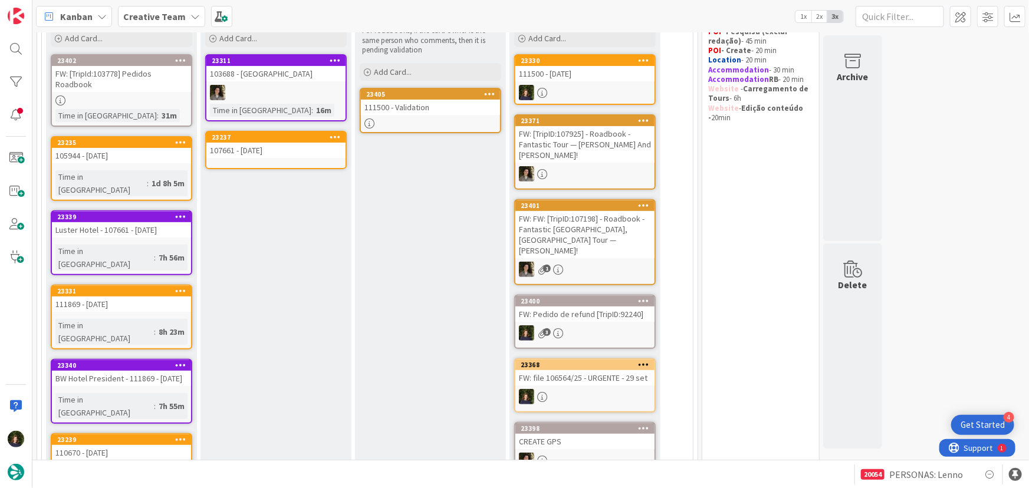
click at [278, 156] on div "107661 - [DATE]" at bounding box center [275, 150] width 139 height 15
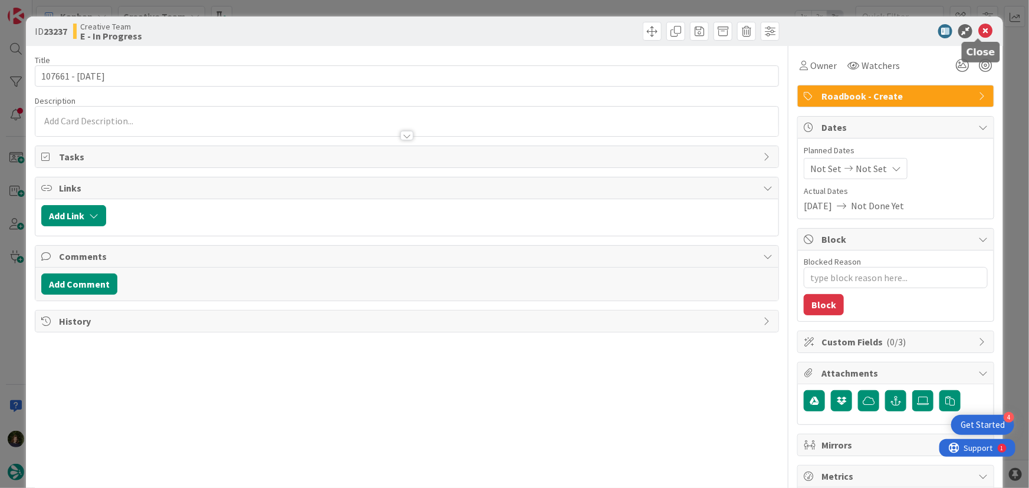
click at [978, 34] on icon at bounding box center [985, 31] width 14 height 14
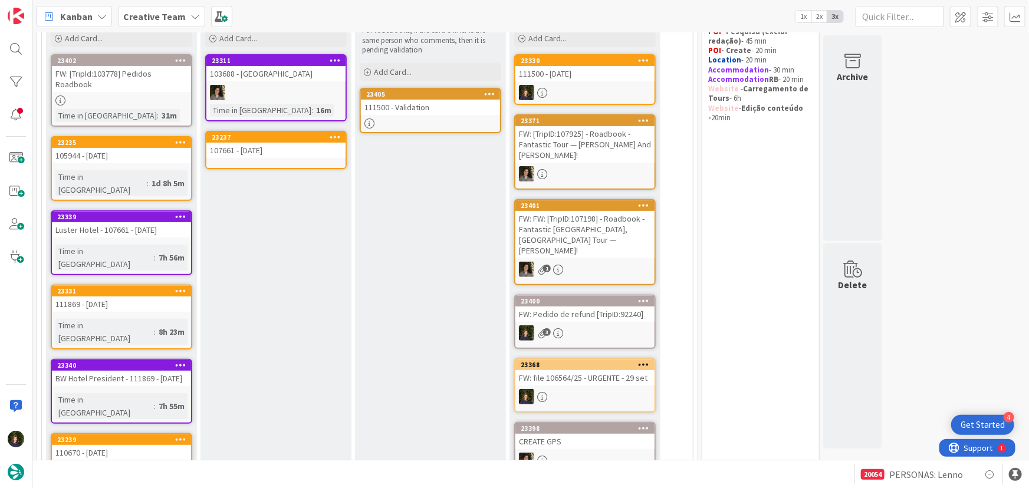
click at [101, 222] on div "Luster Hotel - 107661 - [DATE]" at bounding box center [121, 229] width 139 height 15
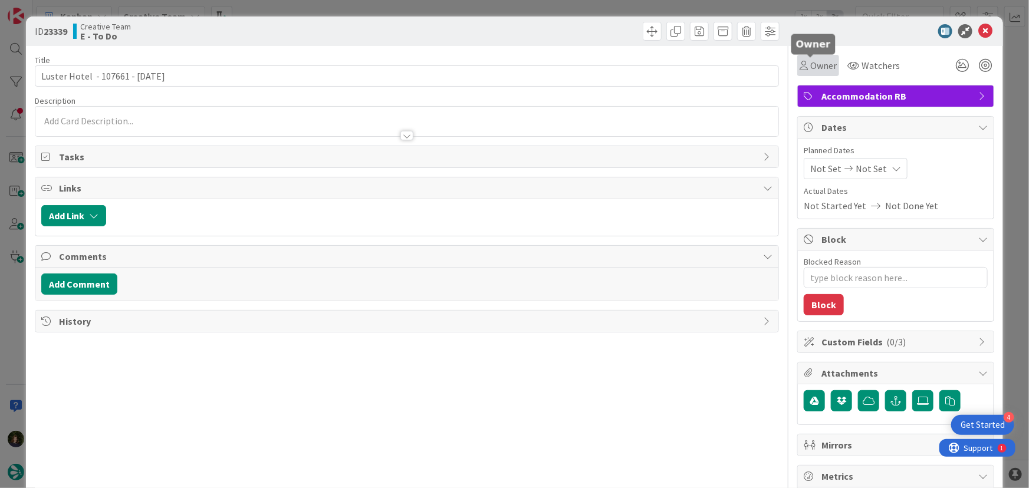
click at [813, 65] on span "Owner" at bounding box center [823, 65] width 27 height 14
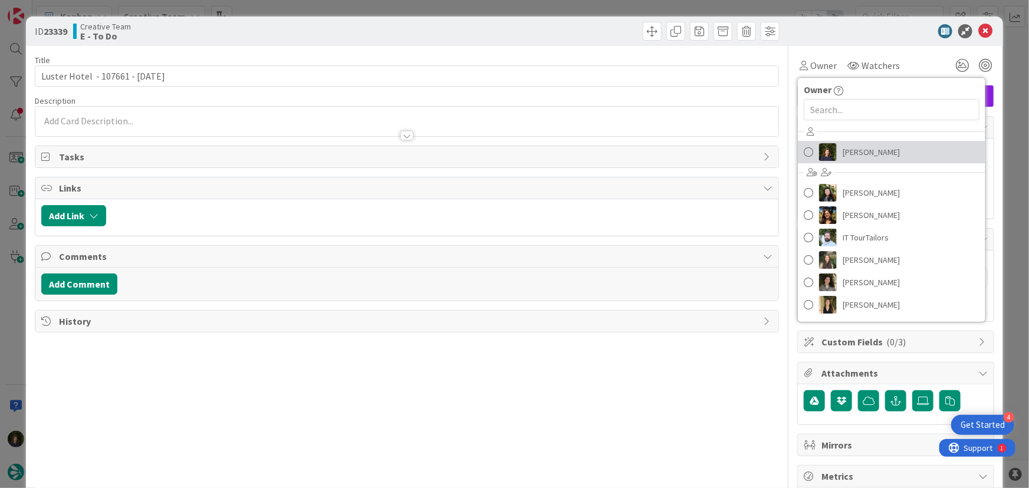
click at [868, 151] on span "[PERSON_NAME]" at bounding box center [870, 152] width 57 height 18
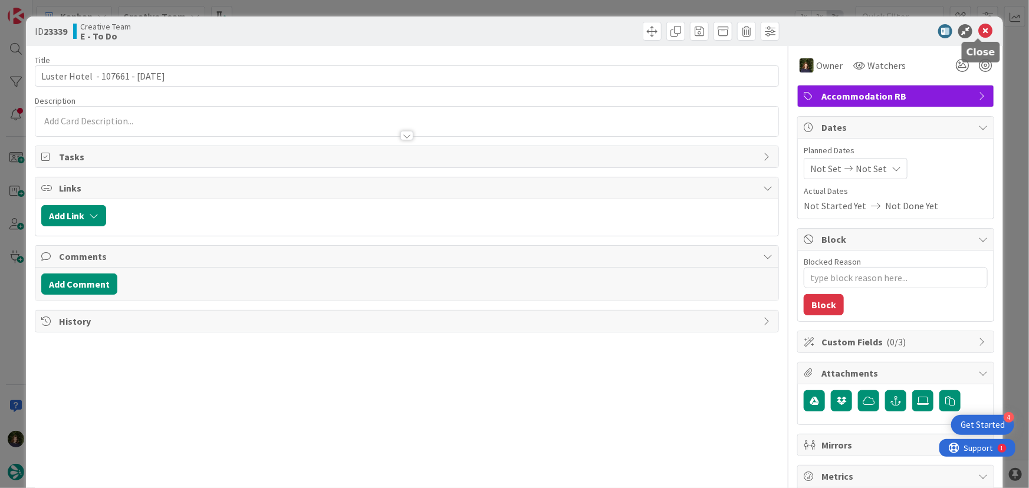
click at [980, 29] on icon at bounding box center [985, 31] width 14 height 14
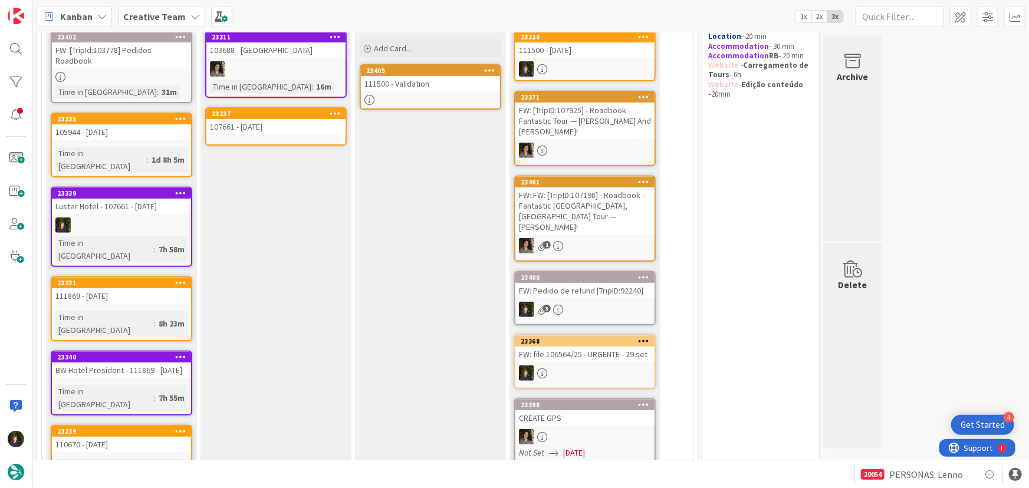
scroll to position [35, 0]
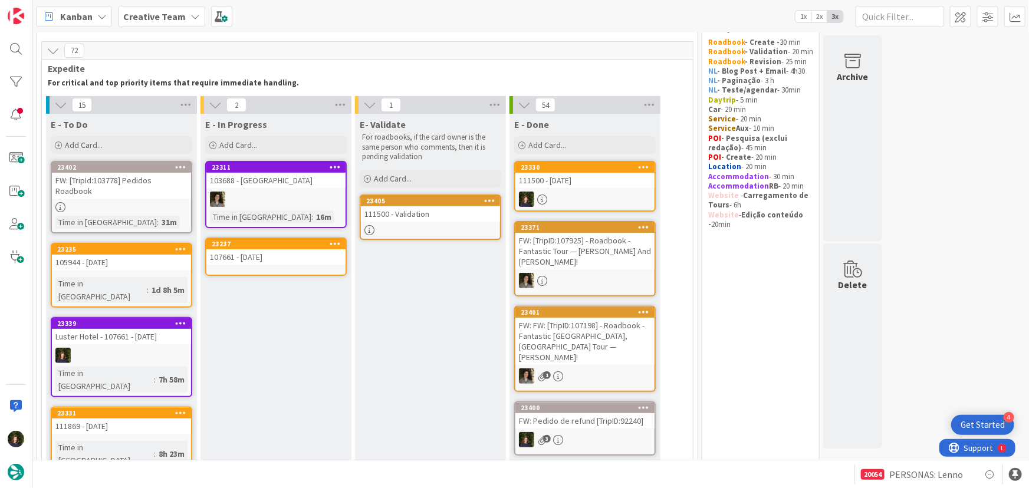
click at [273, 254] on div "107661 - [DATE]" at bounding box center [275, 256] width 139 height 15
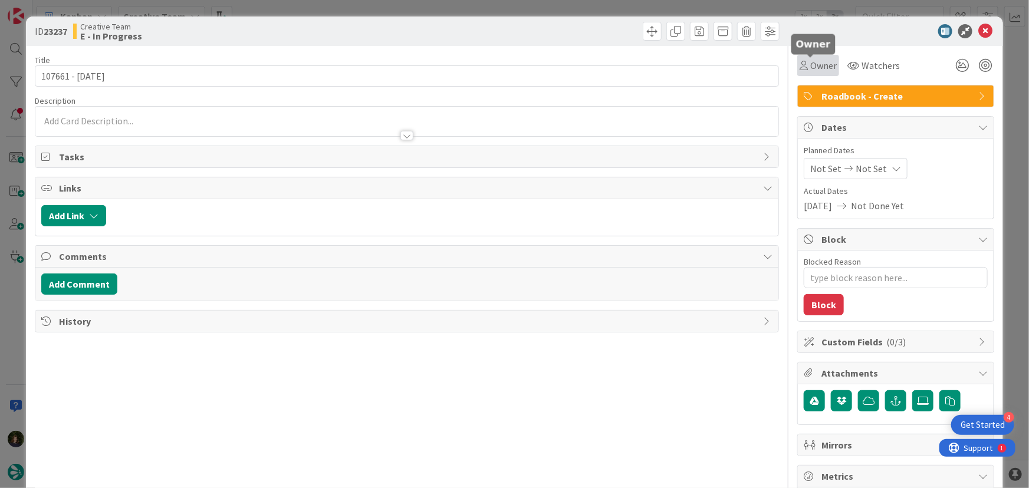
click at [810, 64] on span "Owner" at bounding box center [823, 65] width 27 height 14
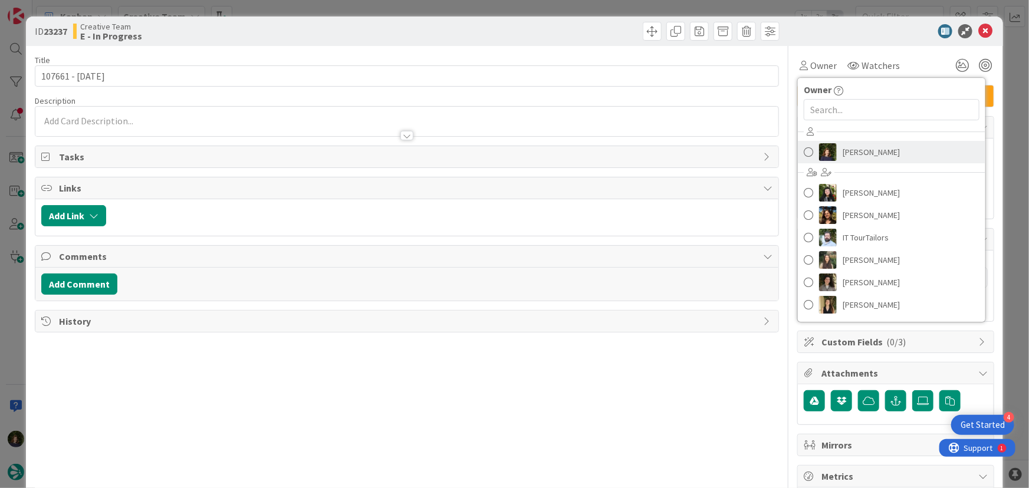
click at [849, 150] on span "[PERSON_NAME]" at bounding box center [870, 152] width 57 height 18
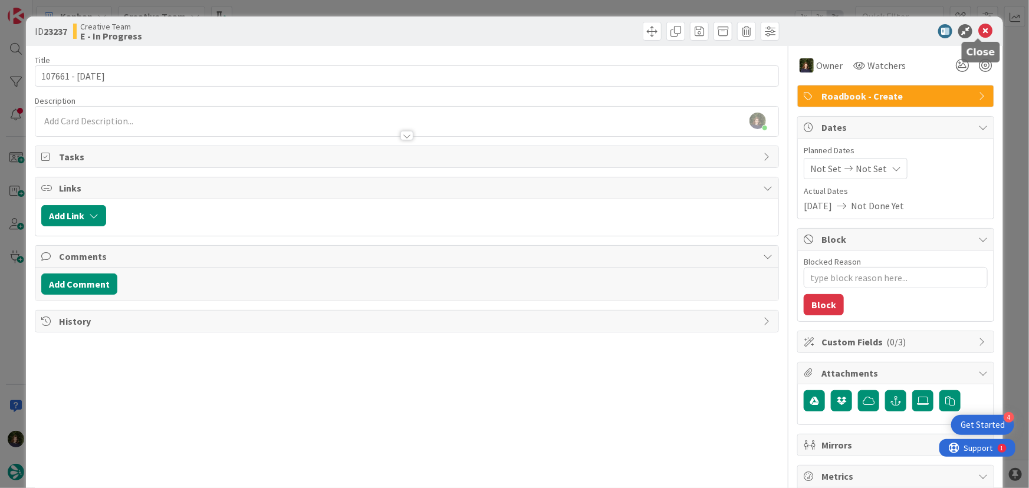
click at [982, 29] on icon at bounding box center [985, 31] width 14 height 14
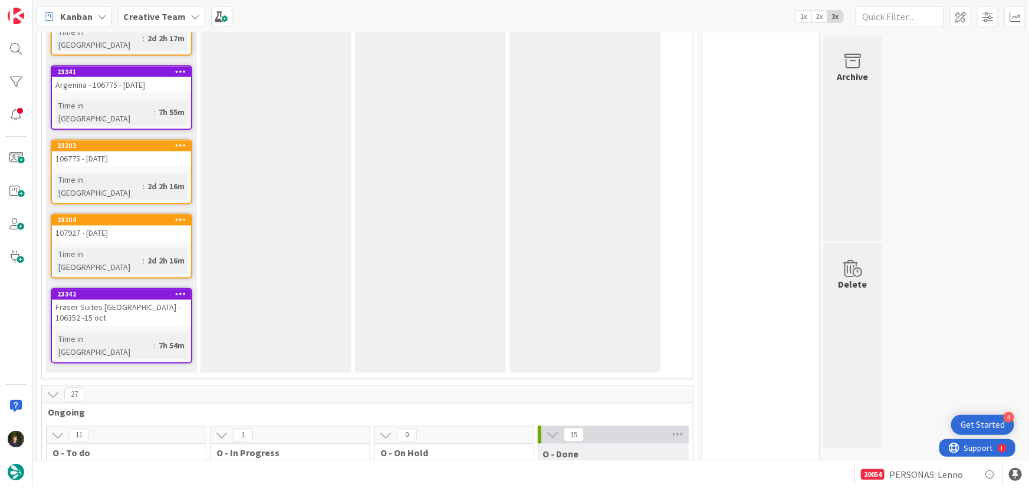
scroll to position [1180, 0]
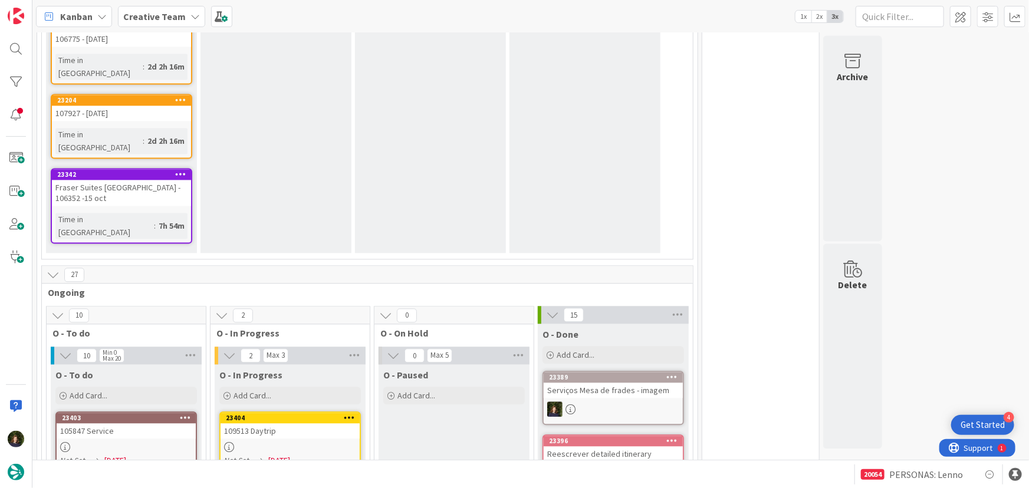
click at [275, 442] on div at bounding box center [289, 447] width 139 height 10
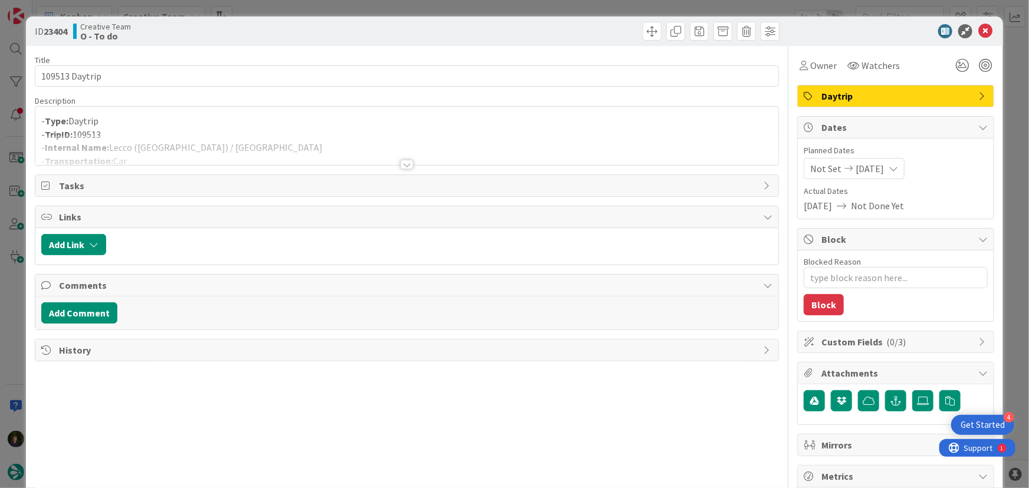
click at [400, 160] on div at bounding box center [406, 164] width 13 height 9
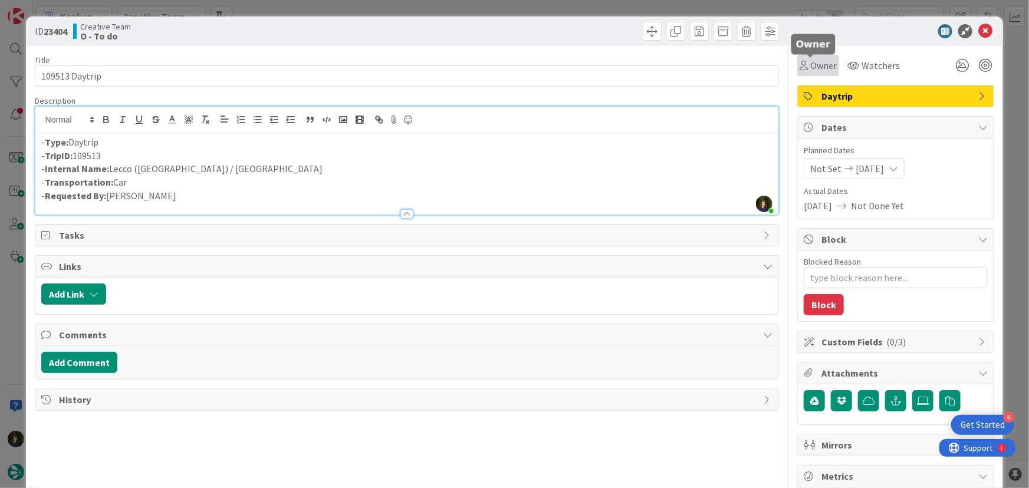
click at [818, 67] on span "Owner" at bounding box center [823, 65] width 27 height 14
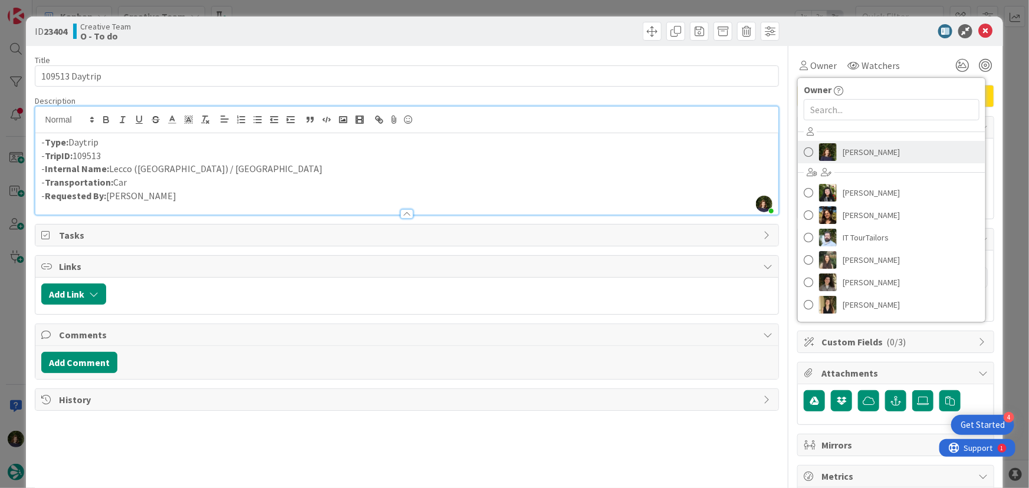
click at [856, 154] on span "[PERSON_NAME]" at bounding box center [870, 152] width 57 height 18
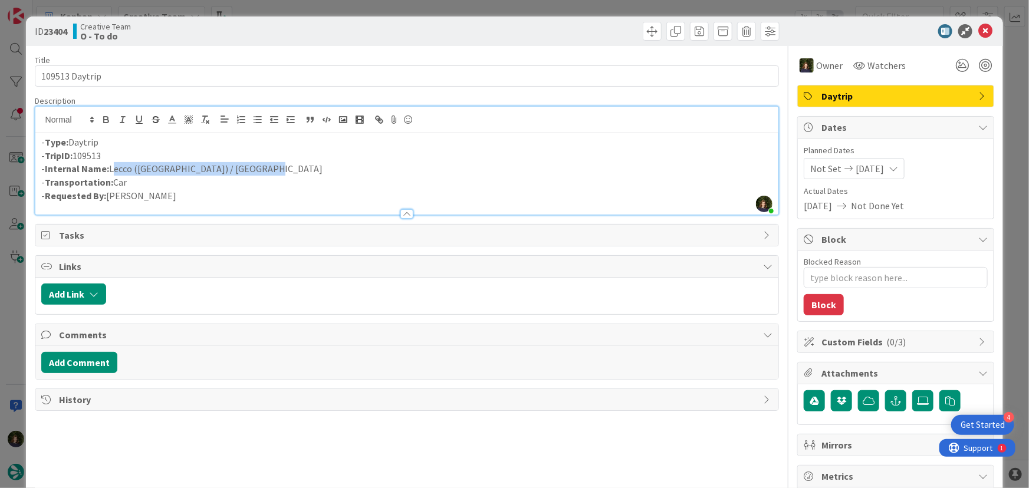
drag, startPoint x: 279, startPoint y: 169, endPoint x: 110, endPoint y: 170, distance: 168.6
click at [110, 170] on p "- Internal Name: Lecco (Lago di Como) / Lago Maggiore" at bounding box center [407, 169] width 732 height 14
copy p "Lecco (Lago di Como) / Lago Maggiore"
drag, startPoint x: 118, startPoint y: 153, endPoint x: 47, endPoint y: 155, distance: 70.8
click at [47, 155] on p "- TripID: 109513" at bounding box center [407, 156] width 732 height 14
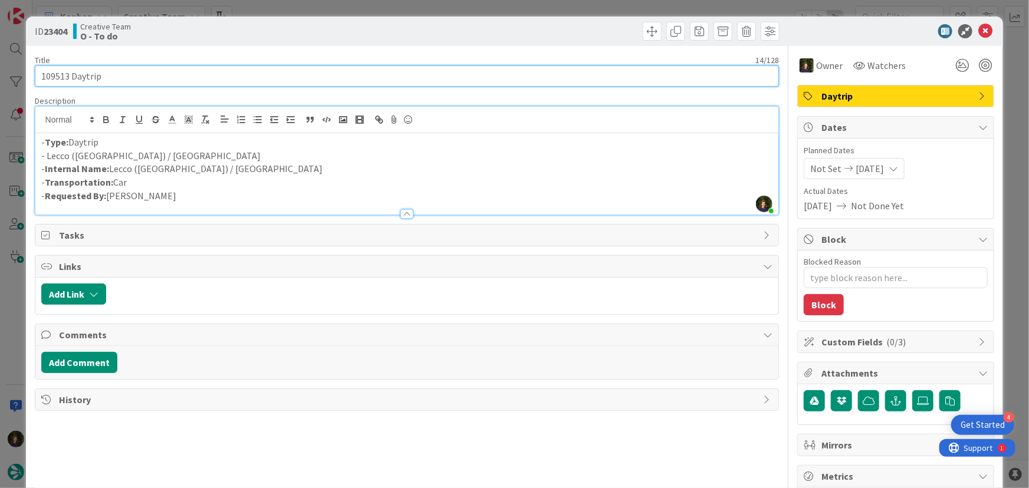
drag, startPoint x: 39, startPoint y: 78, endPoint x: 108, endPoint y: 77, distance: 69.0
click at [108, 77] on input "109513 Daytrip" at bounding box center [407, 75] width 745 height 21
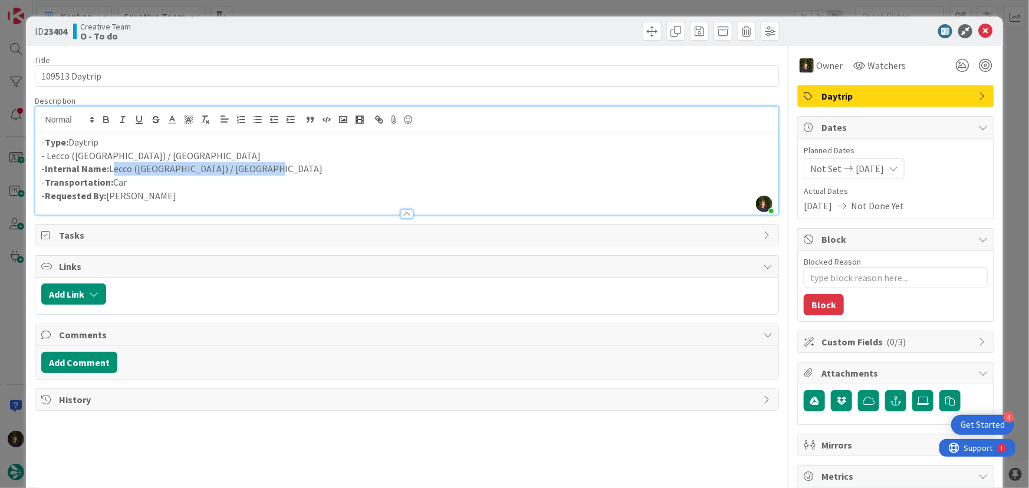
drag, startPoint x: 255, startPoint y: 166, endPoint x: 113, endPoint y: 174, distance: 141.7
click at [110, 173] on p "- Internal Name: Lecco (Lago di Como) / Lago Maggiore" at bounding box center [407, 169] width 732 height 14
copy p "Lecco (Lago di Como) / Lago Maggiore"
click at [980, 34] on icon at bounding box center [985, 31] width 14 height 14
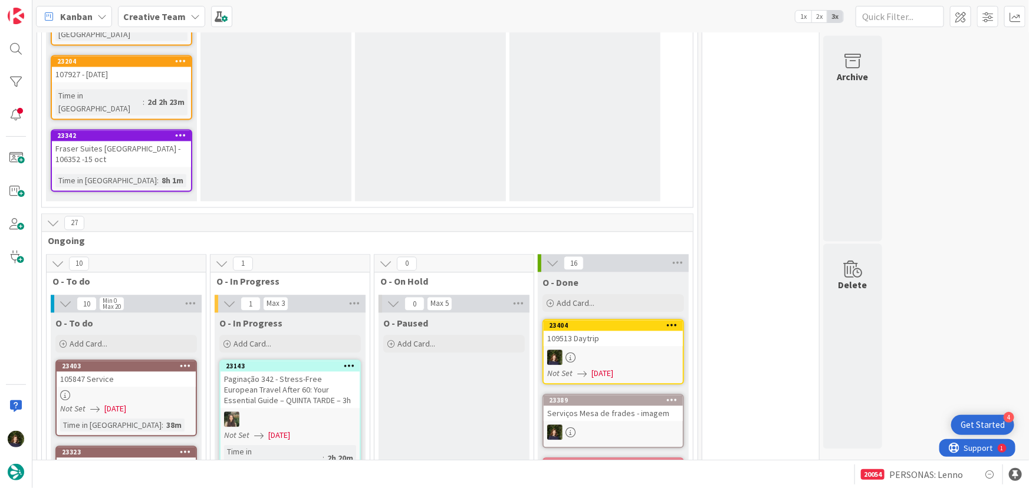
click at [611, 350] on div at bounding box center [613, 357] width 139 height 15
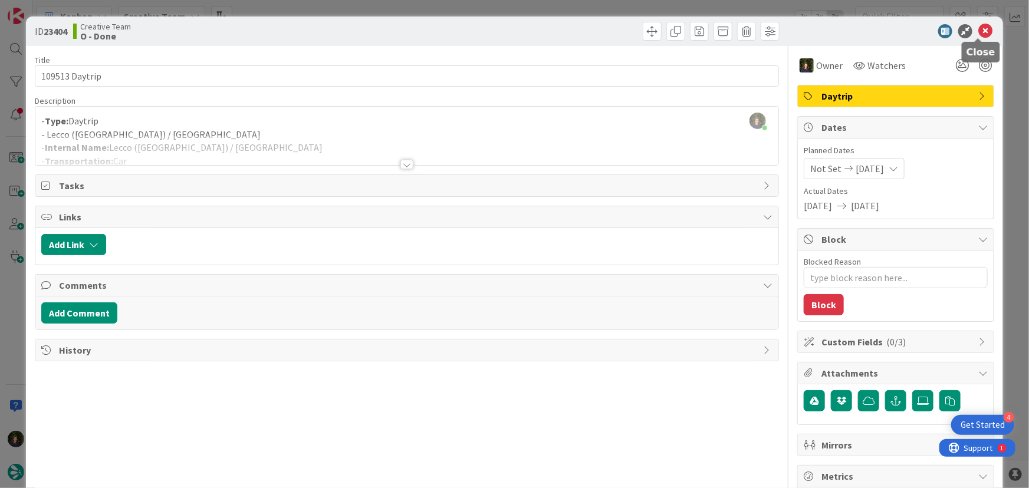
click at [982, 30] on icon at bounding box center [985, 31] width 14 height 14
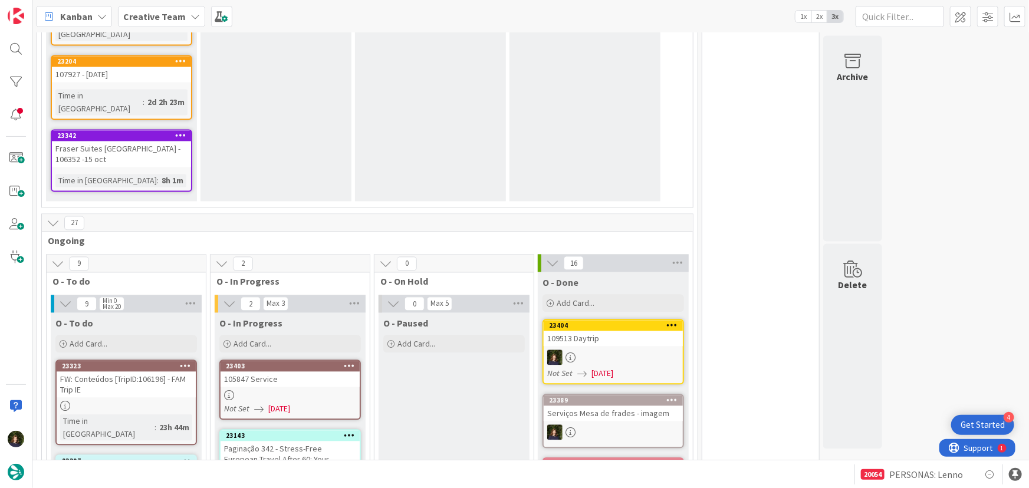
click at [276, 390] on div at bounding box center [289, 395] width 139 height 10
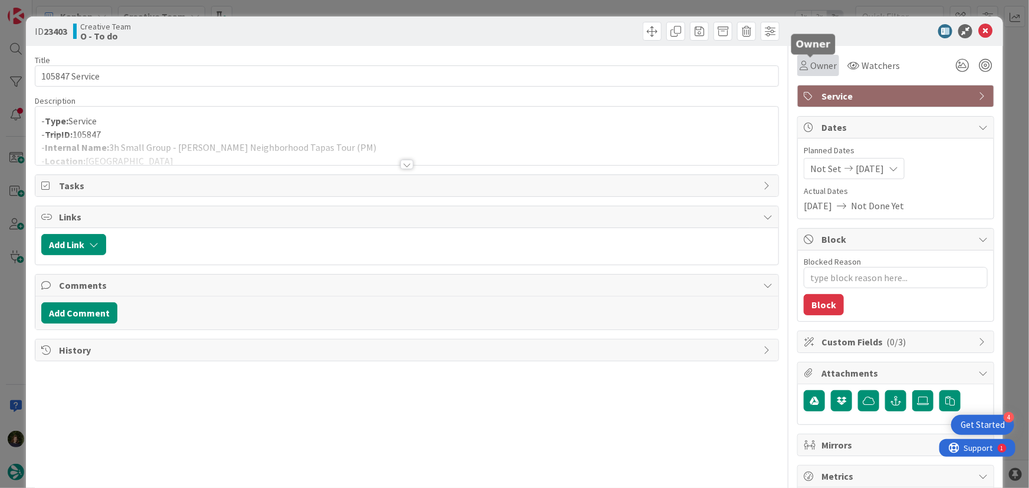
drag, startPoint x: 815, startPoint y: 64, endPoint x: 817, endPoint y: 71, distance: 6.7
click at [815, 67] on span "Owner" at bounding box center [823, 65] width 27 height 14
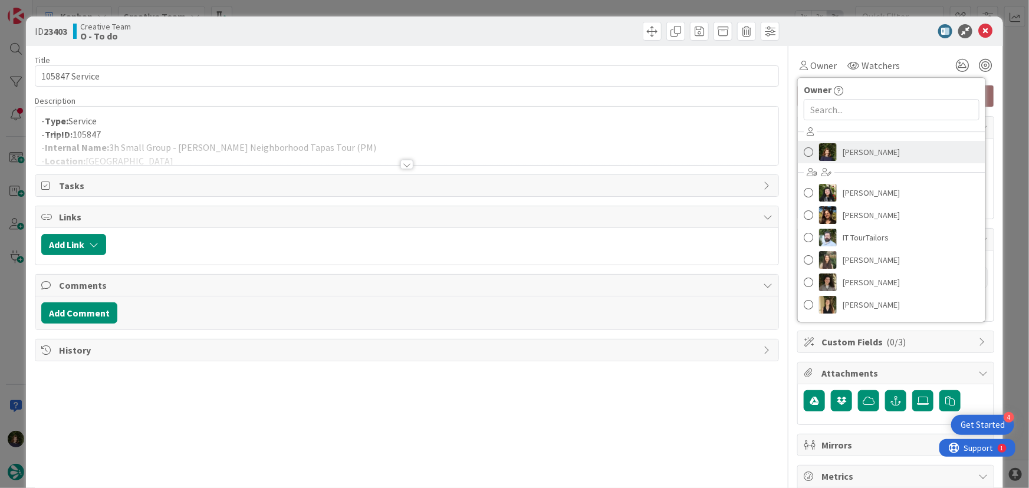
click at [867, 160] on span "[PERSON_NAME]" at bounding box center [870, 152] width 57 height 18
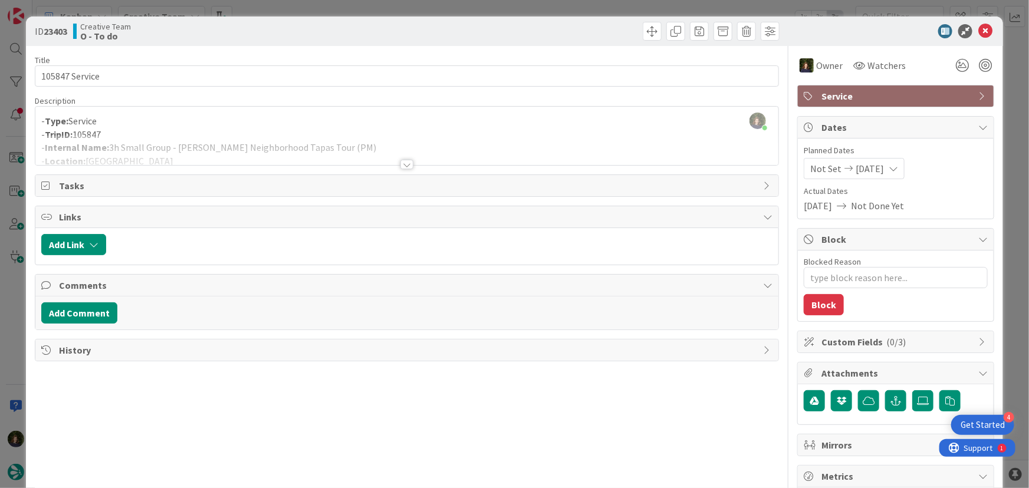
click at [406, 160] on div at bounding box center [406, 164] width 13 height 9
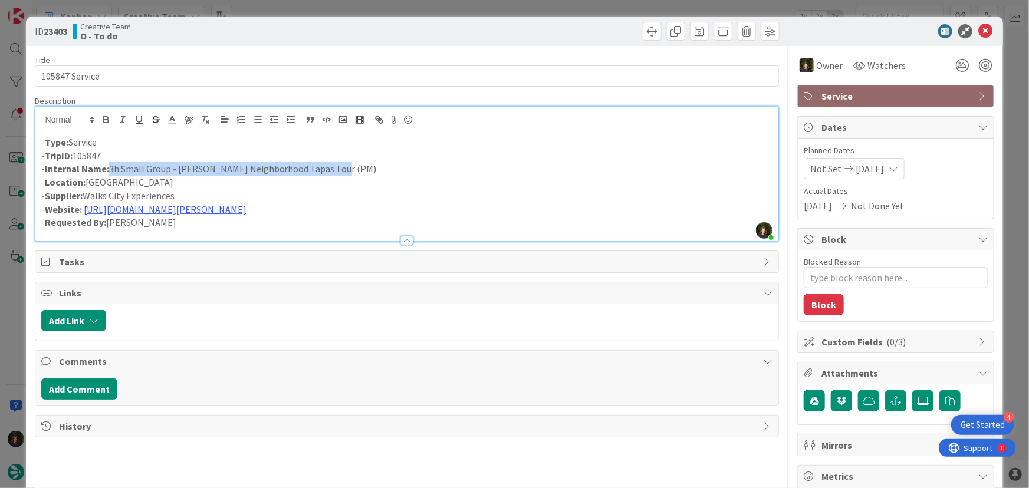
drag, startPoint x: 332, startPoint y: 167, endPoint x: 108, endPoint y: 169, distance: 224.0
click at [108, 169] on p "- Internal Name: 3h Small Group - Triana Neighborhood Tapas Tour (PM)" at bounding box center [407, 169] width 732 height 14
copy p "3h Small Group - [PERSON_NAME] Neighborhood Tapas Tour (PM)"
type textarea "x"
copy p "3h Small Group - [PERSON_NAME] Neighborhood Tapas Tour (PM)"
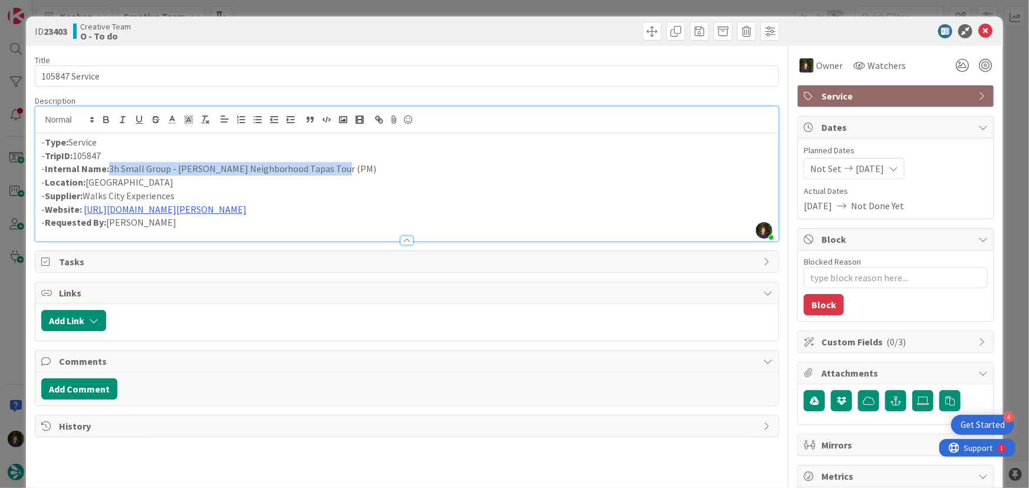
click at [166, 169] on p "- Internal Name: 3h Small Group - Triana Neighborhood Tapas Tour (PM)" at bounding box center [407, 169] width 732 height 14
click at [133, 167] on p "- Internal Name: 3h Small Group - Triana Neighborhood Tapas Tour (PM)" at bounding box center [407, 169] width 732 height 14
copy p "- Internal Name: 3h Small Group - Triana Neighborhood Tapas Tour (PM)"
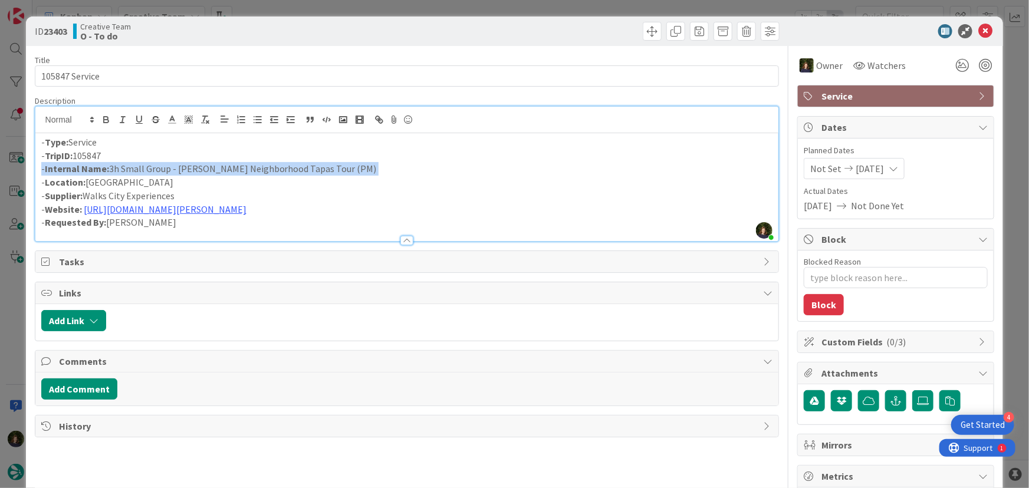
click at [126, 171] on p "- Internal Name: 3h Small Group - Triana Neighborhood Tapas Tour (PM)" at bounding box center [407, 169] width 732 height 14
drag, startPoint x: 109, startPoint y: 169, endPoint x: 305, endPoint y: 164, distance: 196.4
click at [305, 164] on p "- Internal Name: 3h Small Group - Triana Neighborhood Tapas Tour (PM)" at bounding box center [407, 169] width 732 height 14
copy p "3h Small Group - Triana Neighborhood Tapas Tour"
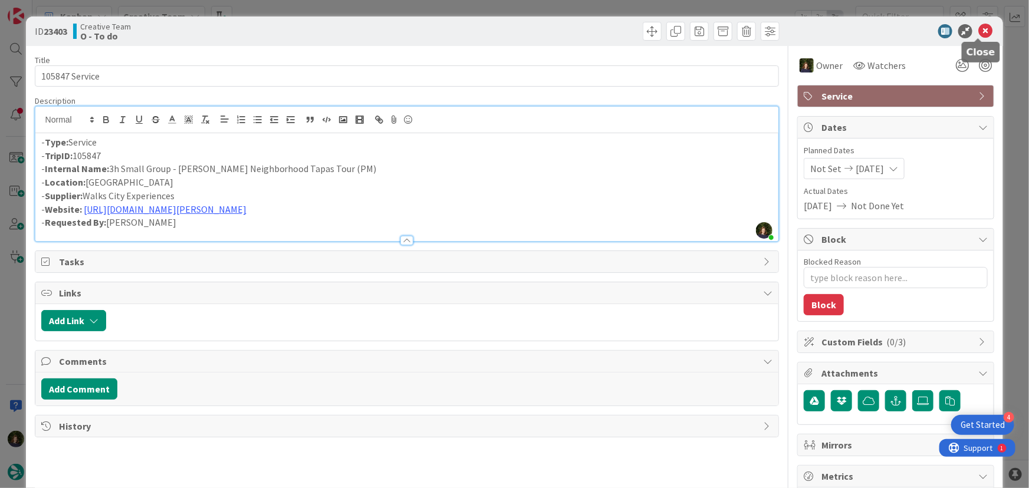
click at [978, 34] on icon at bounding box center [985, 31] width 14 height 14
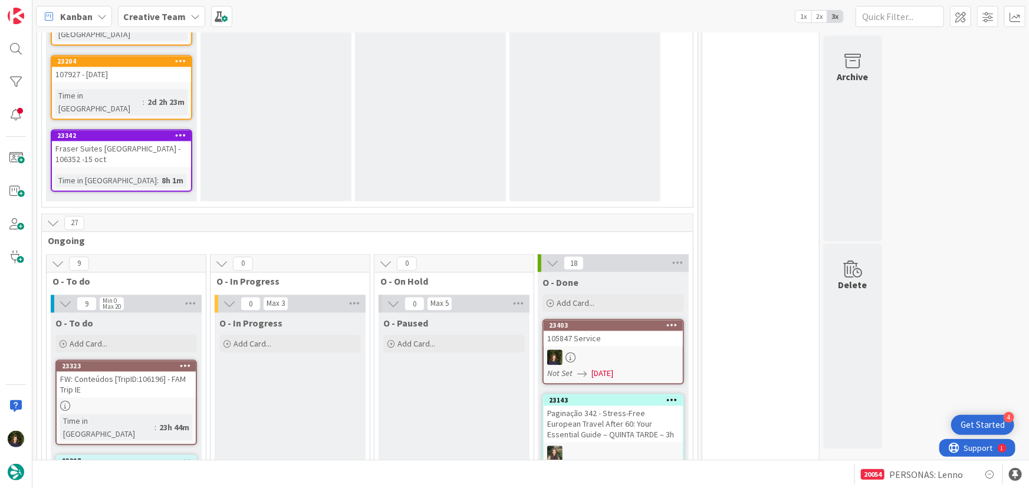
click at [168, 12] on b "Creative Team" at bounding box center [154, 17] width 62 height 12
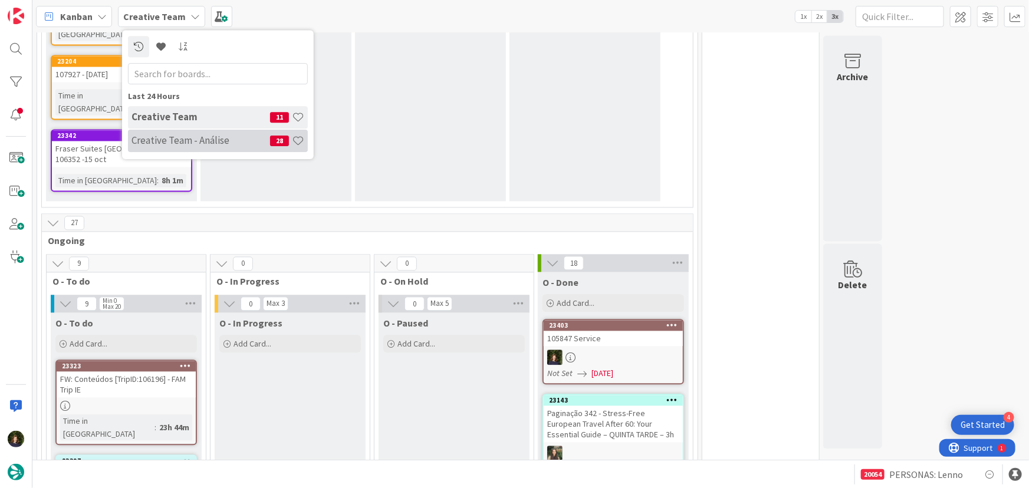
click at [165, 147] on div "Creative Team - Análise 28" at bounding box center [218, 141] width 180 height 22
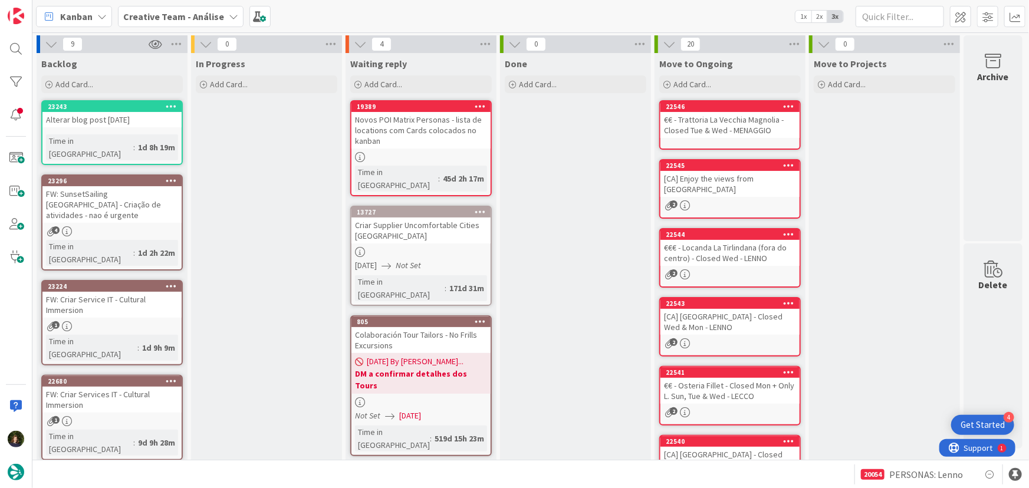
click at [220, 9] on div "Creative Team - Análise" at bounding box center [181, 16] width 126 height 21
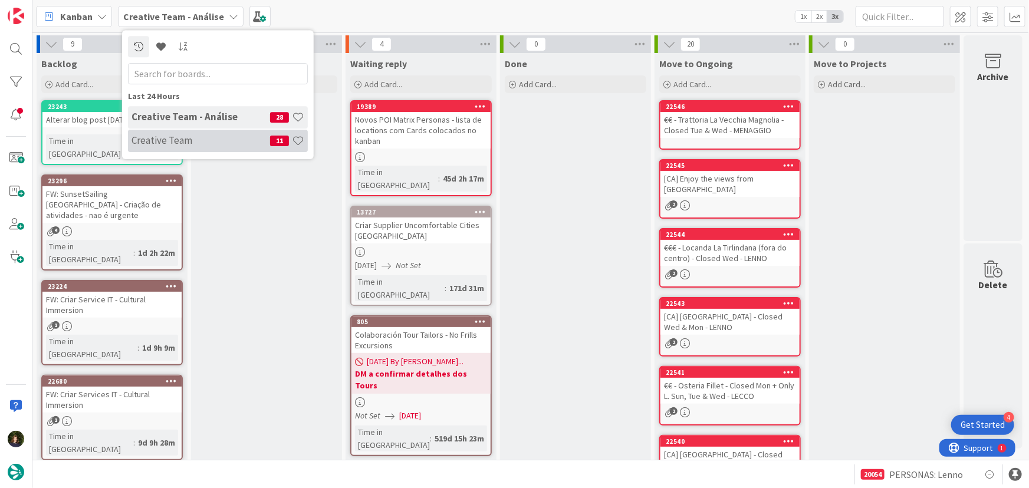
click at [159, 147] on div "Creative Team 11" at bounding box center [218, 141] width 180 height 22
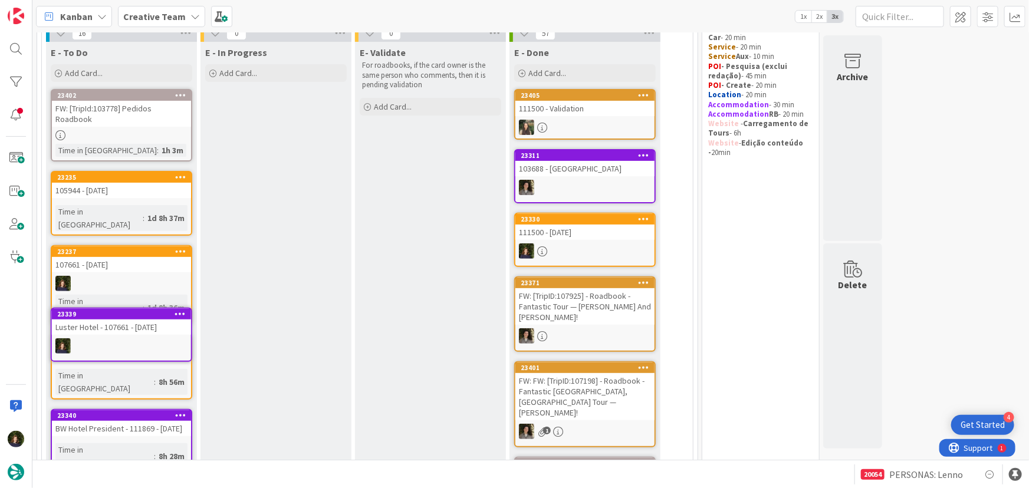
scroll to position [112, 0]
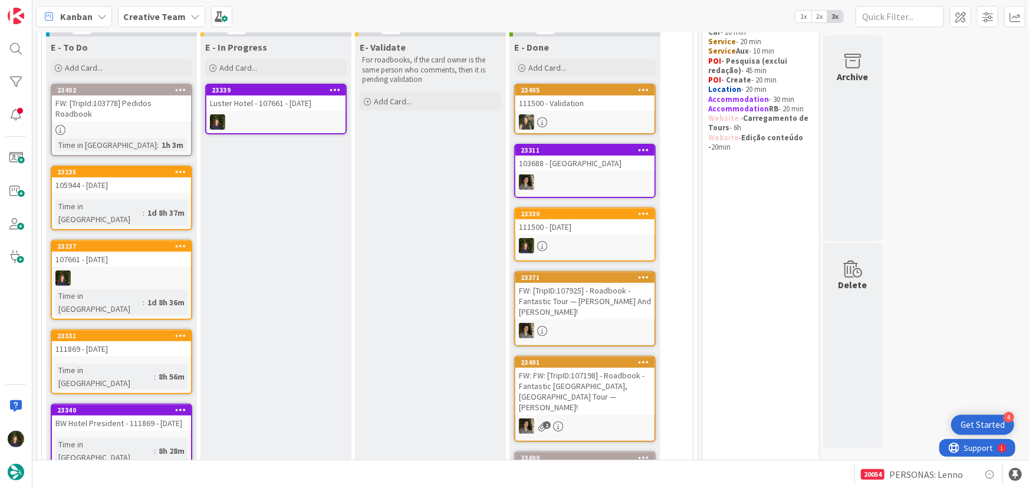
click at [256, 116] on div at bounding box center [275, 121] width 139 height 15
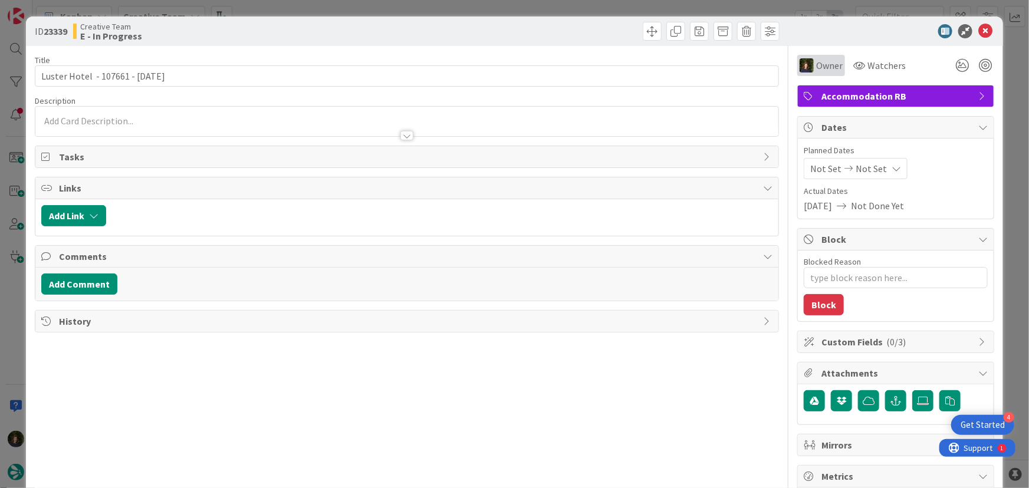
click at [818, 64] on span "Owner" at bounding box center [829, 65] width 27 height 14
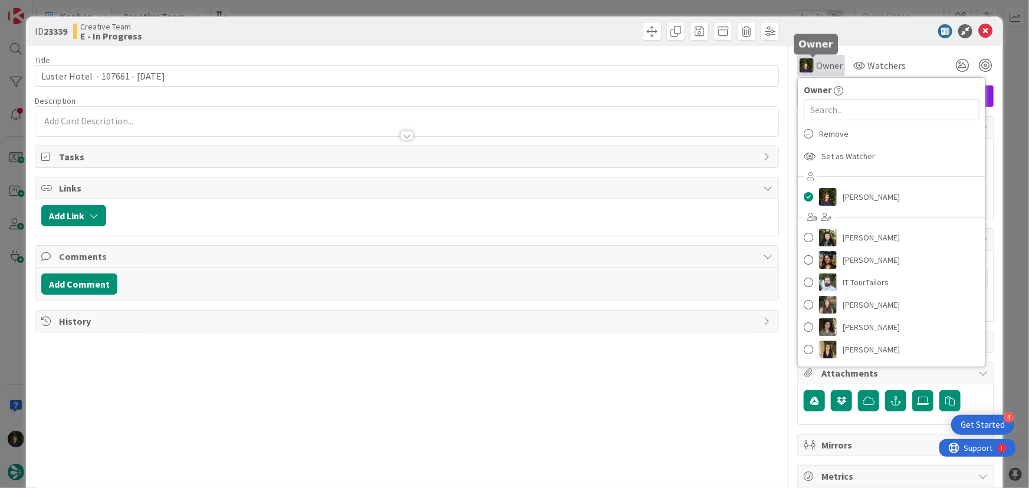
type textarea "x"
click at [618, 108] on div "[PERSON_NAME] just joined" at bounding box center [406, 121] width 743 height 29
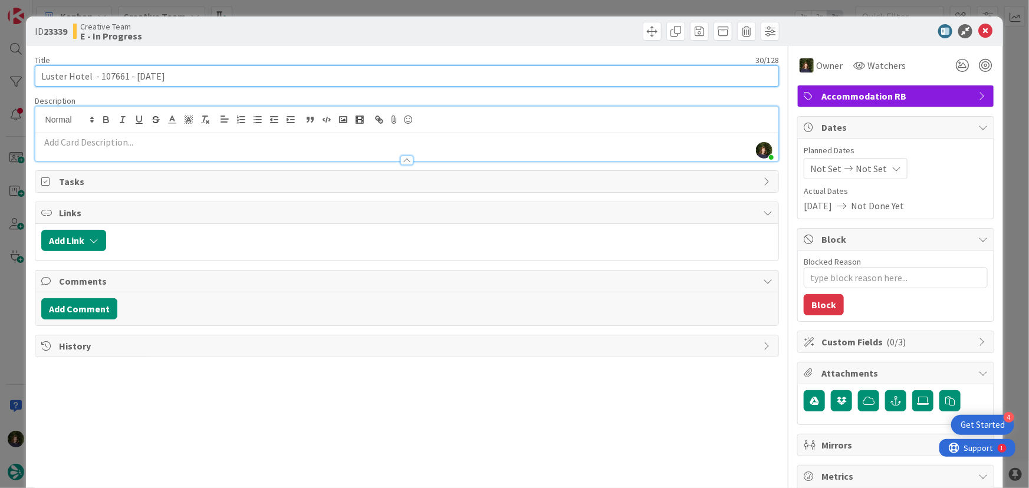
drag, startPoint x: 41, startPoint y: 77, endPoint x: 83, endPoint y: 81, distance: 42.1
click at [88, 74] on input "Luster Hotel - 107661 - [DATE]" at bounding box center [407, 75] width 745 height 21
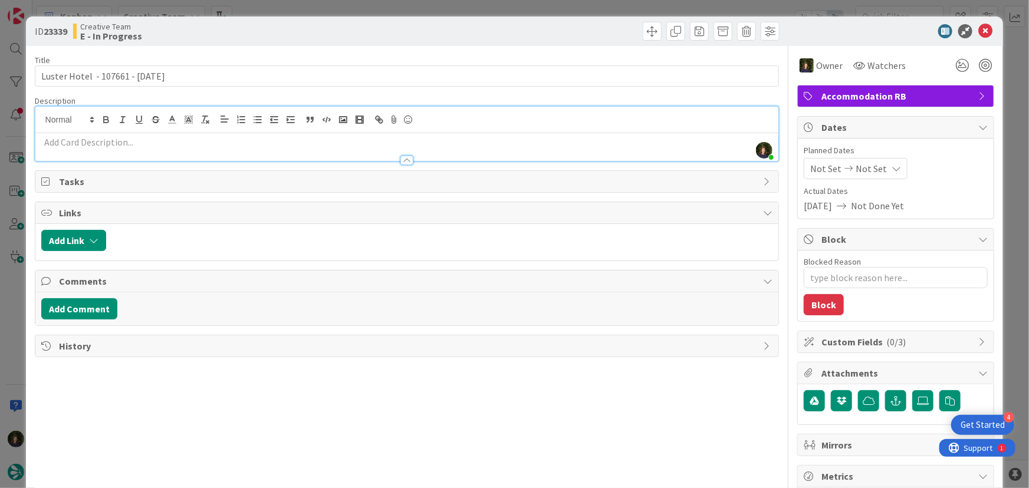
drag, startPoint x: 531, startPoint y: 261, endPoint x: 897, endPoint y: 71, distance: 412.4
click at [977, 31] on div "ID 23339 Creative Team E - In Progress Title 30 / 128 Luster Hotel - 107661 - 3…" at bounding box center [514, 244] width 1029 height 488
